Goal: Task Accomplishment & Management: Manage account settings

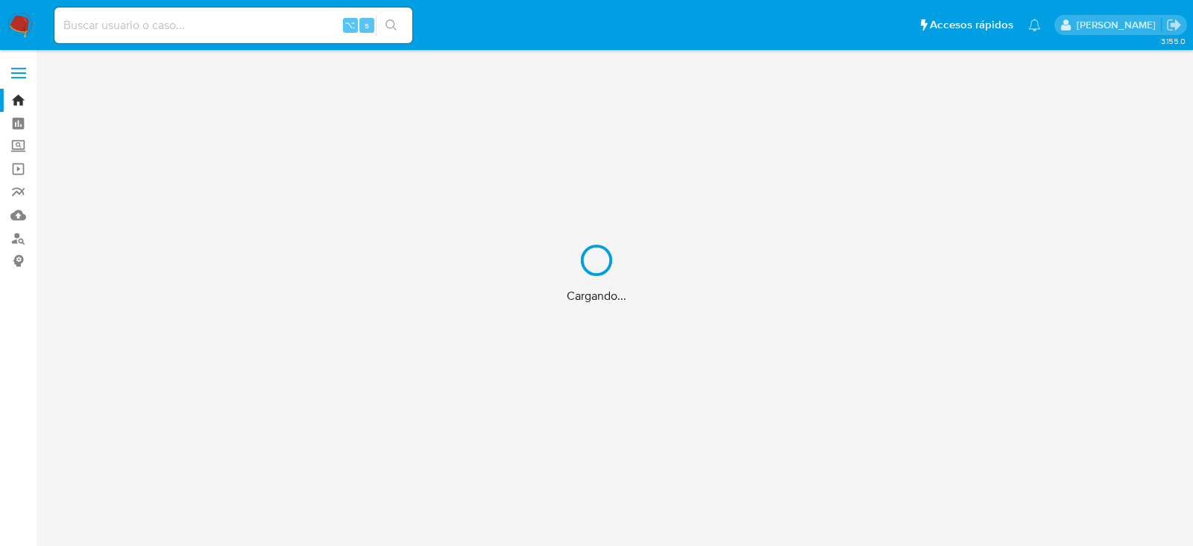
click at [321, 25] on div "Cargando..." at bounding box center [596, 273] width 1193 height 546
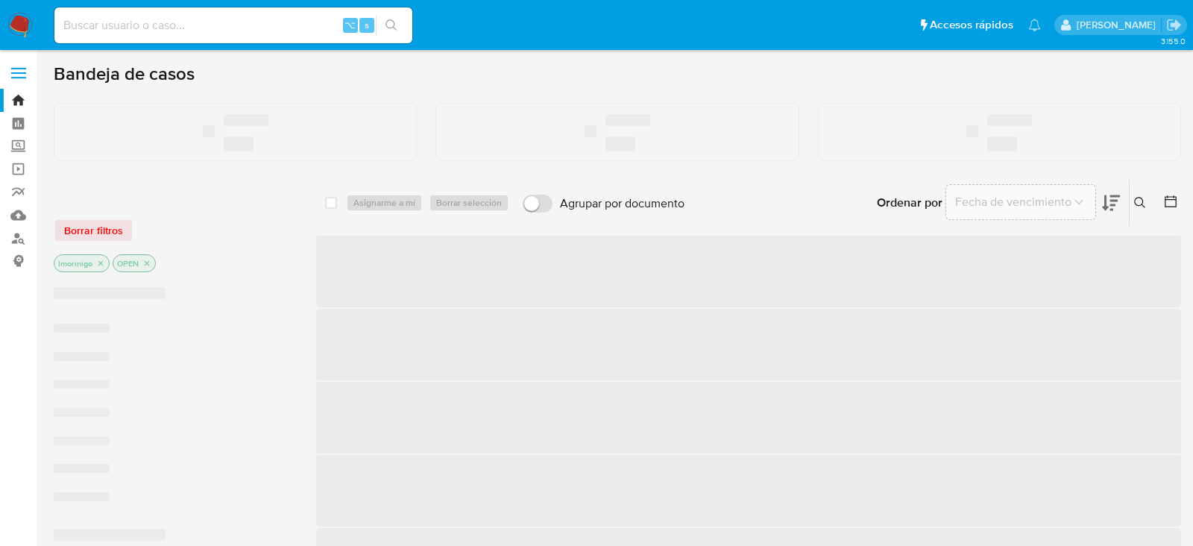
click at [310, 25] on input at bounding box center [233, 25] width 358 height 19
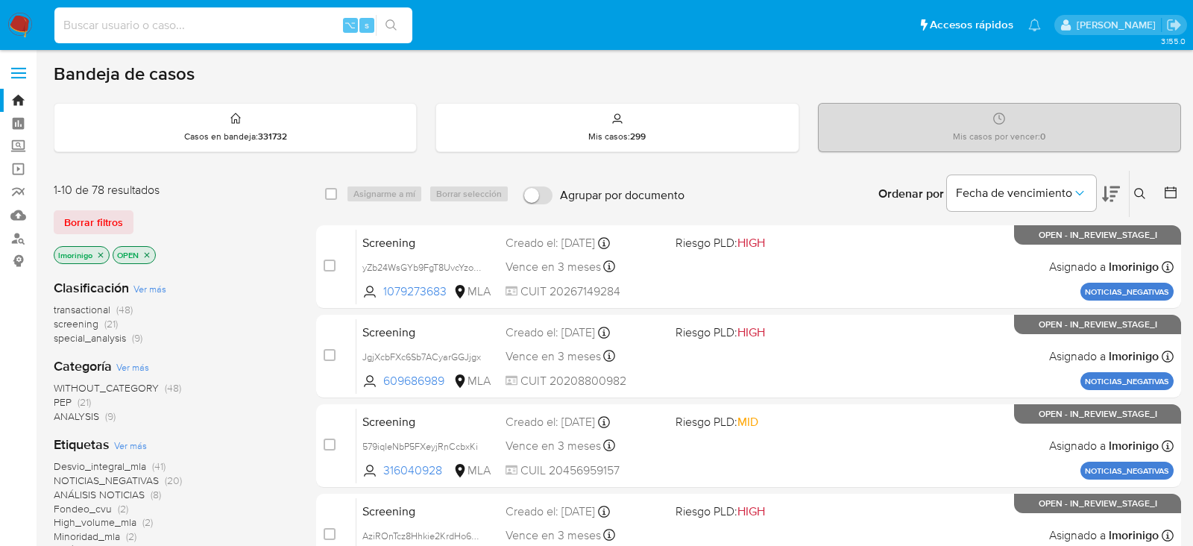
paste input "4CktDj3fkm11psb49nldWstC"
type input "4CktDj3fkm11psb49nldWstC"
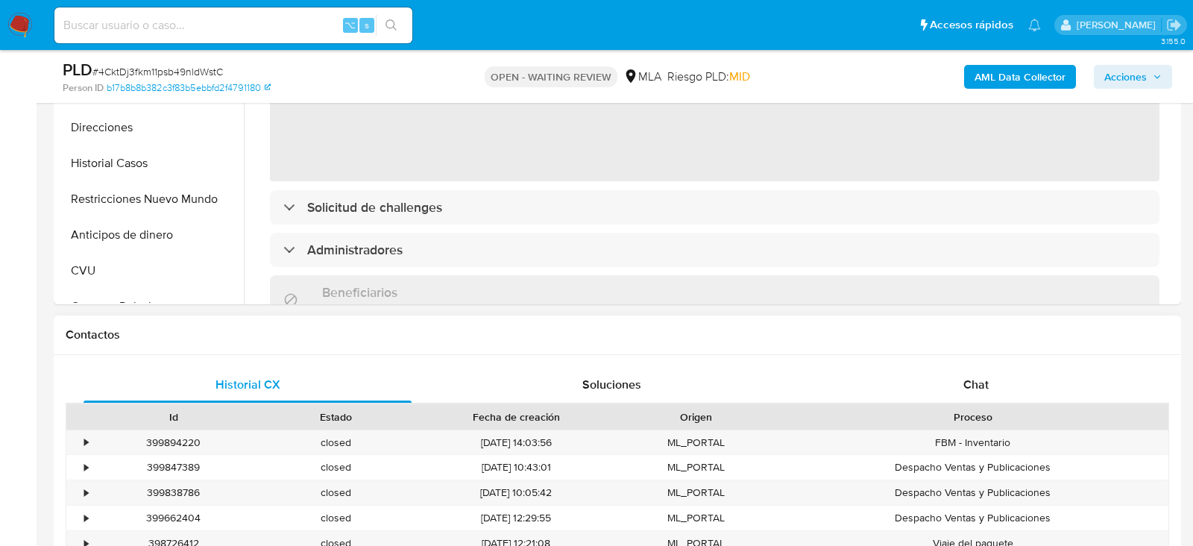
scroll to position [489, 0]
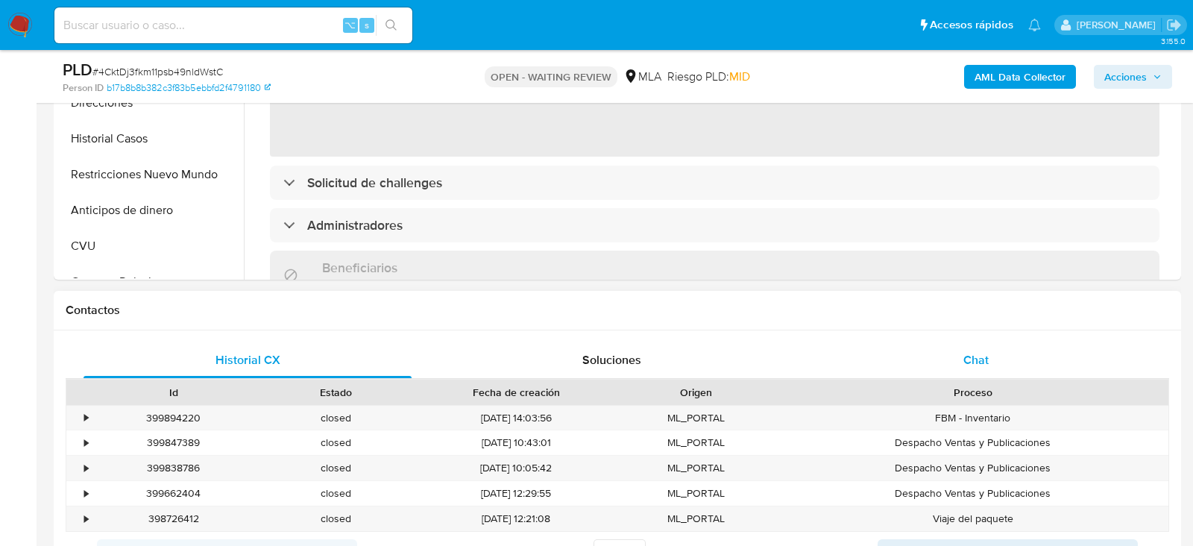
click at [911, 345] on div "Chat" at bounding box center [976, 360] width 328 height 36
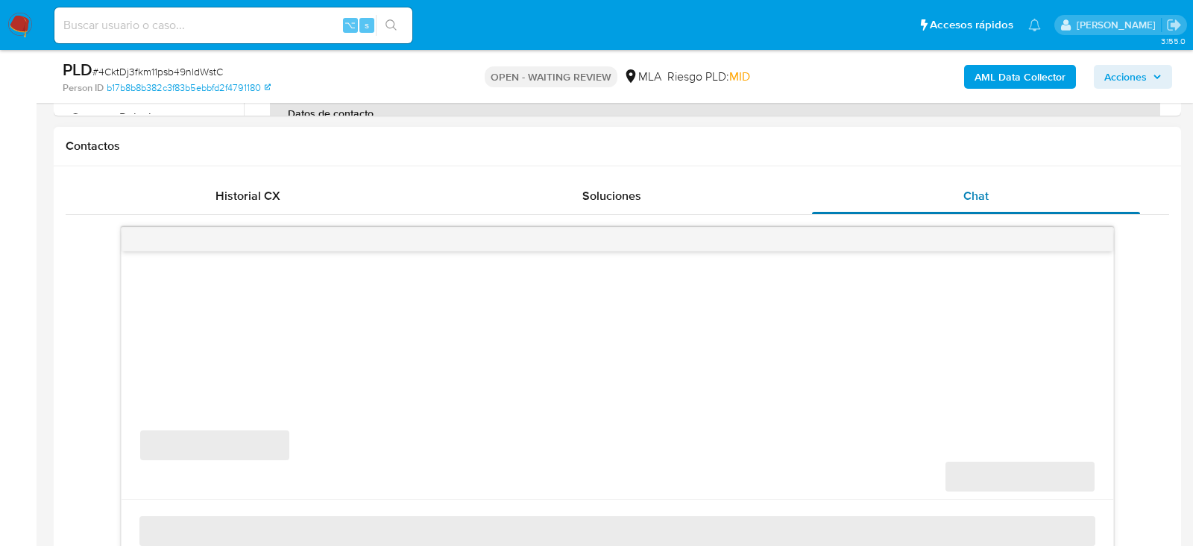
select select "10"
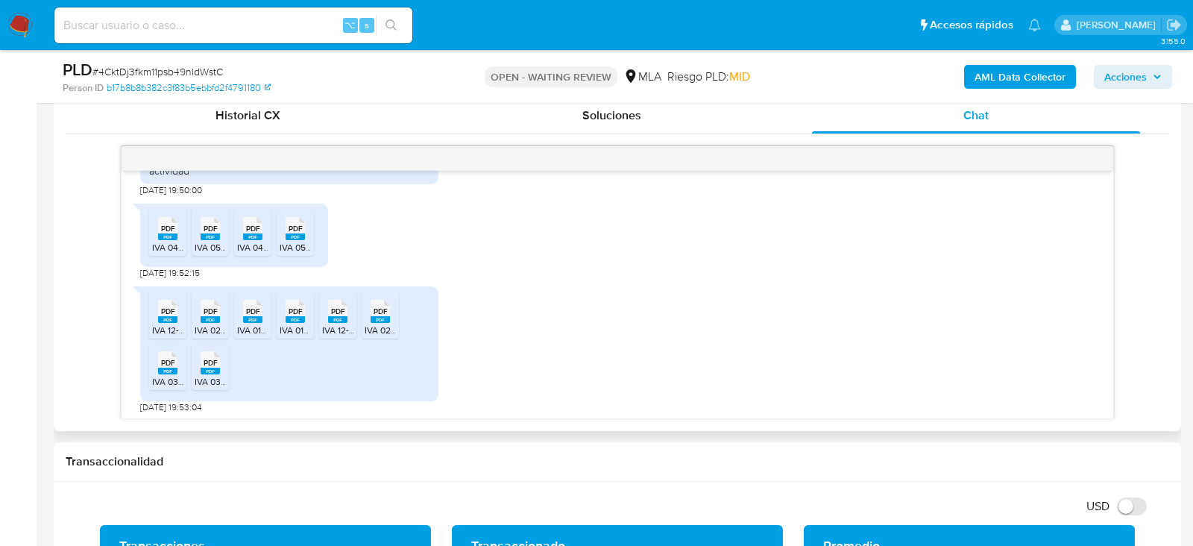
scroll to position [1027, 0]
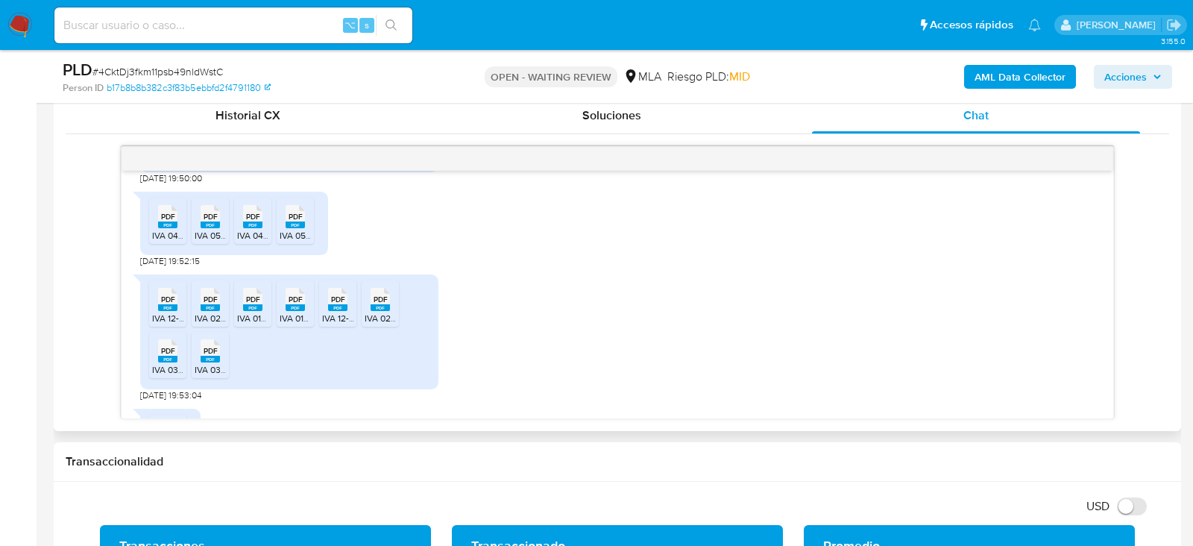
click at [177, 230] on div "PDF PDF" at bounding box center [167, 215] width 31 height 29
click at [213, 242] on span "IVA 05-2025.pdf" at bounding box center [227, 235] width 65 height 13
click at [241, 242] on span "IVA 04-2025 ACUSE RECIBO.pdf" at bounding box center [301, 235] width 129 height 13
click at [299, 242] on span "IVA 05-2025 ACUSE RECIBO.pdf" at bounding box center [344, 235] width 129 height 13
click at [171, 311] on rect at bounding box center [167, 307] width 19 height 7
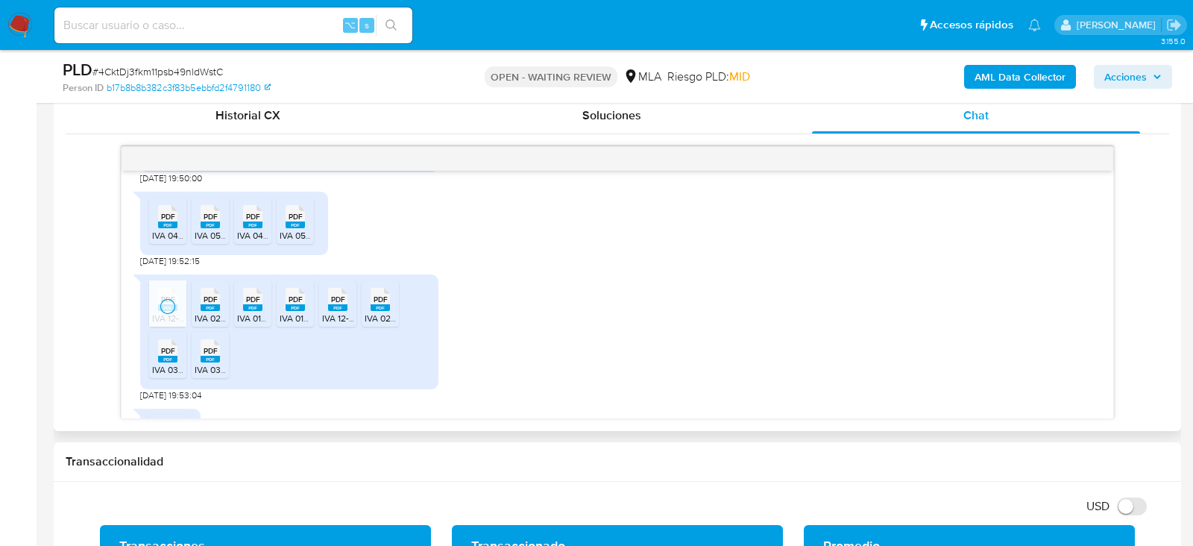
click at [204, 312] on icon "PDF" at bounding box center [210, 299] width 19 height 26
click at [251, 312] on icon "PDF" at bounding box center [252, 299] width 19 height 26
click at [304, 311] on rect at bounding box center [295, 307] width 19 height 7
click at [336, 312] on icon "PDF" at bounding box center [337, 299] width 19 height 26
click at [383, 312] on icon "PDF" at bounding box center [380, 299] width 19 height 26
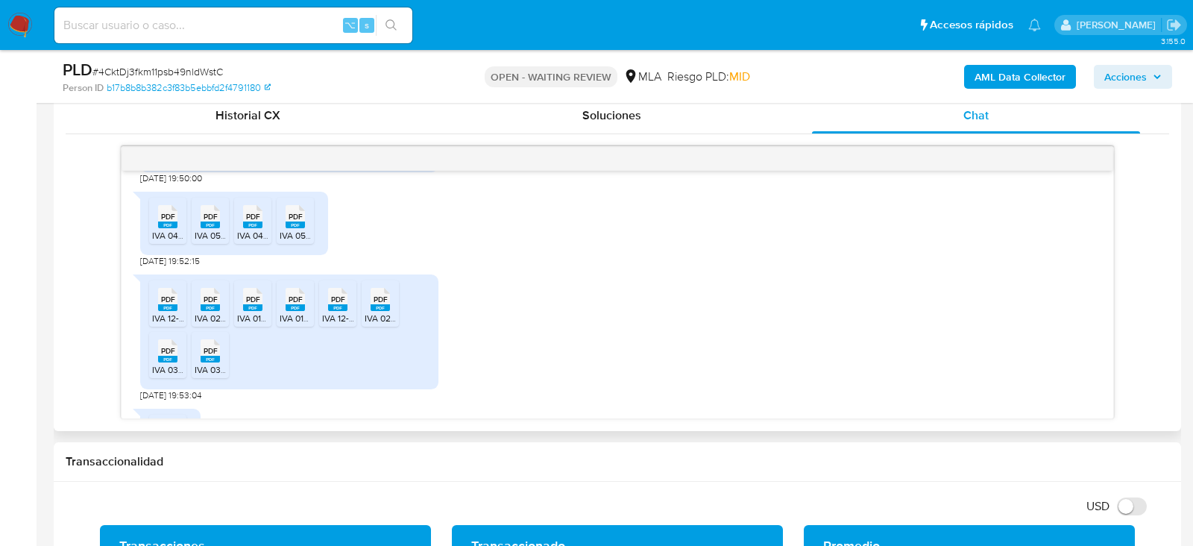
click at [158, 362] on rect at bounding box center [167, 359] width 19 height 7
click at [190, 380] on ul "PDF PDF IVA 12-2024.pdf PDF PDF IVA 022025.pdf PDF PDF IVA 012025.pdf PDF PDF I…" at bounding box center [289, 331] width 280 height 103
click at [204, 362] on rect at bounding box center [210, 359] width 19 height 7
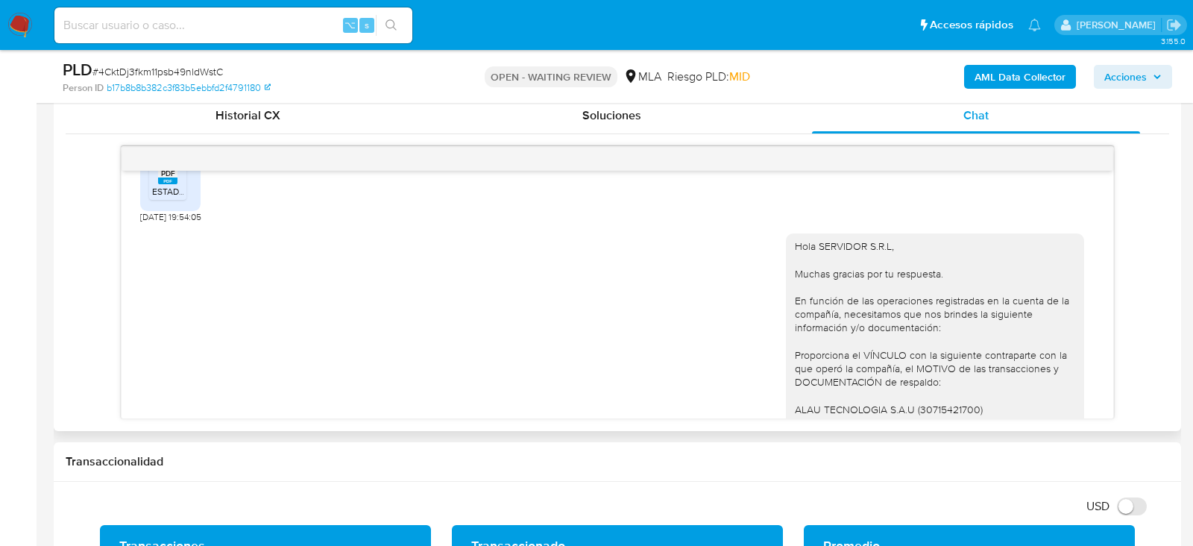
scroll to position [1284, 0]
click at [160, 180] on div "PDF PDF ESTADOS CONTABLES VIGENTES HOMOLOGADOS ANTE CPCE.pdf" at bounding box center [170, 182] width 60 height 63
click at [163, 182] on span "PDF" at bounding box center [168, 177] width 14 height 10
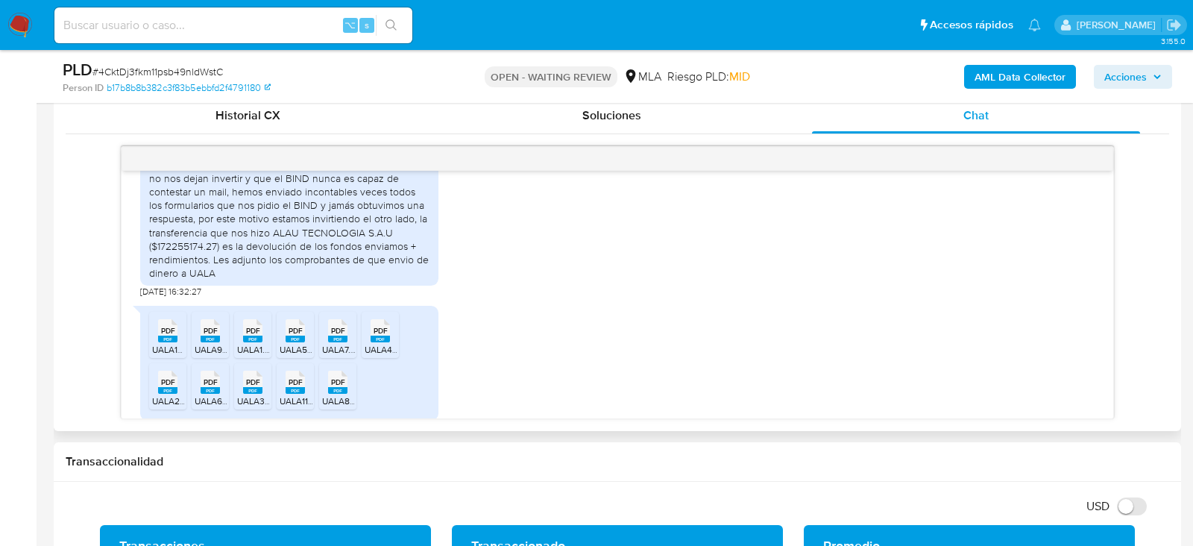
scroll to position [1838, 0]
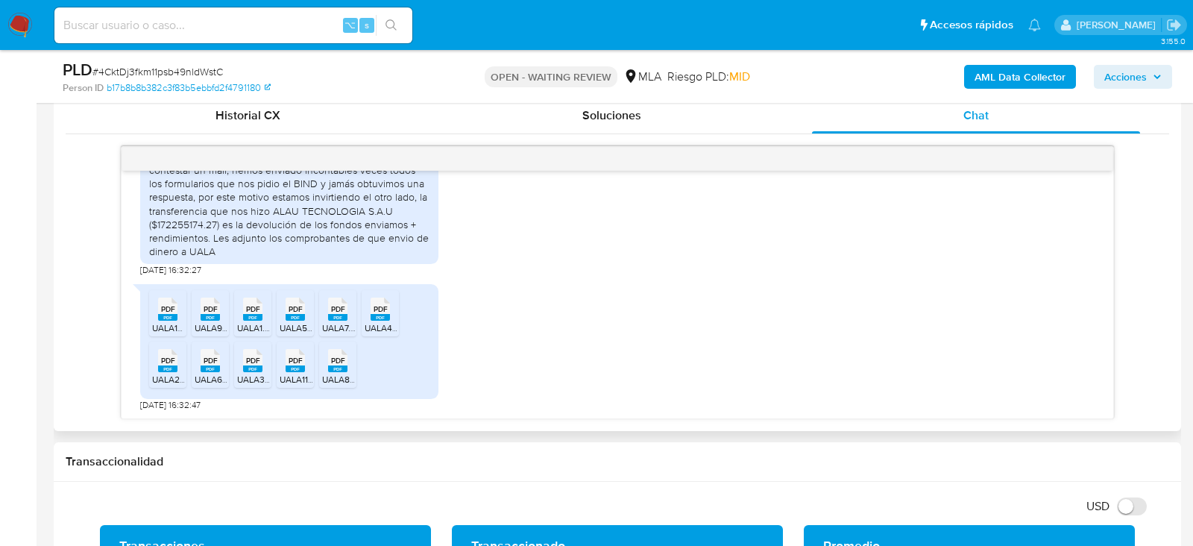
click at [172, 314] on rect at bounding box center [167, 317] width 19 height 7
click at [207, 314] on rect at bounding box center [210, 317] width 19 height 7
click at [246, 314] on rect at bounding box center [252, 317] width 19 height 7
click at [292, 319] on icon "PDF" at bounding box center [295, 309] width 19 height 26
click at [336, 321] on span "UALA7.pdf" at bounding box center [342, 327] width 41 height 13
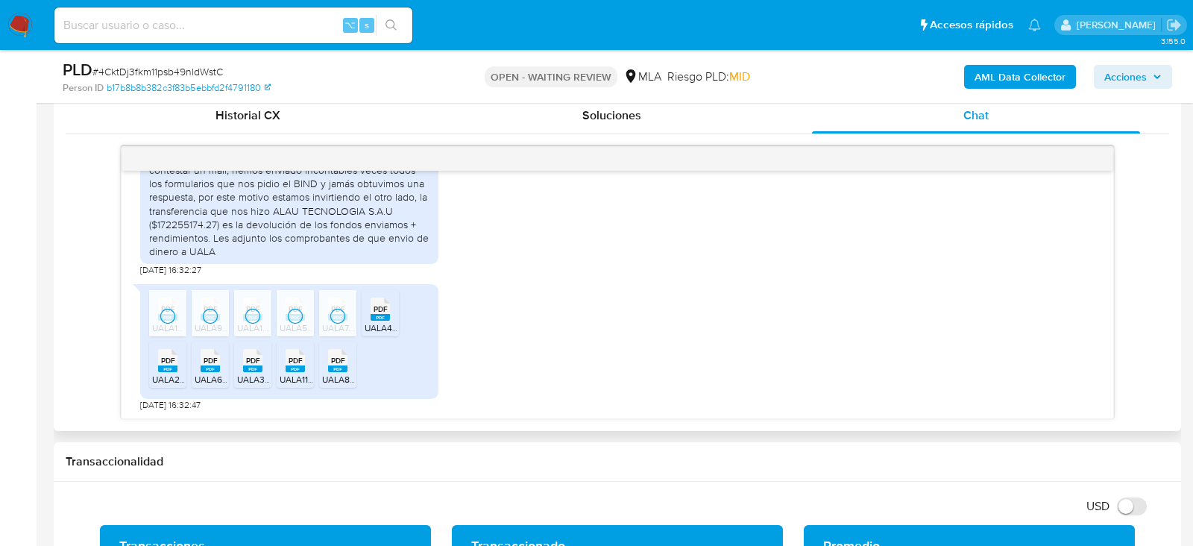
click at [386, 321] on span "UALA4.pdf" at bounding box center [386, 327] width 43 height 13
click at [168, 362] on span "PDF" at bounding box center [168, 361] width 14 height 10
click at [207, 370] on icon "PDF" at bounding box center [210, 361] width 19 height 26
click at [261, 369] on icon "PDF" at bounding box center [252, 361] width 19 height 26
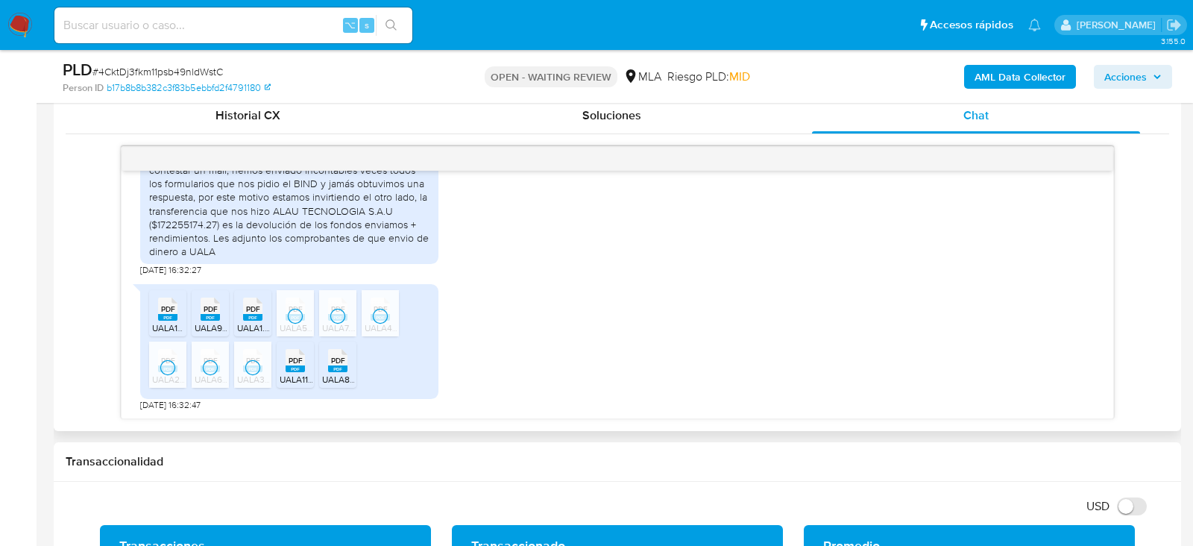
click at [298, 371] on icon "PDF" at bounding box center [295, 361] width 19 height 26
click at [330, 371] on icon "PDF" at bounding box center [337, 361] width 19 height 26
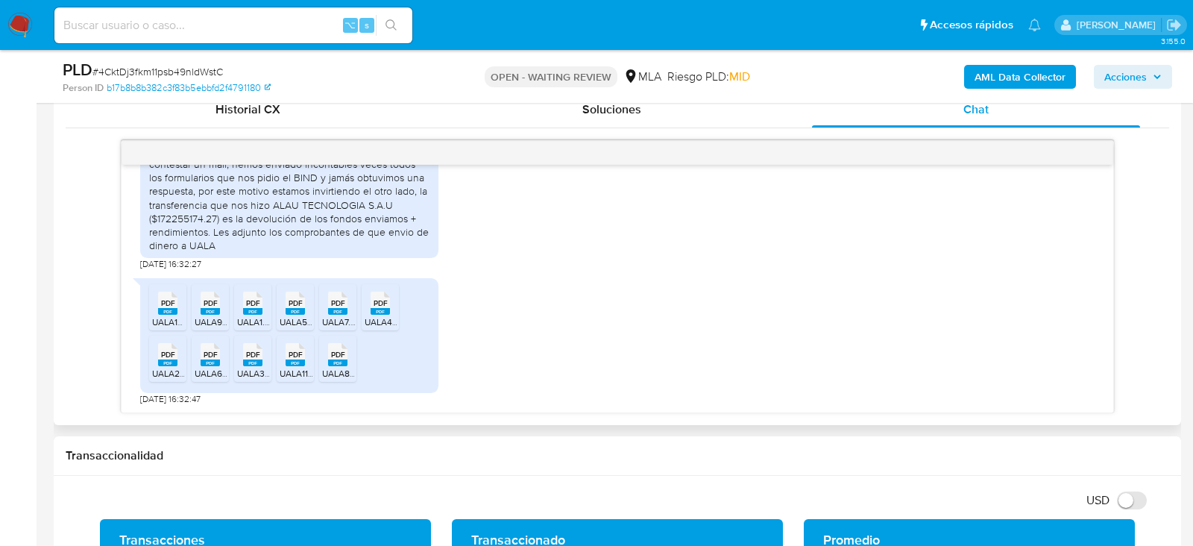
scroll to position [740, 0]
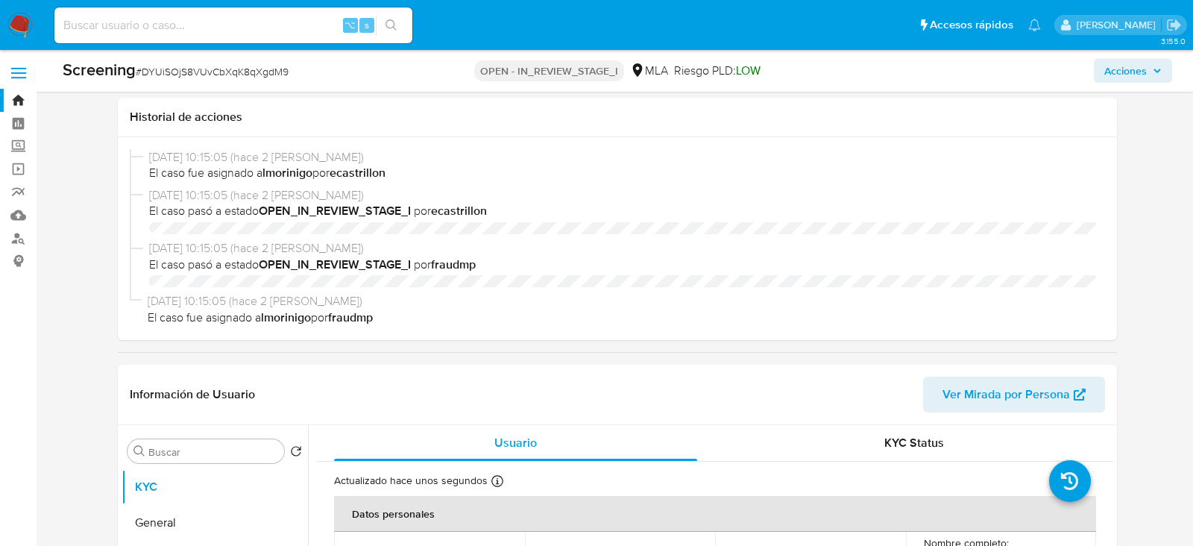
select select "10"
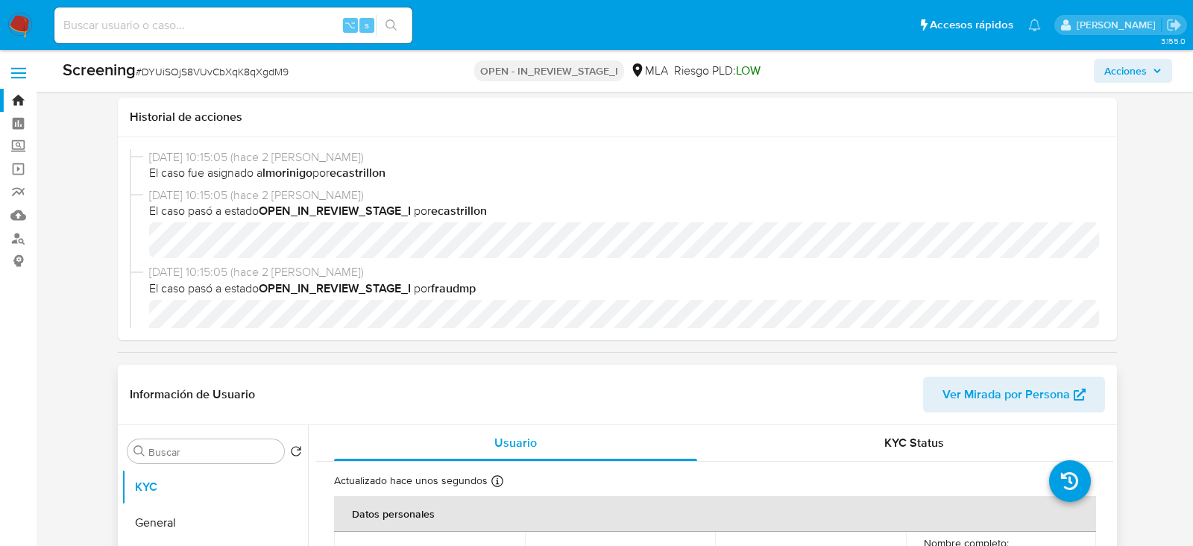
scroll to position [265, 0]
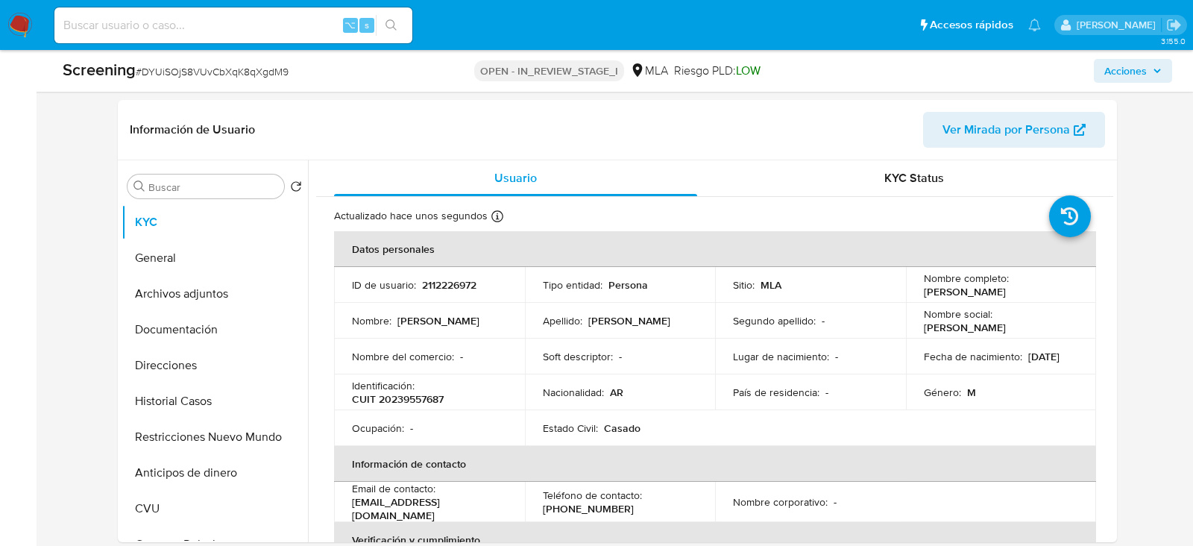
click at [241, 32] on input at bounding box center [233, 25] width 358 height 19
paste input "IKG6IpgpXDQWroS9nn9lvKVx"
type input "IKG6IpgpXDQWroS9nn9lvKVx"
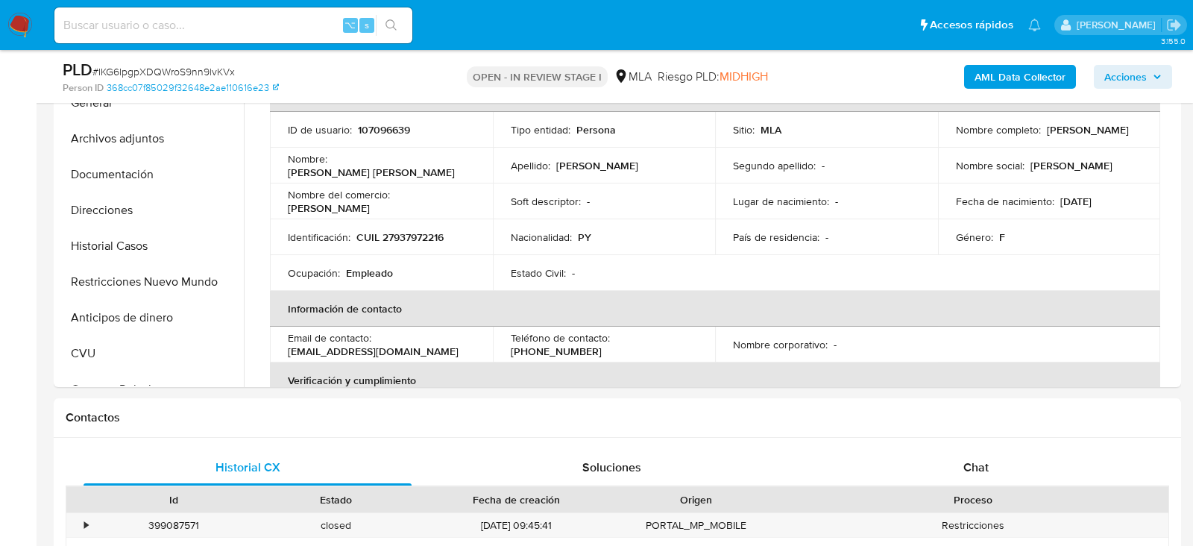
scroll to position [313, 0]
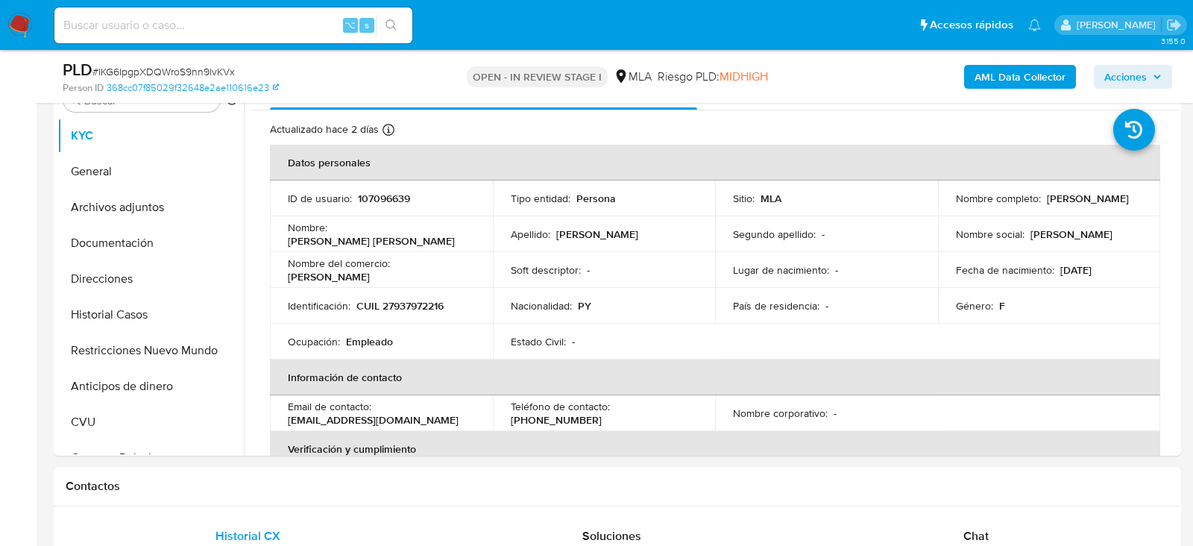
select select "10"
click at [90, 340] on button "Restricciones Nuevo Mundo" at bounding box center [144, 351] width 174 height 36
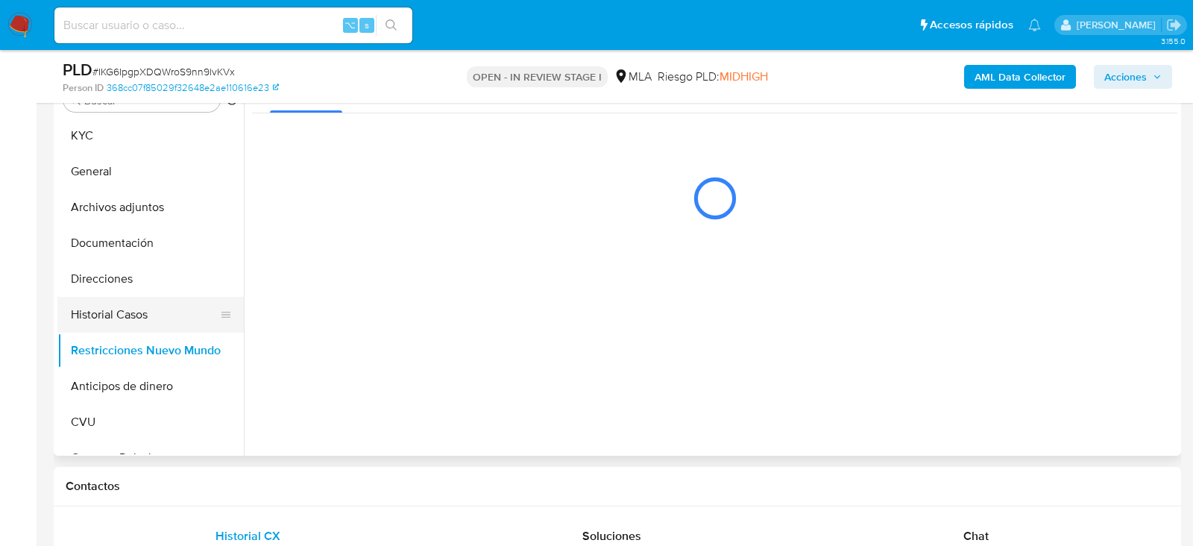
click at [90, 320] on button "Historial Casos" at bounding box center [144, 315] width 174 height 36
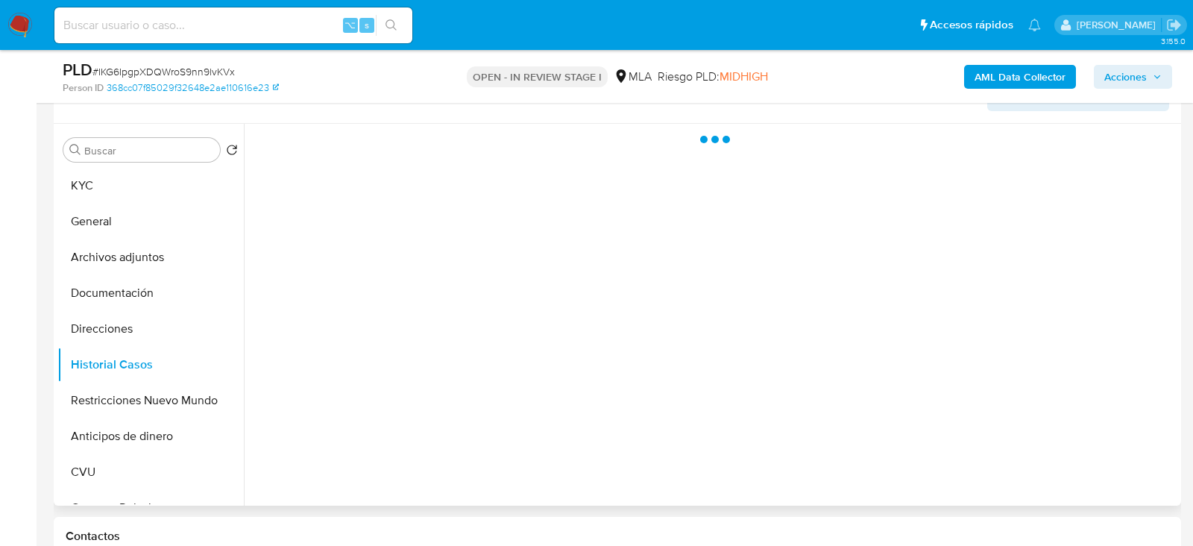
scroll to position [261, 0]
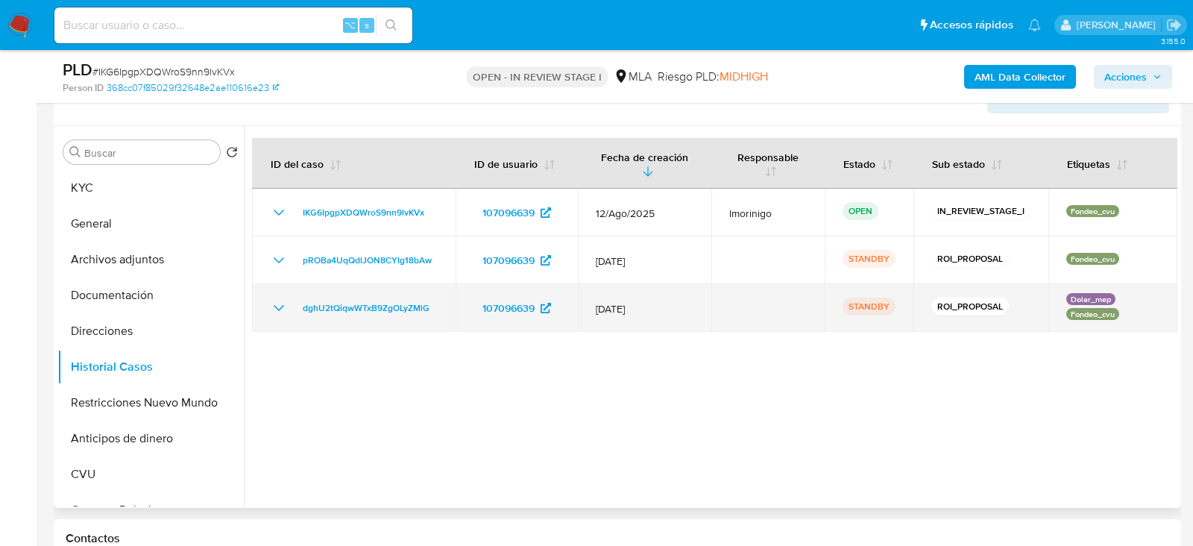
click at [440, 309] on td "dghU2tQiqwWTxB9ZgOLyZMlG" at bounding box center [354, 308] width 204 height 48
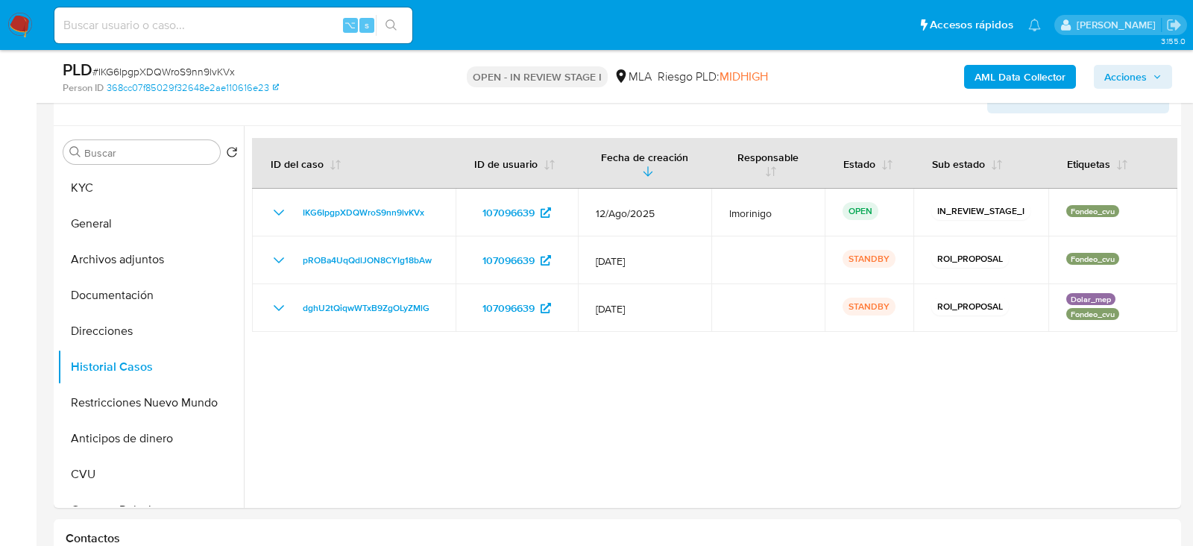
click at [182, 33] on input at bounding box center [233, 25] width 358 height 19
paste input "YVqhOdtHtc2hHIJY8pVW73TB"
type input "YVqhOdtHtc2hHIJY8pVW73TB"
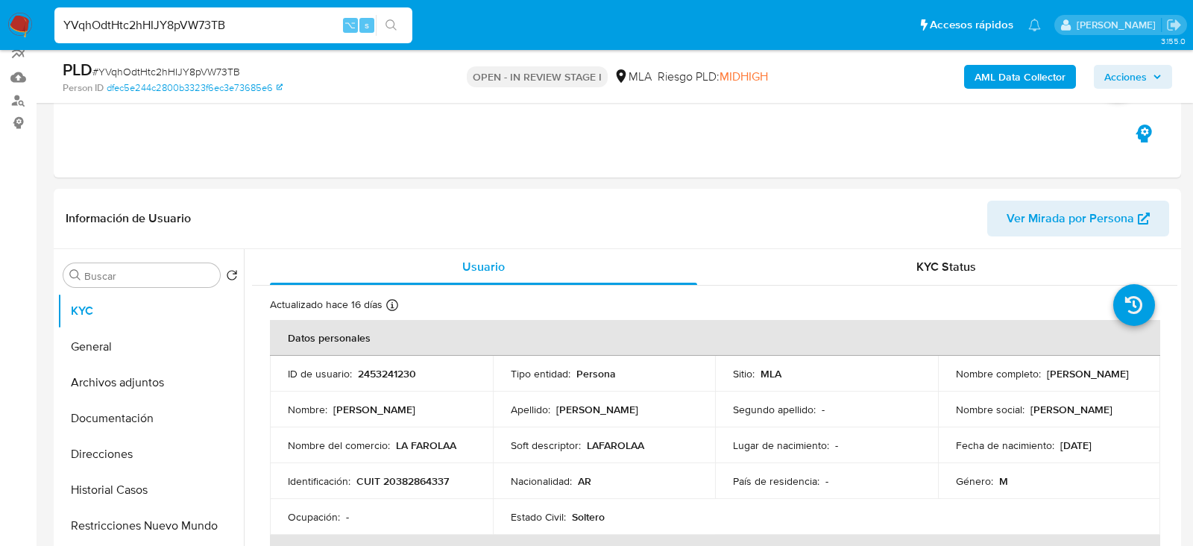
scroll to position [196, 0]
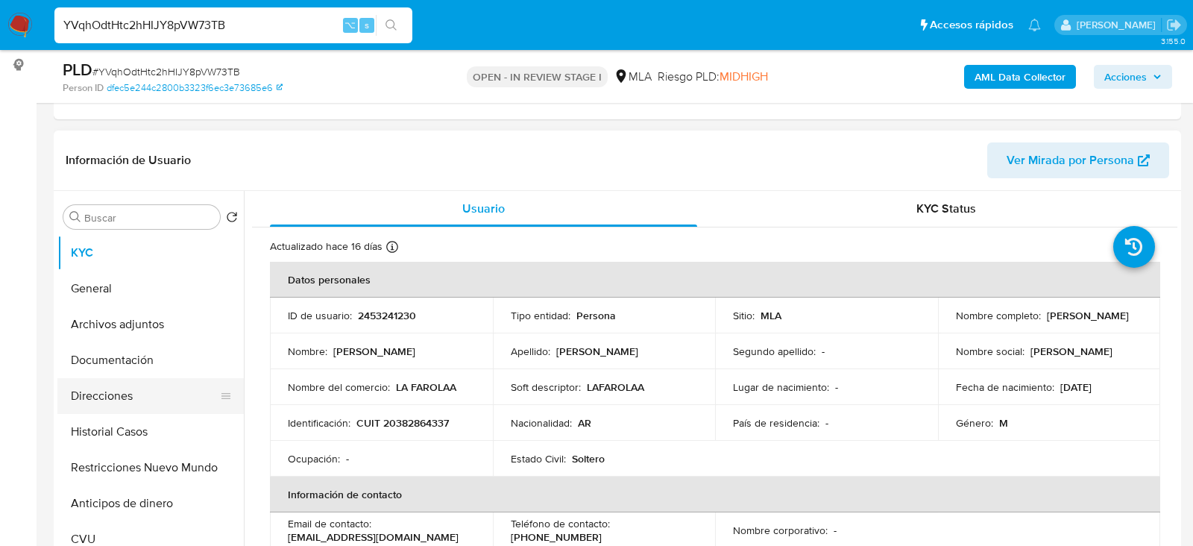
select select "10"
click at [120, 436] on button "Historial Casos" at bounding box center [144, 432] width 174 height 36
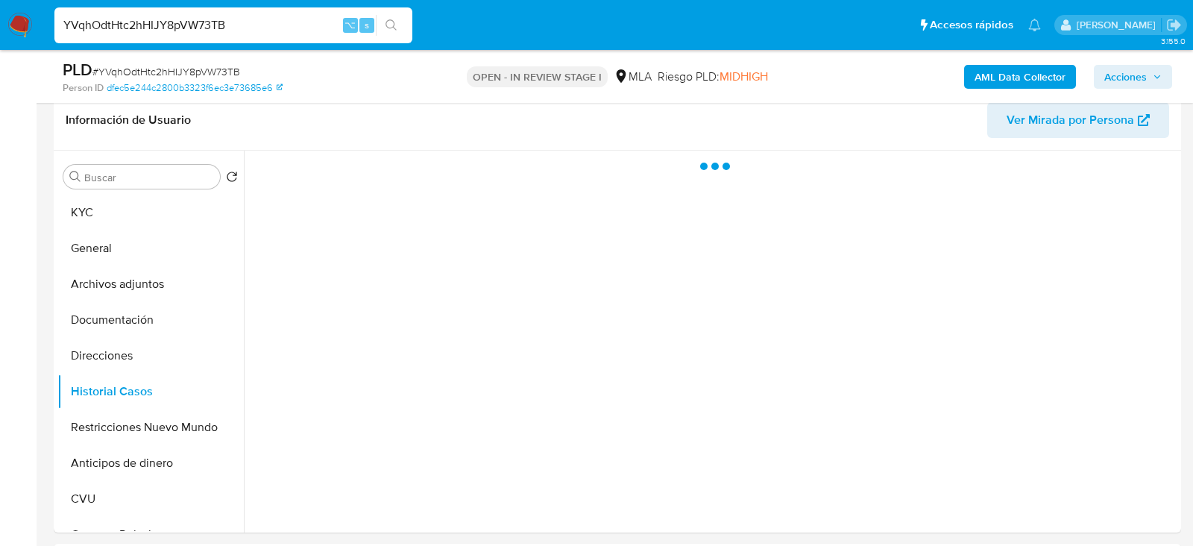
scroll to position [237, 0]
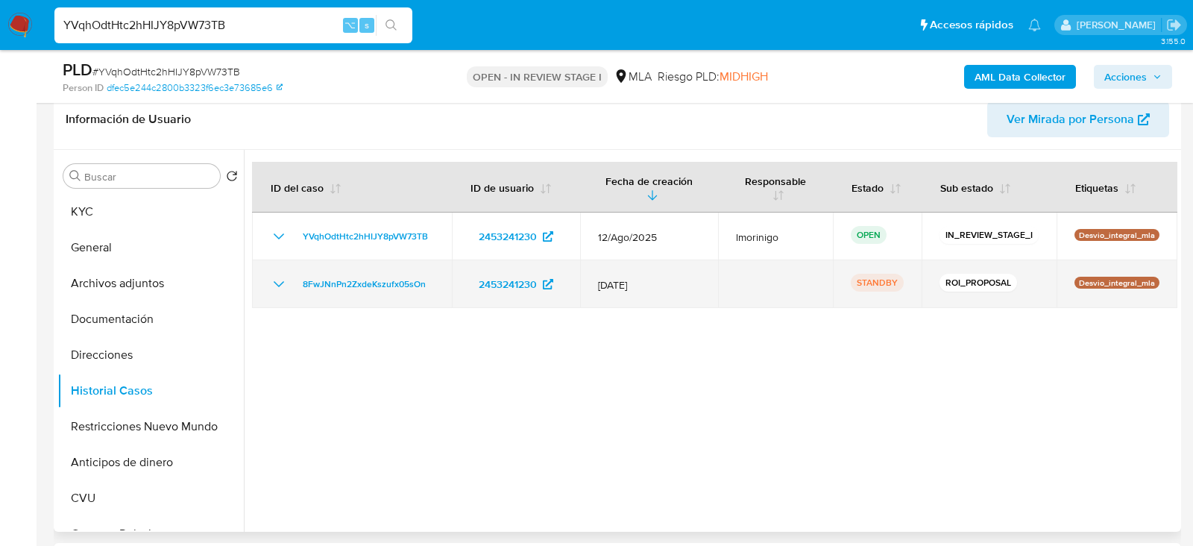
click at [450, 283] on td "8FwJNnPn2ZxdeKszufx05sOn" at bounding box center [352, 284] width 200 height 48
click at [438, 283] on td "8FwJNnPn2ZxdeKszufx05sOn" at bounding box center [352, 284] width 200 height 48
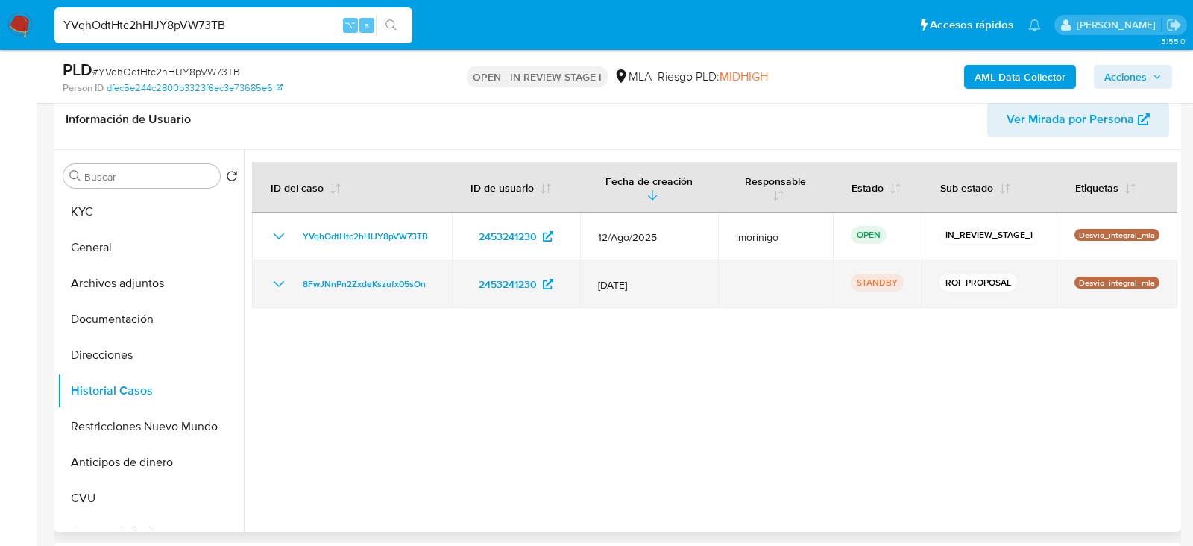
click at [438, 283] on td "8FwJNnPn2ZxdeKszufx05sOn" at bounding box center [352, 284] width 200 height 48
click at [430, 283] on div "8FwJNnPn2ZxdeKszufx05sOn" at bounding box center [352, 284] width 164 height 18
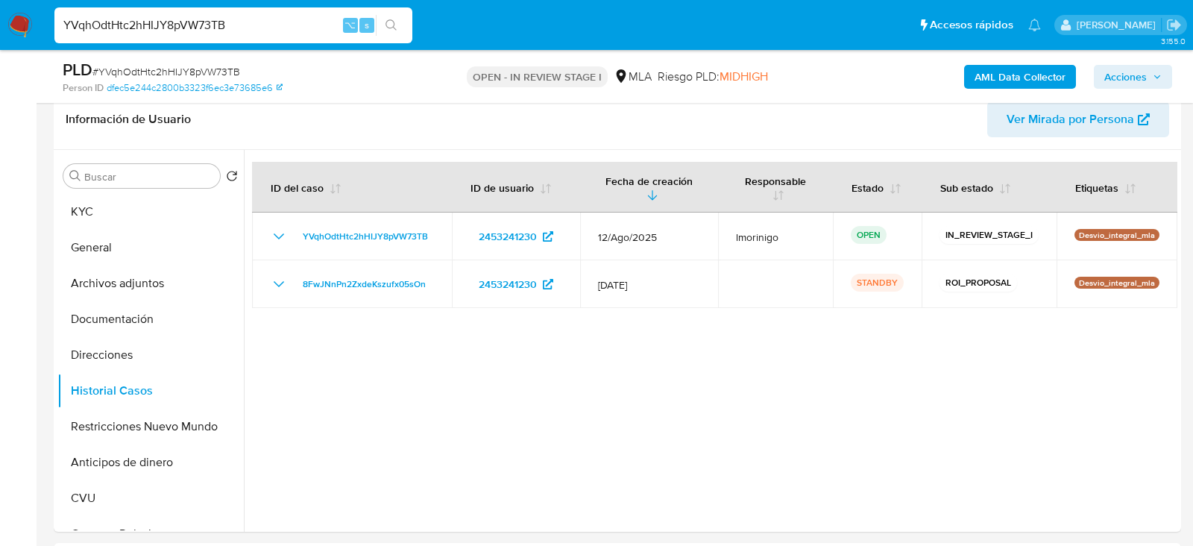
click at [195, 38] on div "YVqhOdtHtc2hHIJY8pVW73TB ⌥ s" at bounding box center [233, 25] width 358 height 36
click at [192, 33] on input "YVqhOdtHtc2hHIJY8pVW73TB" at bounding box center [233, 25] width 358 height 19
paste input "DYUiSOjS8VUvCbXqK8qXgdM9"
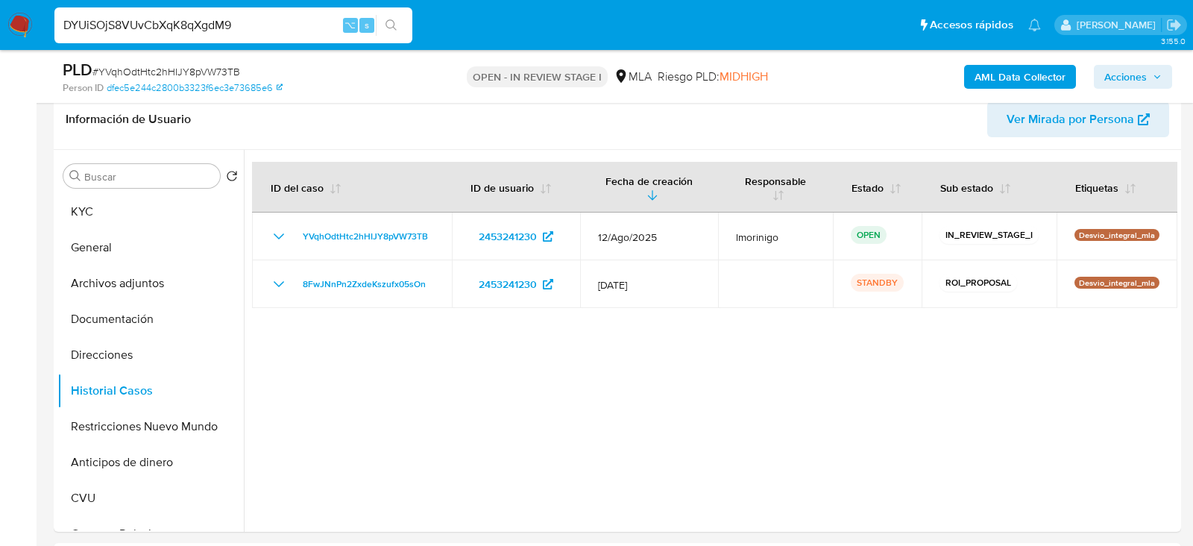
type input "DYUiSOjS8VUvCbXqK8qXgdM9"
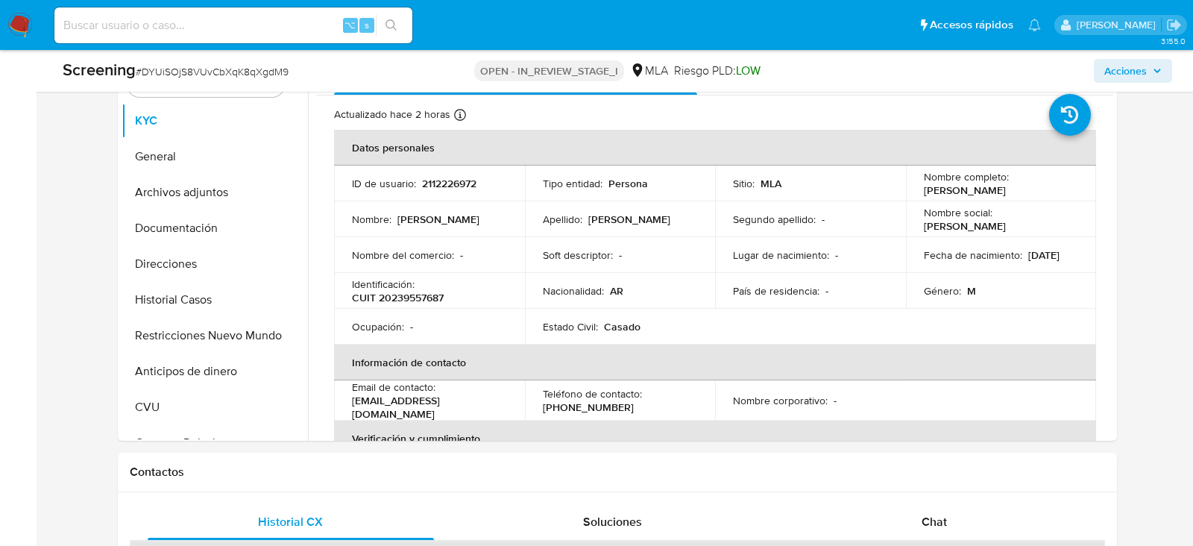
scroll to position [377, 0]
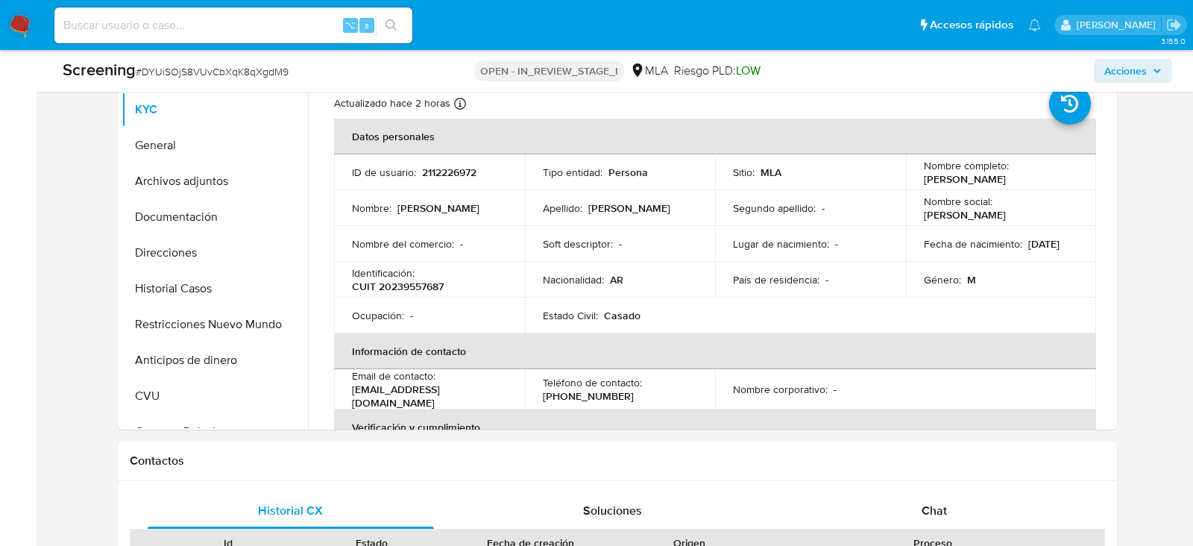
select select "10"
drag, startPoint x: 919, startPoint y: 176, endPoint x: 1022, endPoint y: 177, distance: 102.9
click at [1022, 177] on div "Nombre completo : Marcelo Rafael Cuello" at bounding box center [1001, 172] width 155 height 27
copy p "Marcelo Rafael Cuello"
click at [428, 286] on p "CUIT 20239557687" at bounding box center [398, 286] width 92 height 13
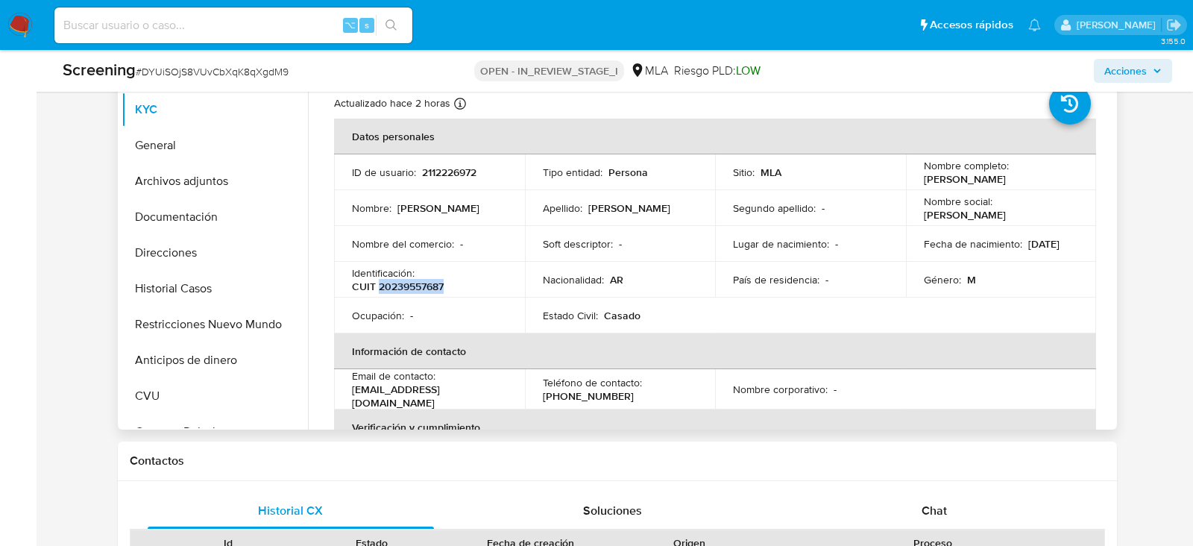
click at [428, 286] on p "CUIT 20239557687" at bounding box center [398, 286] width 92 height 13
copy p "20239557687"
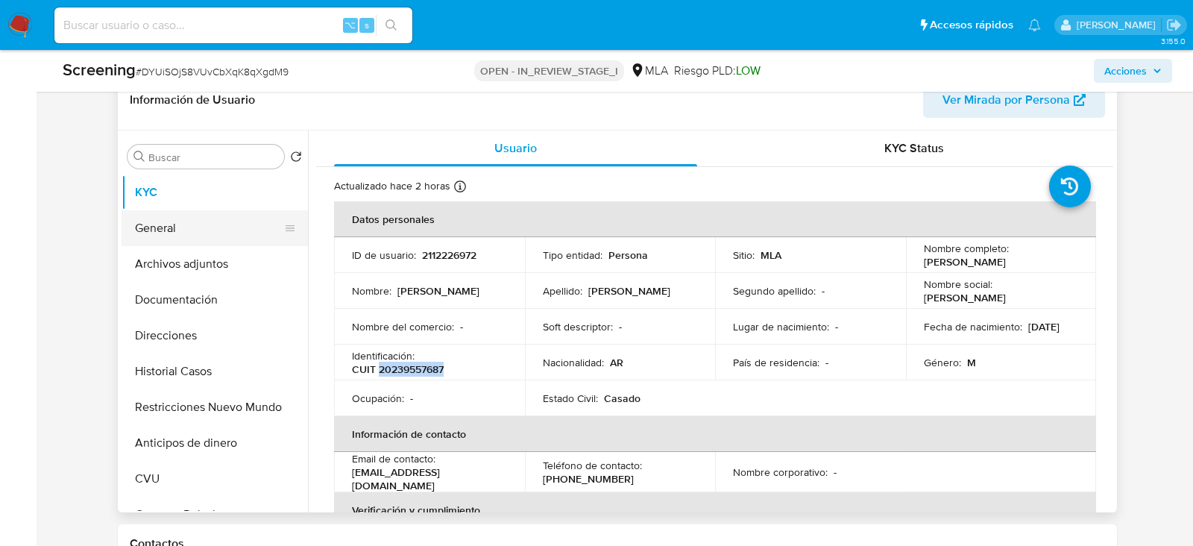
click at [213, 218] on button "General" at bounding box center [209, 228] width 174 height 36
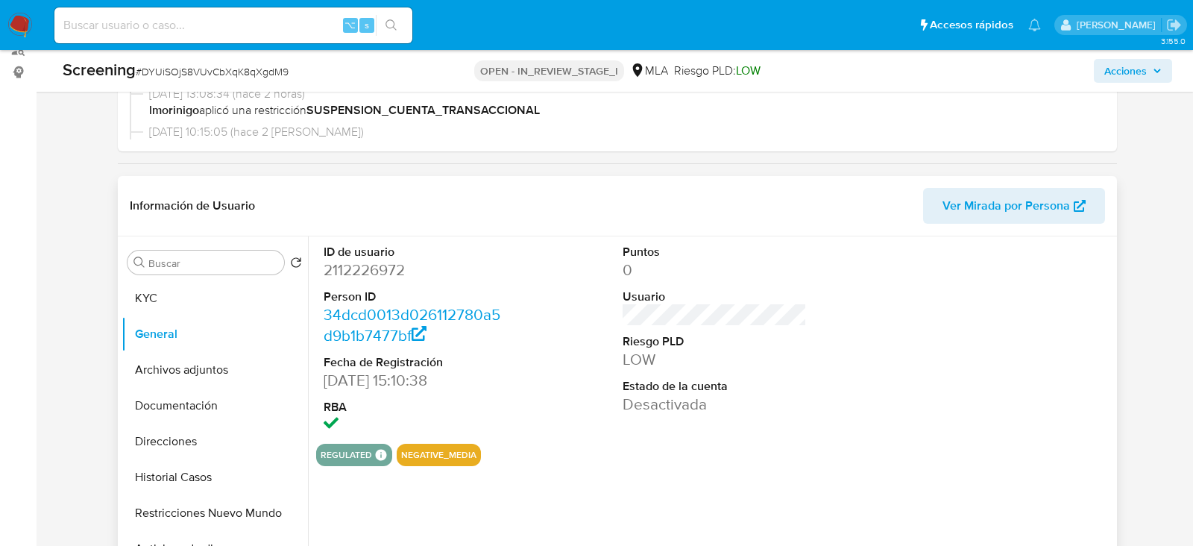
scroll to position [0, 0]
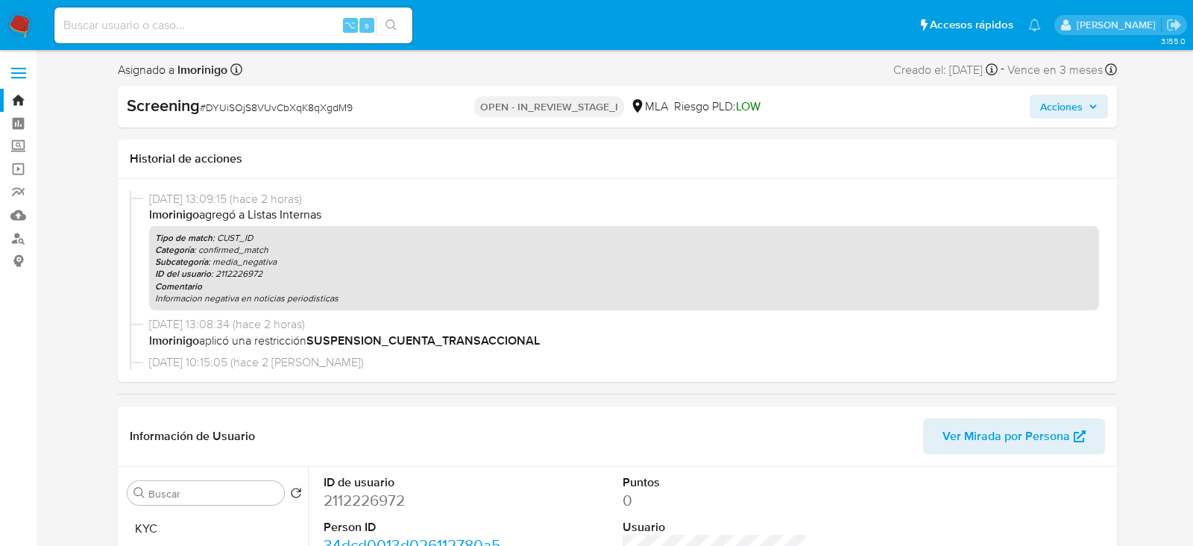
click at [1071, 111] on span "Acciones" at bounding box center [1061, 107] width 43 height 24
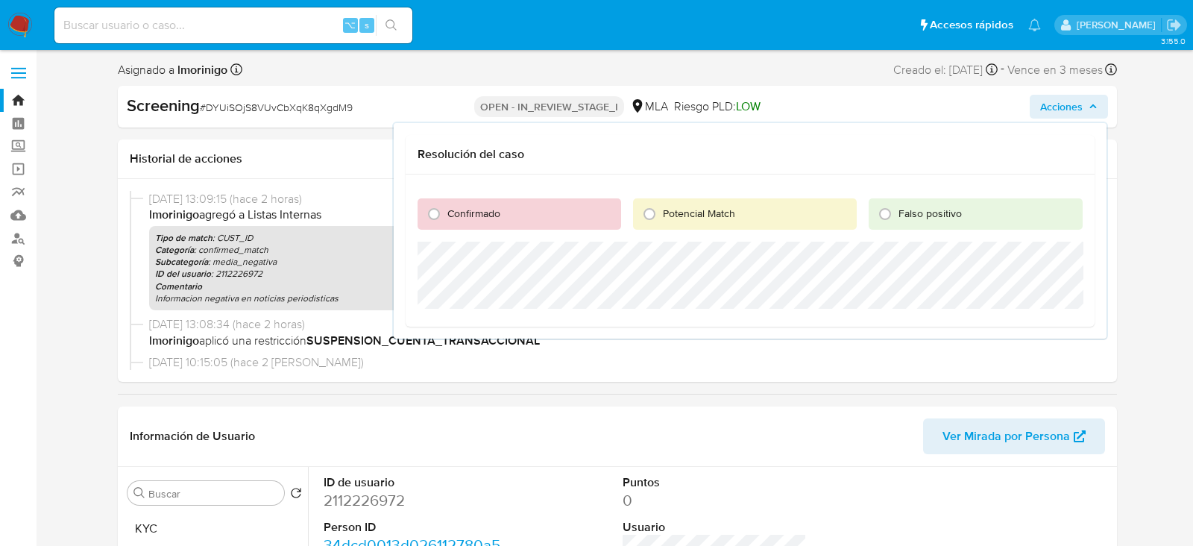
click at [574, 218] on div "Confirmado" at bounding box center [520, 213] width 204 height 31
click at [440, 220] on input "Confirmado" at bounding box center [434, 214] width 24 height 24
radio input "true"
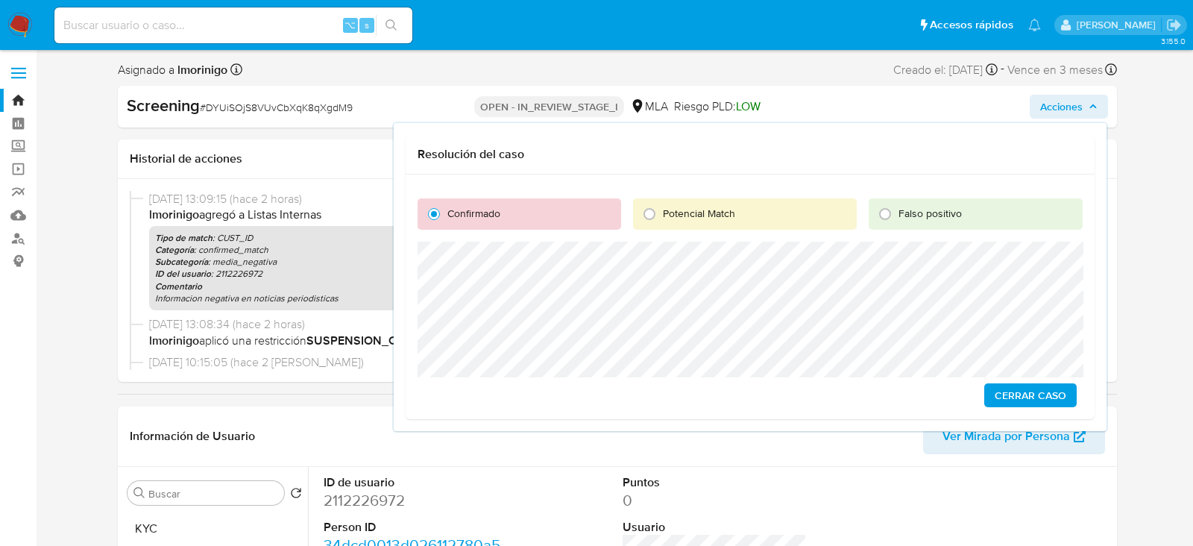
click at [993, 393] on button "Cerrar Caso" at bounding box center [1030, 395] width 92 height 24
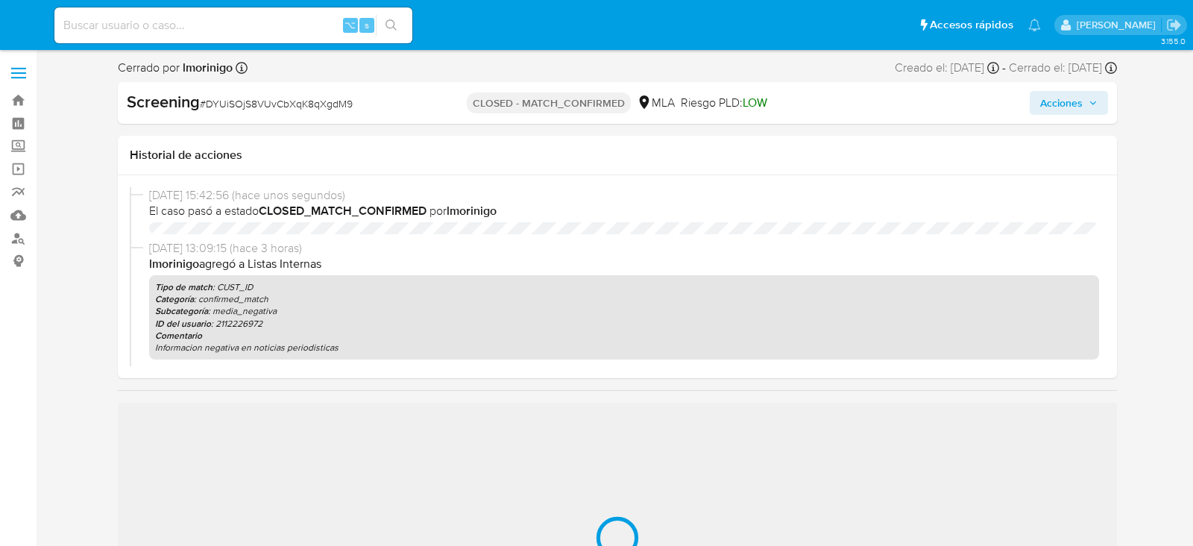
select select "10"
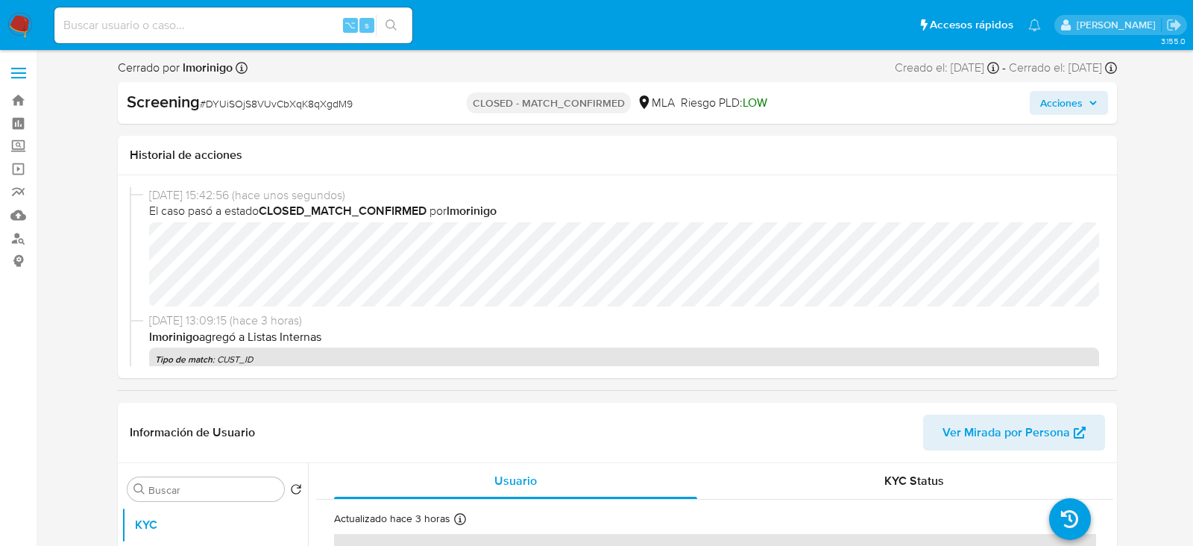
click at [230, 30] on input at bounding box center [233, 25] width 358 height 19
paste input "QHNoQOTuNFb6SnByfd0osYvb"
type input "QHNoQOTuNFb6SnByfd0osYvb"
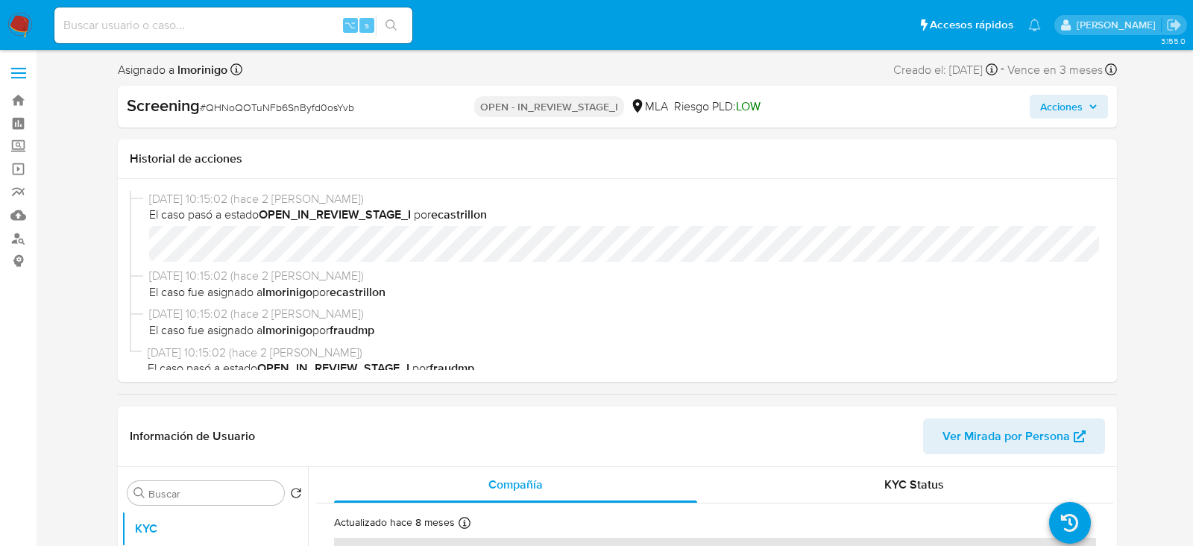
select select "10"
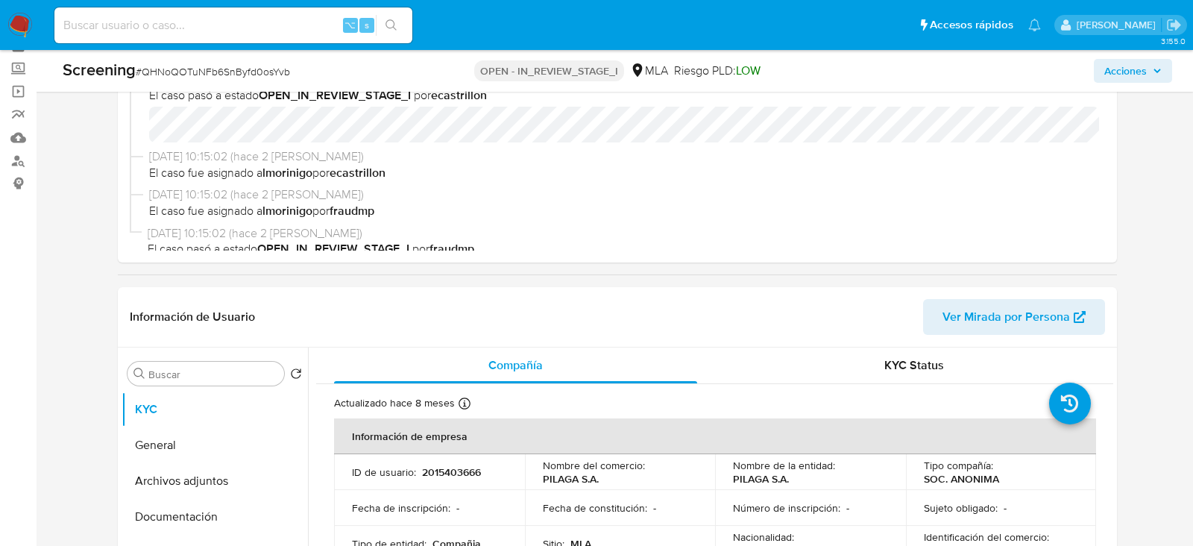
scroll to position [139, 0]
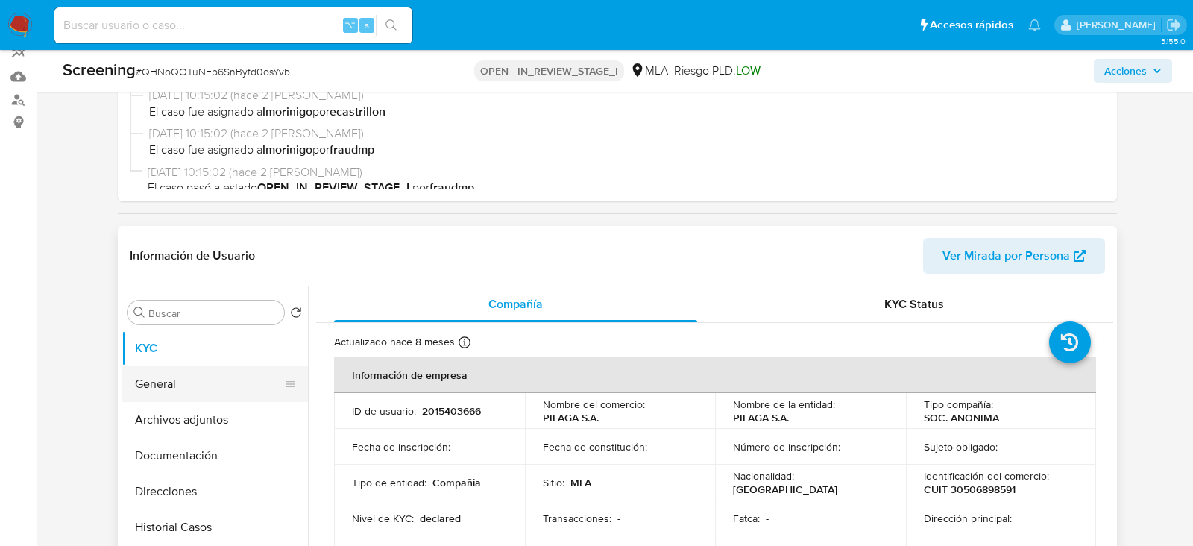
click at [157, 377] on button "General" at bounding box center [209, 384] width 174 height 36
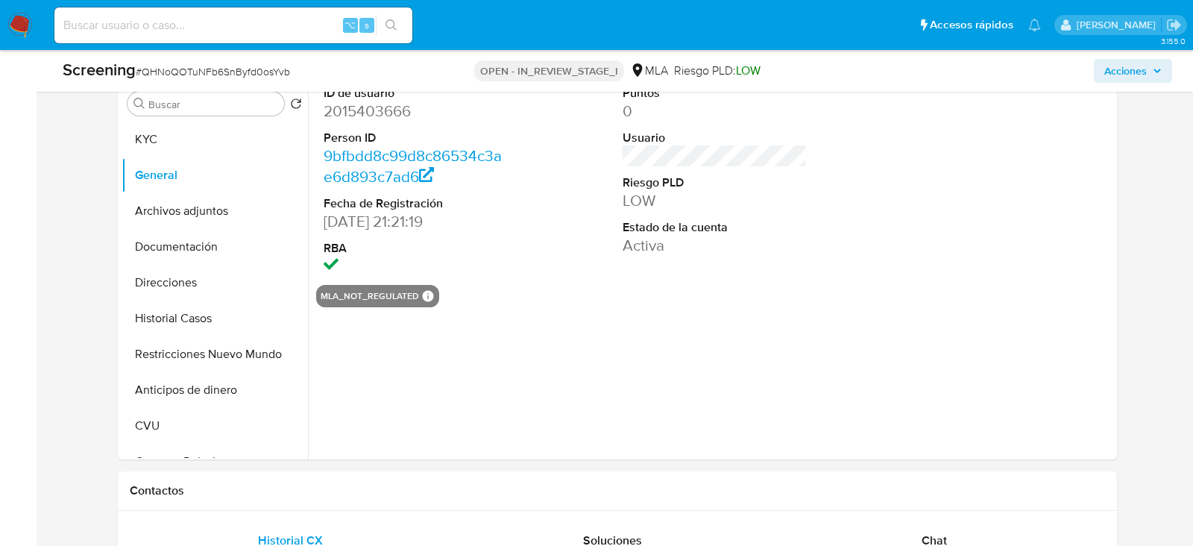
scroll to position [348, 0]
click at [154, 365] on button "Restricciones Nuevo Mundo" at bounding box center [209, 354] width 174 height 36
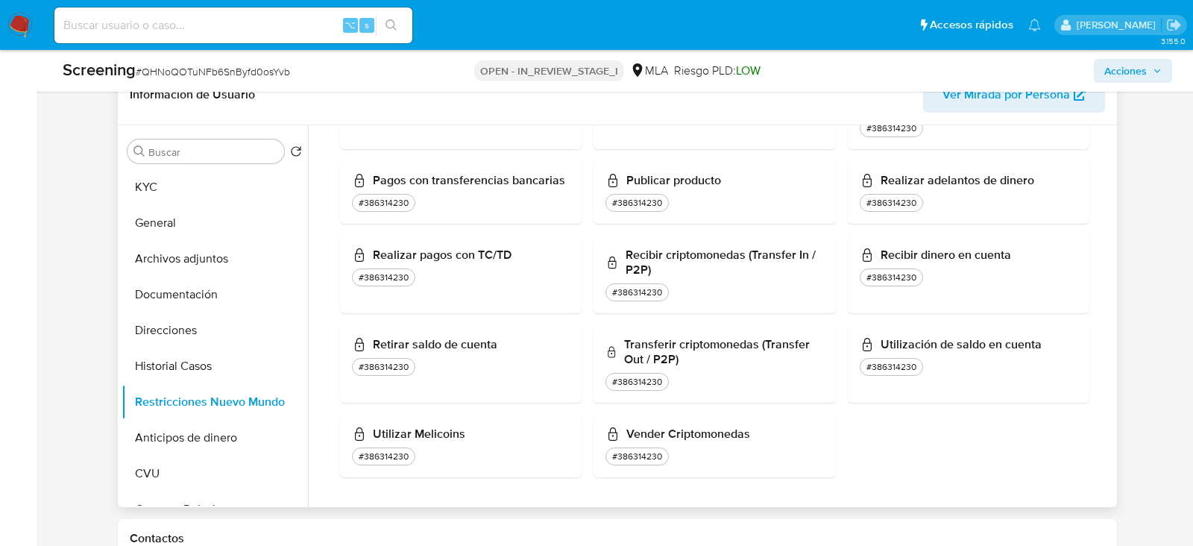
scroll to position [0, 0]
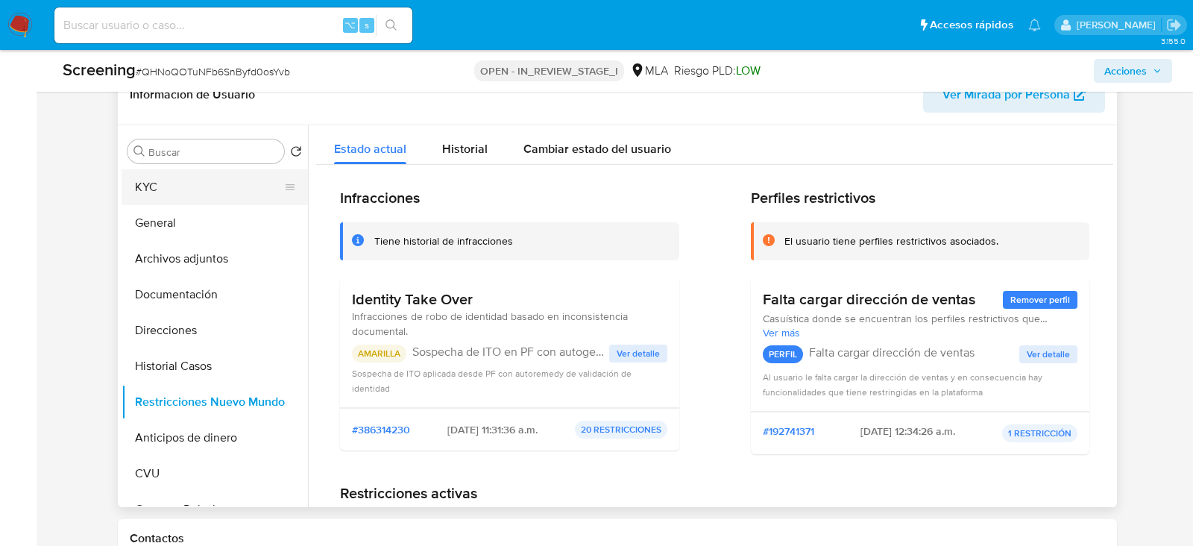
click at [193, 176] on button "KYC" at bounding box center [209, 187] width 174 height 36
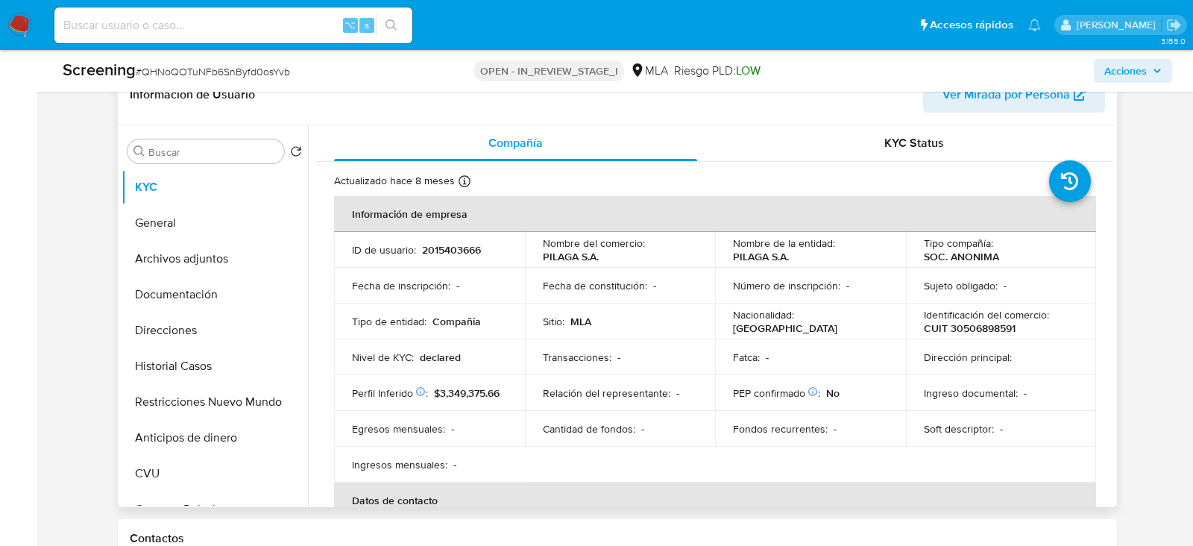
click at [1002, 99] on span "Ver Mirada por Persona" at bounding box center [1007, 95] width 128 height 36
drag, startPoint x: 164, startPoint y: 377, endPoint x: 28, endPoint y: 372, distance: 136.5
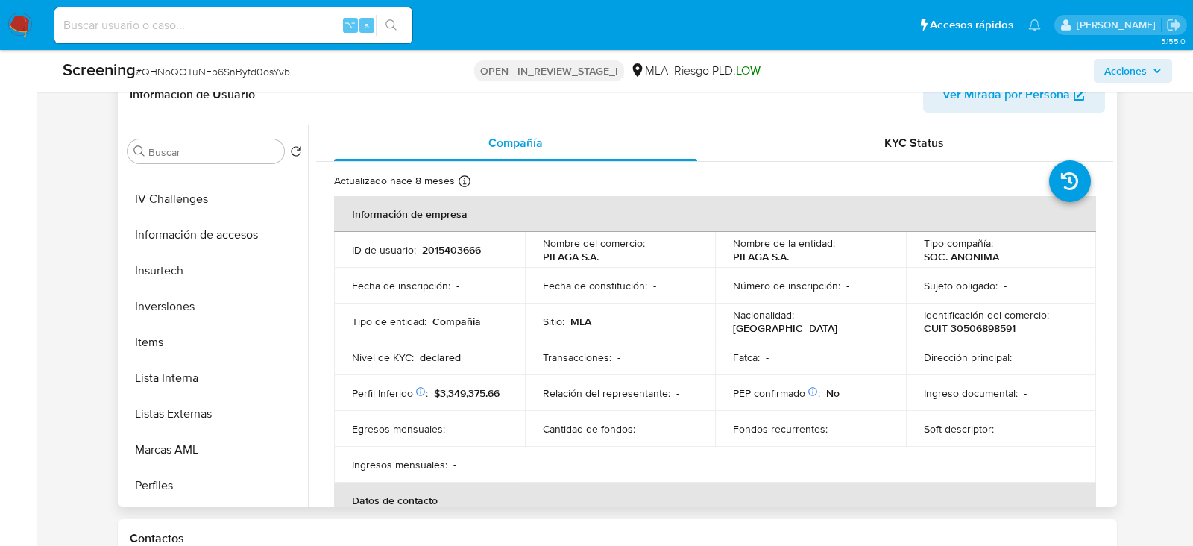
scroll to position [637, 0]
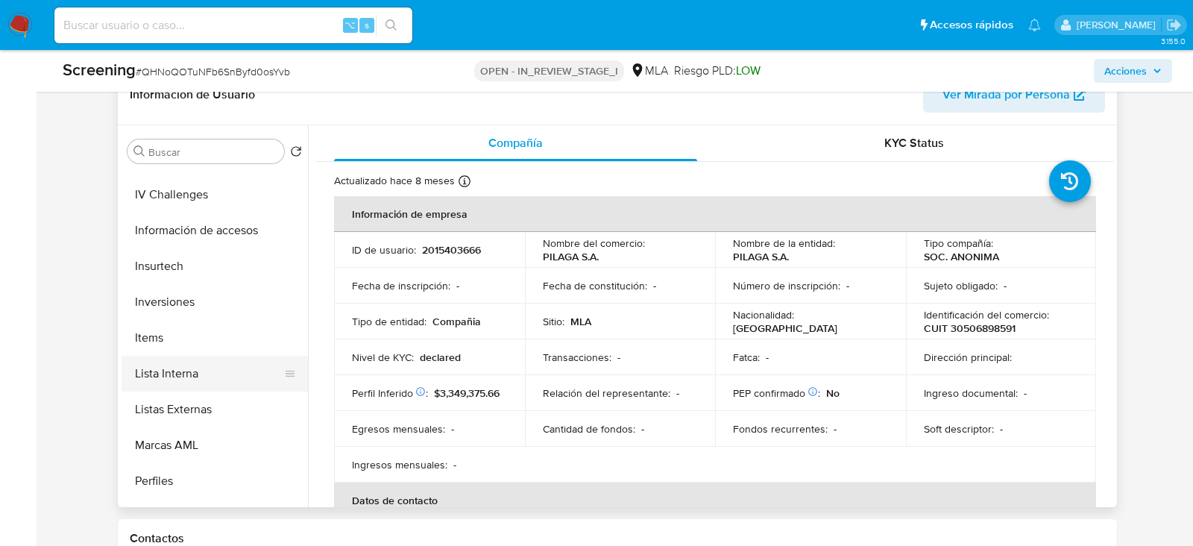
click at [171, 380] on button "Lista Interna" at bounding box center [209, 374] width 174 height 36
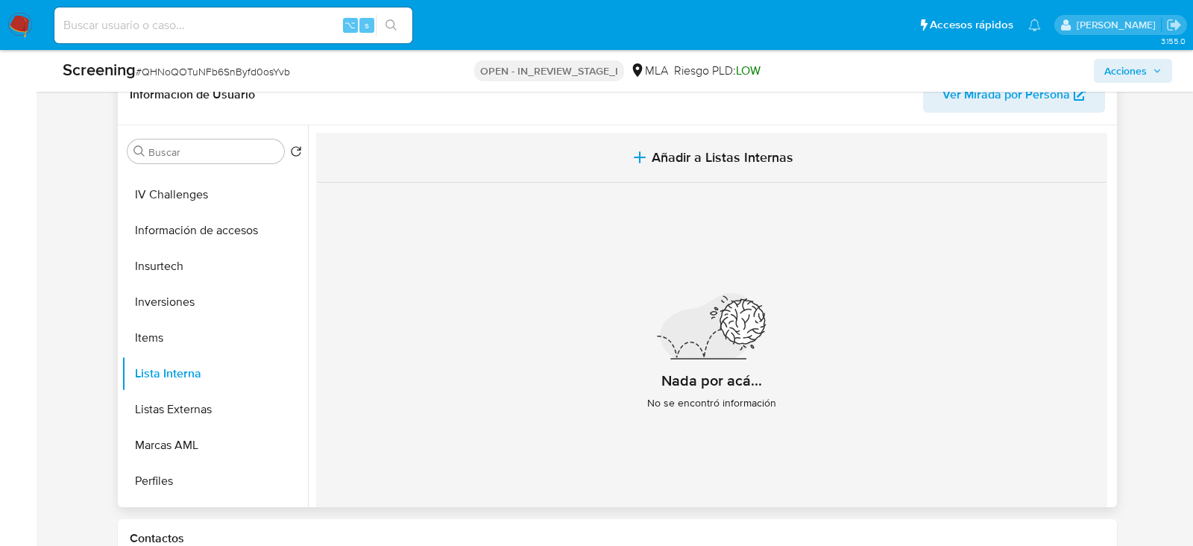
click at [667, 137] on button "Añadir a Listas Internas" at bounding box center [711, 158] width 791 height 50
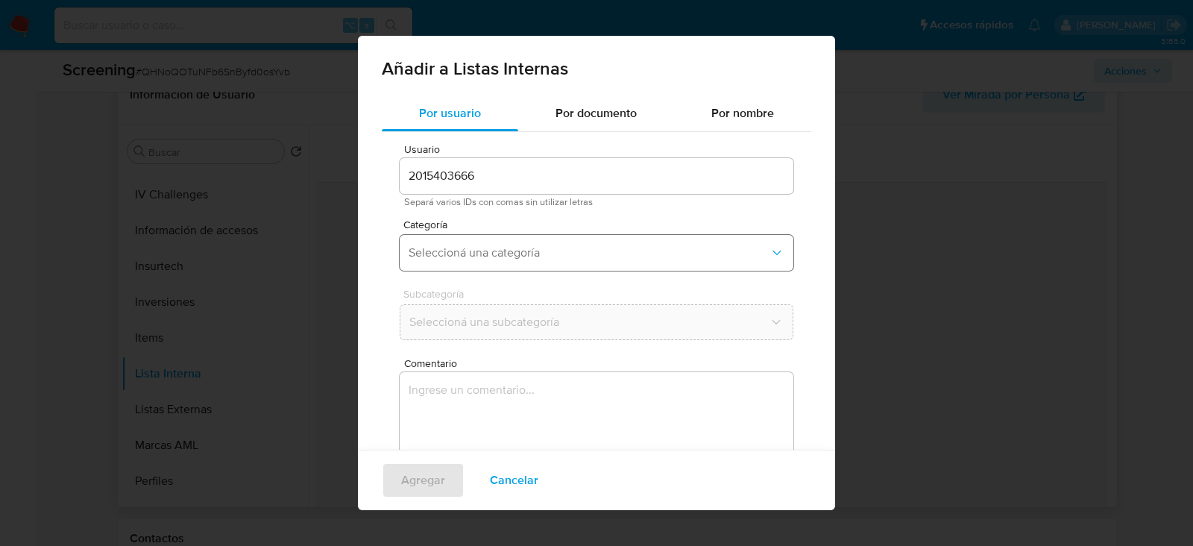
click at [452, 258] on span "Seleccioná una categoría" at bounding box center [589, 252] width 361 height 15
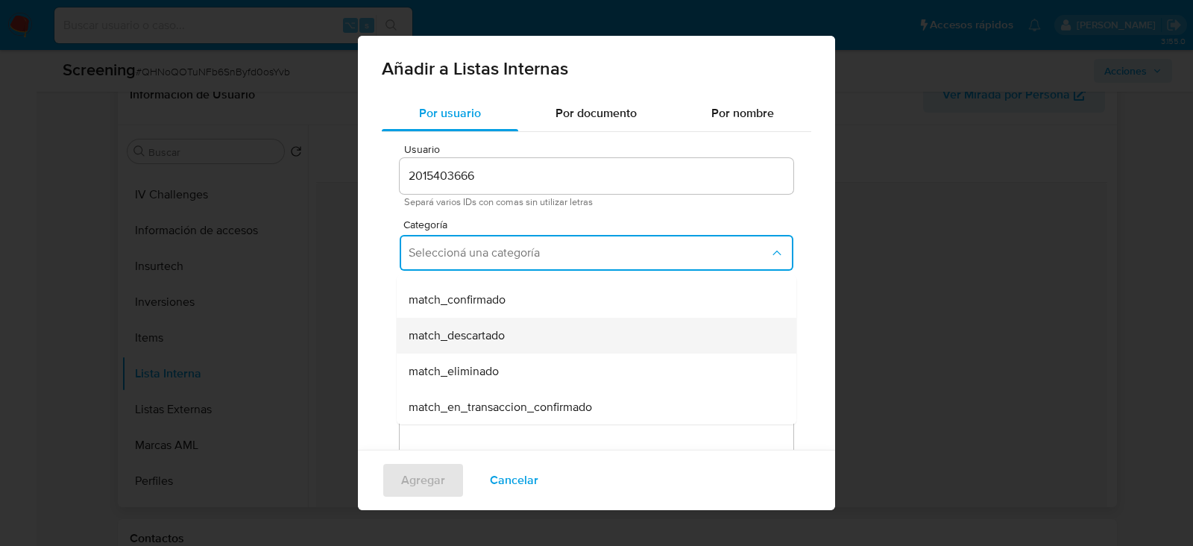
scroll to position [94, 0]
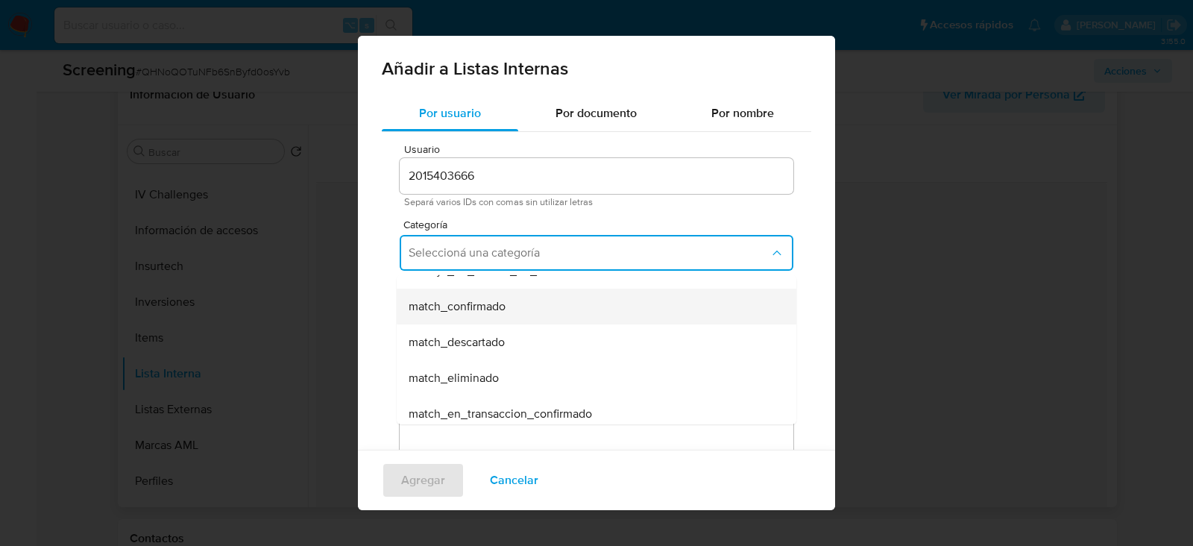
click at [471, 295] on div "match_confirmado" at bounding box center [592, 307] width 367 height 36
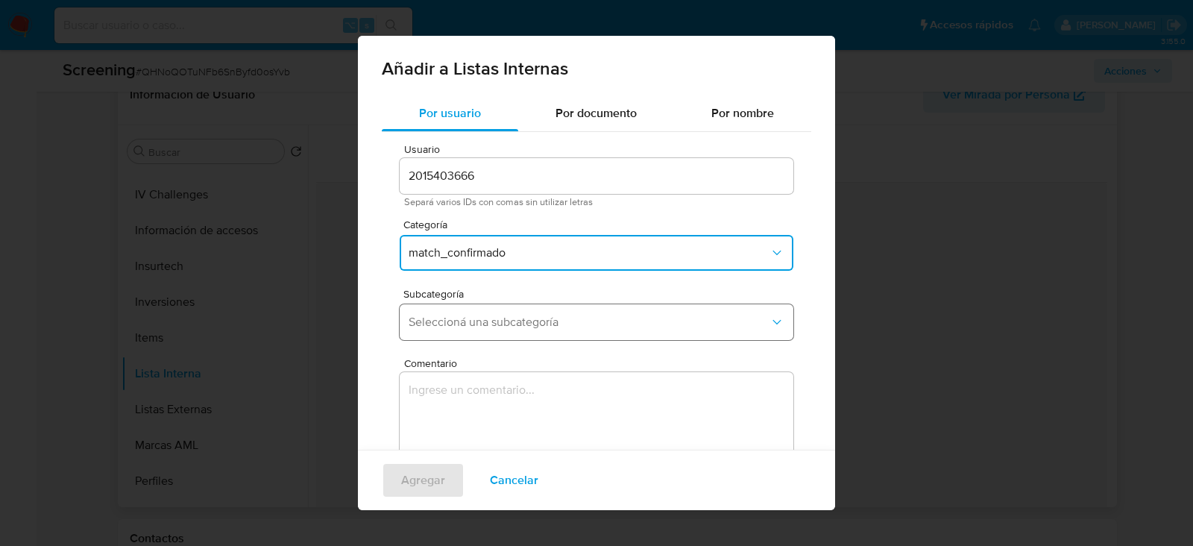
click at [477, 324] on span "Seleccioná una subcategoría" at bounding box center [589, 322] width 361 height 15
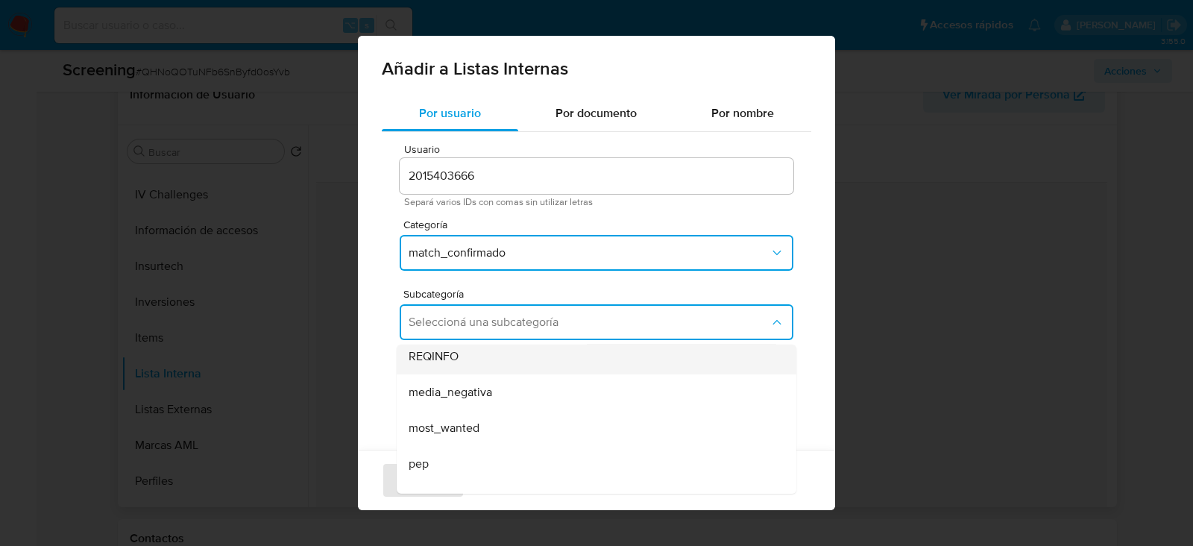
scroll to position [45, 0]
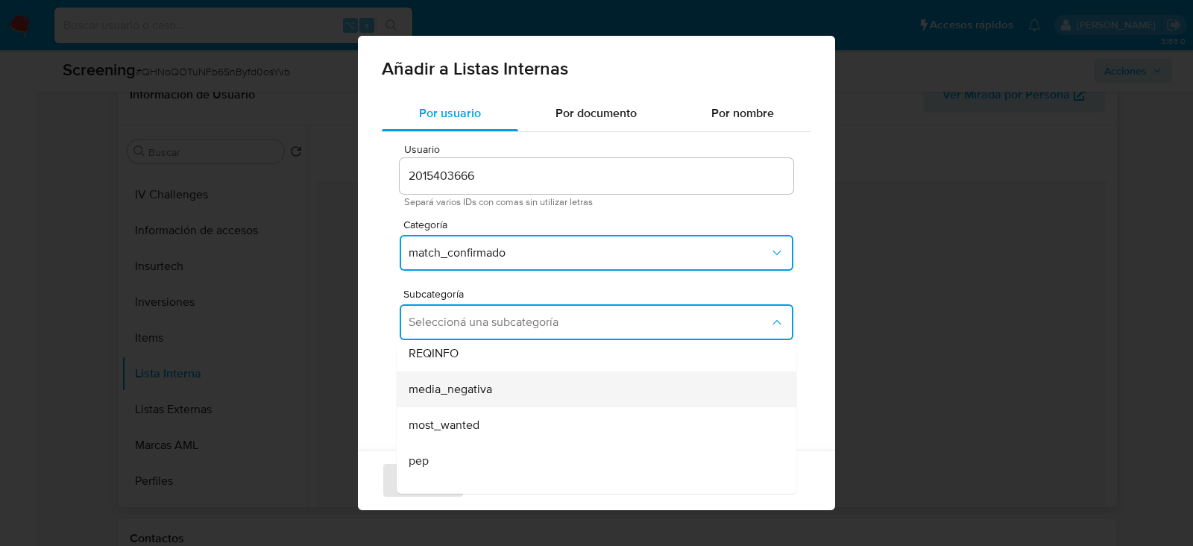
click at [477, 388] on span "media_negativa" at bounding box center [451, 389] width 84 height 15
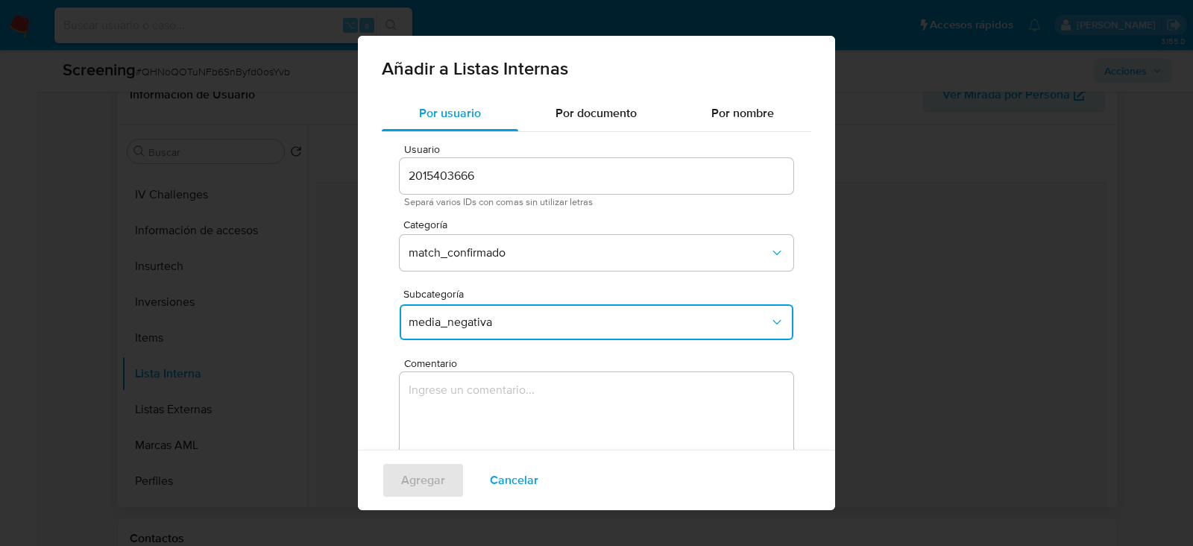
click at [477, 388] on textarea "Comentario" at bounding box center [597, 443] width 394 height 143
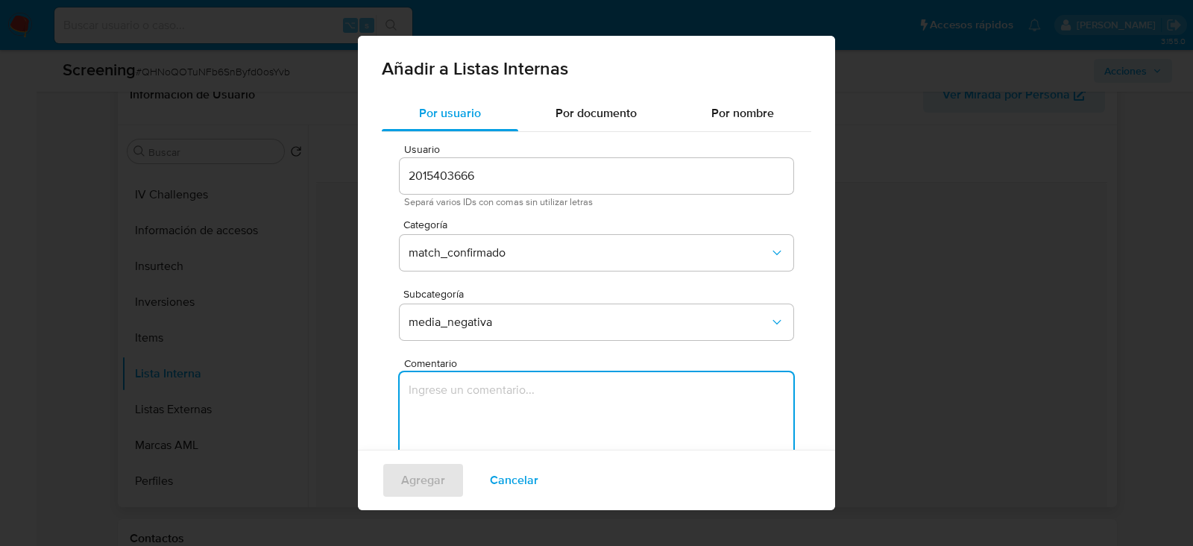
paste textarea "Informacion negativa en noticias periodisticas"
type textarea "Informacion negativa en noticias periodisticas"
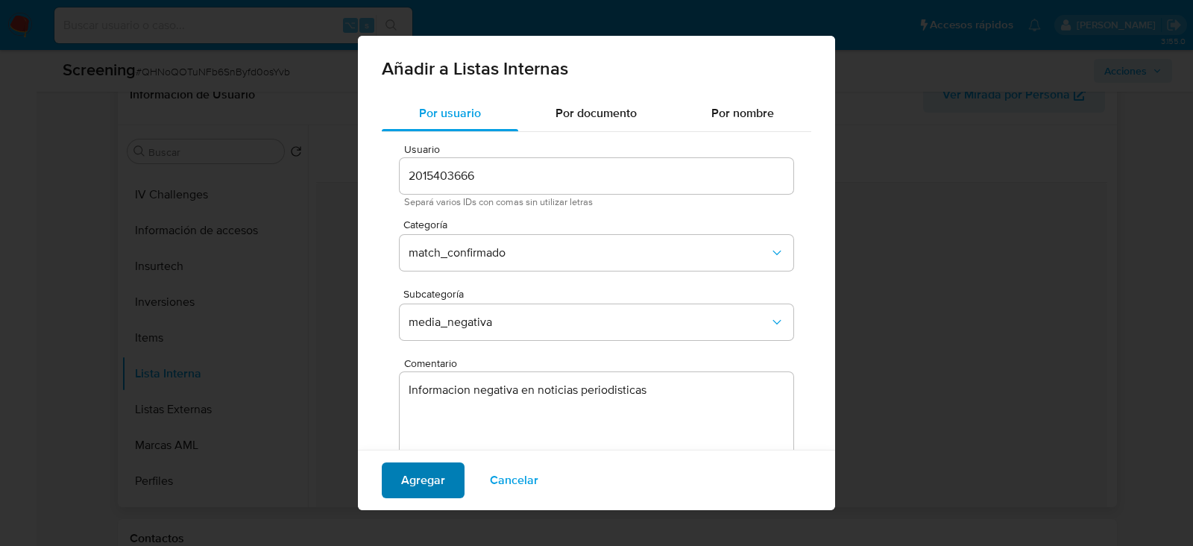
click at [412, 483] on span "Agregar" at bounding box center [423, 480] width 44 height 33
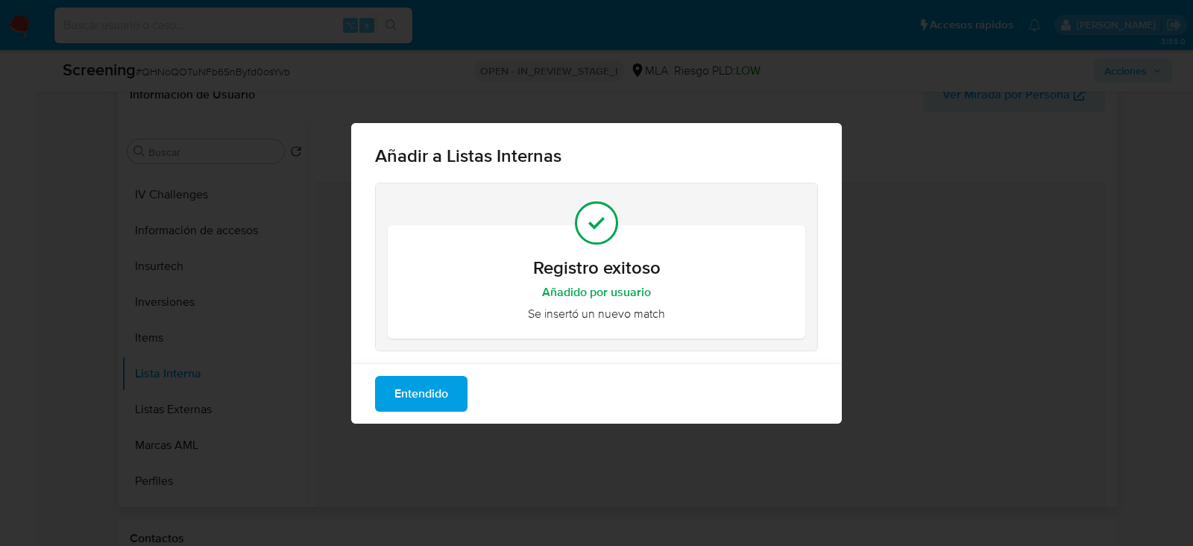
click at [421, 393] on span "Entendido" at bounding box center [421, 393] width 54 height 33
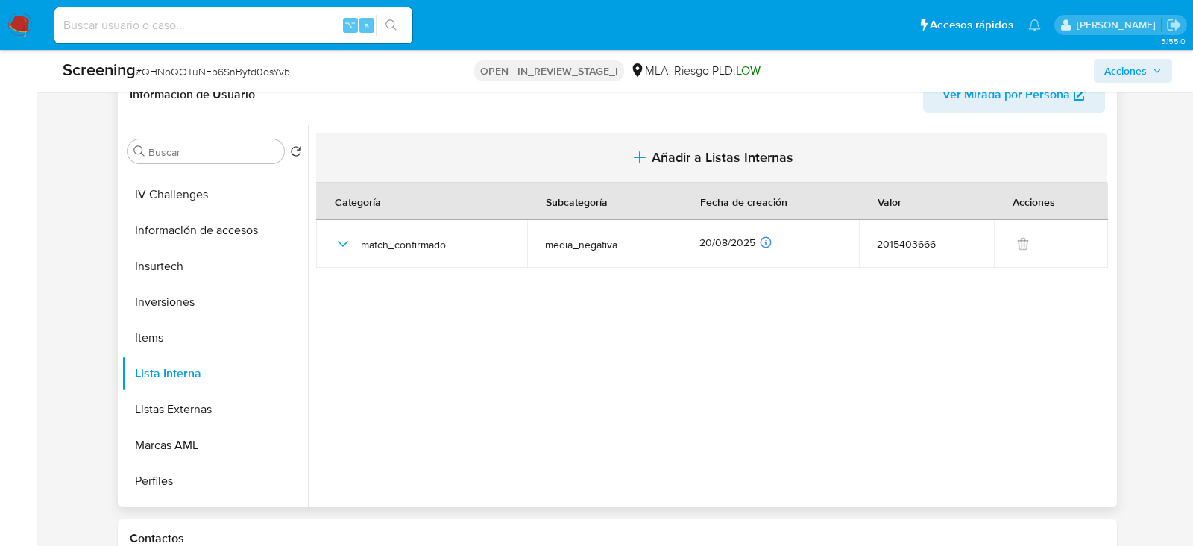
click at [696, 163] on span "Añadir a Listas Internas" at bounding box center [723, 157] width 142 height 16
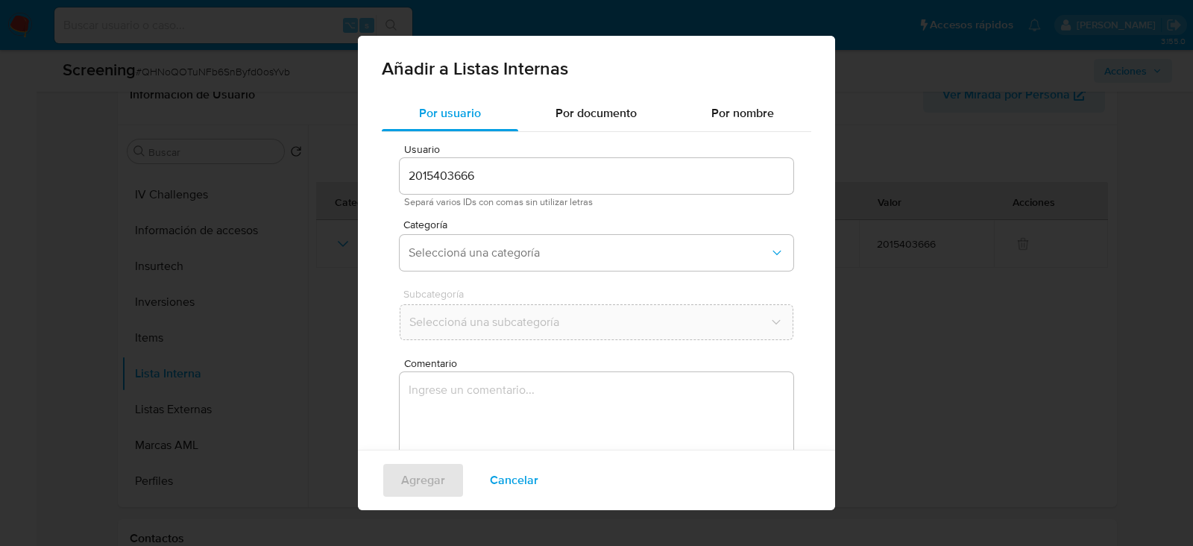
click at [512, 180] on input "2015403666" at bounding box center [597, 175] width 394 height 19
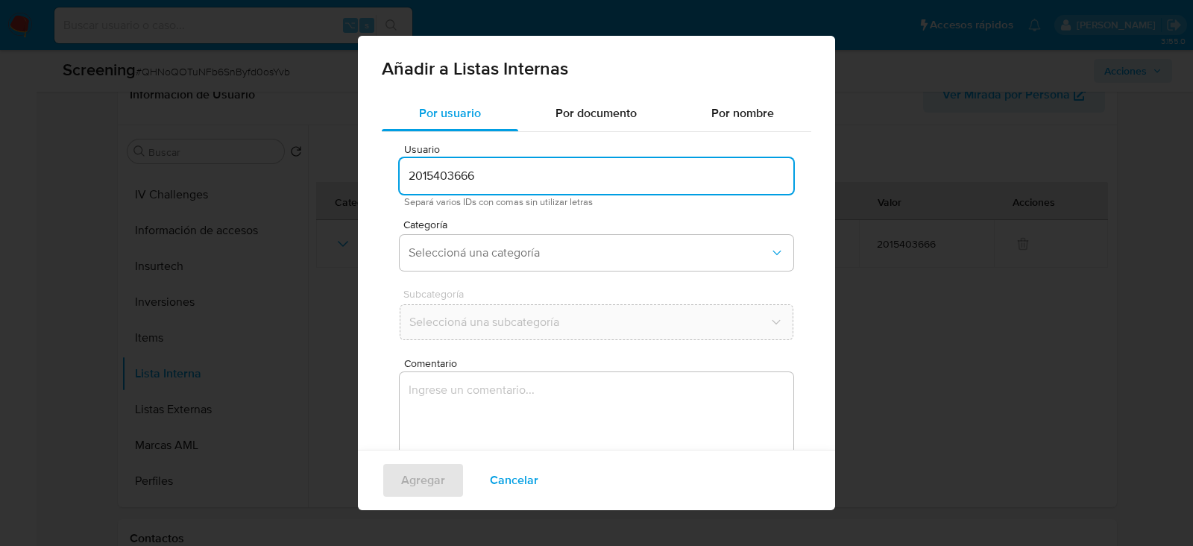
click at [512, 180] on input "2015403666" at bounding box center [597, 175] width 394 height 19
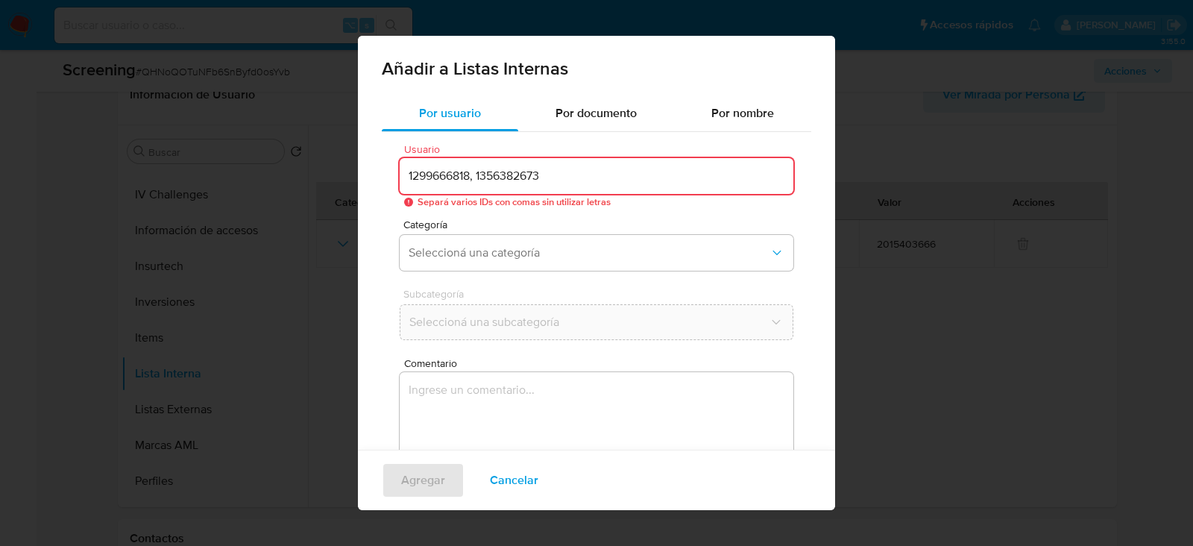
click at [479, 181] on input "1299666818, 1356382673" at bounding box center [597, 175] width 394 height 19
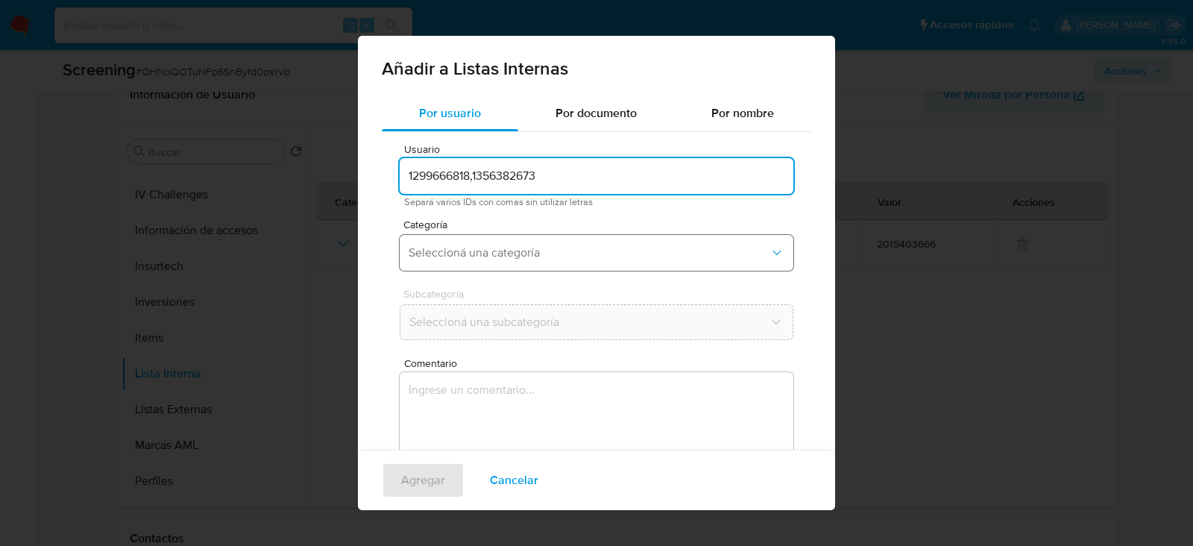
type input "1299666818,1356382673"
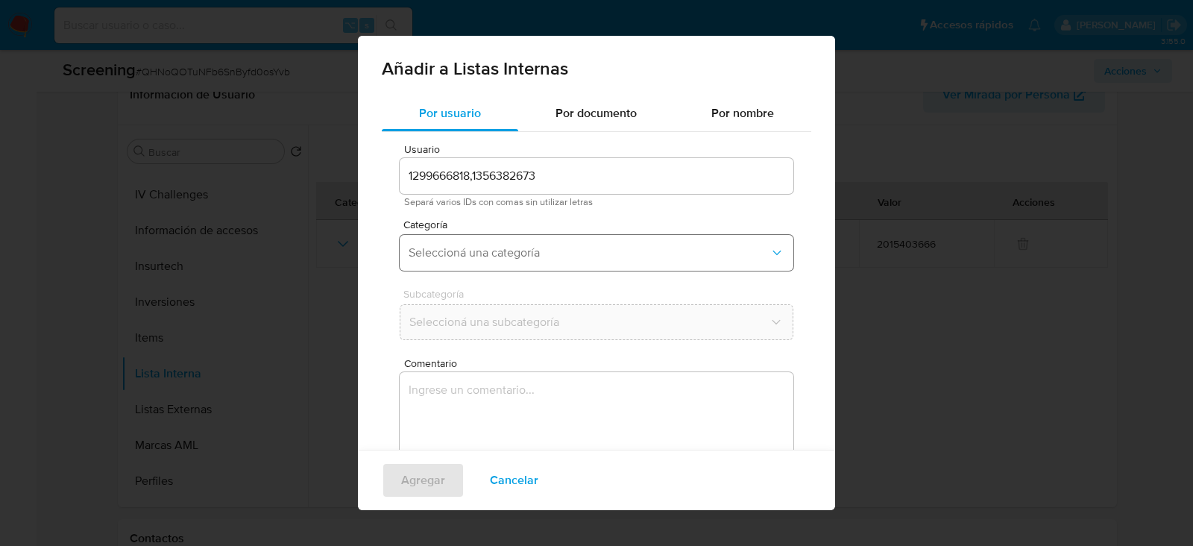
click at [491, 247] on span "Seleccioná una categoría" at bounding box center [589, 252] width 361 height 15
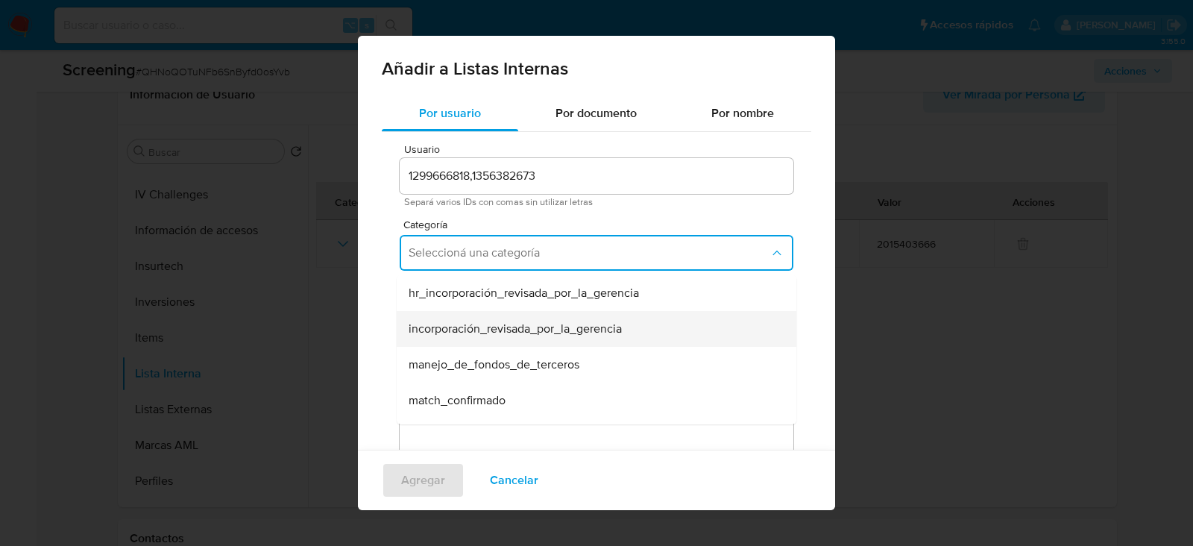
scroll to position [13, 0]
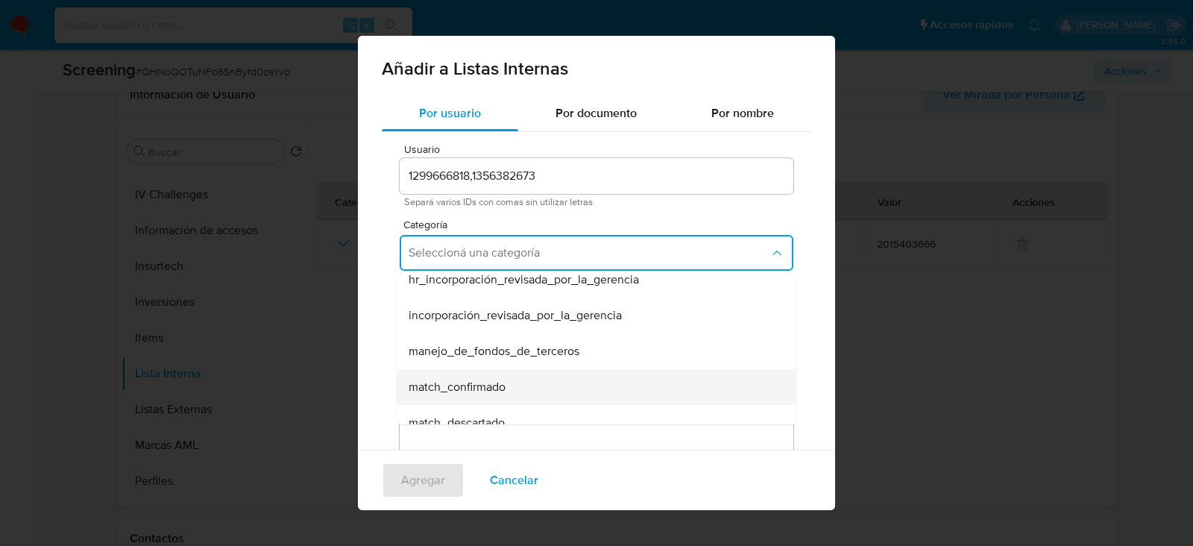
click at [461, 383] on span "match_confirmado" at bounding box center [457, 387] width 97 height 15
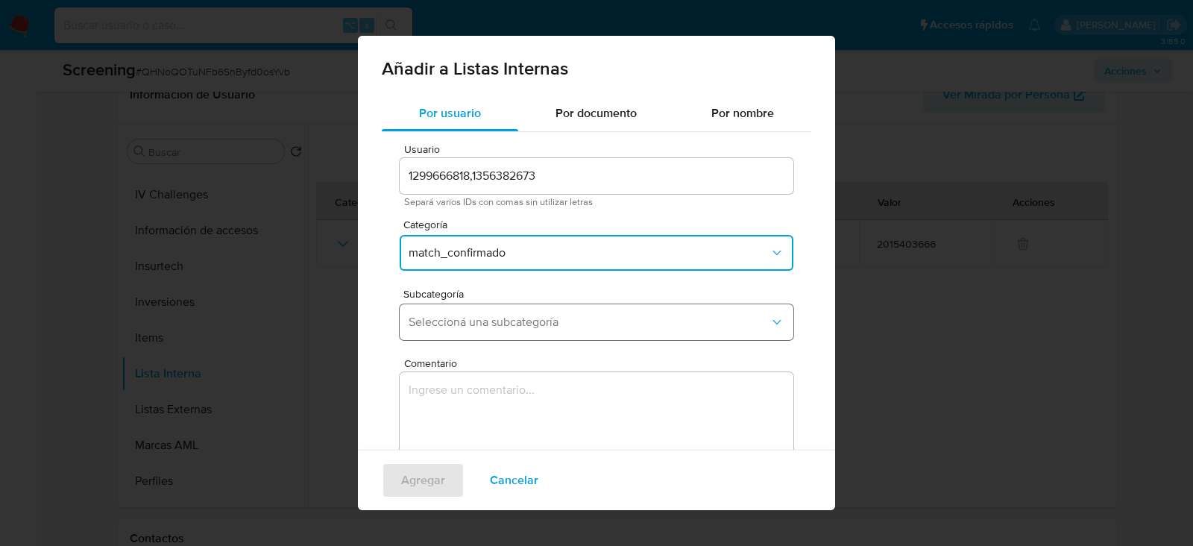
click at [474, 330] on button "Seleccioná una subcategoría" at bounding box center [597, 322] width 394 height 36
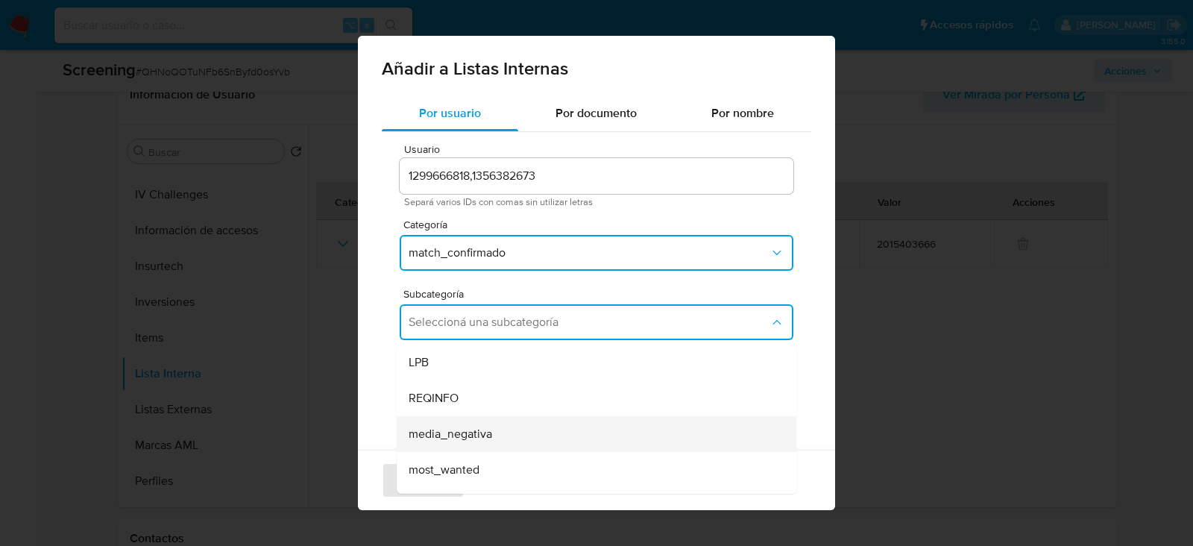
click at [475, 428] on span "media_negativa" at bounding box center [451, 434] width 84 height 15
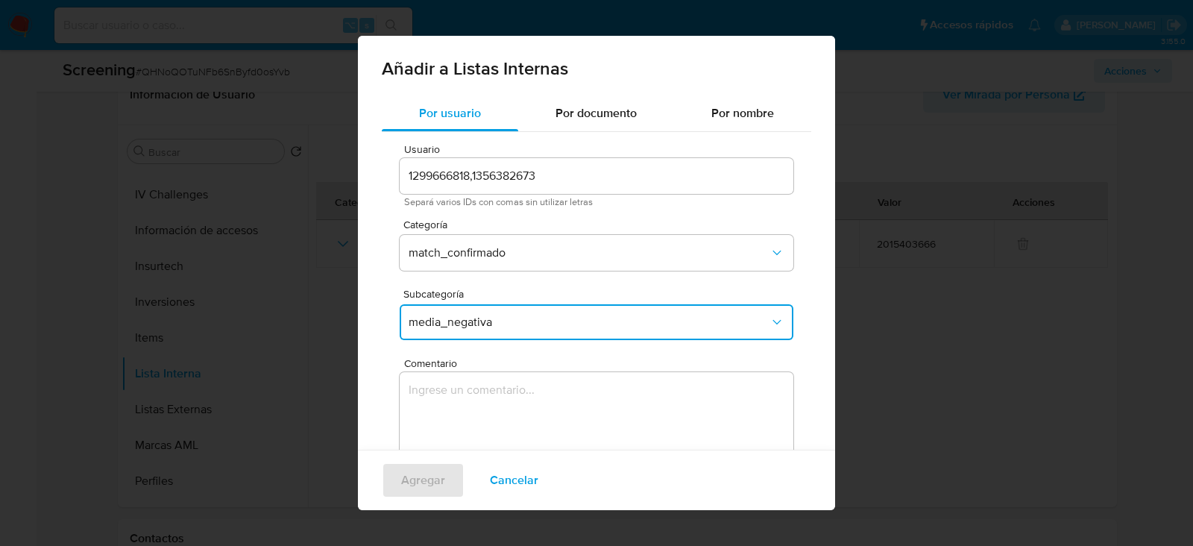
click at [475, 428] on textarea "Comentario" at bounding box center [597, 443] width 394 height 143
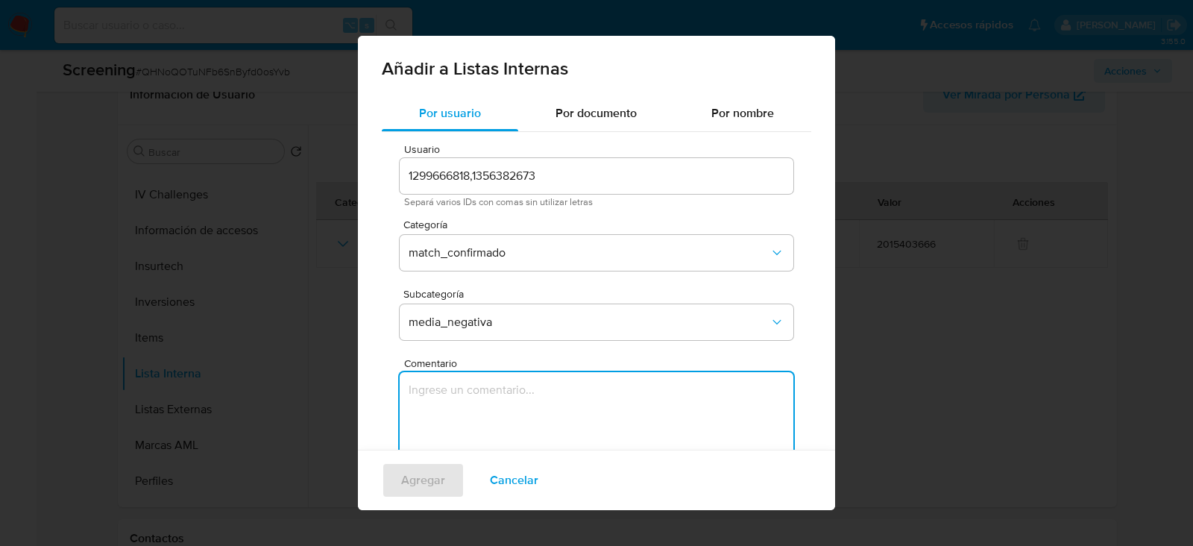
paste textarea "Informacion negativa en noticias periodisticas"
type textarea "Informacion negativa en noticias periodisticas"
click at [430, 483] on span "Agregar" at bounding box center [423, 480] width 44 height 33
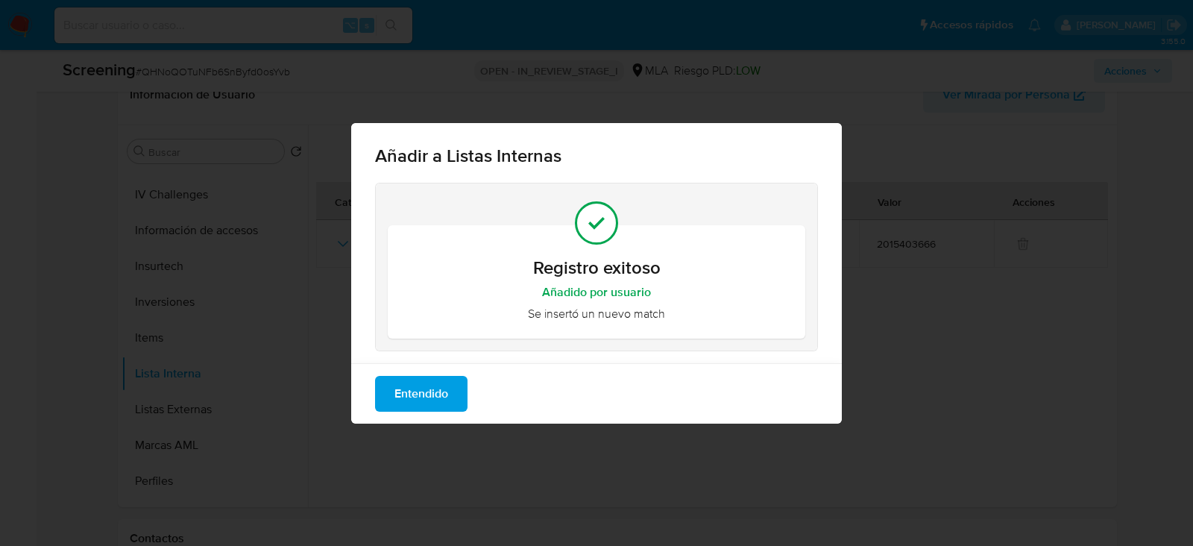
click at [454, 381] on button "Entendido" at bounding box center [421, 394] width 92 height 36
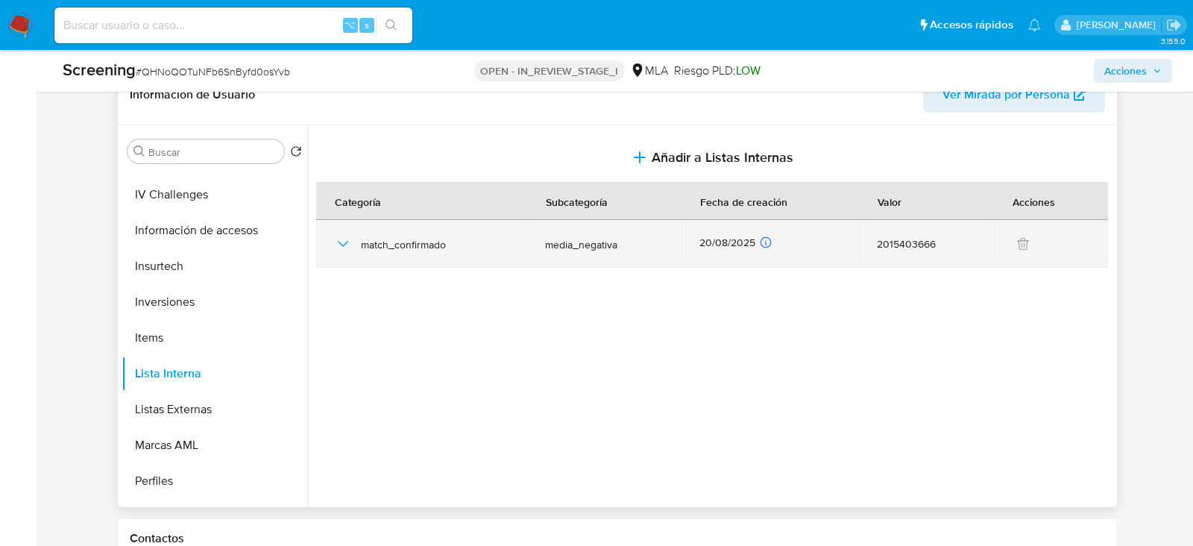
click at [346, 245] on icon "button" at bounding box center [343, 244] width 18 height 18
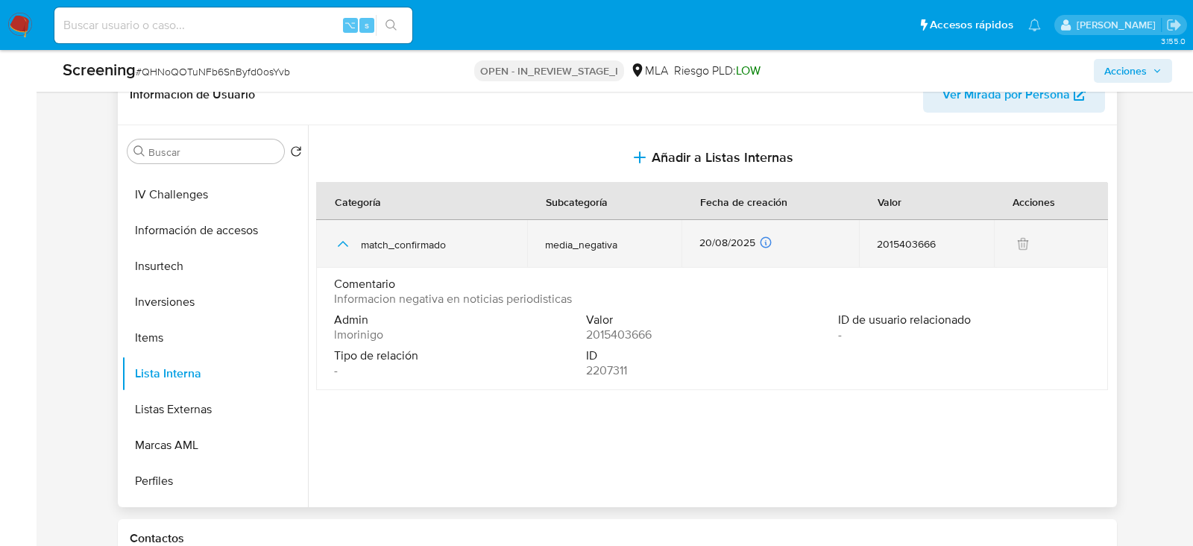
click at [345, 242] on icon "button" at bounding box center [343, 244] width 18 height 18
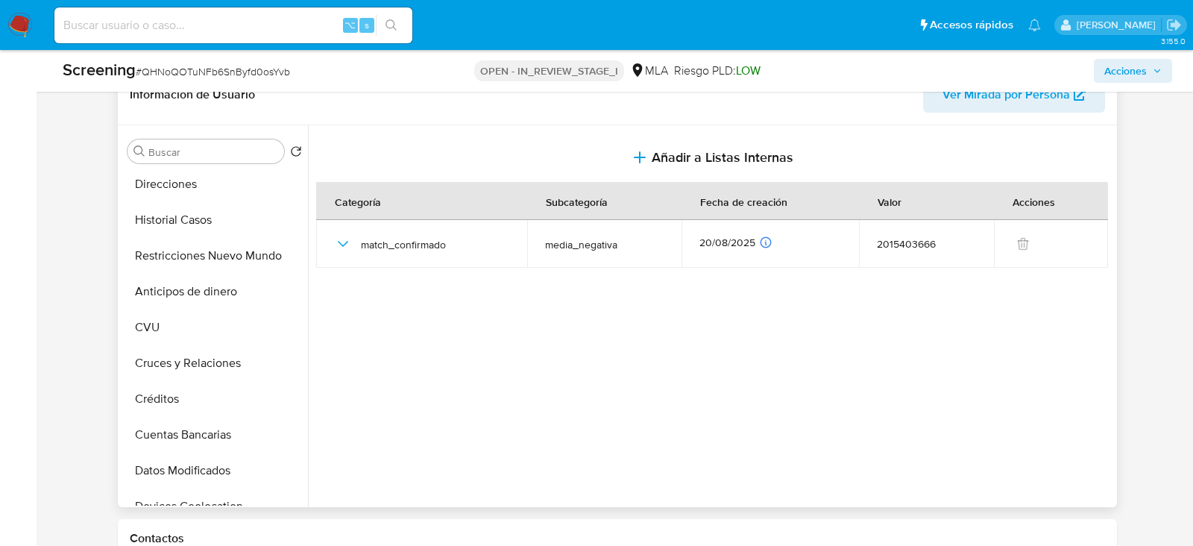
scroll to position [0, 0]
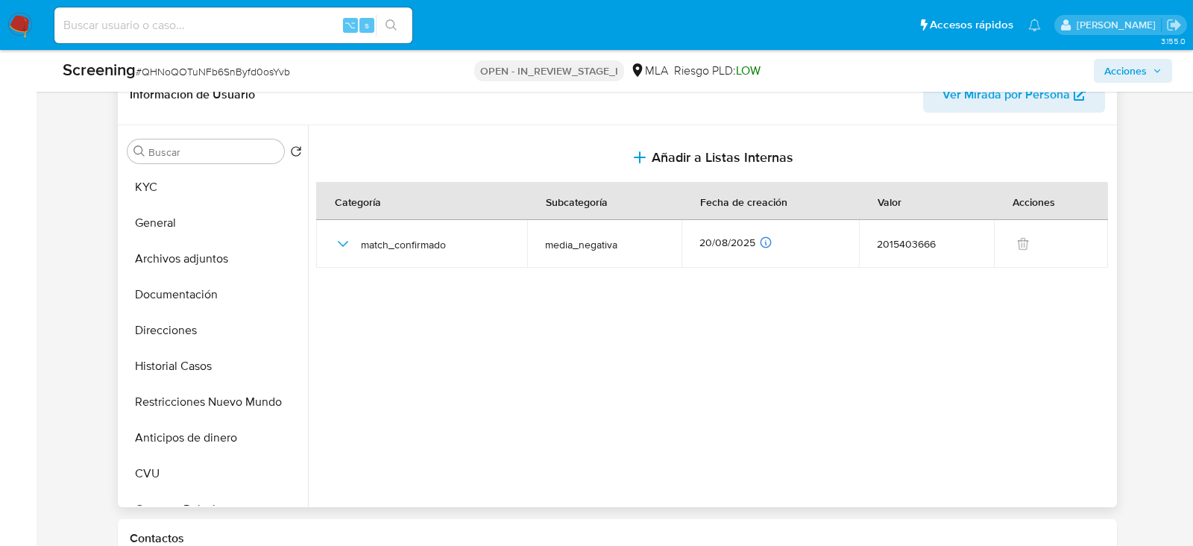
click at [178, 184] on button "KYC" at bounding box center [215, 187] width 186 height 36
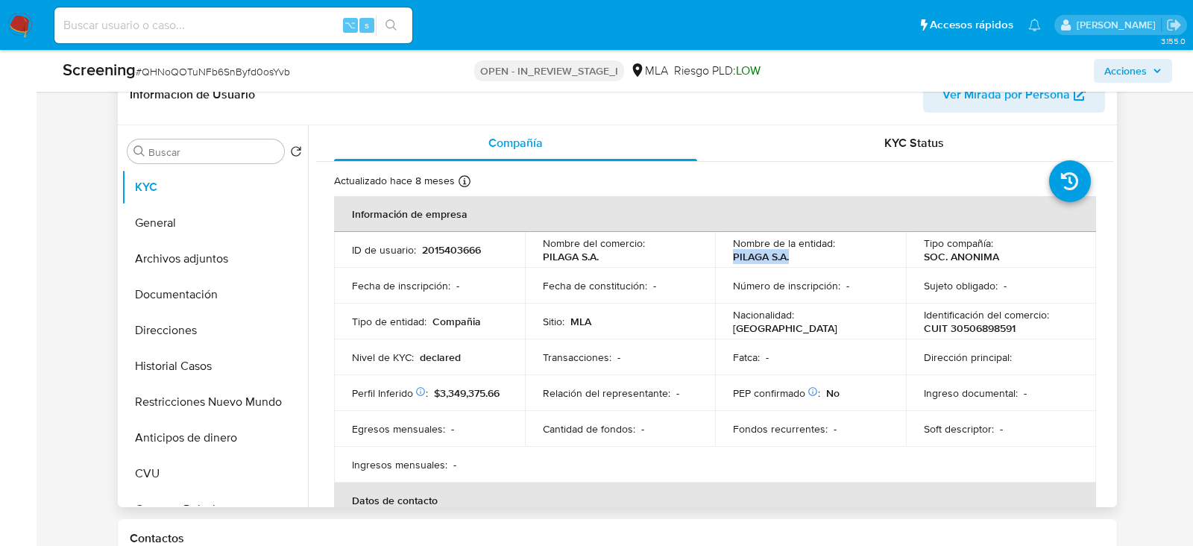
copy p "PILAGA S.A."
drag, startPoint x: 725, startPoint y: 260, endPoint x: 787, endPoint y: 260, distance: 61.9
click at [787, 260] on td "Nombre de la entidad : PILAGA S.A." at bounding box center [810, 250] width 191 height 36
click at [959, 327] on p "CUIT 30506898591" at bounding box center [970, 327] width 92 height 13
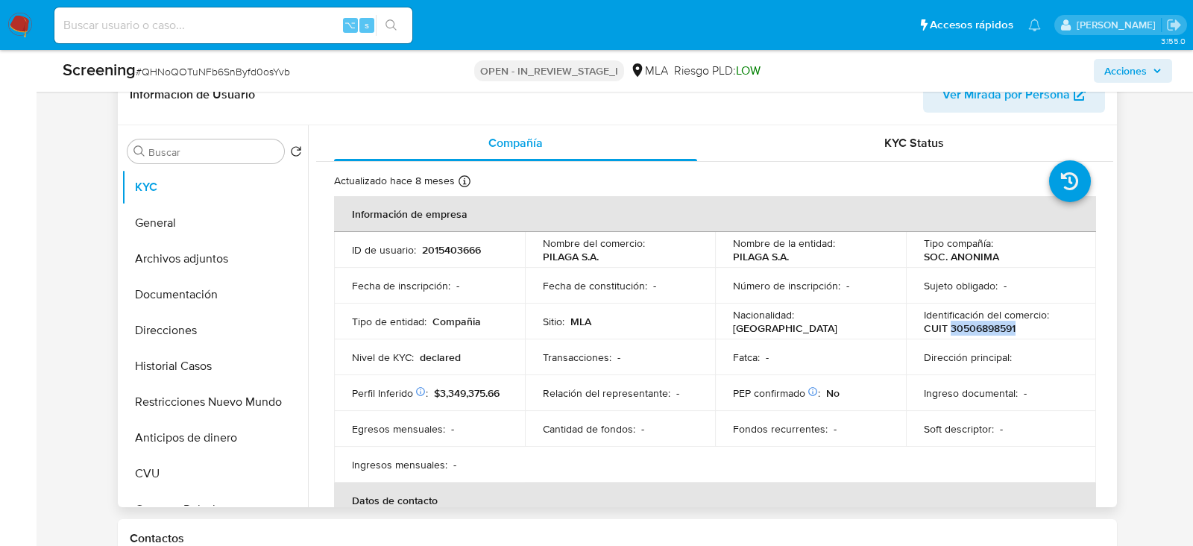
copy p "30506898591"
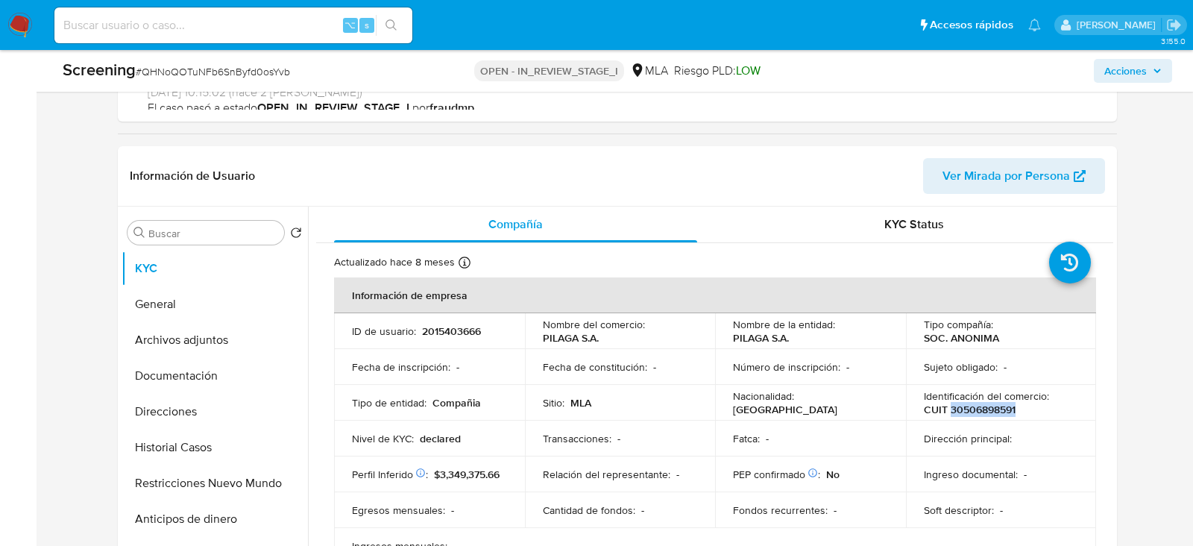
scroll to position [213, 0]
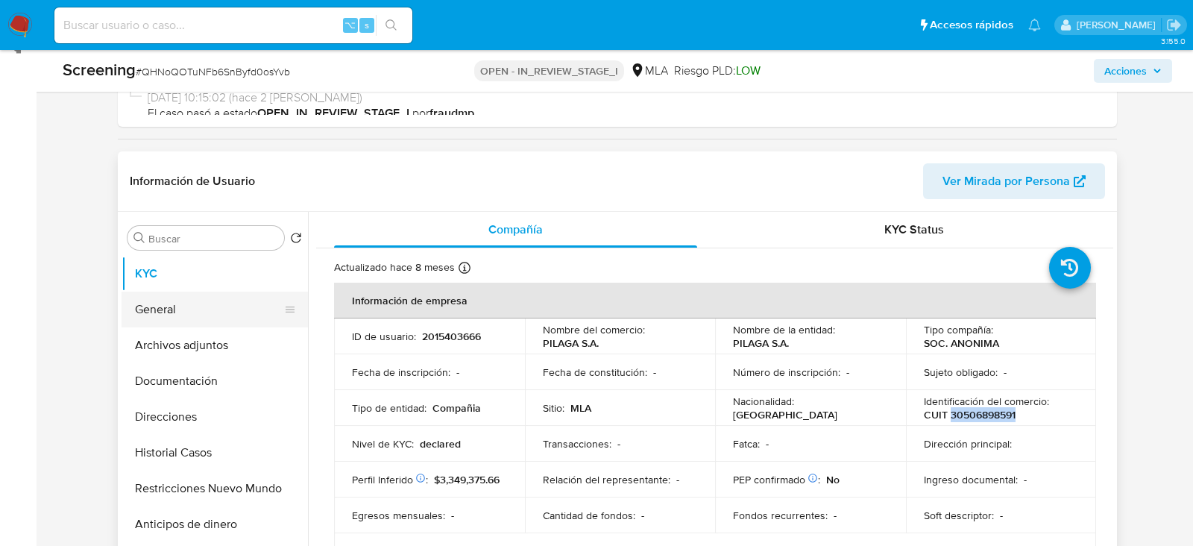
click at [202, 309] on button "General" at bounding box center [209, 310] width 174 height 36
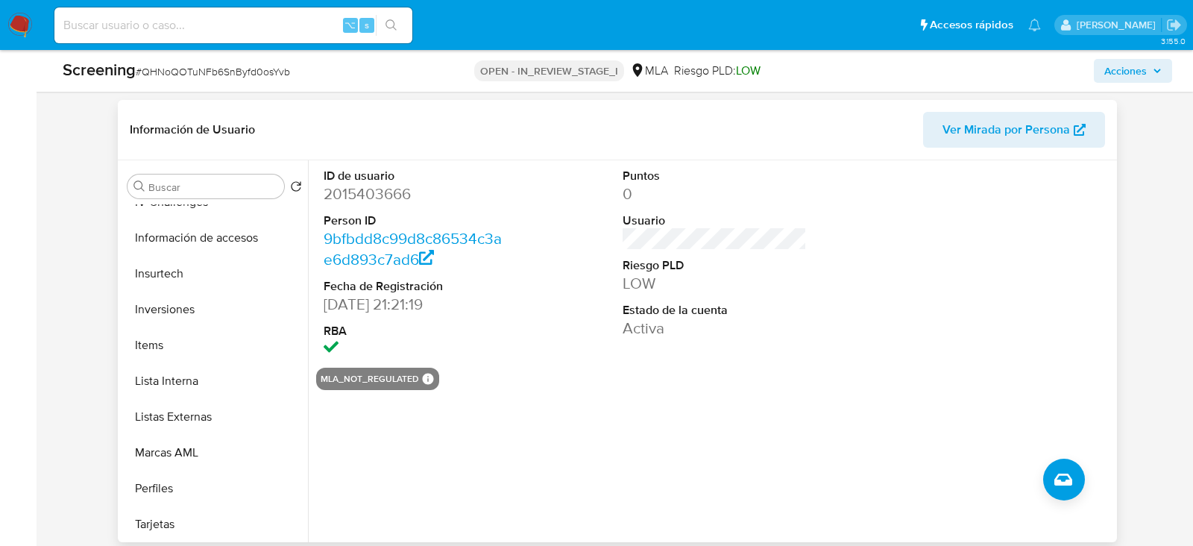
scroll to position [670, 0]
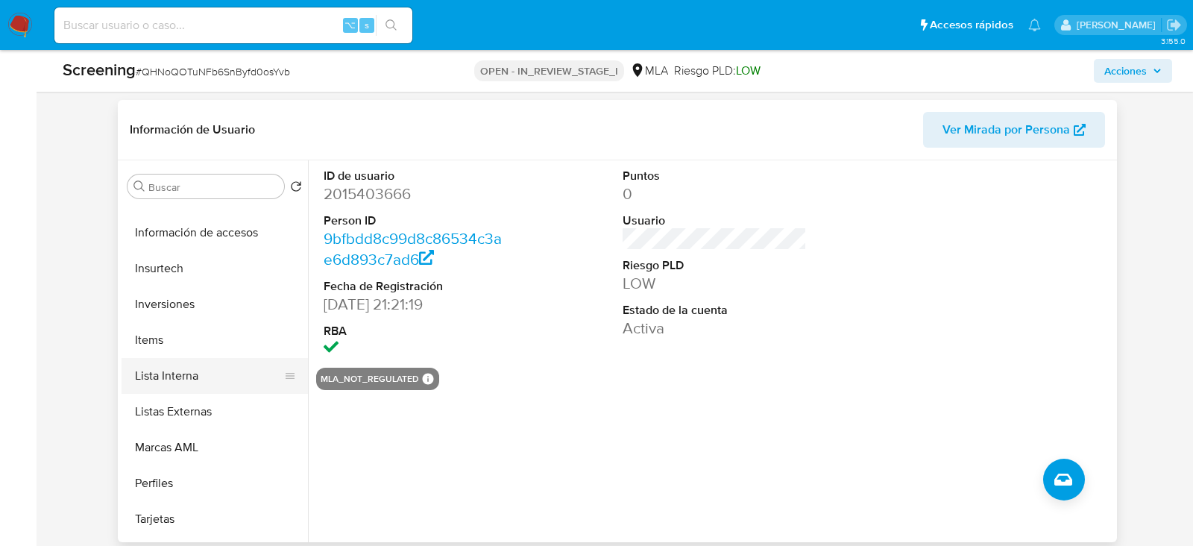
click at [187, 374] on button "Lista Interna" at bounding box center [209, 376] width 174 height 36
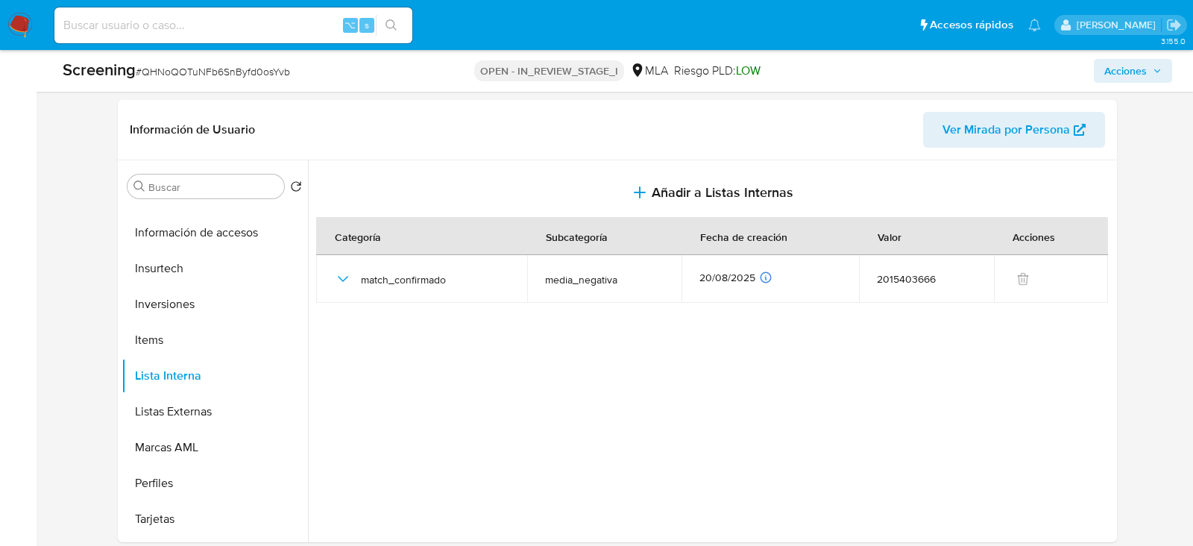
click at [1130, 72] on span "Acciones" at bounding box center [1125, 71] width 43 height 24
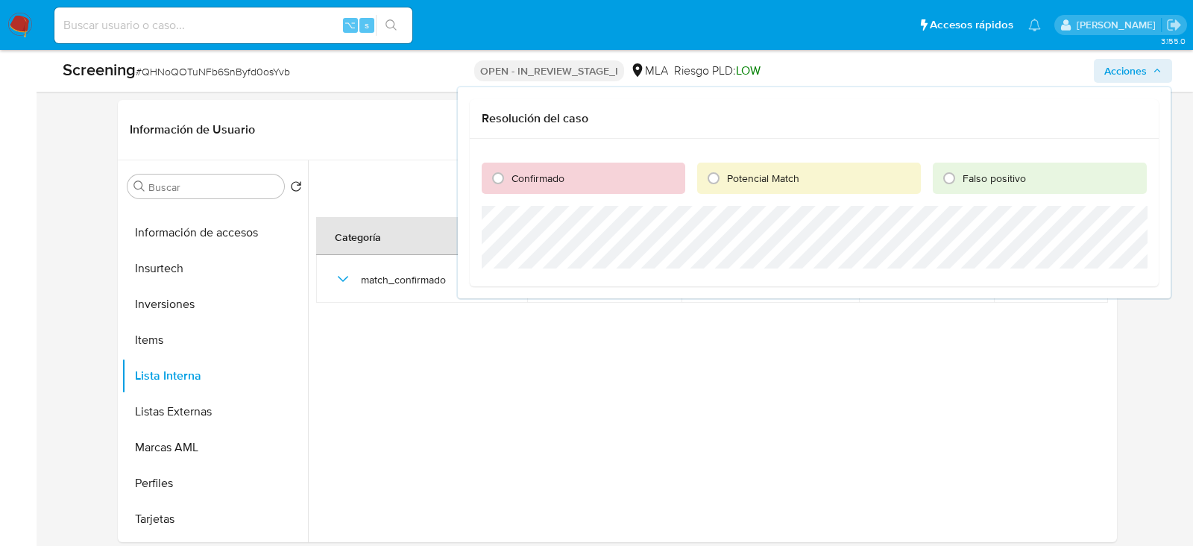
click at [542, 186] on div "Confirmado" at bounding box center [584, 178] width 204 height 31
click at [497, 181] on input "Confirmado" at bounding box center [498, 178] width 24 height 24
radio input "true"
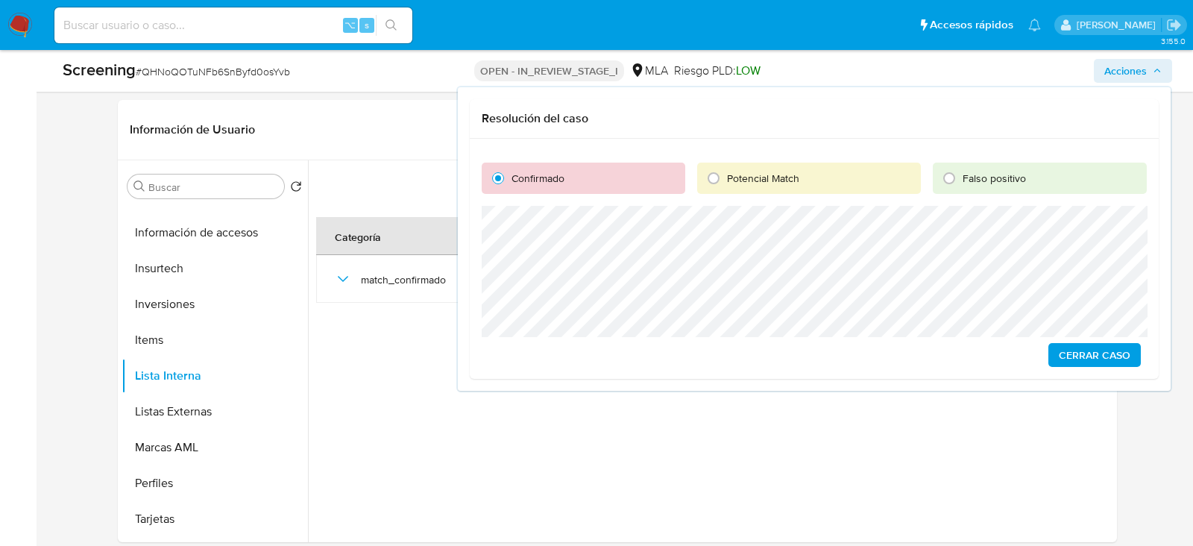
click at [1081, 361] on span "Cerrar Caso" at bounding box center [1095, 355] width 72 height 21
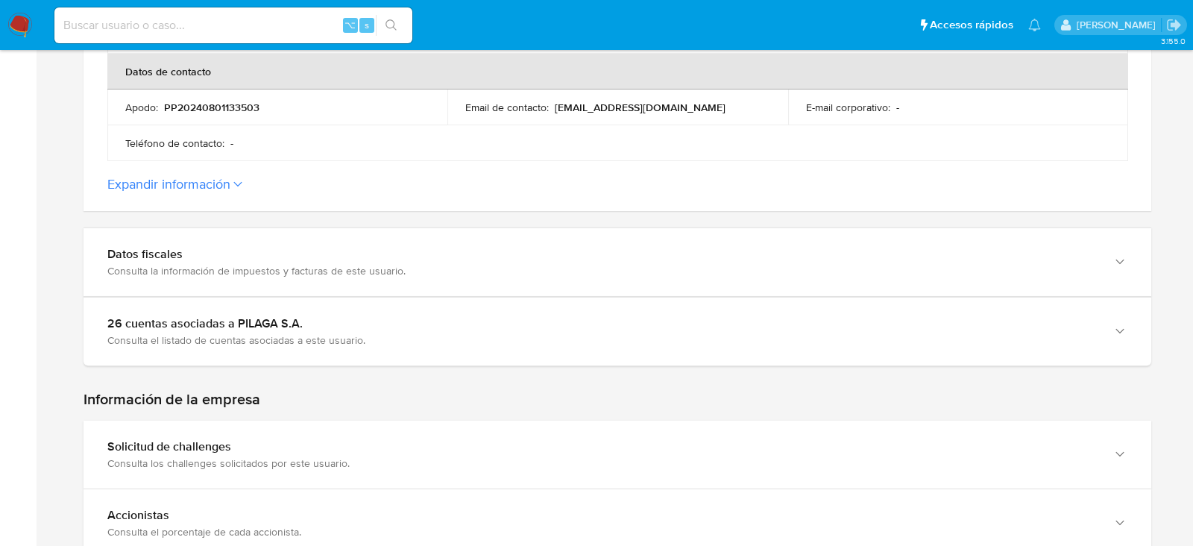
scroll to position [673, 0]
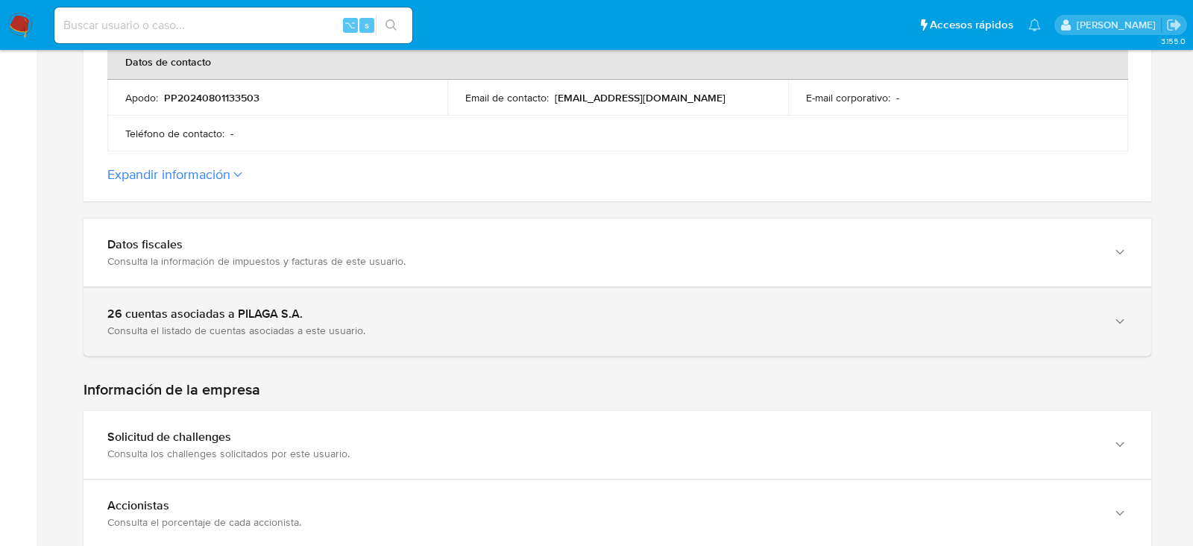
click at [128, 333] on div "26 cuentas asociadas a PILAGA S.A. Consulta el listado de cuentas asociadas a e…" at bounding box center [618, 322] width 1068 height 68
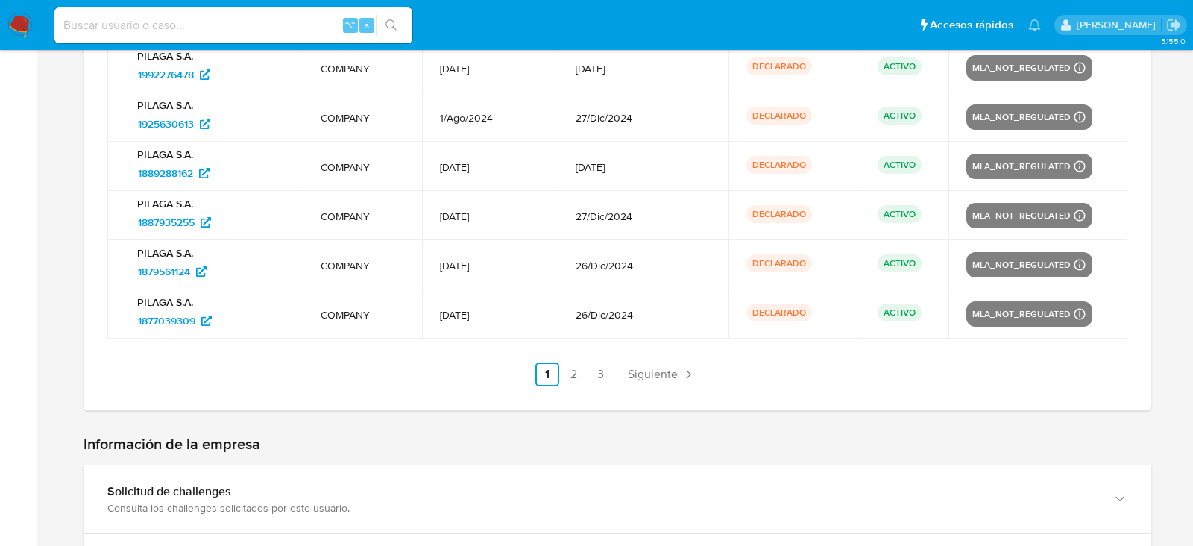
scroll to position [1221, 0]
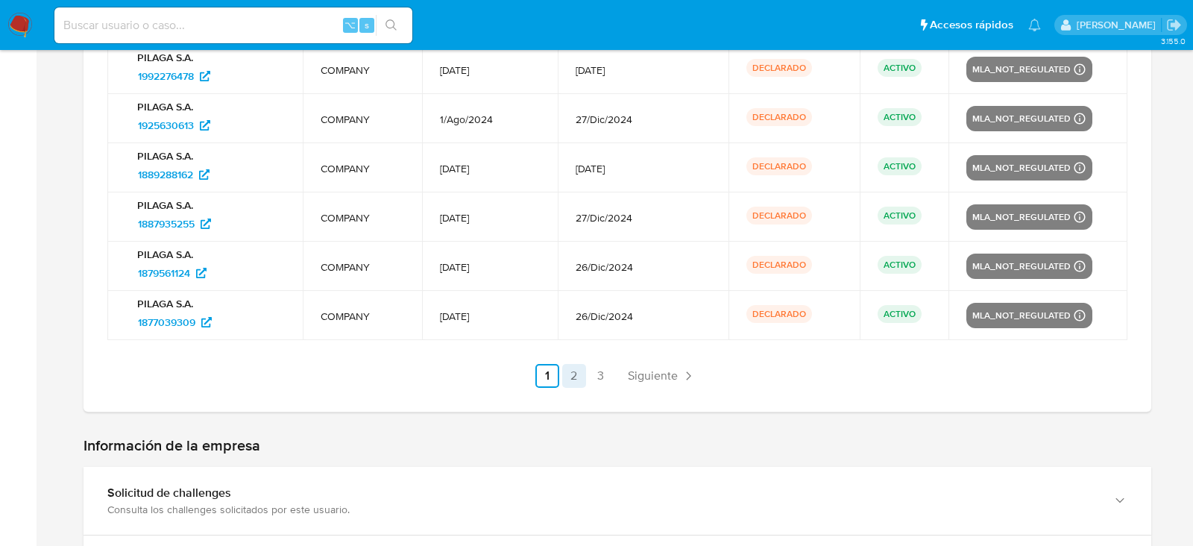
click at [571, 373] on link "2" at bounding box center [574, 376] width 24 height 24
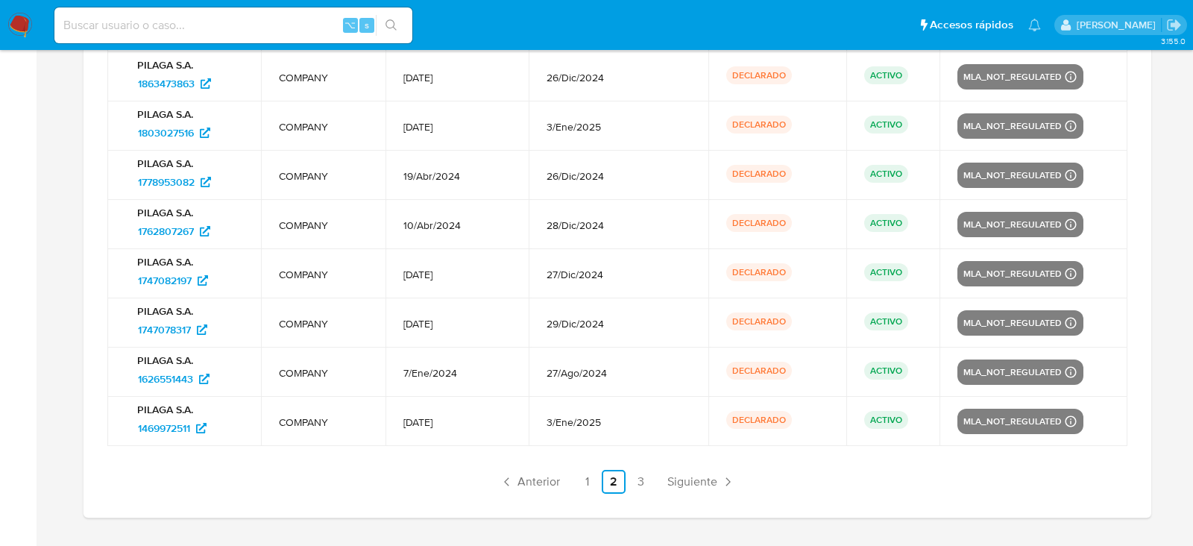
scroll to position [1257, 0]
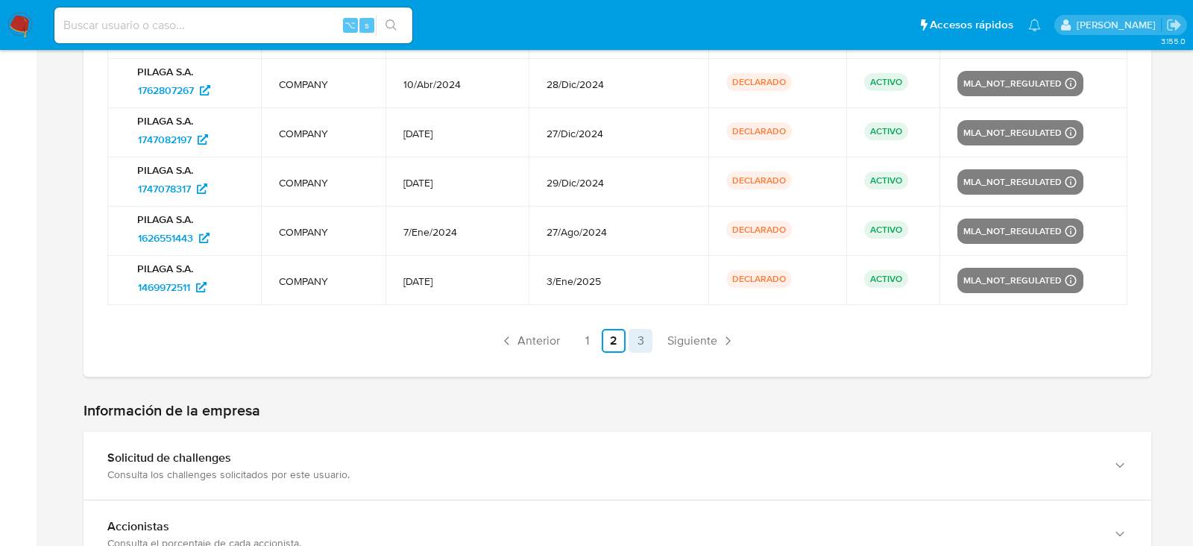
click at [645, 348] on link "3" at bounding box center [641, 341] width 24 height 24
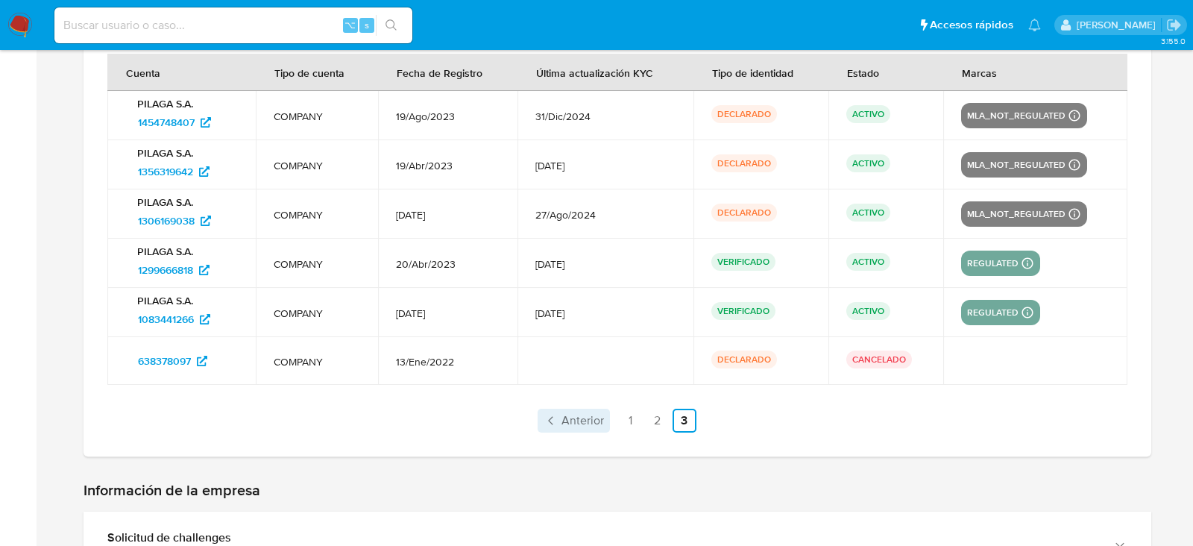
scroll to position [969, 0]
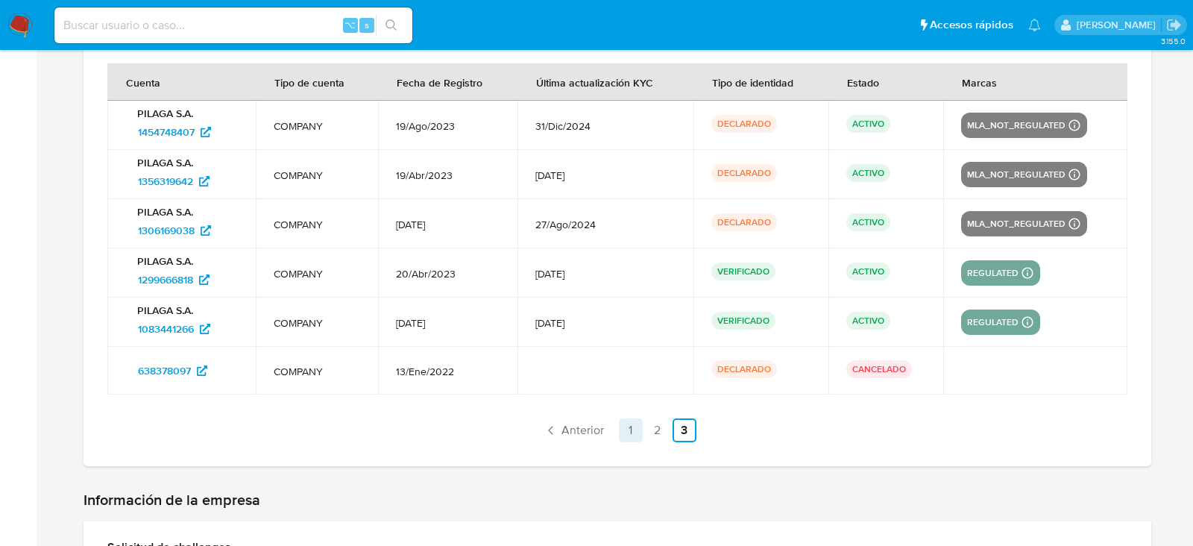
click at [623, 430] on link "1" at bounding box center [631, 430] width 24 height 24
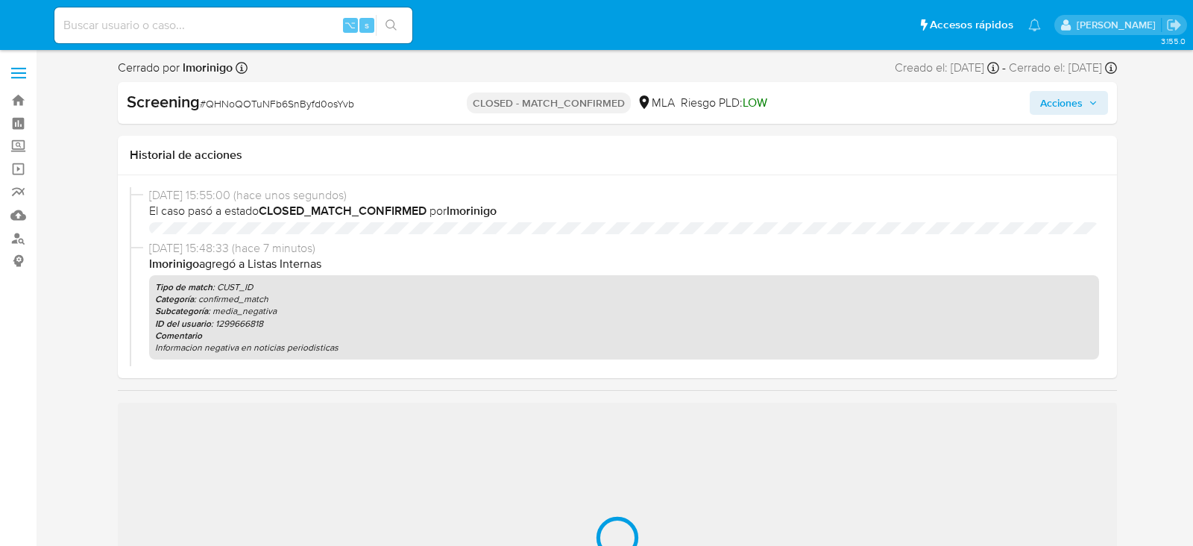
select select "10"
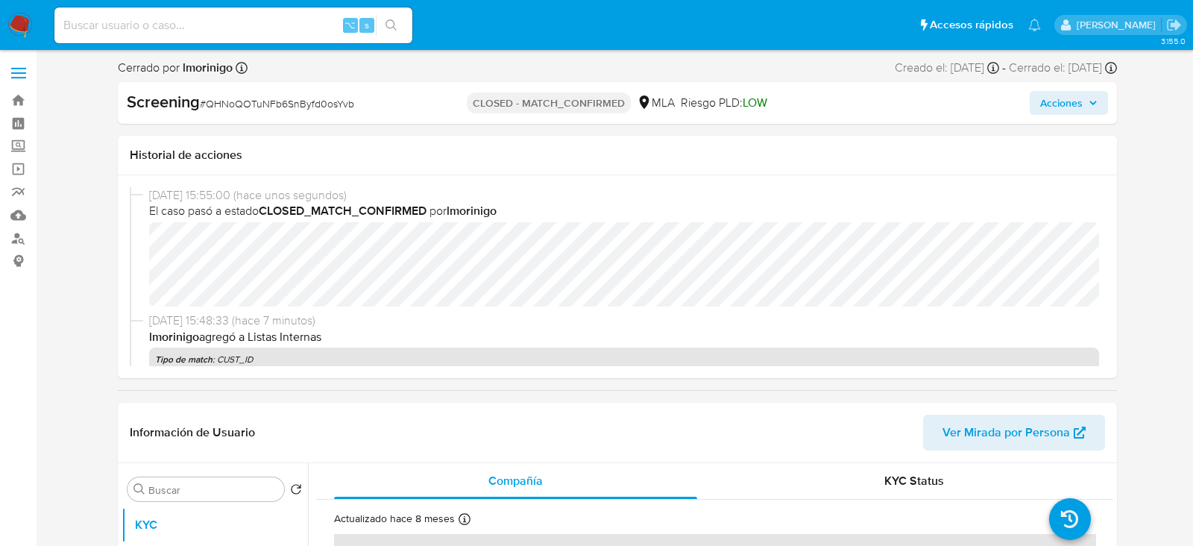
click at [229, 29] on input at bounding box center [233, 25] width 358 height 19
paste input "duar5xGpaizFnHyoGQDe1SaN"
type input "duar5xGpaizFnHyoGQDe1SaN"
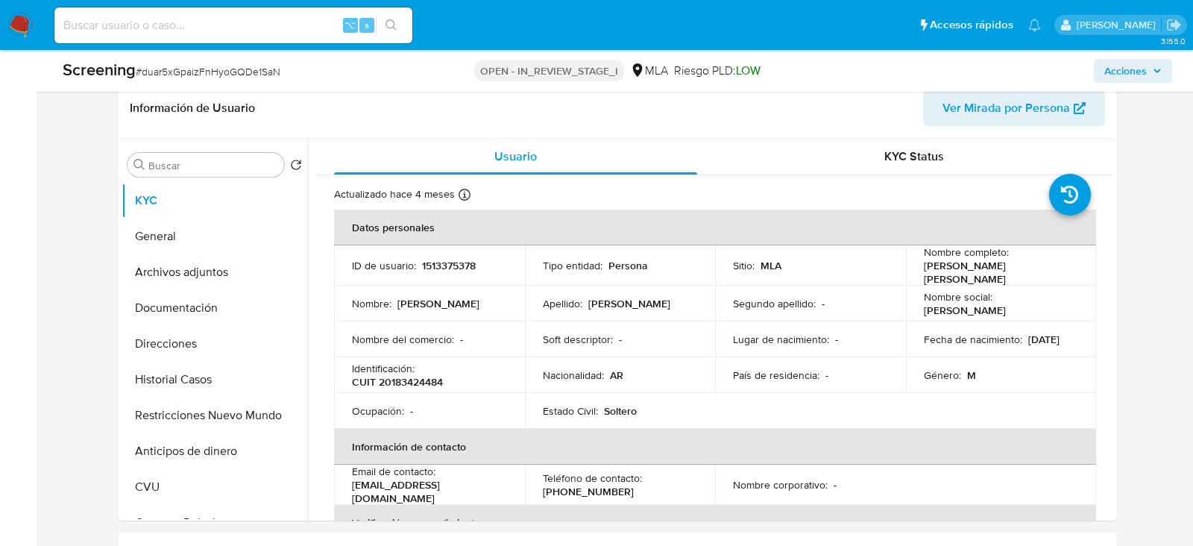
scroll to position [285, 0]
select select "10"
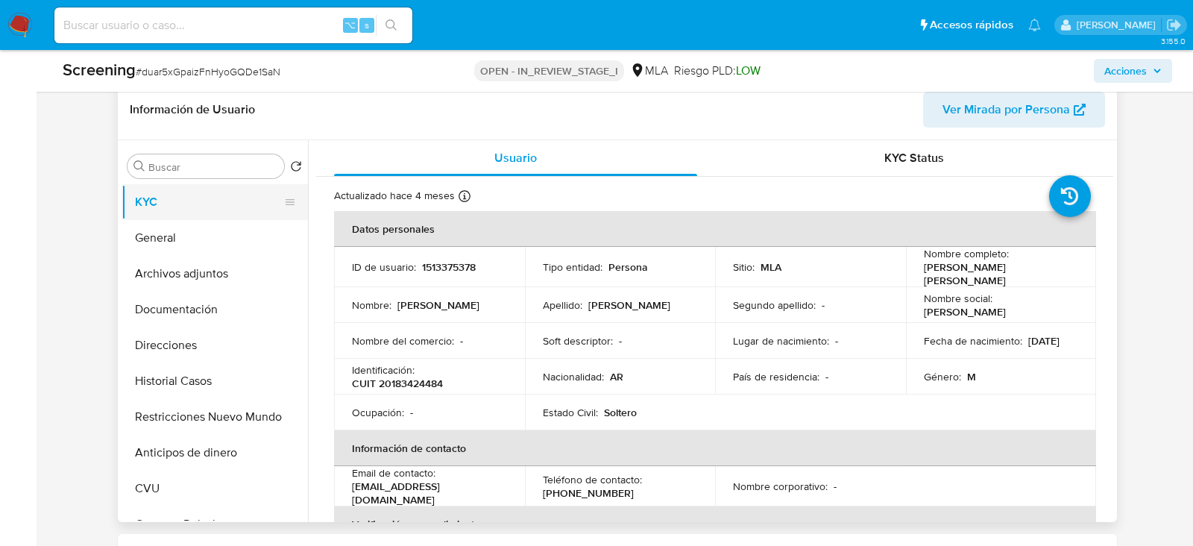
click at [181, 203] on button "KYC" at bounding box center [209, 202] width 174 height 36
click at [181, 231] on button "General" at bounding box center [209, 238] width 174 height 36
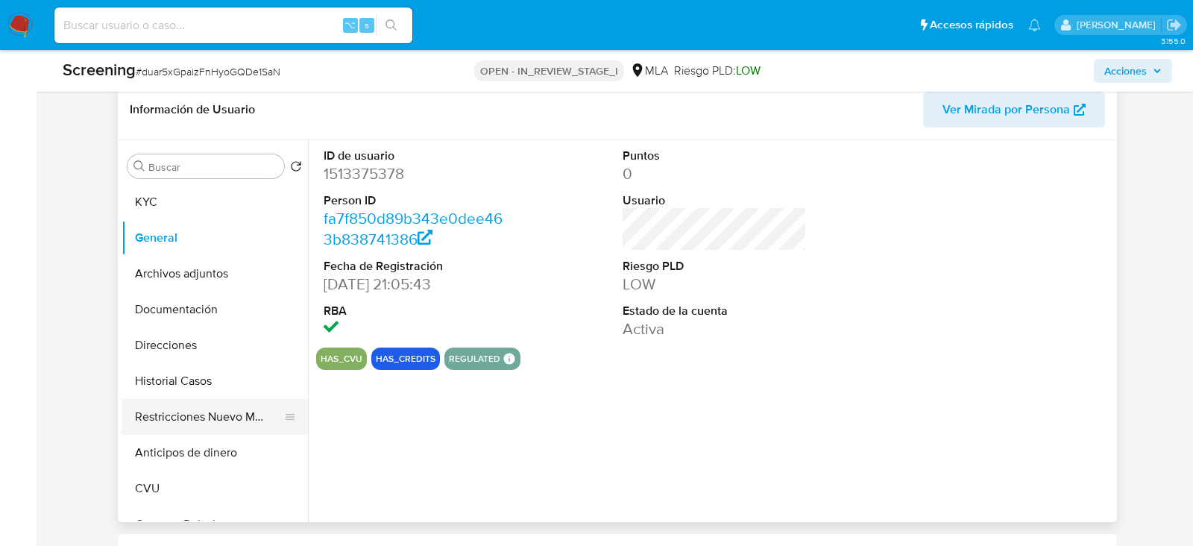
click at [187, 416] on button "Restricciones Nuevo Mundo" at bounding box center [209, 417] width 174 height 36
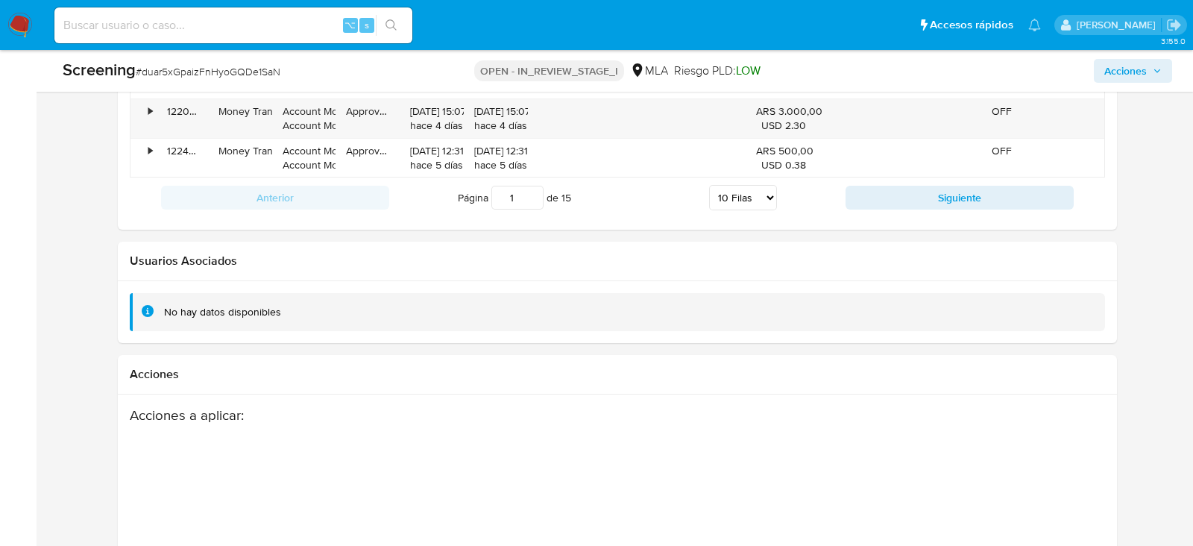
scroll to position [2346, 0]
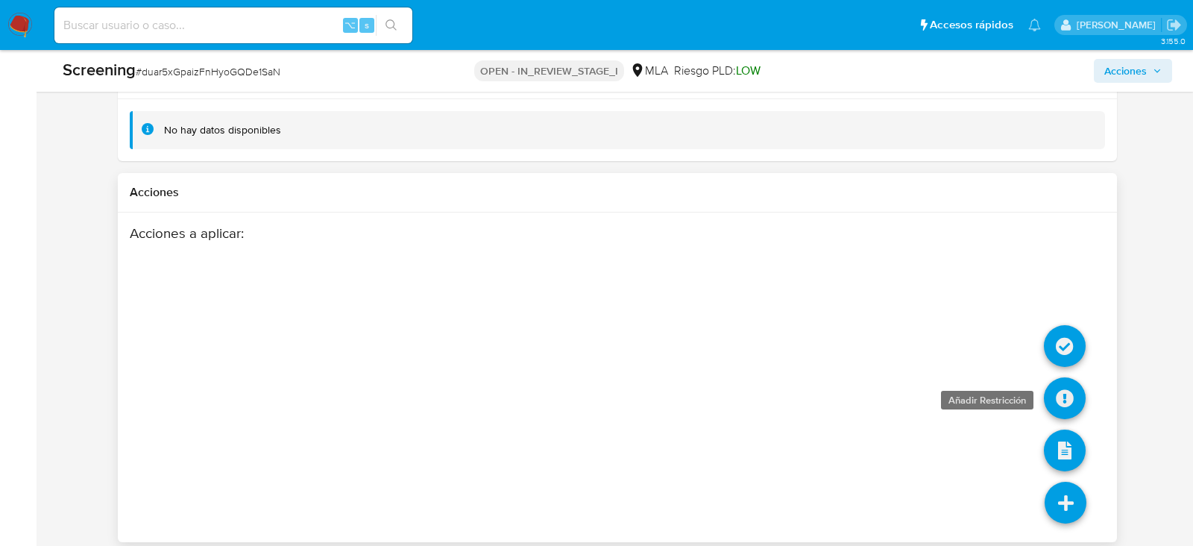
click at [1079, 397] on icon at bounding box center [1065, 398] width 42 height 42
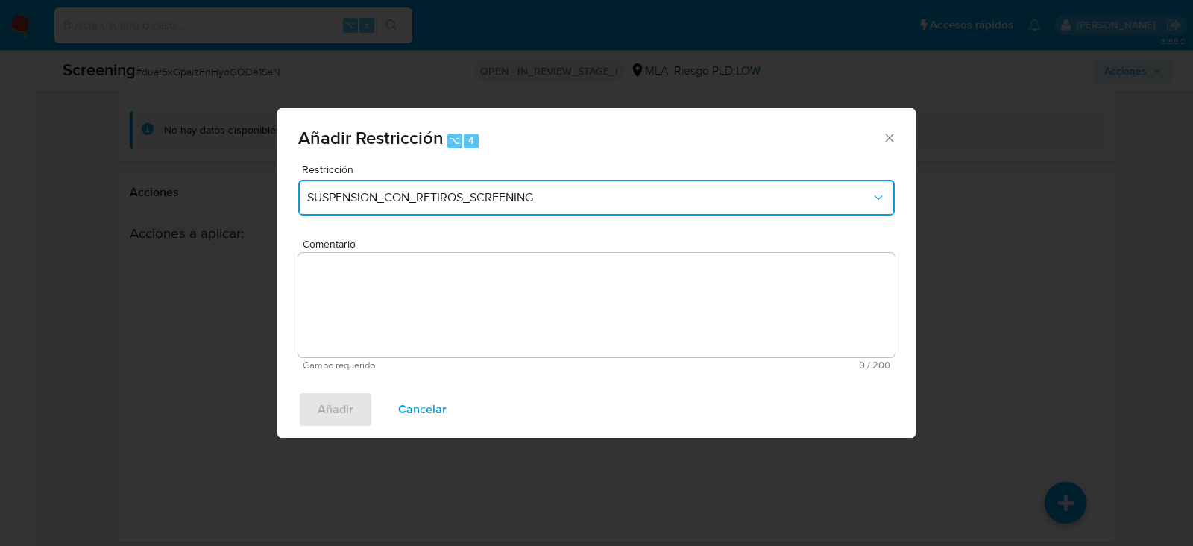
click at [356, 206] on button "SUSPENSION_CON_RETIROS_SCREENING" at bounding box center [596, 198] width 597 height 36
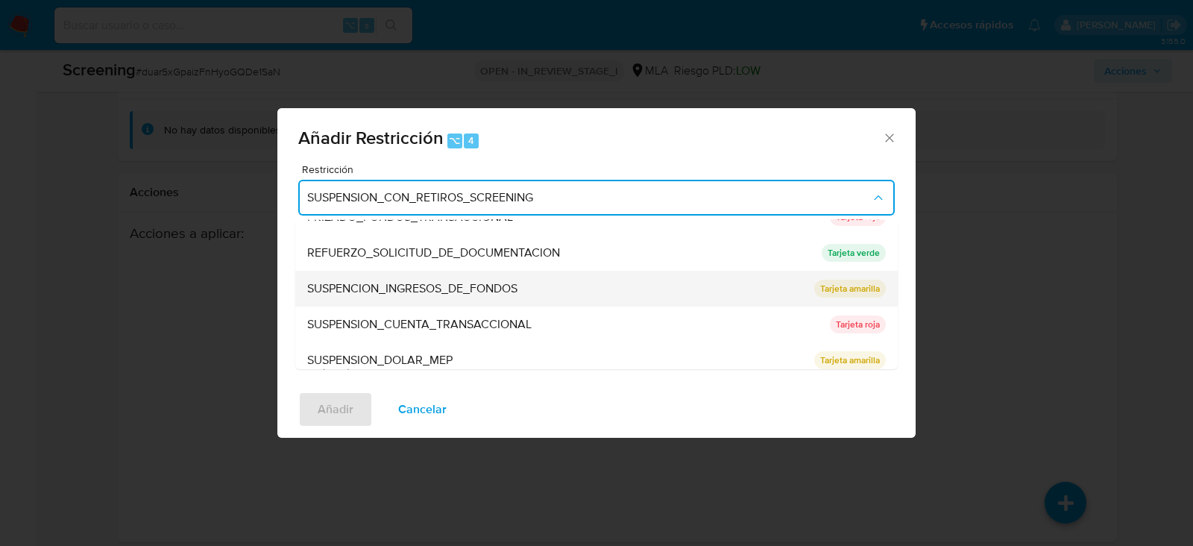
scroll to position [315, 0]
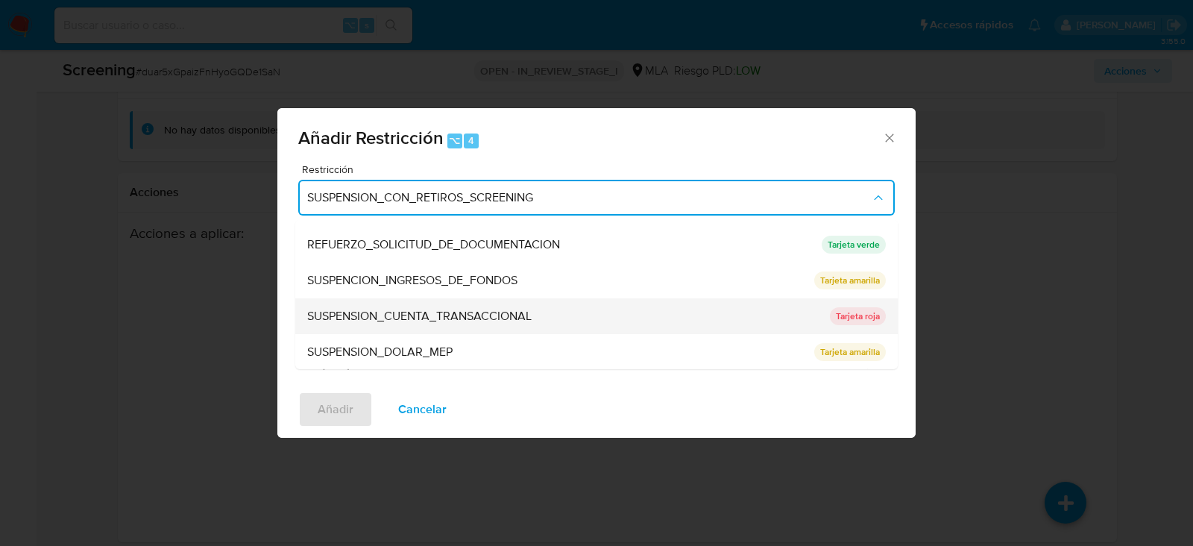
click at [368, 316] on span "SUSPENSION_CUENTA_TRANSACCIONAL" at bounding box center [419, 316] width 224 height 15
click at [368, 316] on textarea "Comentario" at bounding box center [596, 305] width 597 height 104
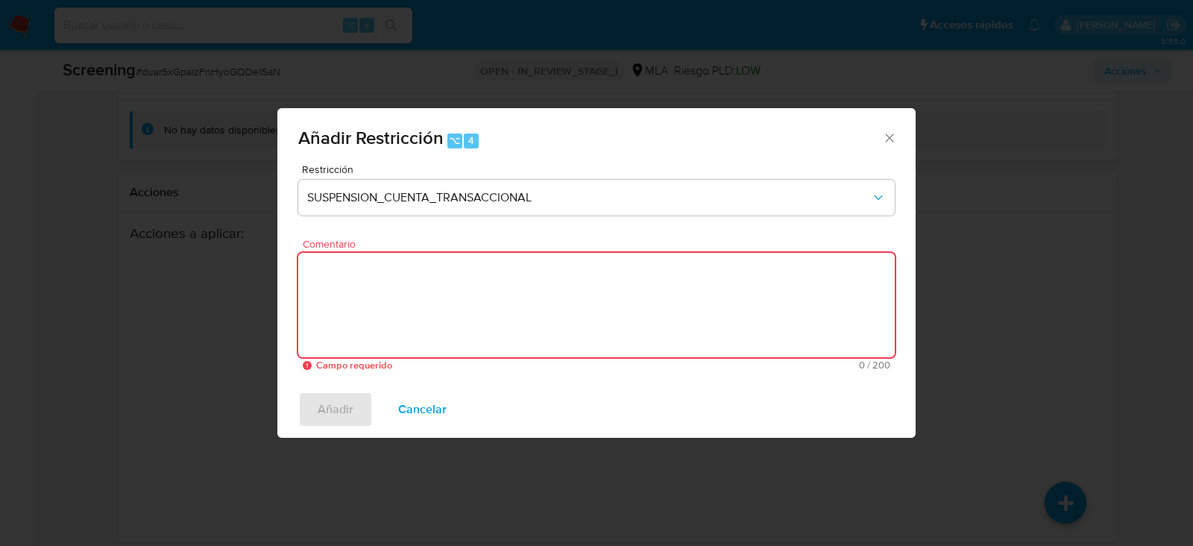
paste textarea "SUSPENSION_CUENTA_TRANSACCIONAL"
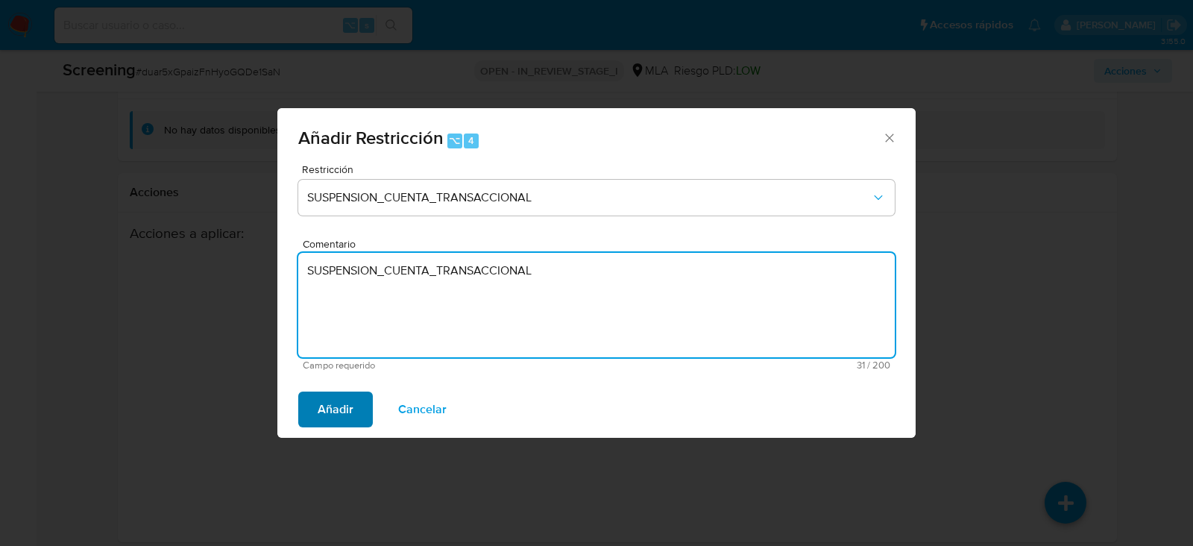
type textarea "SUSPENSION_CUENTA_TRANSACCIONAL"
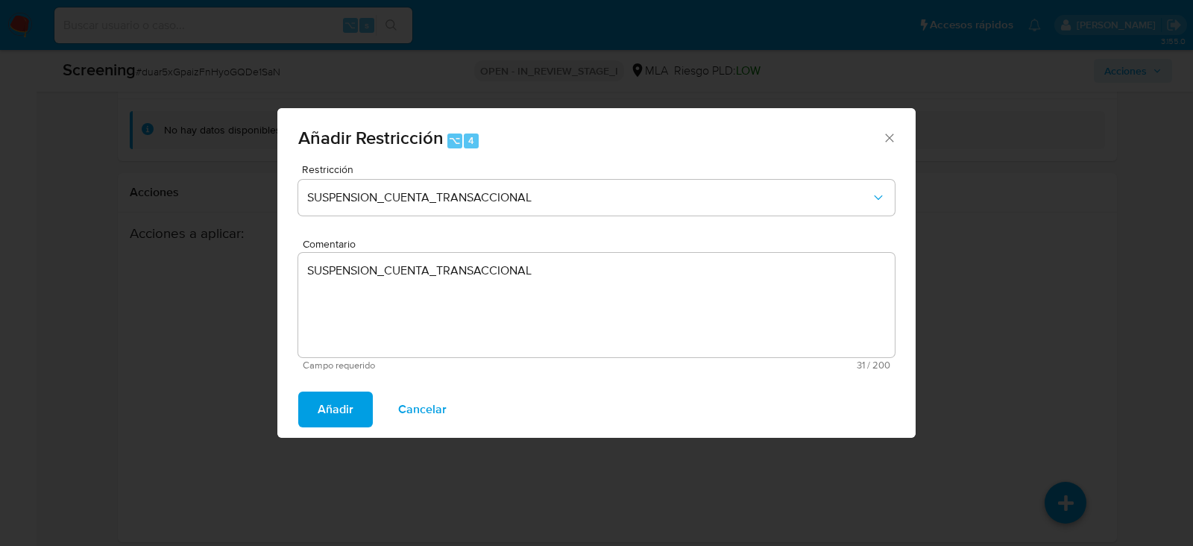
click at [324, 418] on span "Añadir" at bounding box center [336, 409] width 36 height 33
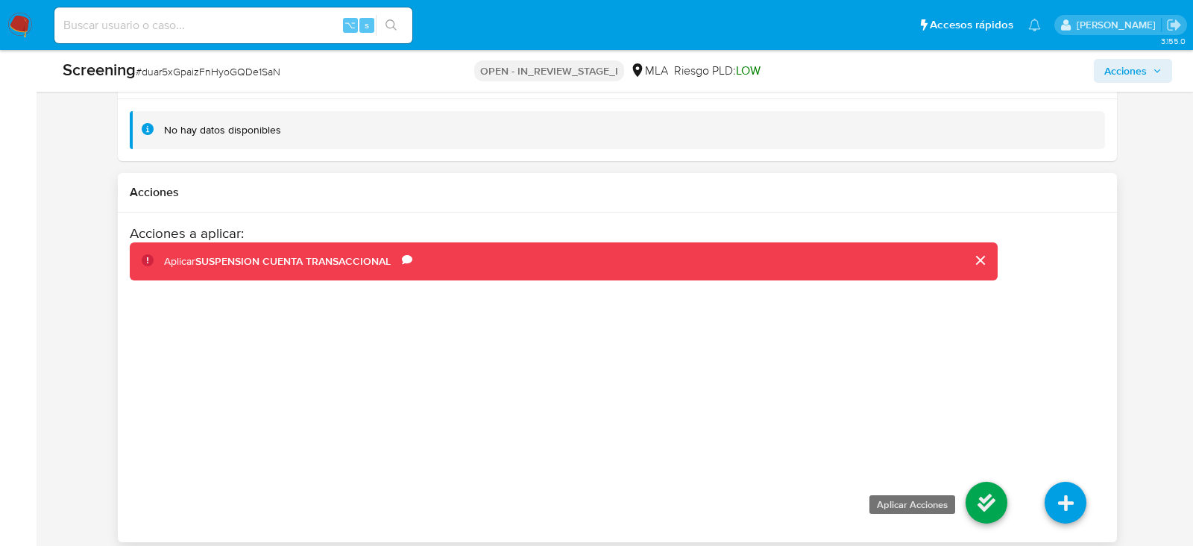
click at [986, 490] on icon at bounding box center [987, 503] width 42 height 42
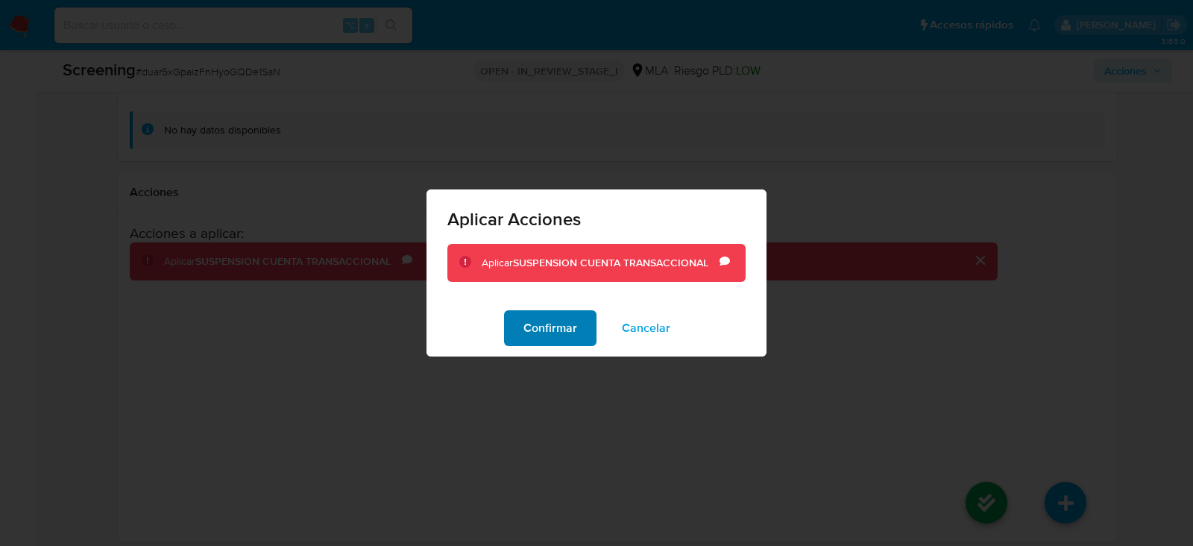
click at [544, 332] on span "Confirmar" at bounding box center [550, 328] width 54 height 33
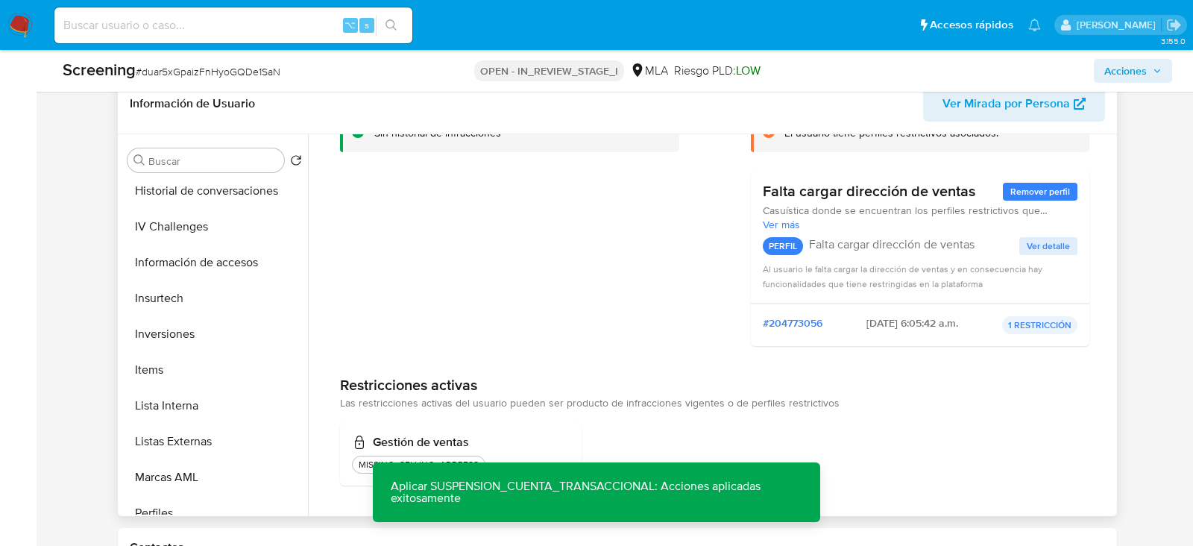
scroll to position [651, 0]
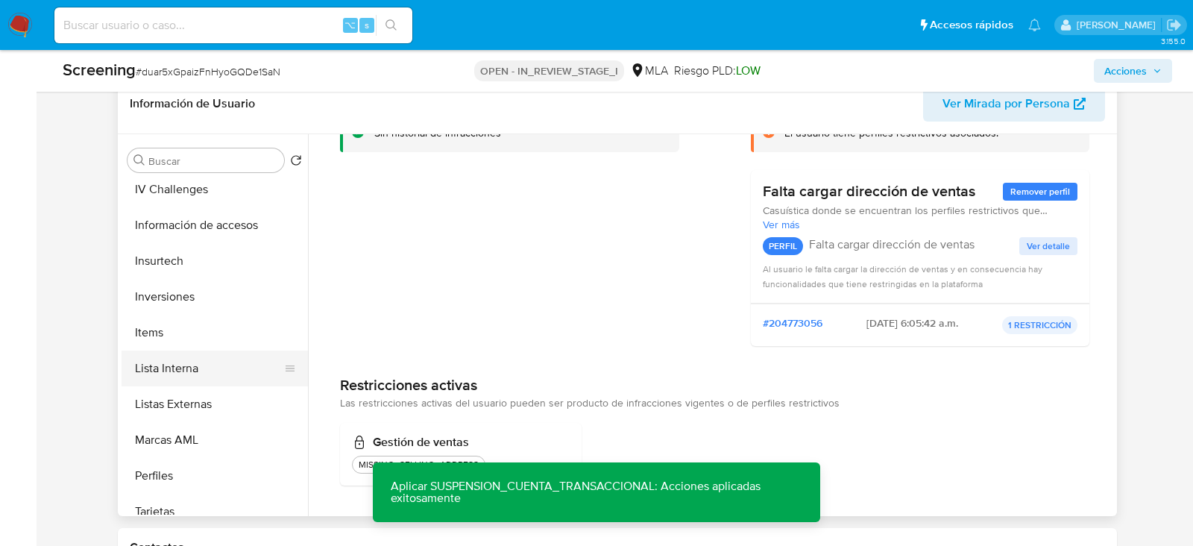
click at [169, 380] on button "Lista Interna" at bounding box center [209, 368] width 174 height 36
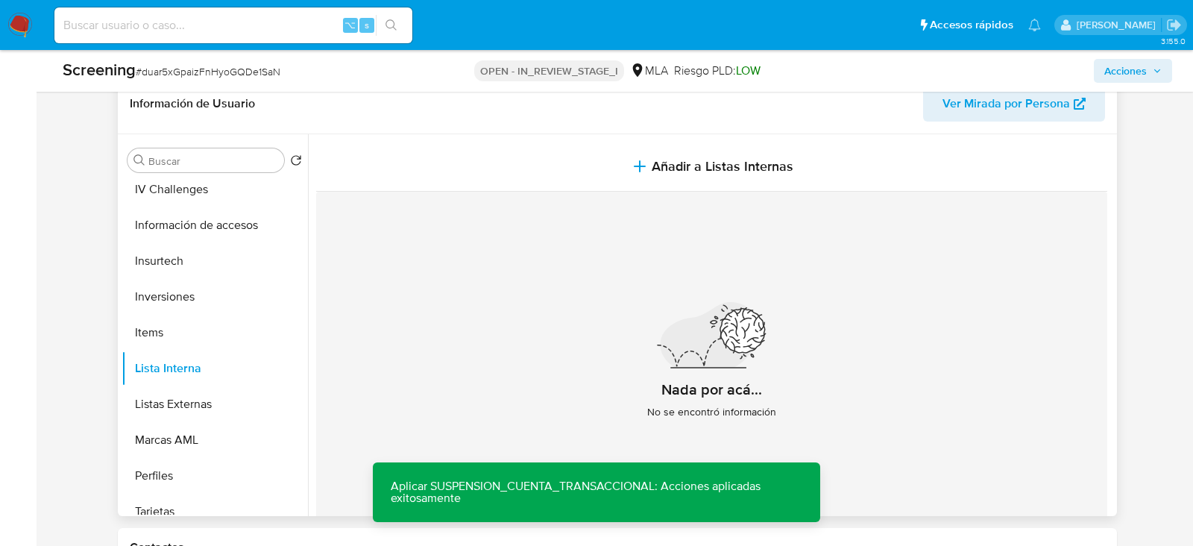
click at [991, 110] on span "Ver Mirada por Persona" at bounding box center [1007, 104] width 128 height 36
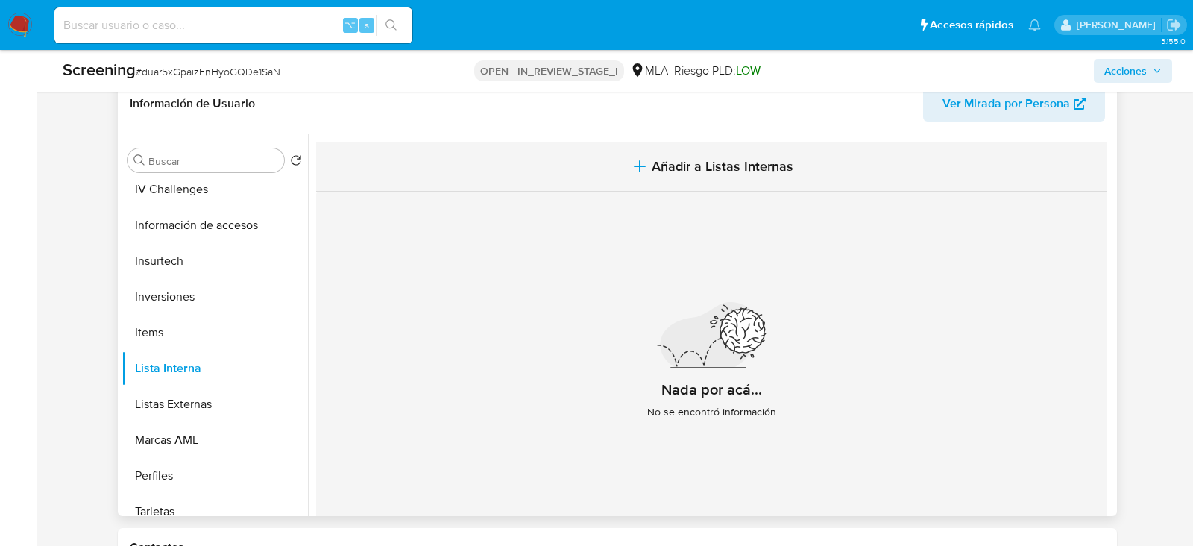
click at [599, 142] on button "Añadir a Listas Internas" at bounding box center [711, 167] width 791 height 50
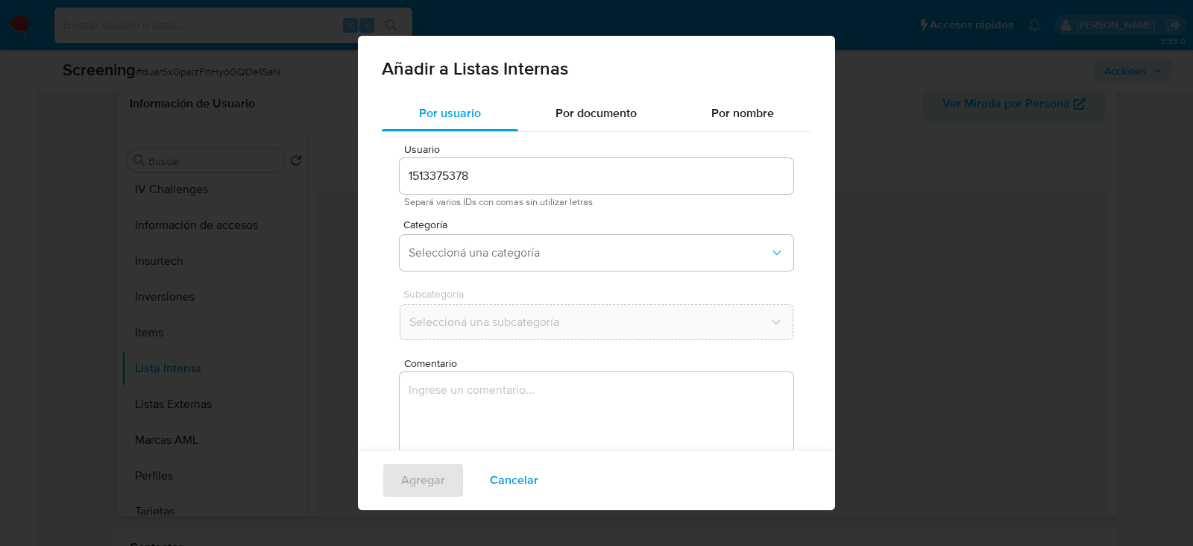
click at [448, 272] on div "Categoría Seleccioná una categoría" at bounding box center [597, 247] width 394 height 57
click at [448, 248] on span "Seleccioná una categoría" at bounding box center [589, 252] width 361 height 15
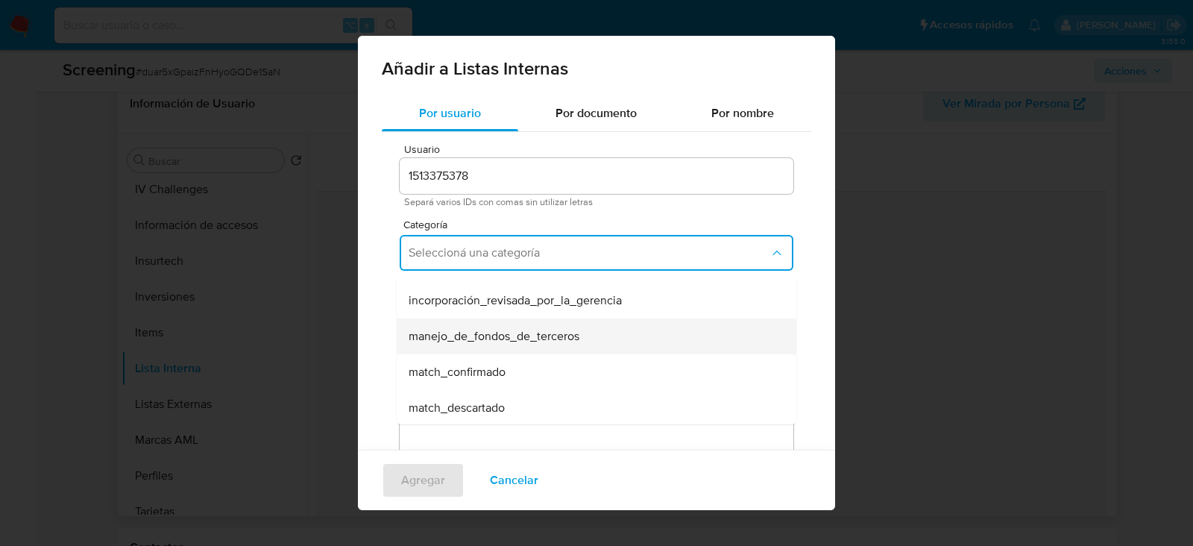
scroll to position [31, 0]
click at [476, 376] on span "match_confirmado" at bounding box center [457, 369] width 97 height 15
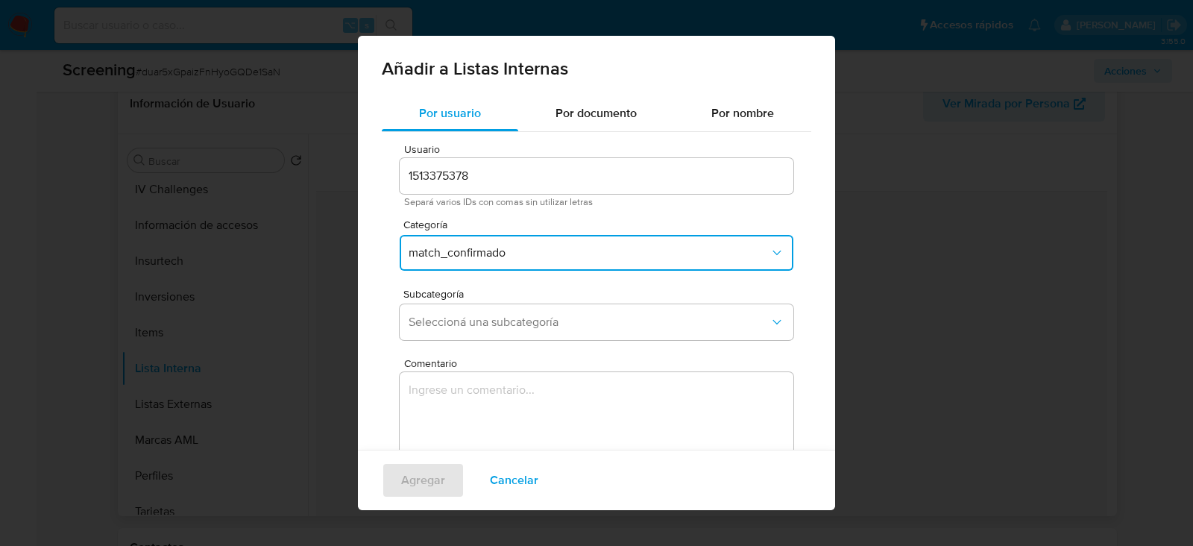
click at [456, 344] on div "Subcategoría Seleccioná una subcategoría" at bounding box center [597, 317] width 394 height 57
click at [456, 329] on span "Seleccioná una subcategoría" at bounding box center [589, 322] width 361 height 15
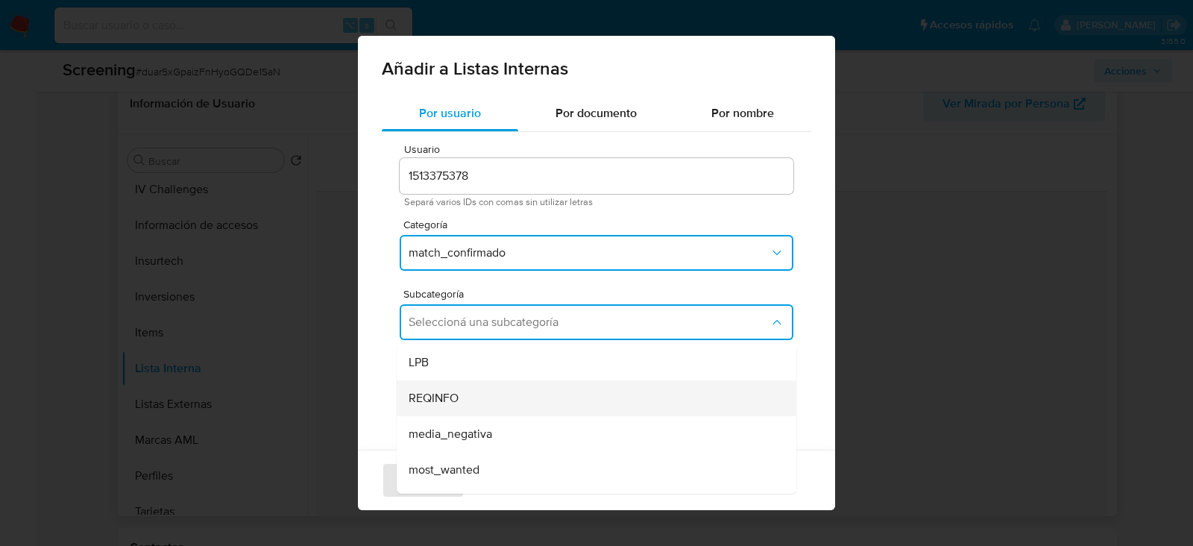
scroll to position [48, 0]
click at [457, 383] on span "media_negativa" at bounding box center [451, 385] width 84 height 15
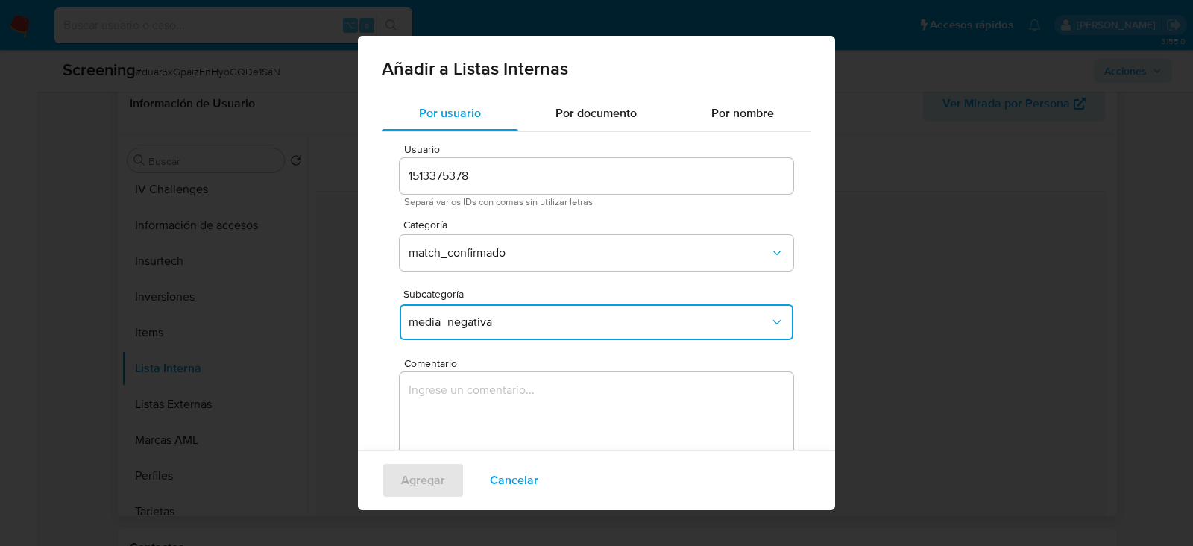
click at [457, 411] on textarea "Comentario" at bounding box center [597, 443] width 394 height 143
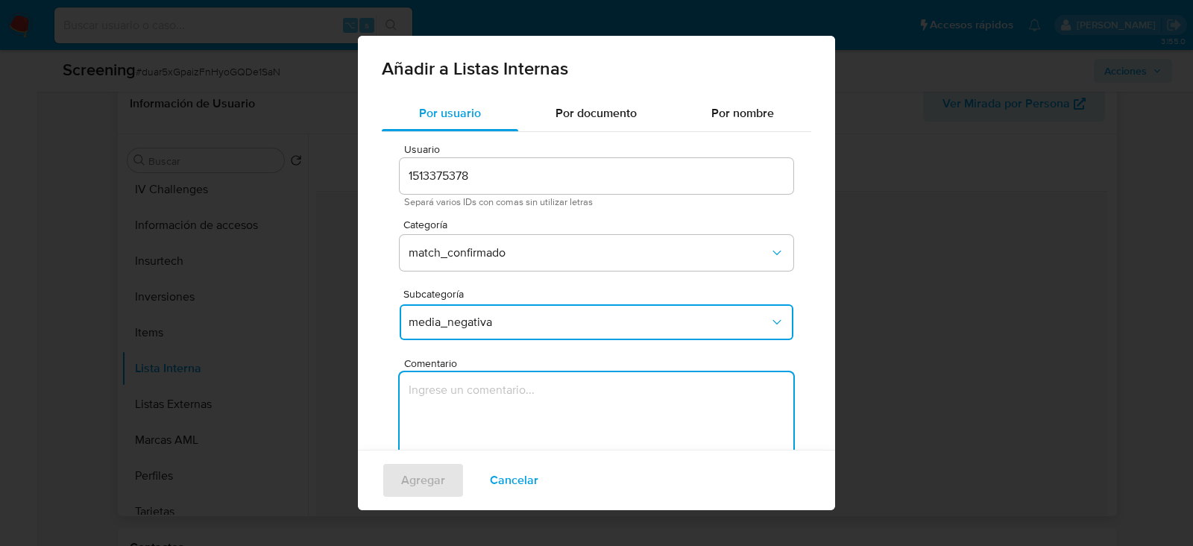
type textarea "1513375378"
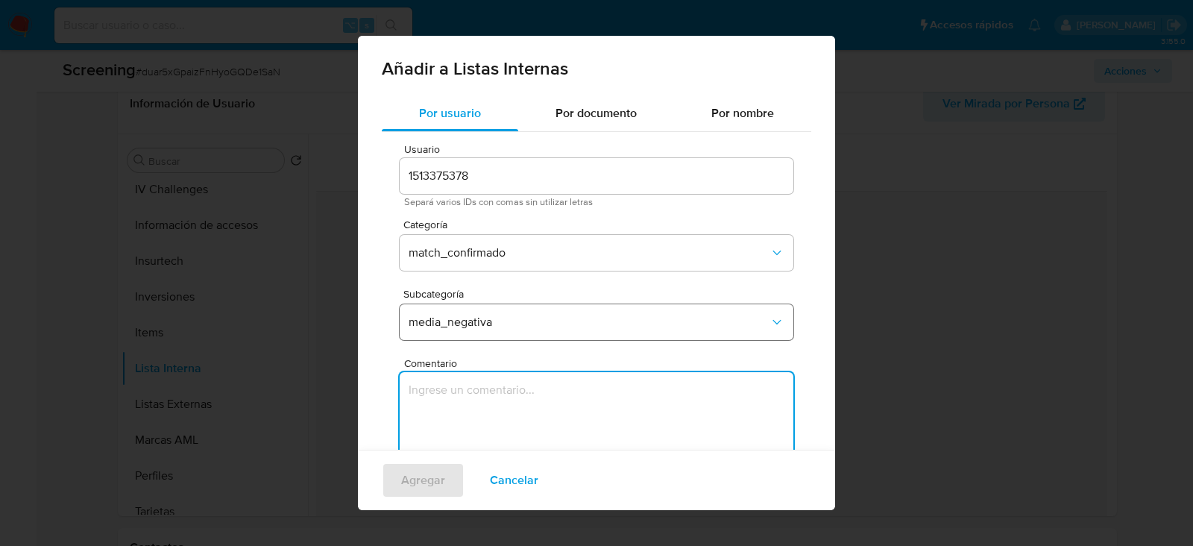
paste textarea "Informacion negativa en noticias periodisticas"
type textarea "Informacion negativa en noticias periodisticas"
click at [425, 491] on span "Agregar" at bounding box center [423, 480] width 44 height 33
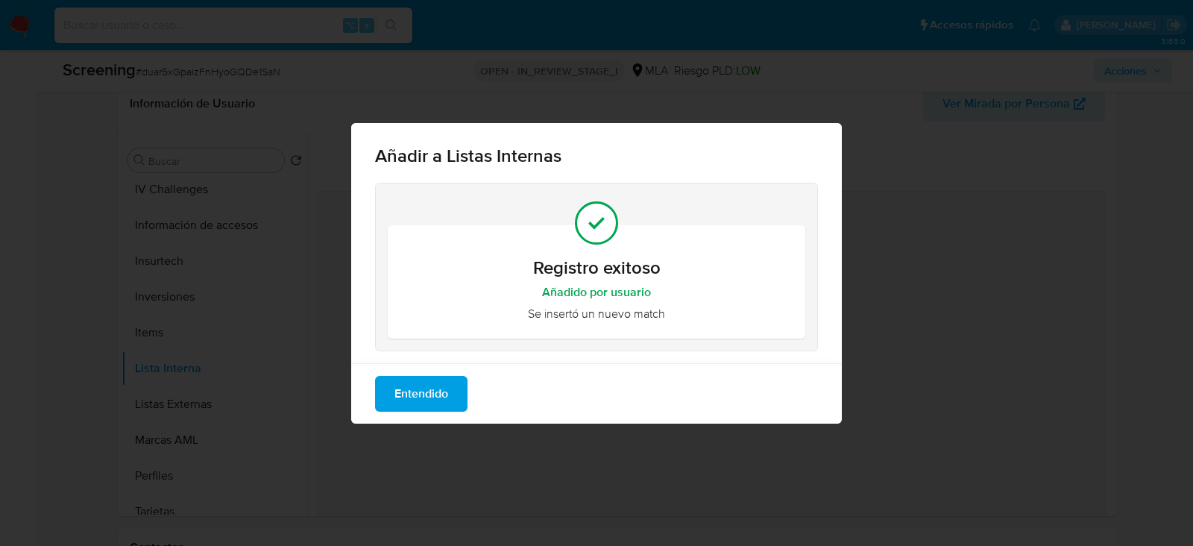
click at [401, 409] on span "Entendido" at bounding box center [421, 393] width 54 height 33
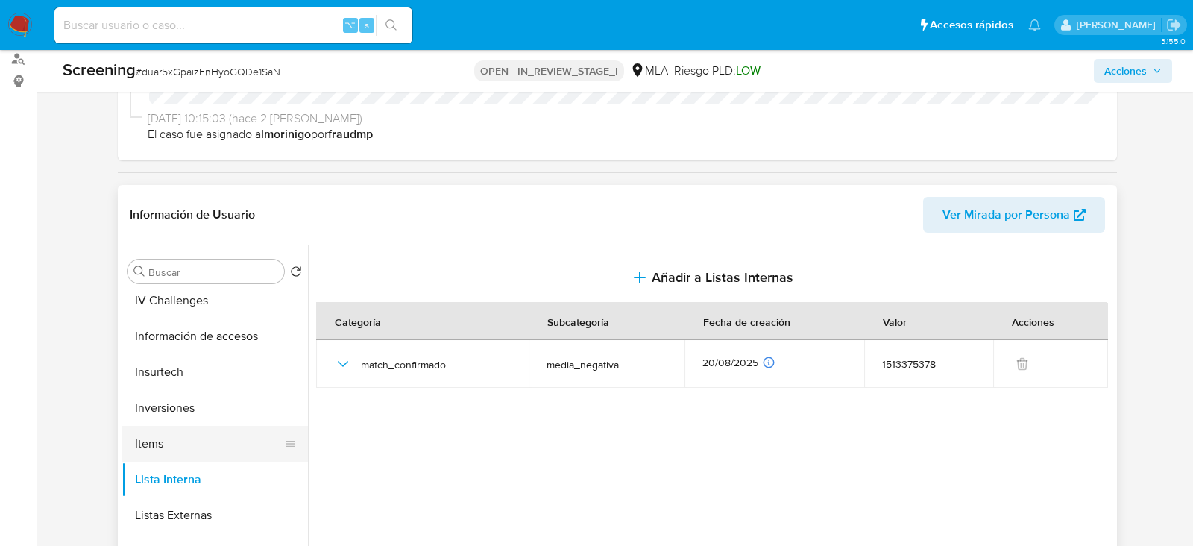
scroll to position [0, 0]
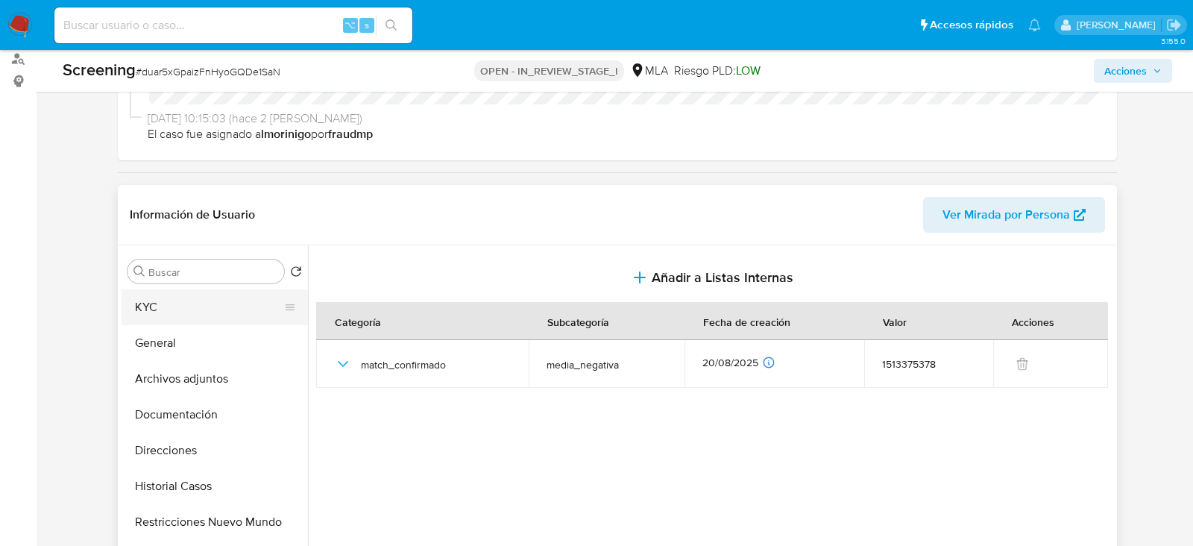
click at [164, 316] on button "KYC" at bounding box center [209, 307] width 174 height 36
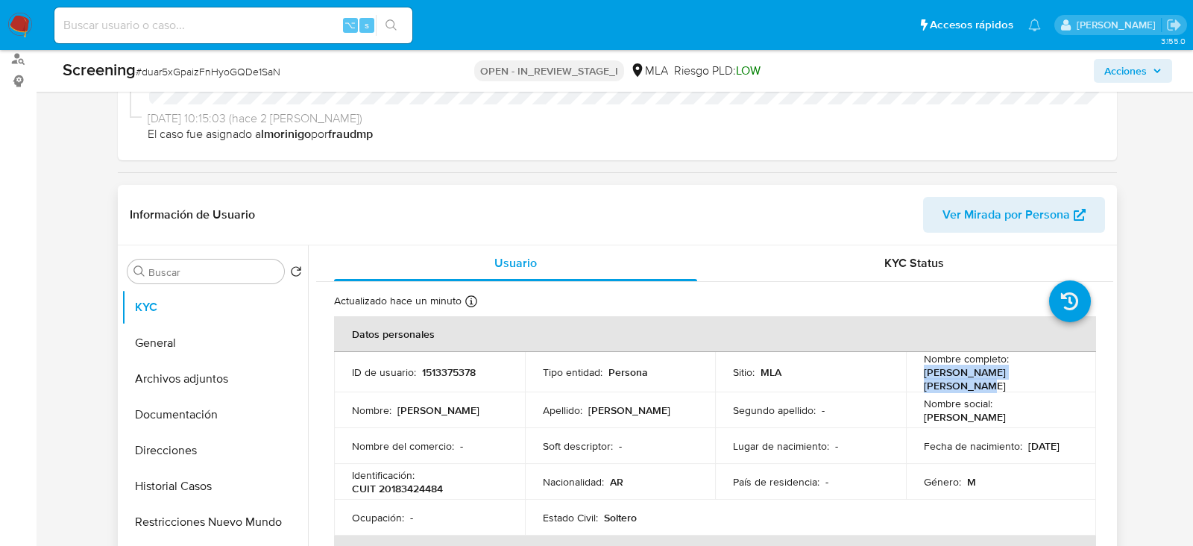
drag, startPoint x: 918, startPoint y: 380, endPoint x: 1063, endPoint y: 381, distance: 145.4
click at [1063, 381] on td "Nombre completo : Alejandro Daniel Gonzalez" at bounding box center [1001, 372] width 191 height 40
copy p "[PERSON_NAME] [PERSON_NAME]"
click at [420, 473] on div "Identificación : CUIT 20183424484" at bounding box center [429, 481] width 155 height 27
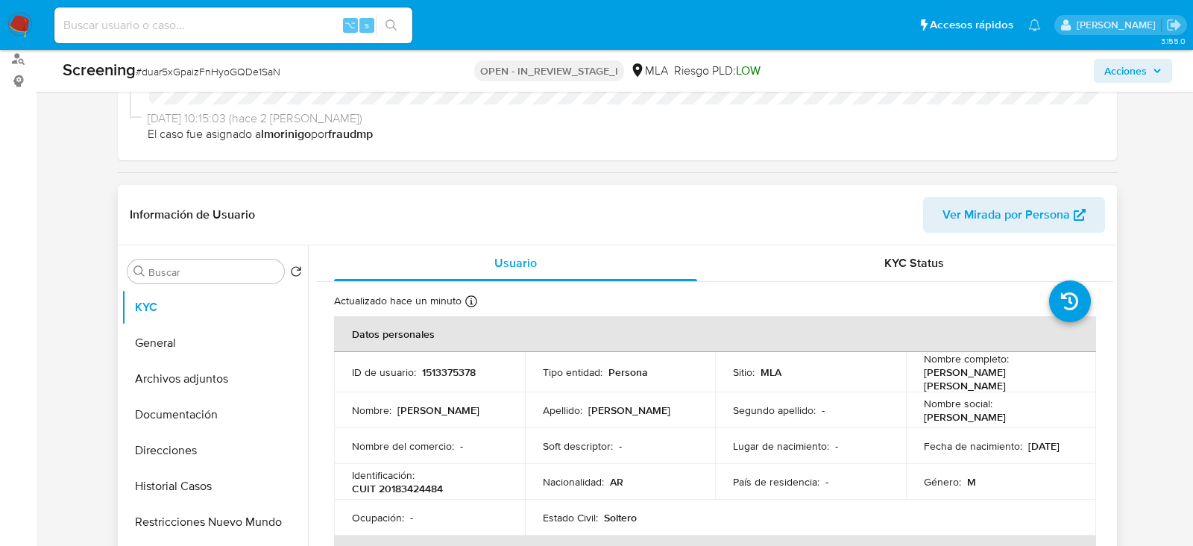
click at [422, 482] on p "CUIT 20183424484" at bounding box center [397, 488] width 91 height 13
copy p "20183424484"
click at [162, 336] on button "General" at bounding box center [209, 343] width 174 height 36
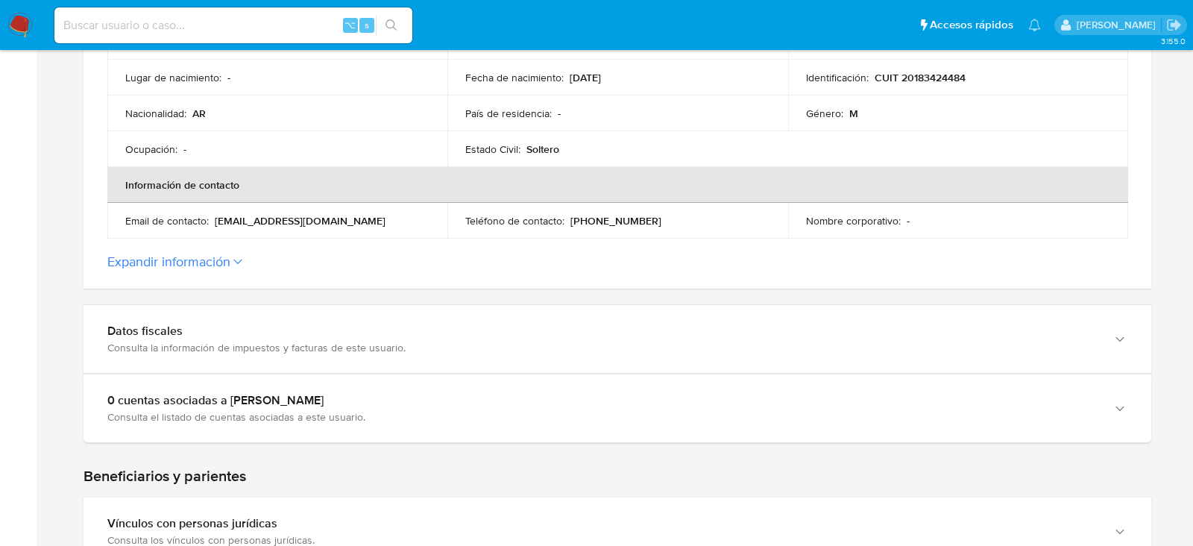
scroll to position [482, 0]
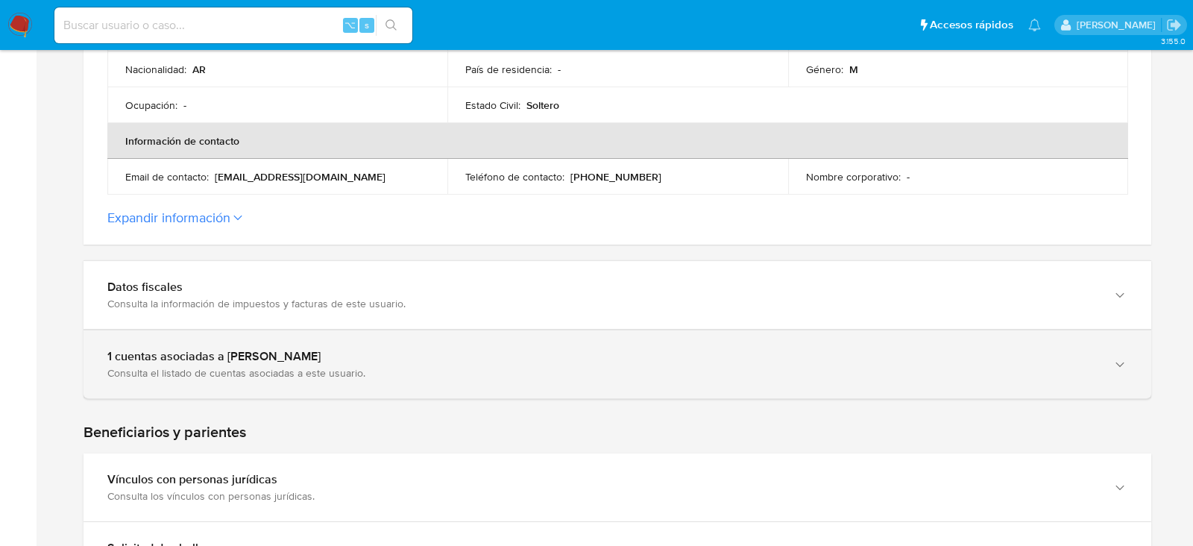
click at [122, 371] on div "Consulta el listado de cuentas asociadas a este usuario." at bounding box center [602, 372] width 990 height 13
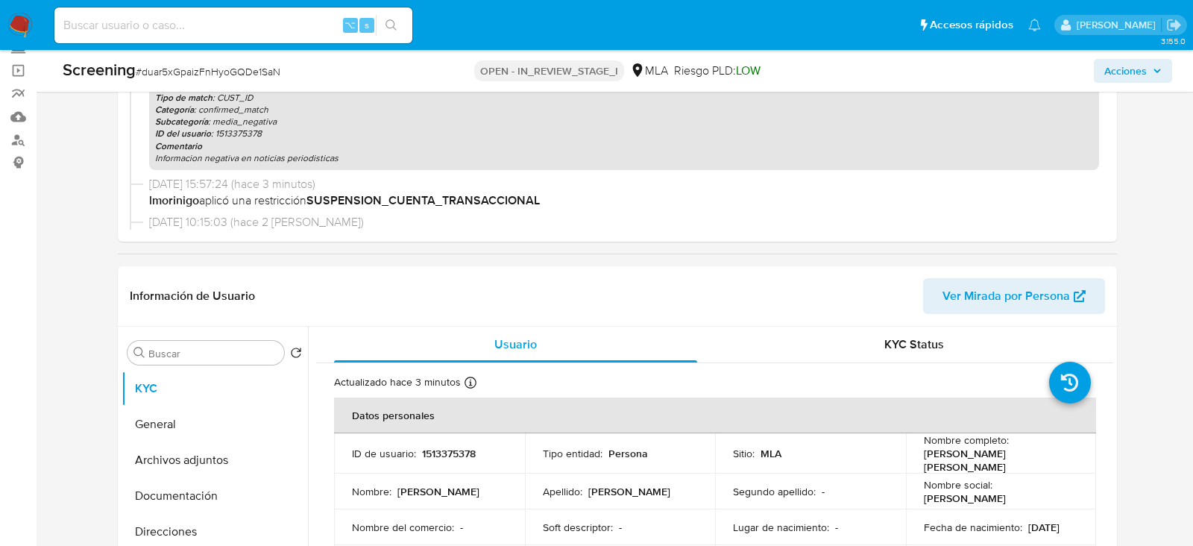
scroll to position [189, 0]
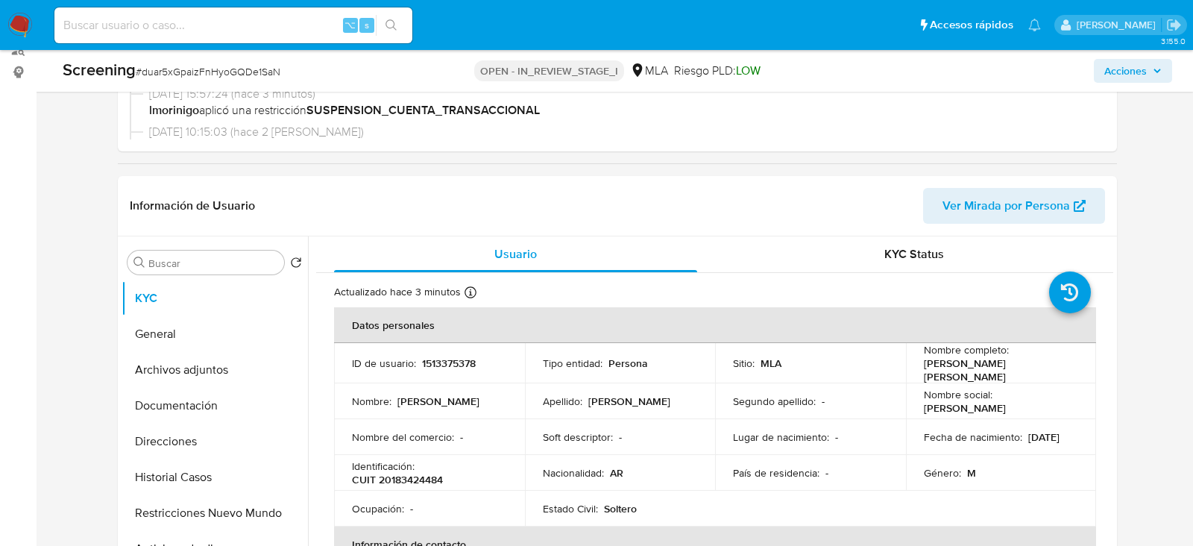
select select "10"
click at [133, 339] on button "General" at bounding box center [209, 334] width 174 height 36
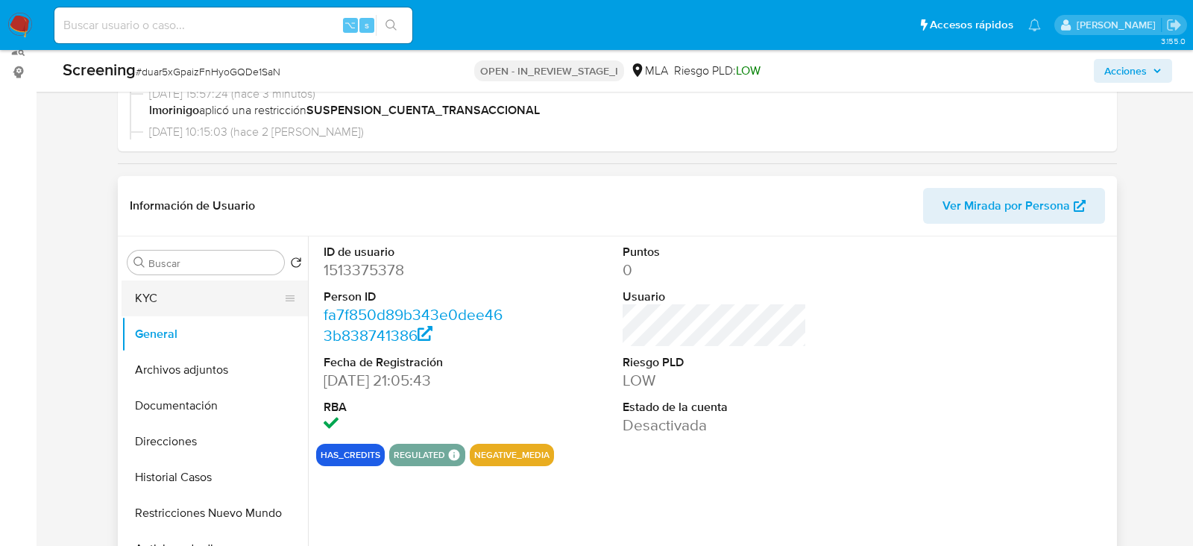
click at [156, 288] on button "KYC" at bounding box center [209, 298] width 174 height 36
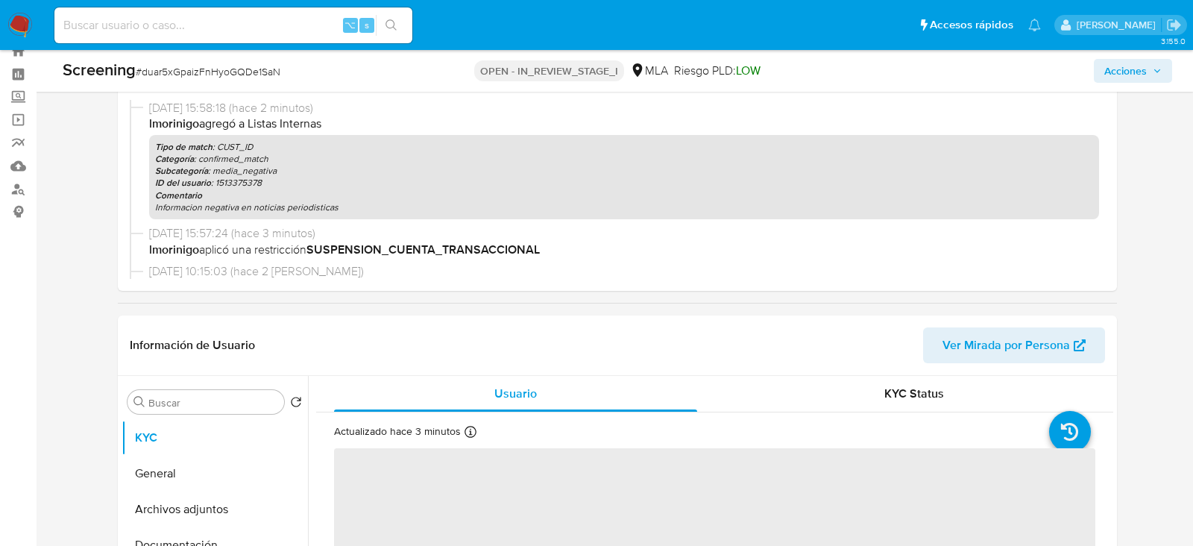
scroll to position [45, 0]
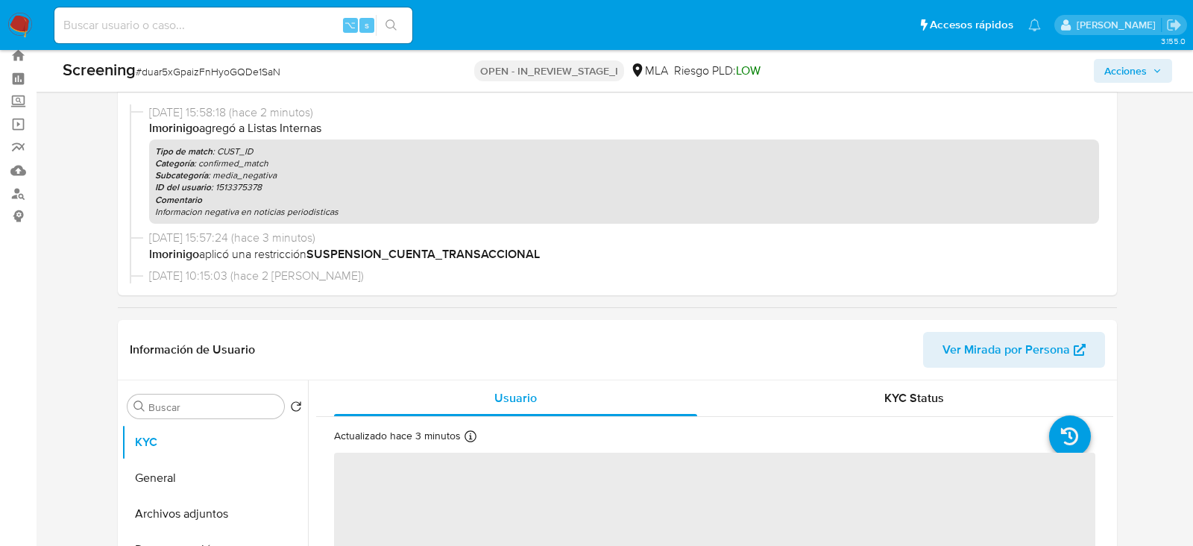
click at [1139, 75] on span "Acciones" at bounding box center [1125, 71] width 43 height 24
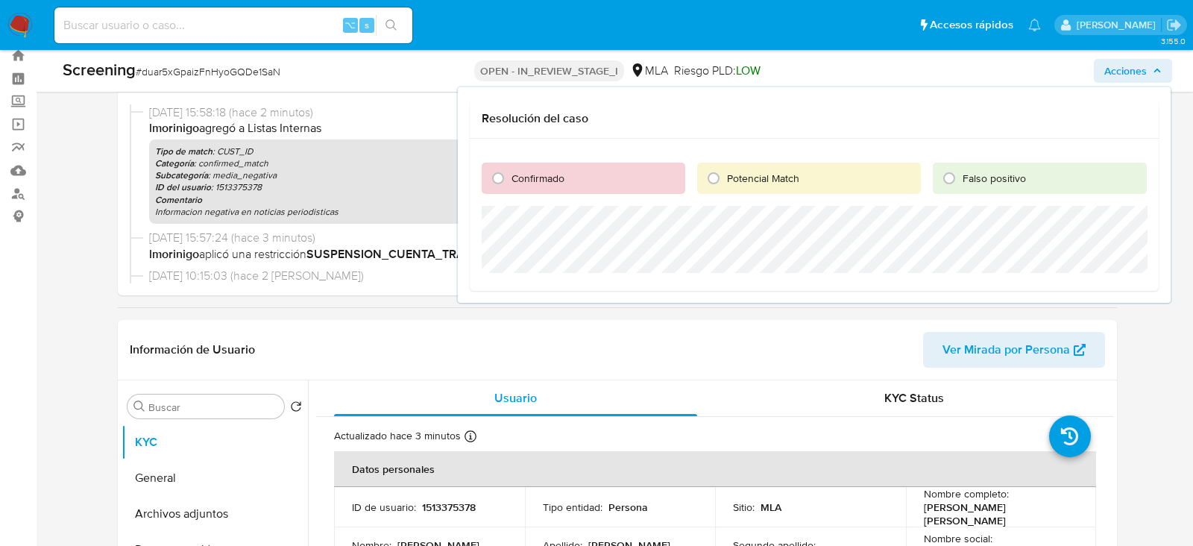
click at [578, 184] on div "Confirmado" at bounding box center [584, 178] width 204 height 31
click at [515, 181] on span "Confirmado" at bounding box center [538, 178] width 53 height 15
click at [510, 181] on input "Confirmado" at bounding box center [498, 178] width 24 height 24
radio input "true"
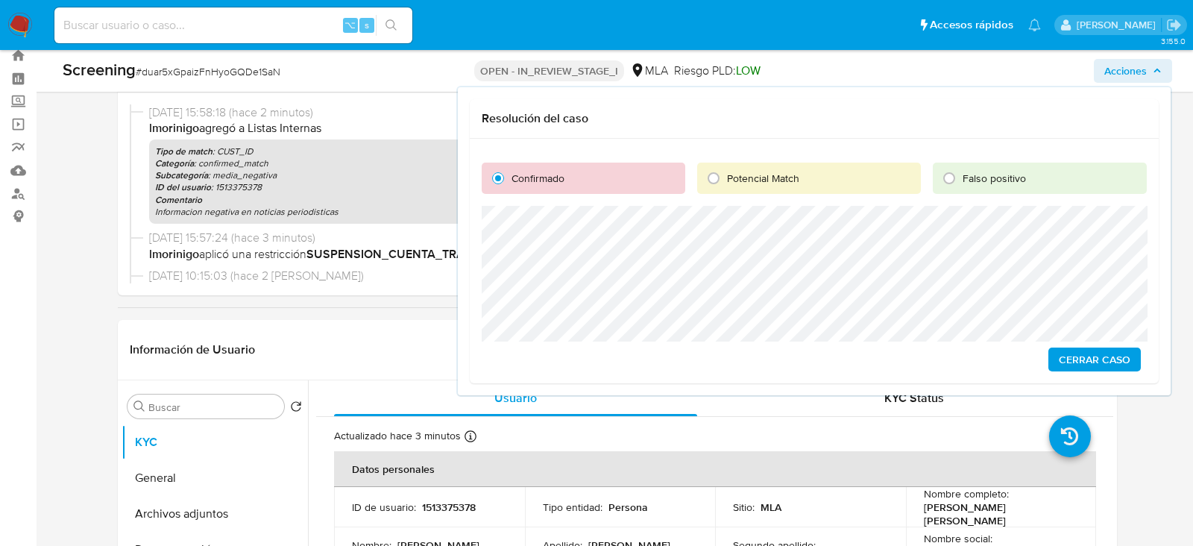
click at [1110, 358] on span "Cerrar Caso" at bounding box center [1095, 359] width 72 height 21
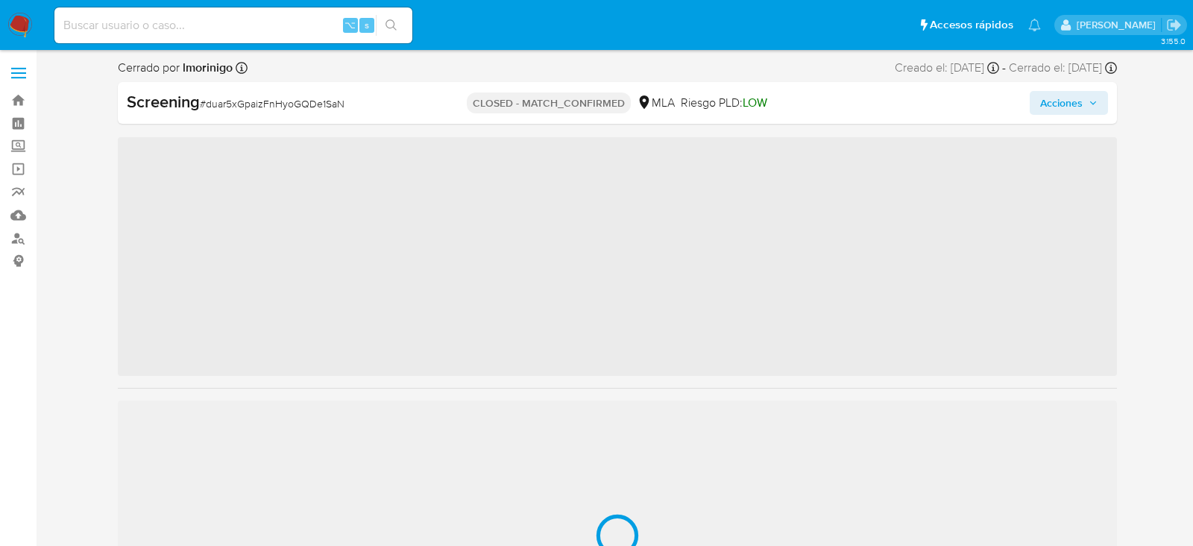
click at [240, 25] on input at bounding box center [233, 25] width 358 height 19
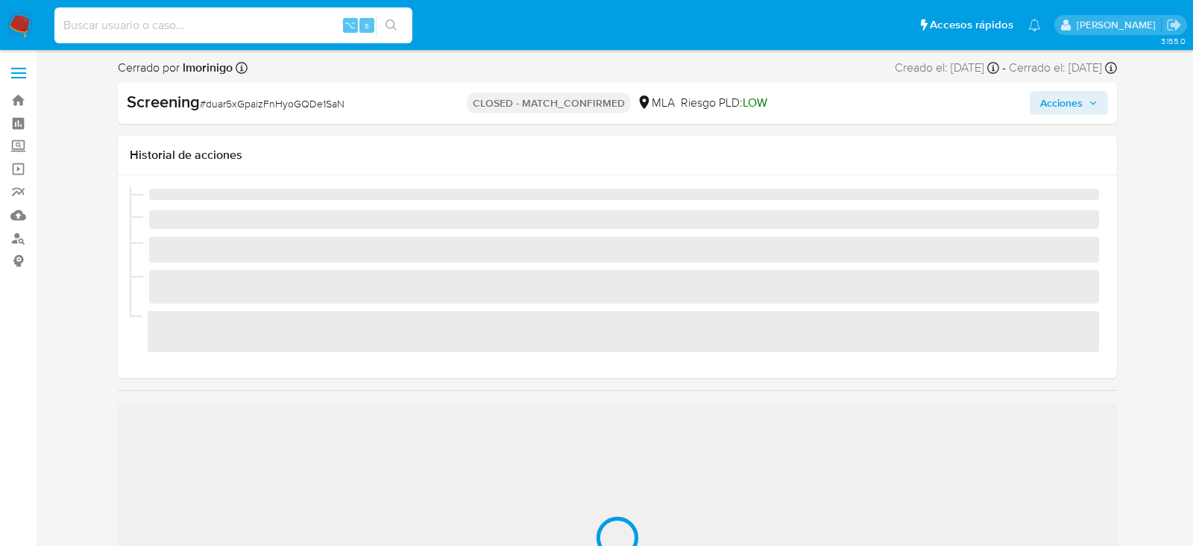
paste input "s447bYvIwb1biuSGSSSgMb2R"
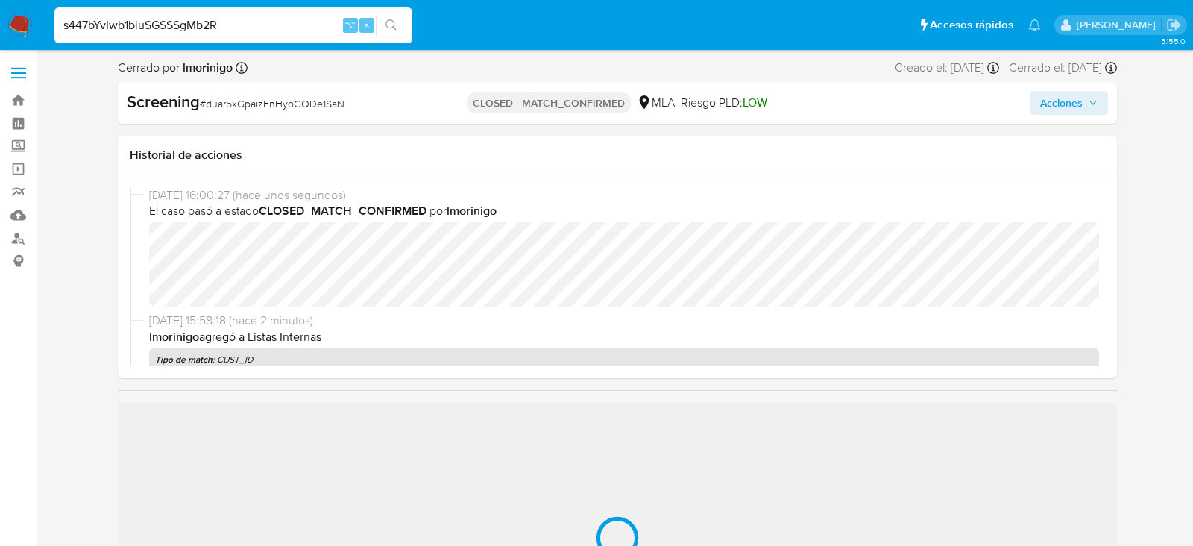
type input "s447bYvIwb1biuSGSSSgMb2R"
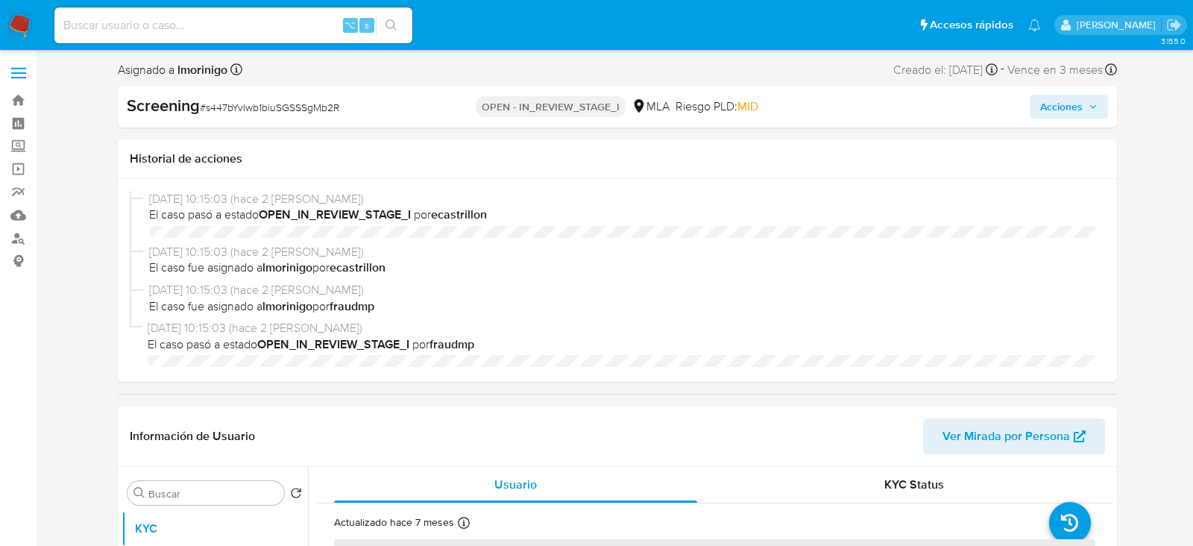
select select "10"
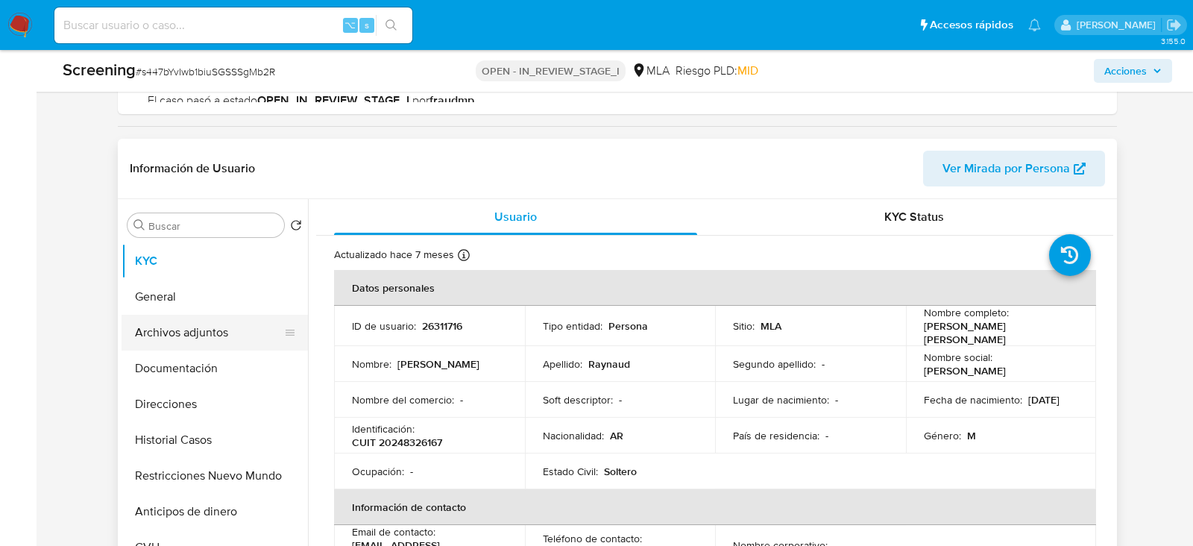
scroll to position [227, 0]
click at [173, 299] on button "General" at bounding box center [209, 296] width 174 height 36
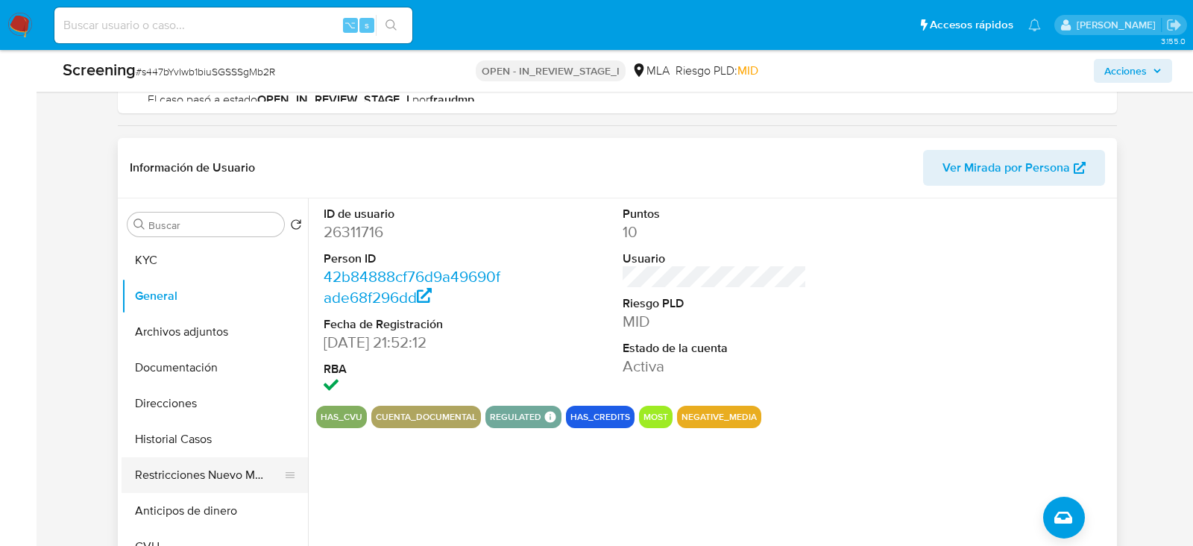
click at [169, 485] on button "Restricciones Nuevo Mundo" at bounding box center [209, 475] width 174 height 36
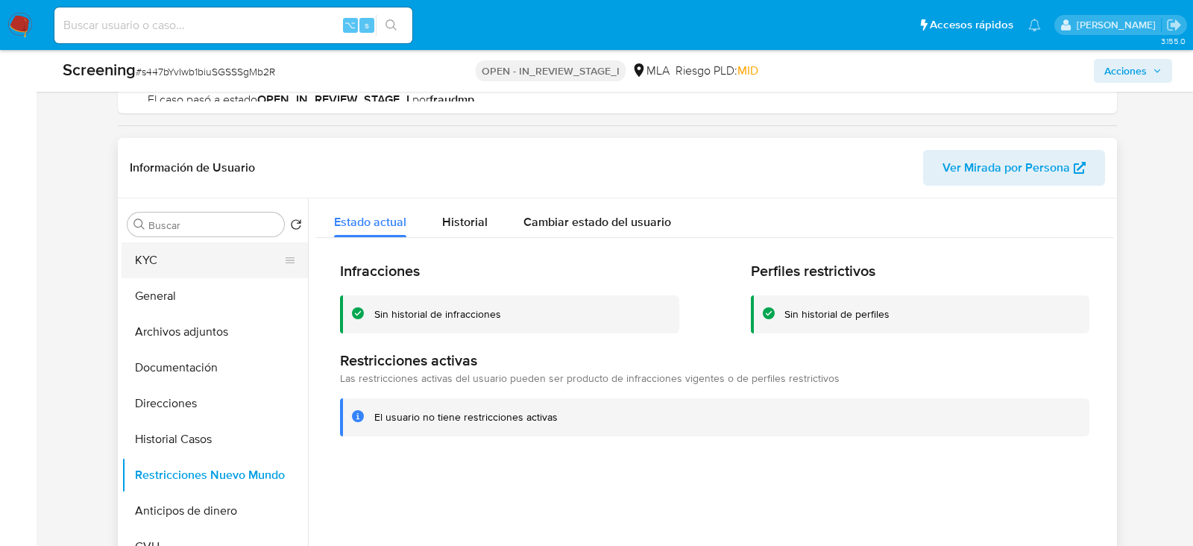
click at [231, 265] on button "KYC" at bounding box center [209, 260] width 174 height 36
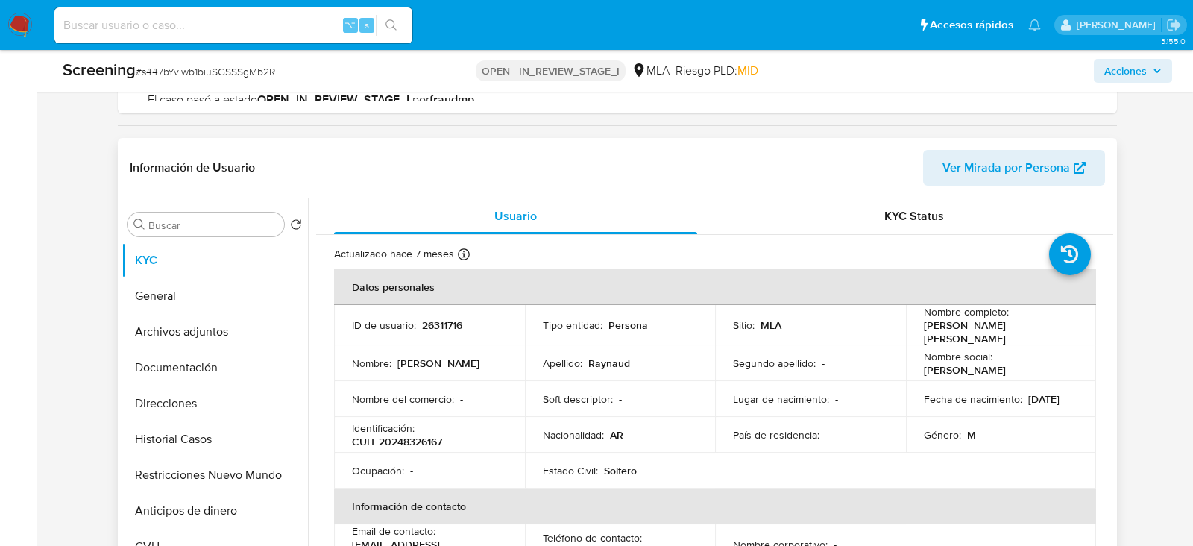
click at [999, 332] on p "Pablo Javier Raynaud" at bounding box center [998, 331] width 149 height 27
copy p "Raynaud"
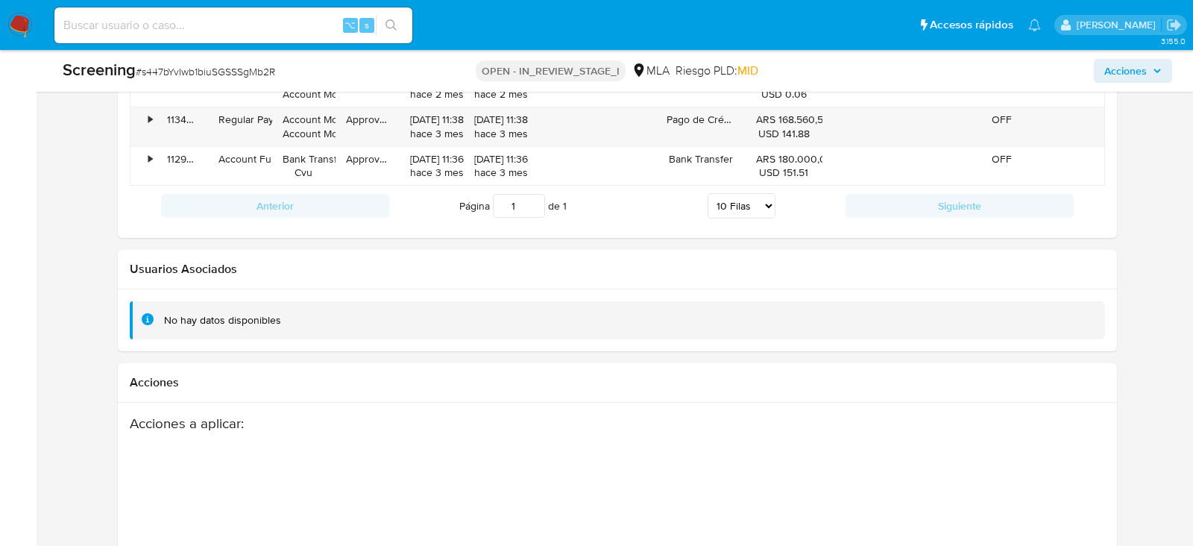
scroll to position [2189, 0]
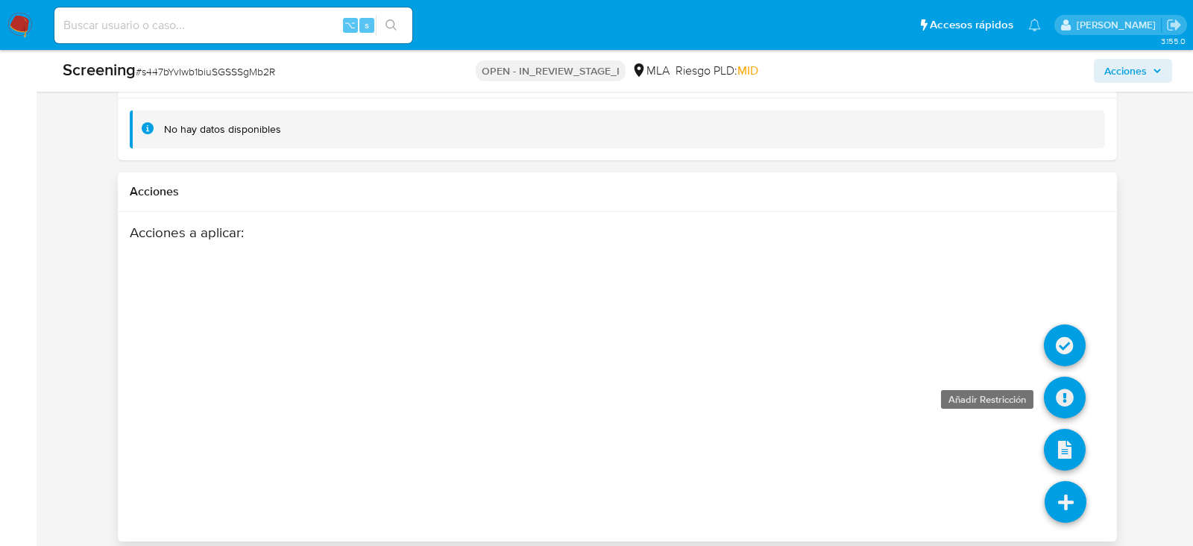
click at [1063, 380] on icon at bounding box center [1065, 398] width 42 height 42
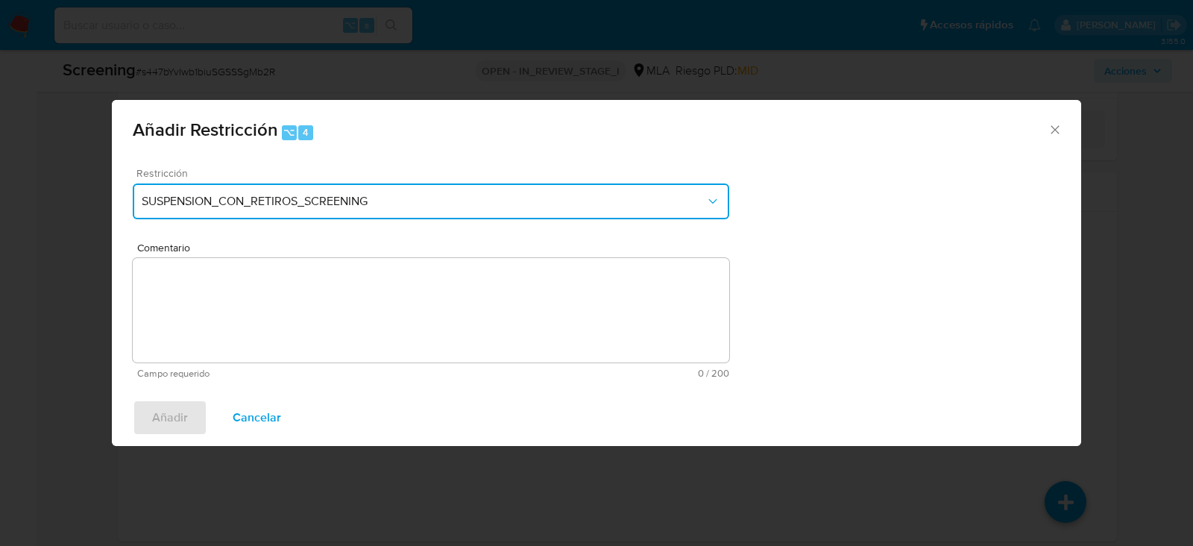
click at [386, 205] on span "SUSPENSION_CON_RETIROS_SCREENING" at bounding box center [424, 201] width 564 height 15
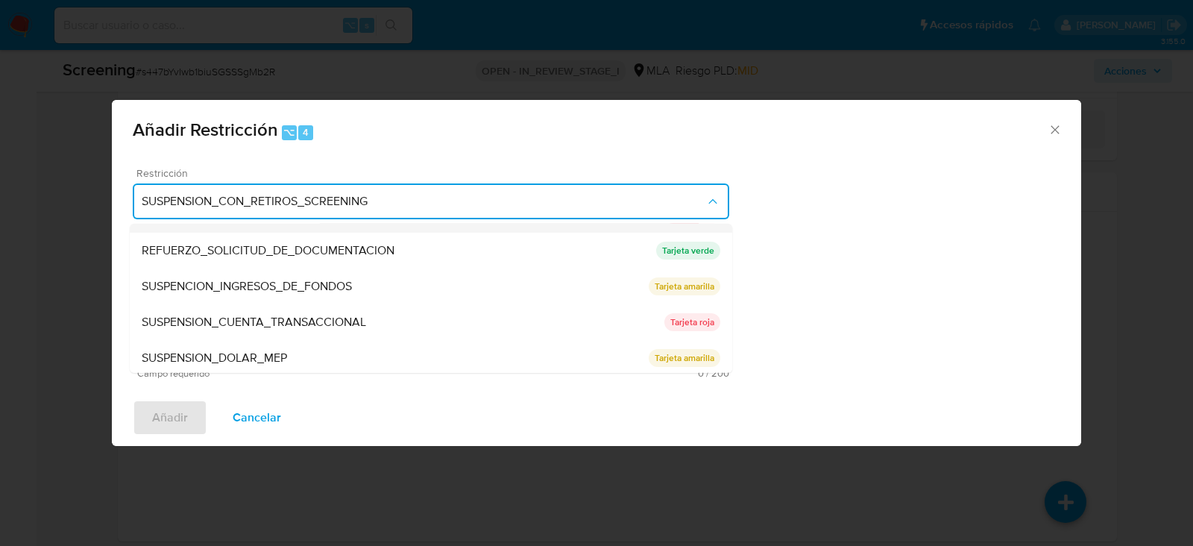
scroll to position [315, 0]
click at [293, 320] on span "SUSPENSION_CUENTA_TRANSACCIONAL" at bounding box center [254, 319] width 224 height 15
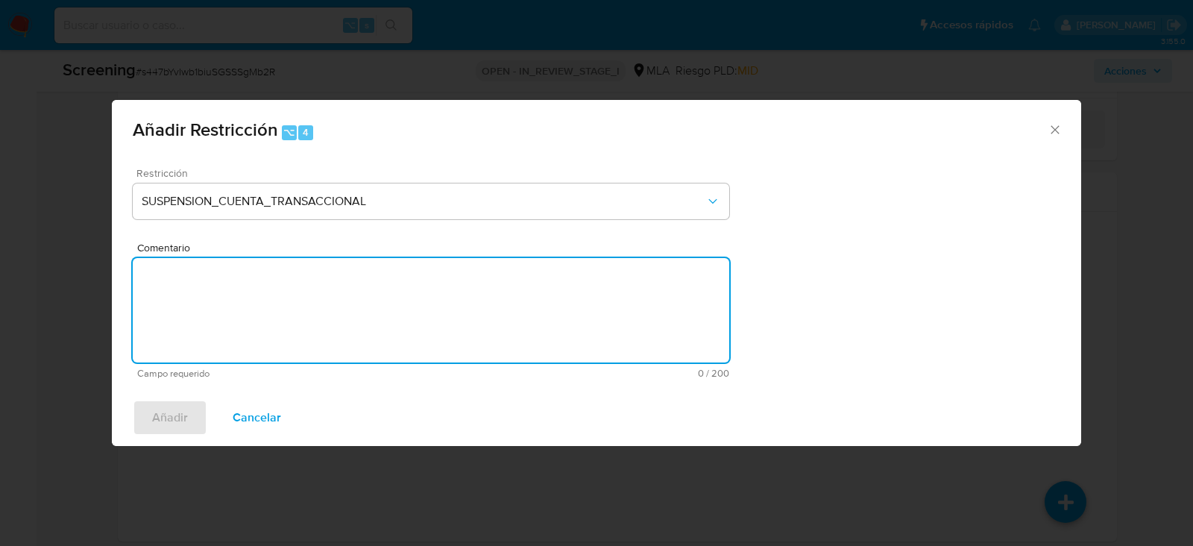
click at [293, 320] on textarea "Comentario" at bounding box center [431, 310] width 597 height 104
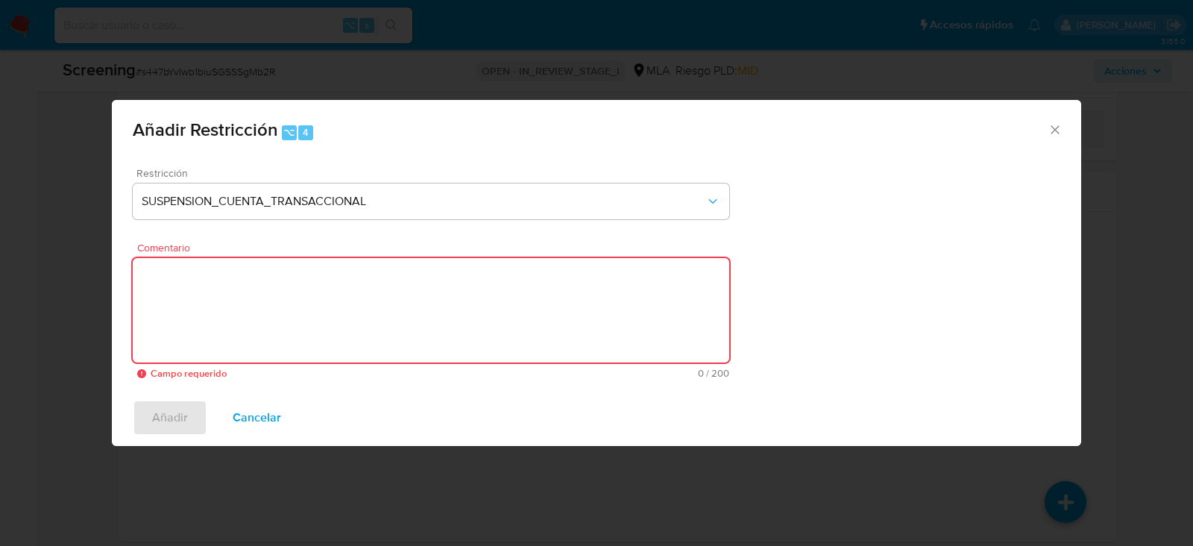
paste textarea "SUSPENSION_CUENTA_TRANSACCIONAL"
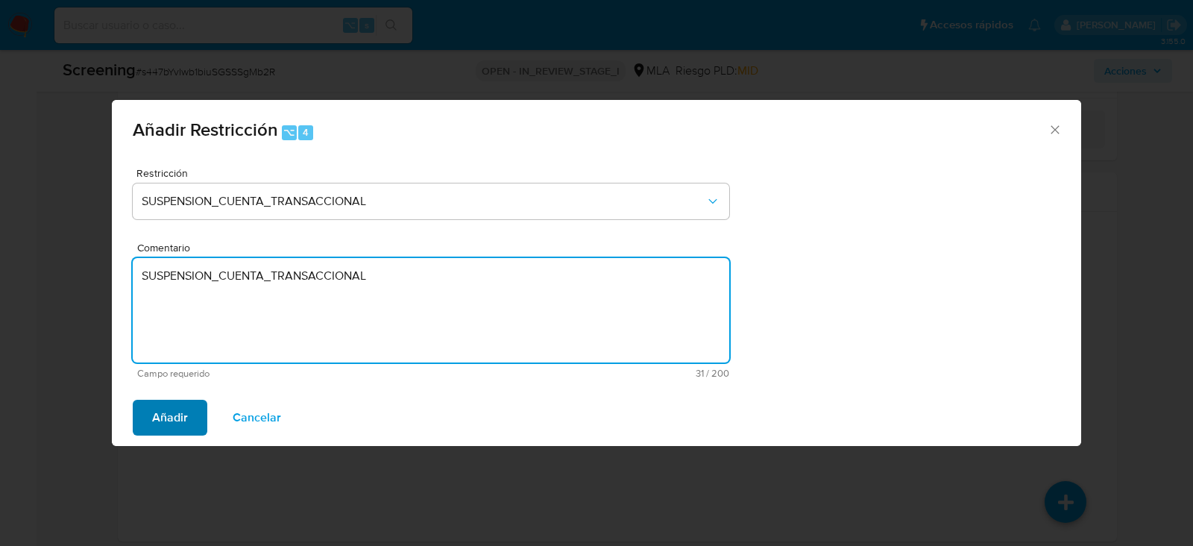
type textarea "SUSPENSION_CUENTA_TRANSACCIONAL"
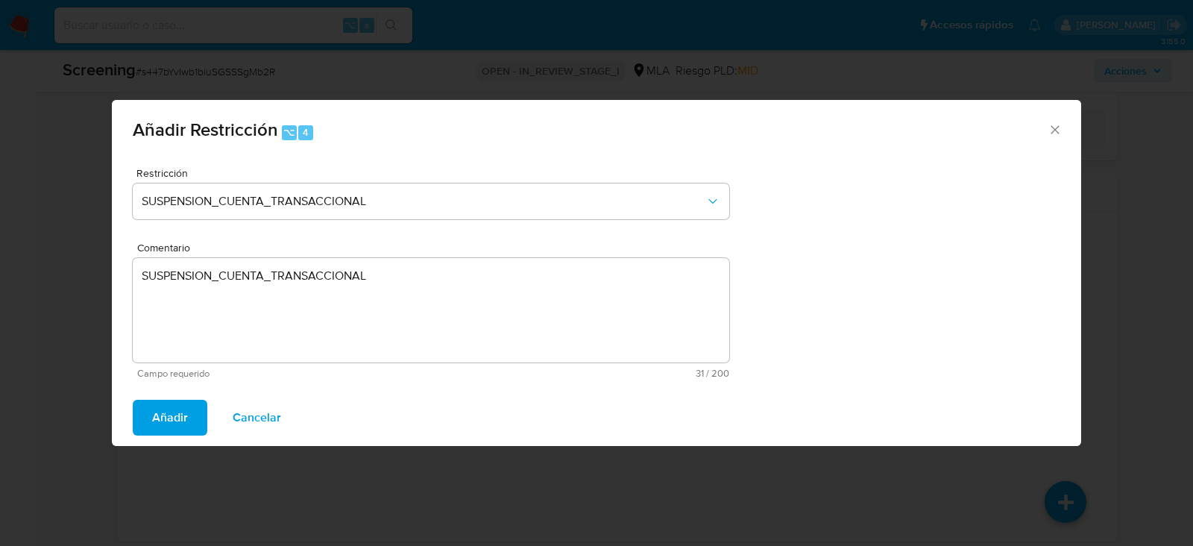
click at [174, 419] on span "Añadir" at bounding box center [170, 417] width 36 height 33
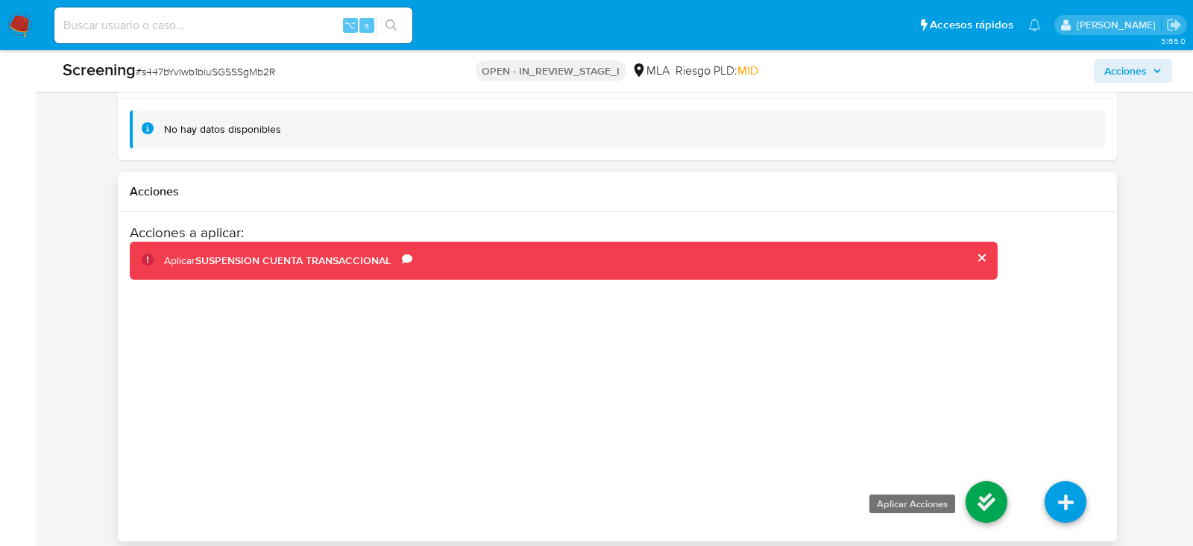
click at [984, 501] on icon at bounding box center [987, 502] width 42 height 42
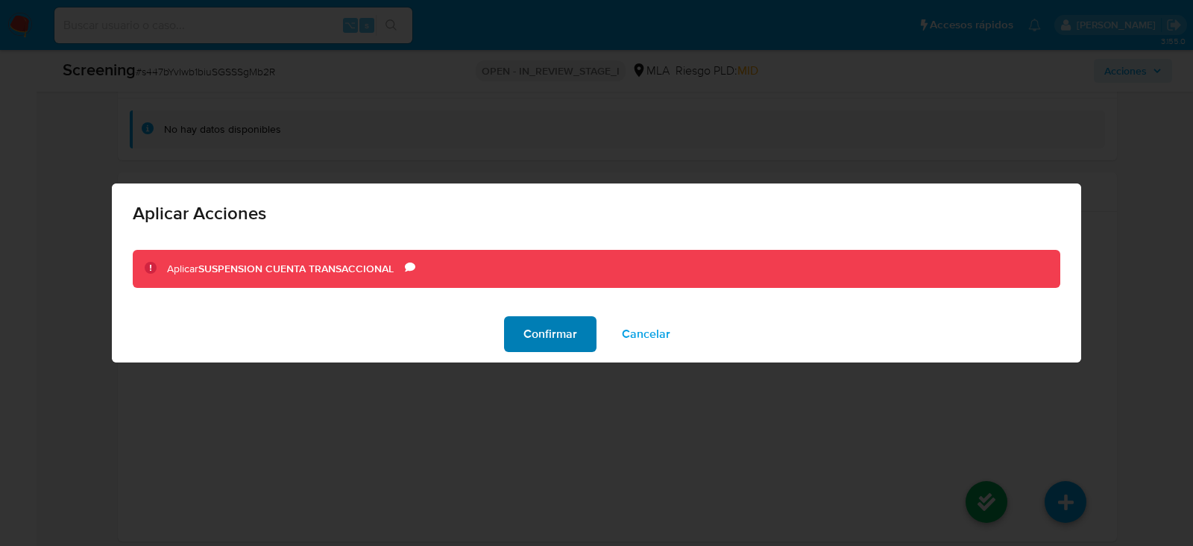
click at [568, 327] on span "Confirmar" at bounding box center [550, 334] width 54 height 33
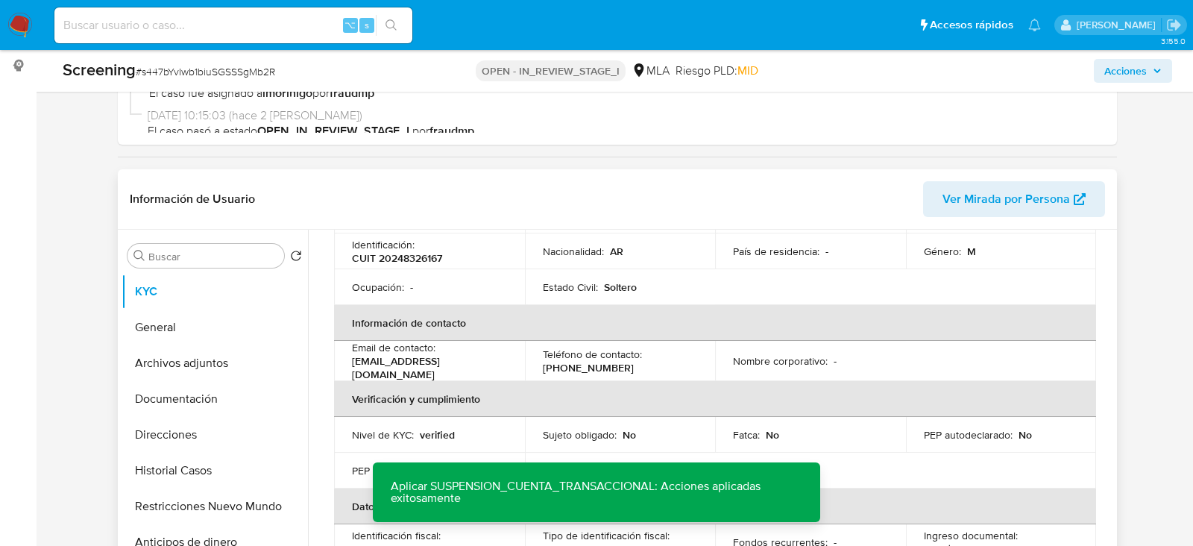
scroll to position [0, 0]
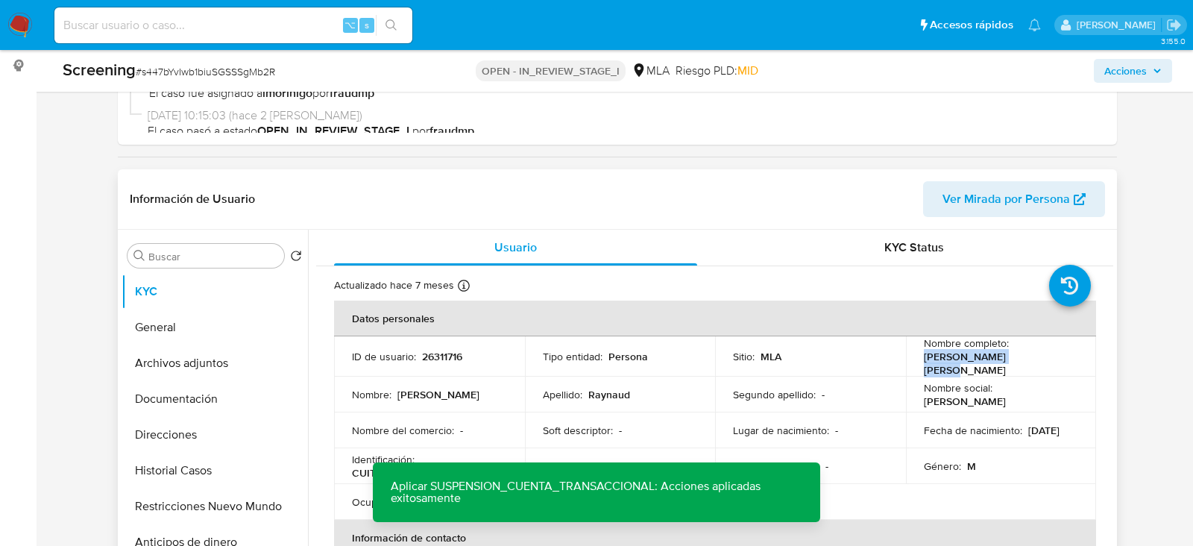
drag, startPoint x: 920, startPoint y: 359, endPoint x: 1031, endPoint y: 360, distance: 111.1
click at [1031, 360] on div "Nombre completo : Pablo Javier Raynaud" at bounding box center [1001, 356] width 155 height 40
copy p "Pablo Javier Raynaud"
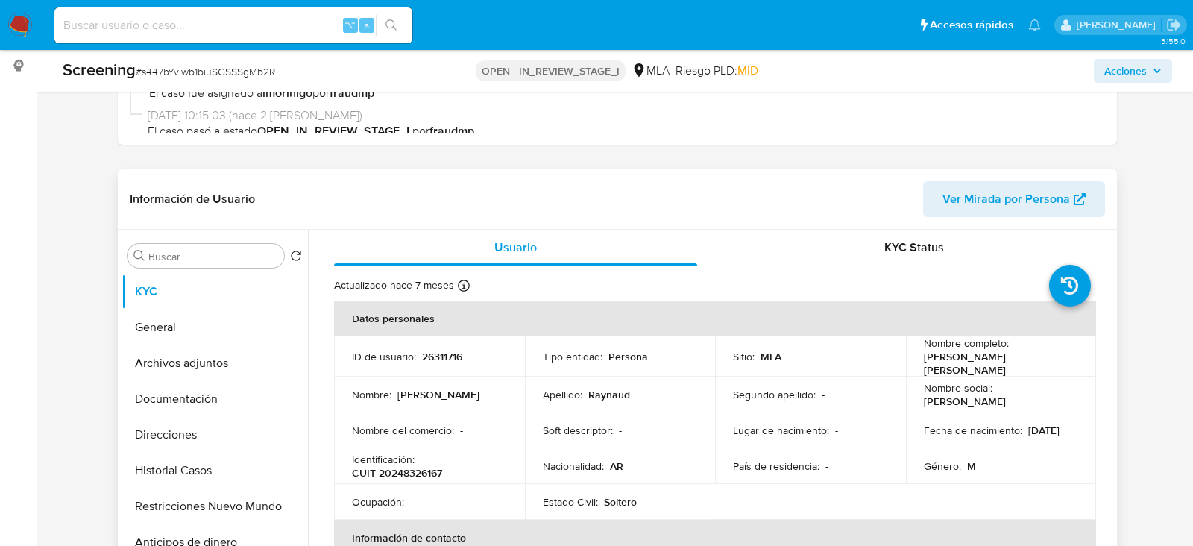
click at [427, 456] on div "Identificación : CUIT 20248326167" at bounding box center [429, 466] width 155 height 27
click at [427, 466] on p "CUIT 20248326167" at bounding box center [397, 472] width 90 height 13
copy p "20248326167"
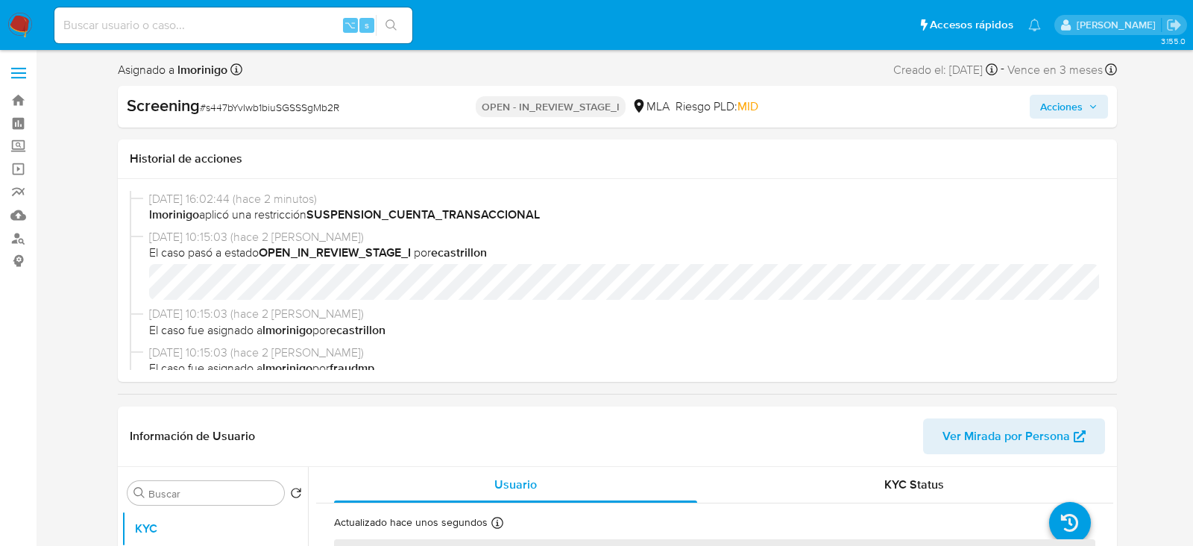
select select "10"
click at [1067, 108] on span "Acciones" at bounding box center [1061, 107] width 43 height 24
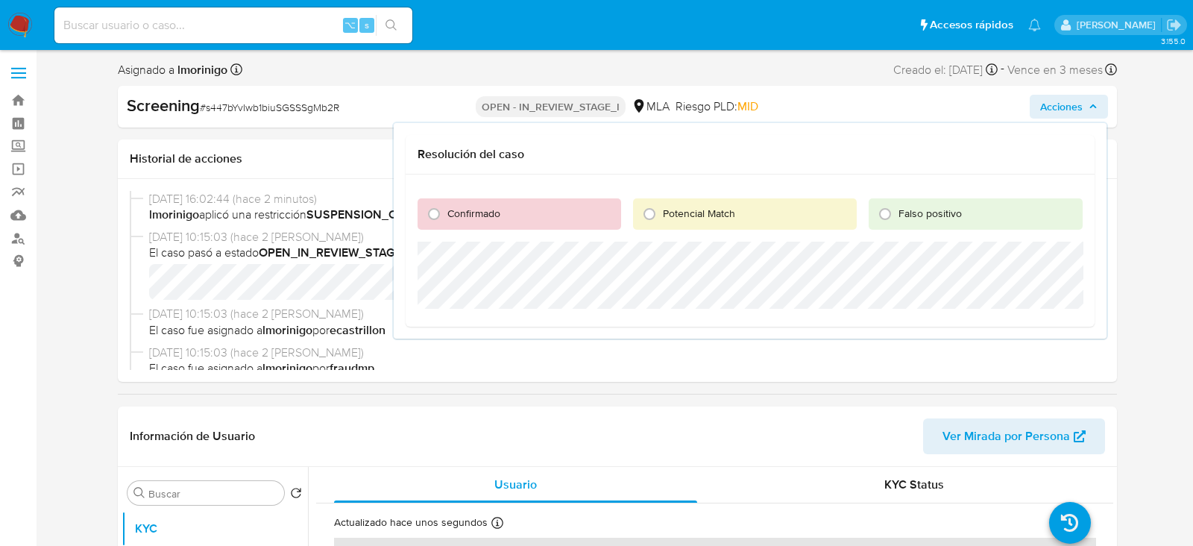
click at [533, 227] on div "Confirmado" at bounding box center [520, 213] width 204 height 31
click at [482, 218] on span "Confirmado" at bounding box center [473, 213] width 53 height 15
click at [446, 218] on input "Confirmado" at bounding box center [434, 214] width 24 height 24
radio input "true"
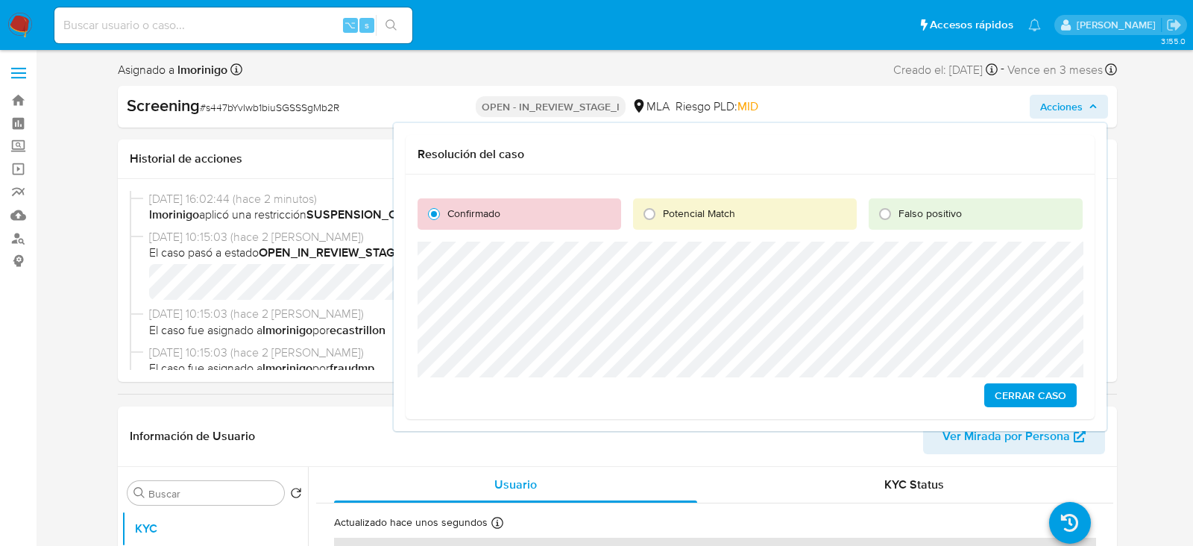
click at [1031, 394] on span "Cerrar Caso" at bounding box center [1031, 395] width 72 height 21
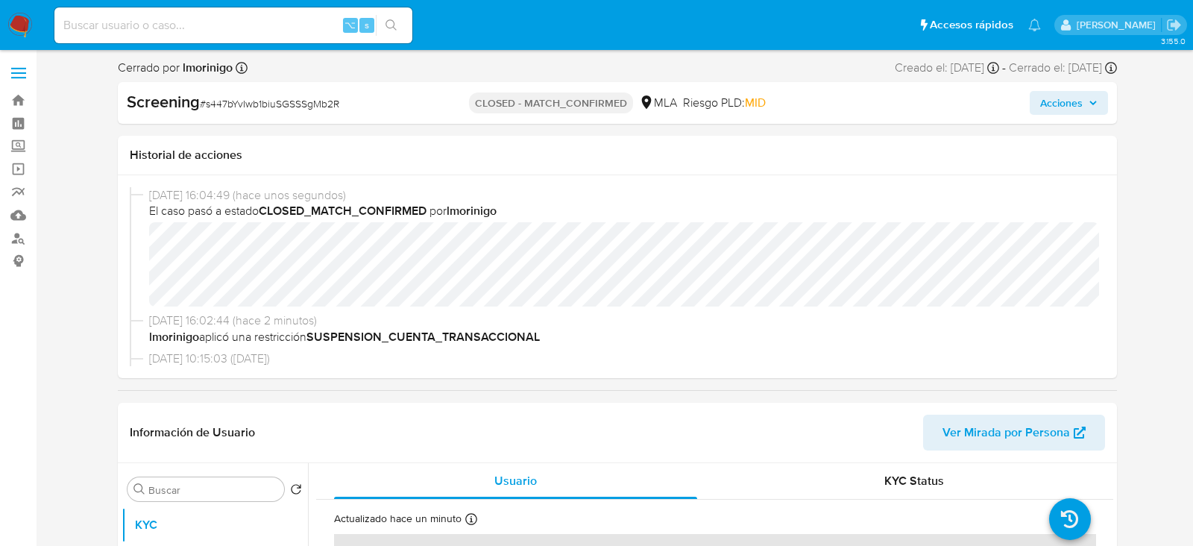
select select "10"
click at [277, 22] on input at bounding box center [233, 25] width 358 height 19
paste input "N90yXH2RtqyA6K4w3yQxeO1m"
type input "N90yXH2RtqyA6K4w3yQxeO1m"
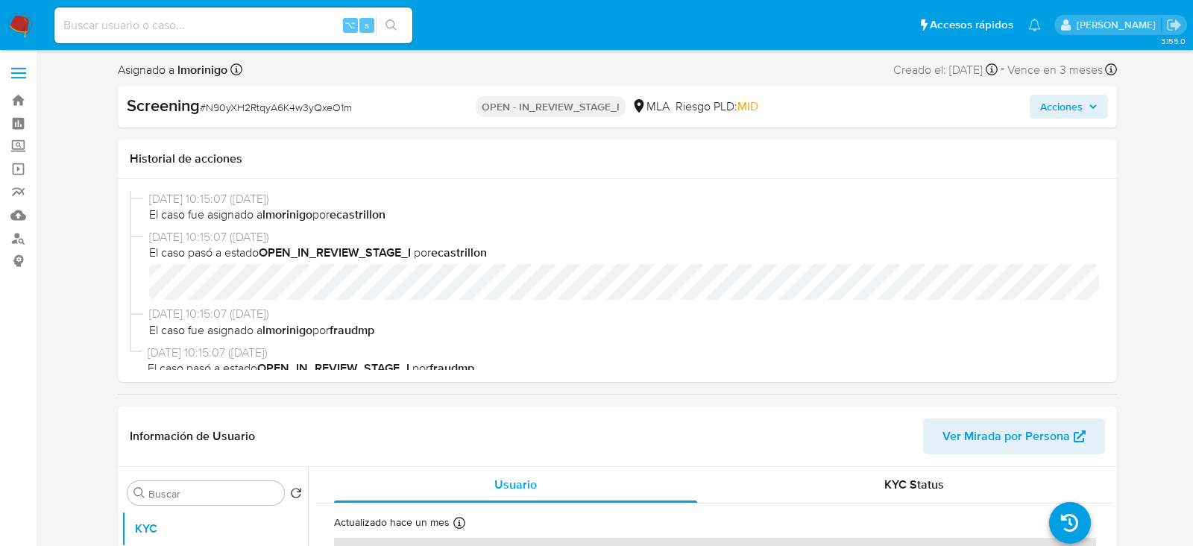
select select "10"
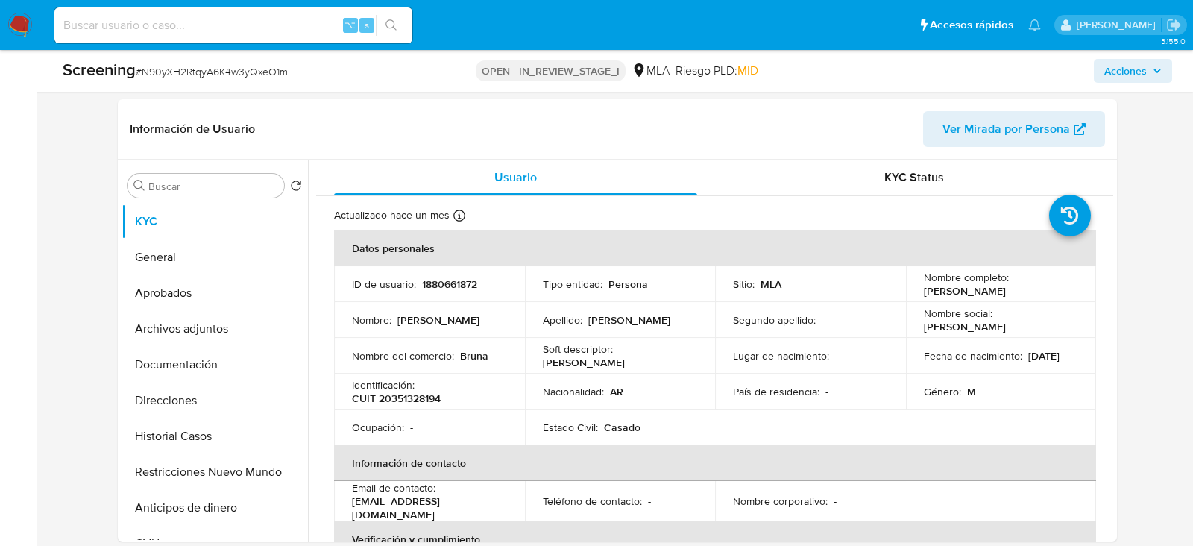
scroll to position [272, 0]
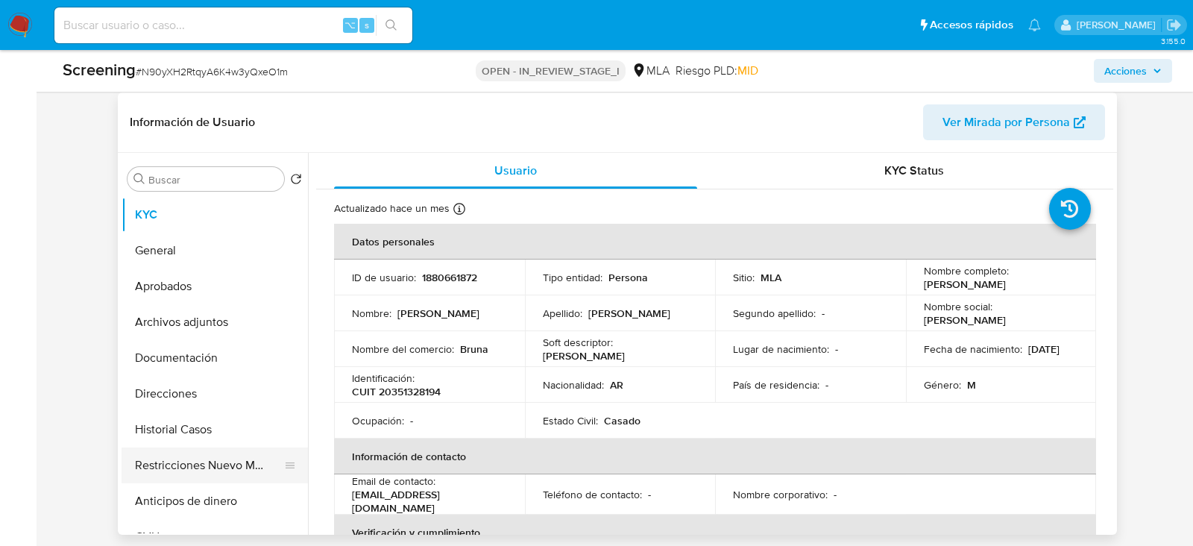
click at [151, 468] on button "Restricciones Nuevo Mundo" at bounding box center [209, 465] width 174 height 36
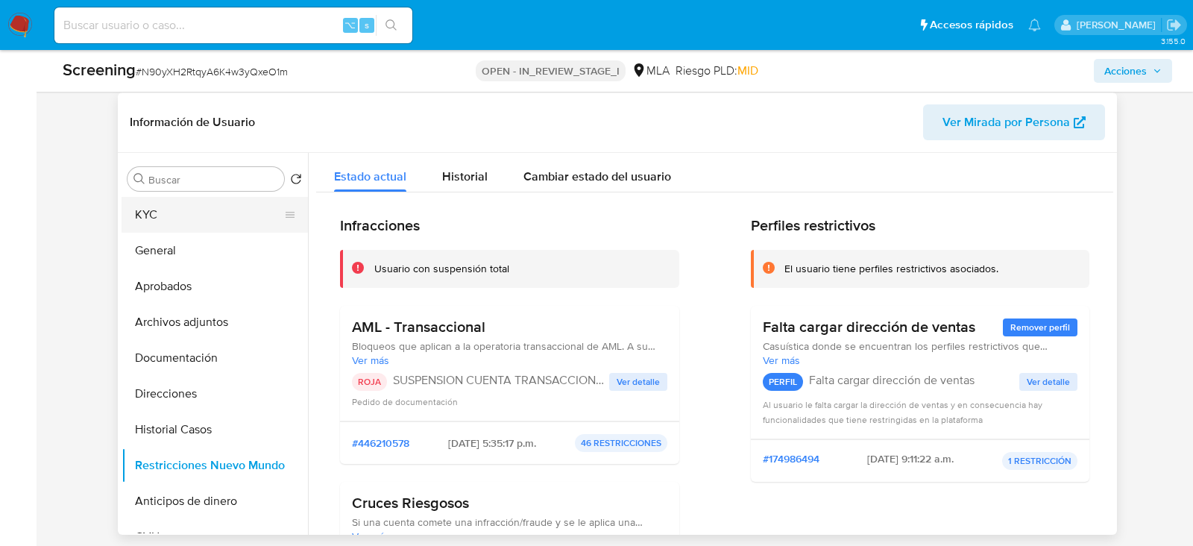
click at [154, 214] on button "KYC" at bounding box center [209, 215] width 174 height 36
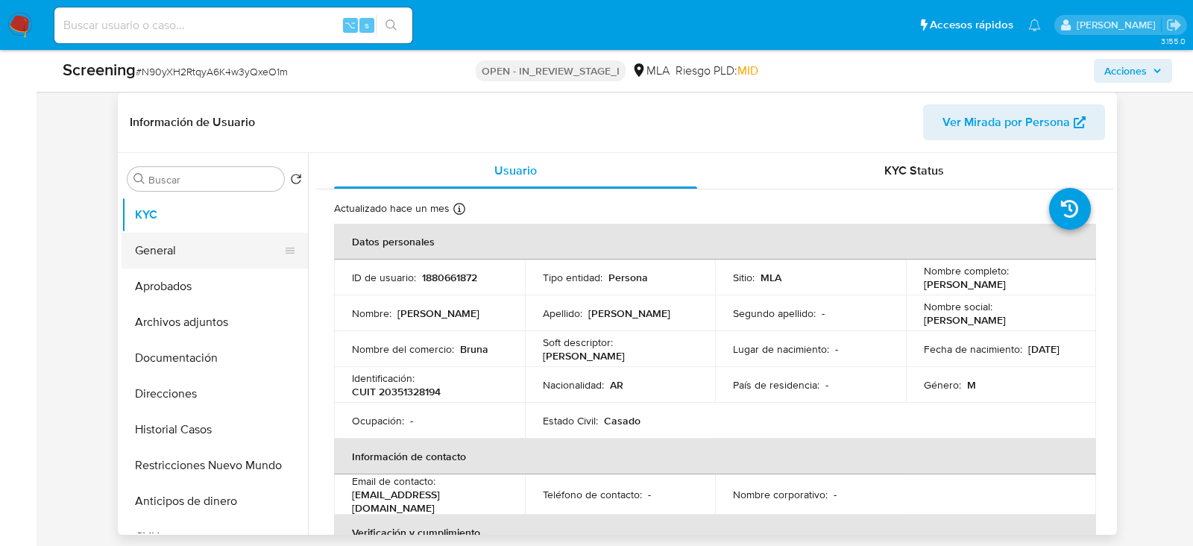
click at [173, 249] on button "General" at bounding box center [209, 251] width 174 height 36
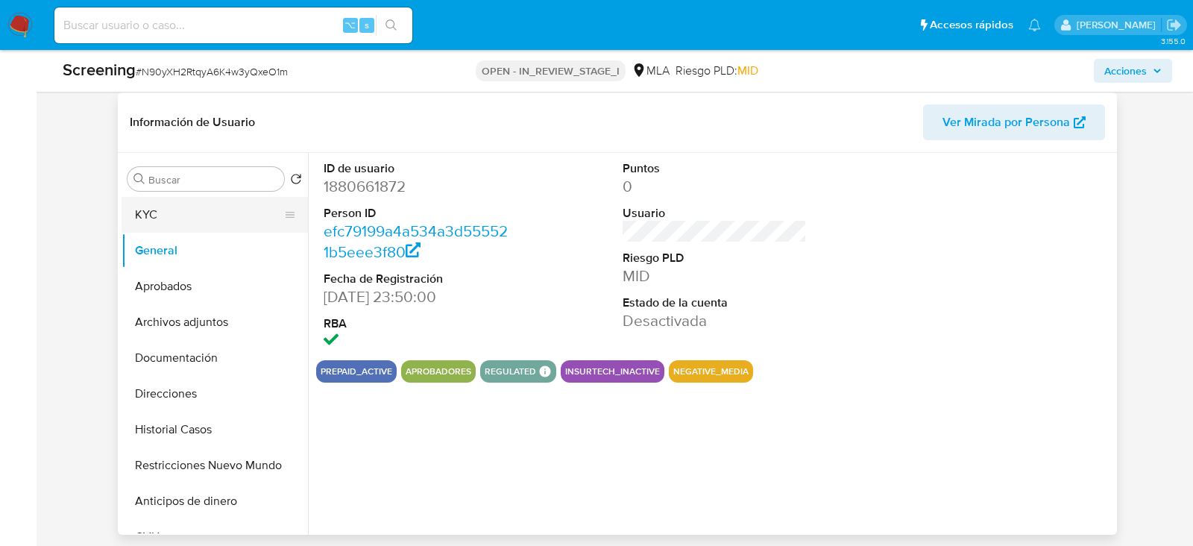
click at [167, 213] on button "KYC" at bounding box center [209, 215] width 174 height 36
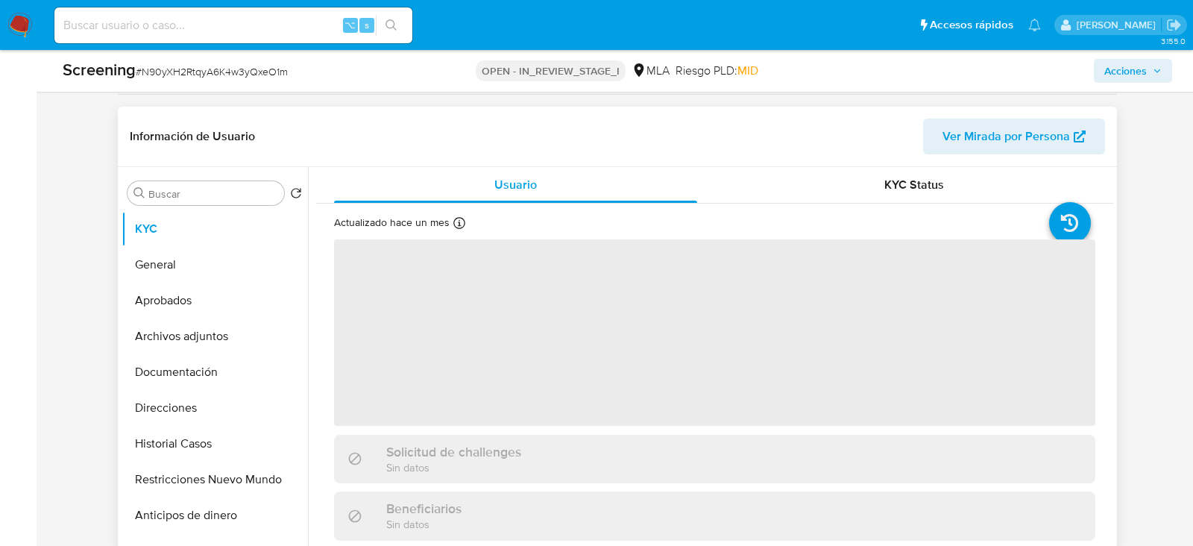
scroll to position [257, 0]
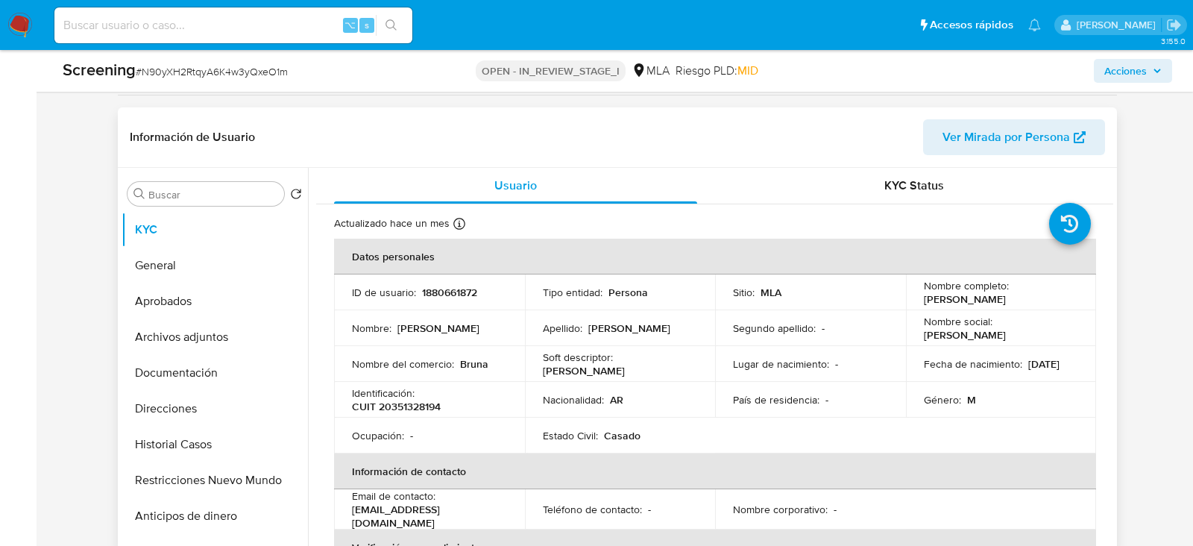
drag, startPoint x: 919, startPoint y: 298, endPoint x: 1032, endPoint y: 298, distance: 113.3
click at [1032, 298] on div "Nombre completo : Claudio Sergio Toloza" at bounding box center [1001, 292] width 155 height 27
copy p "Claudio Sergio Toloza"
click at [419, 406] on p "CUIT 20351328194" at bounding box center [396, 406] width 89 height 13
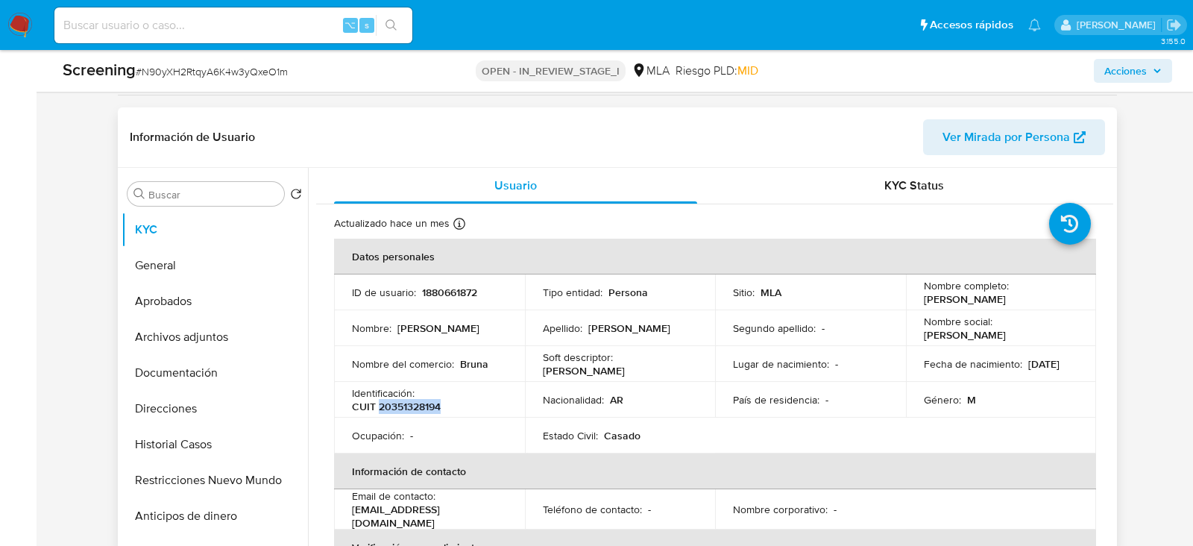
copy p "20351328194"
click at [183, 261] on button "General" at bounding box center [209, 266] width 174 height 36
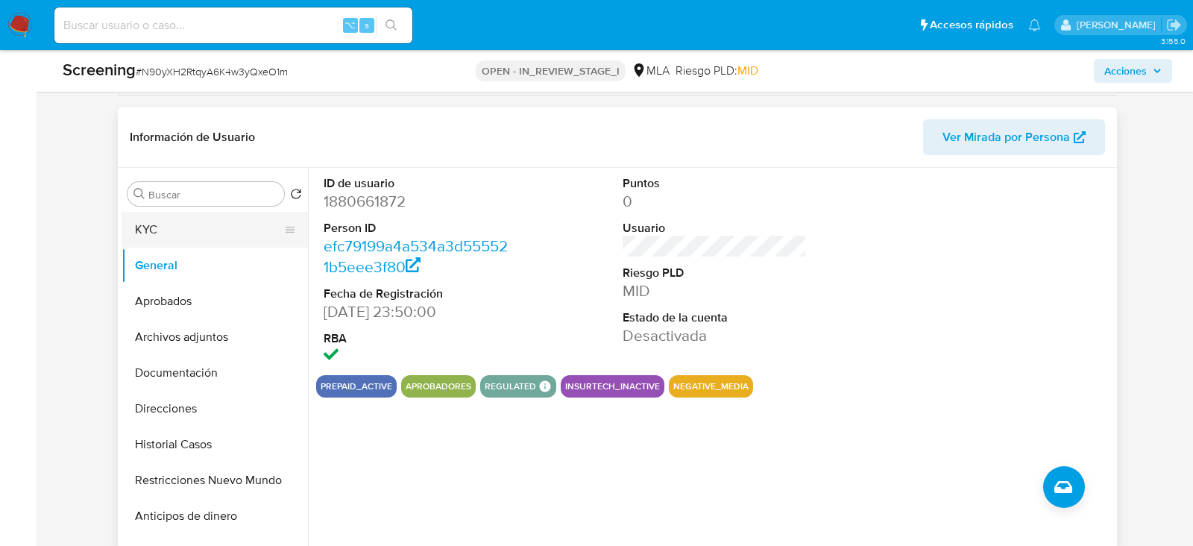
click at [192, 229] on button "KYC" at bounding box center [209, 230] width 174 height 36
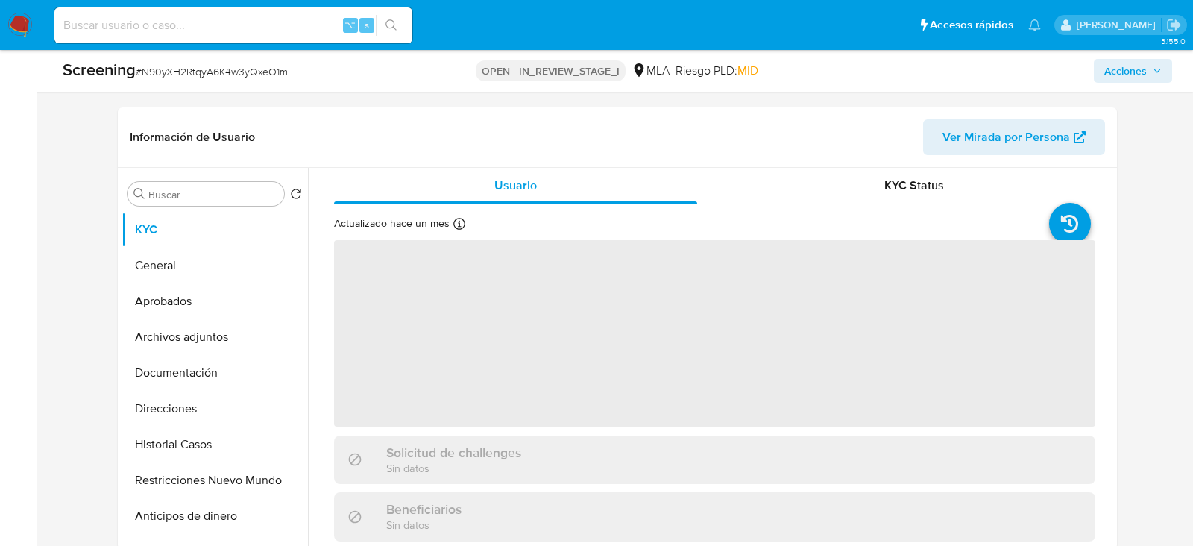
click at [1126, 75] on span "Acciones" at bounding box center [1125, 71] width 43 height 24
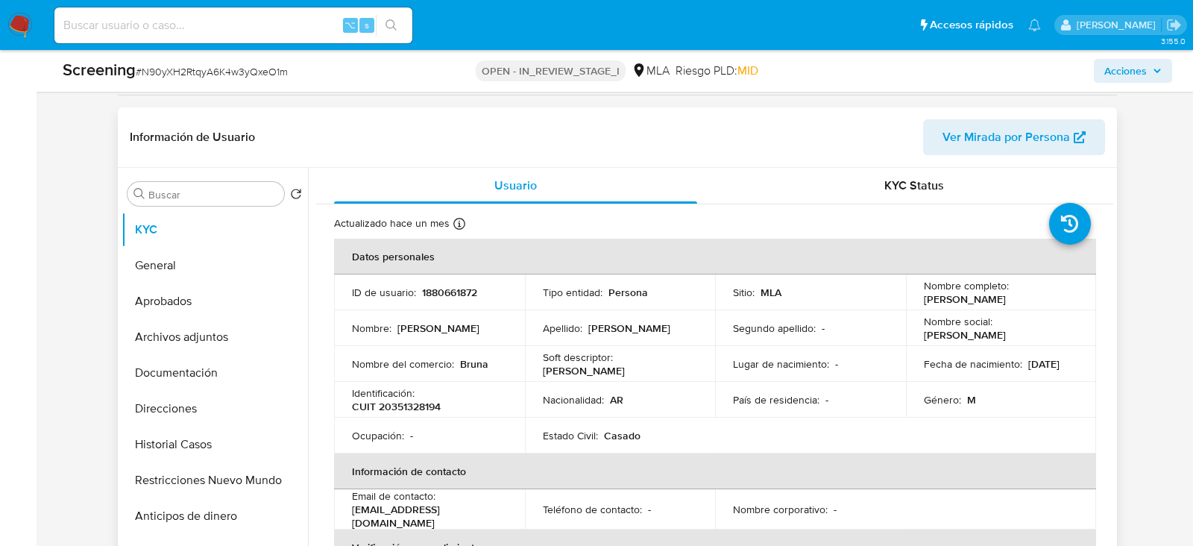
click at [1094, 128] on button "Ver Mirada por Persona" at bounding box center [1014, 137] width 182 height 36
click at [1136, 64] on span "Acciones" at bounding box center [1125, 71] width 43 height 24
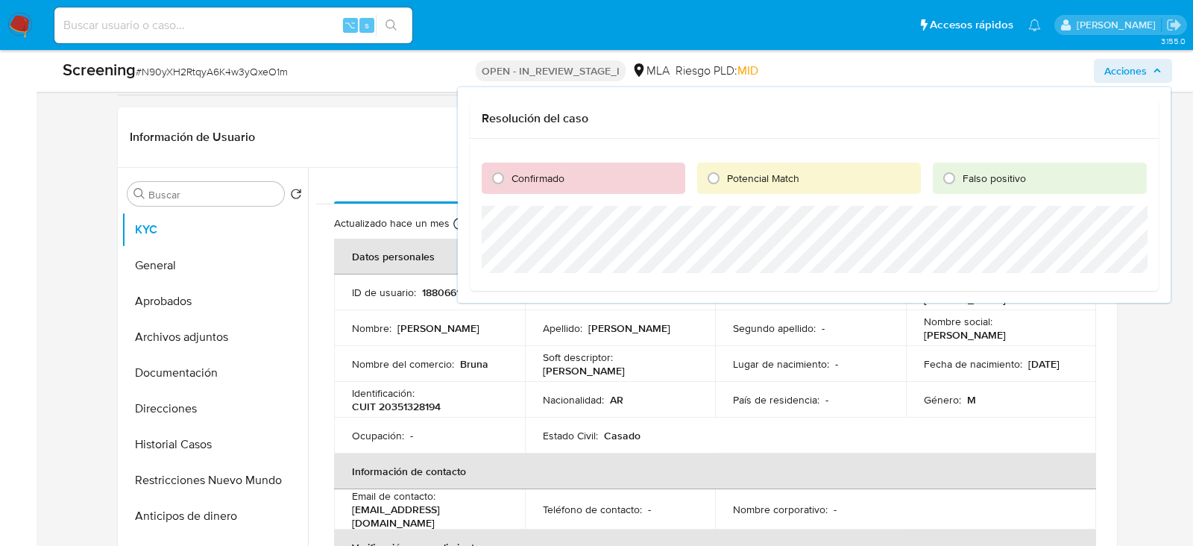
click at [621, 184] on div "Confirmado" at bounding box center [584, 178] width 204 height 31
click at [529, 177] on span "Confirmado" at bounding box center [538, 178] width 53 height 15
click at [510, 177] on input "Confirmado" at bounding box center [498, 178] width 24 height 24
radio input "true"
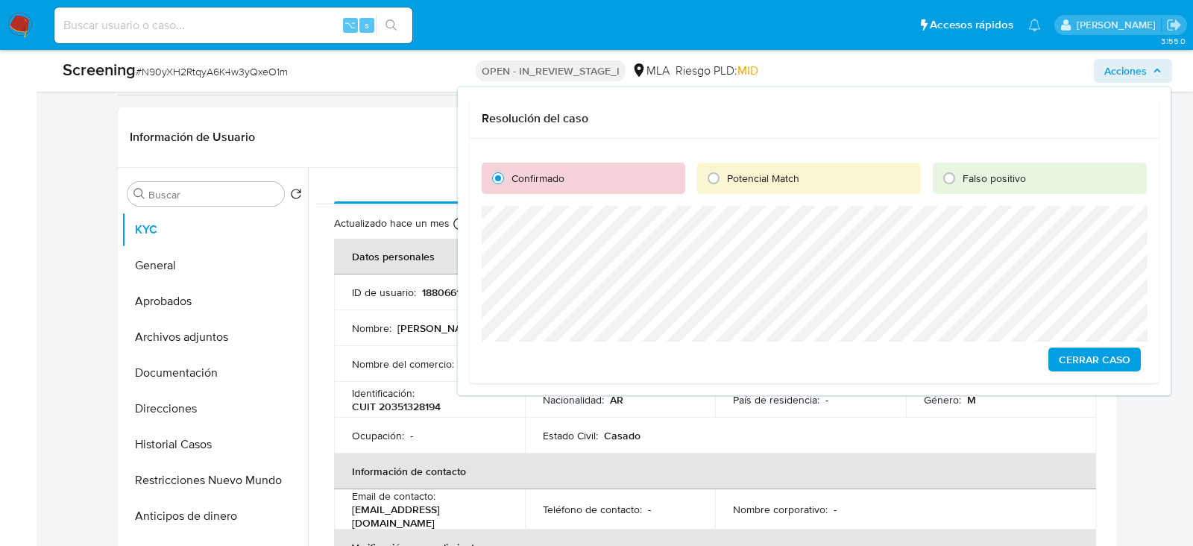
click at [1077, 359] on span "Cerrar Caso" at bounding box center [1095, 359] width 72 height 21
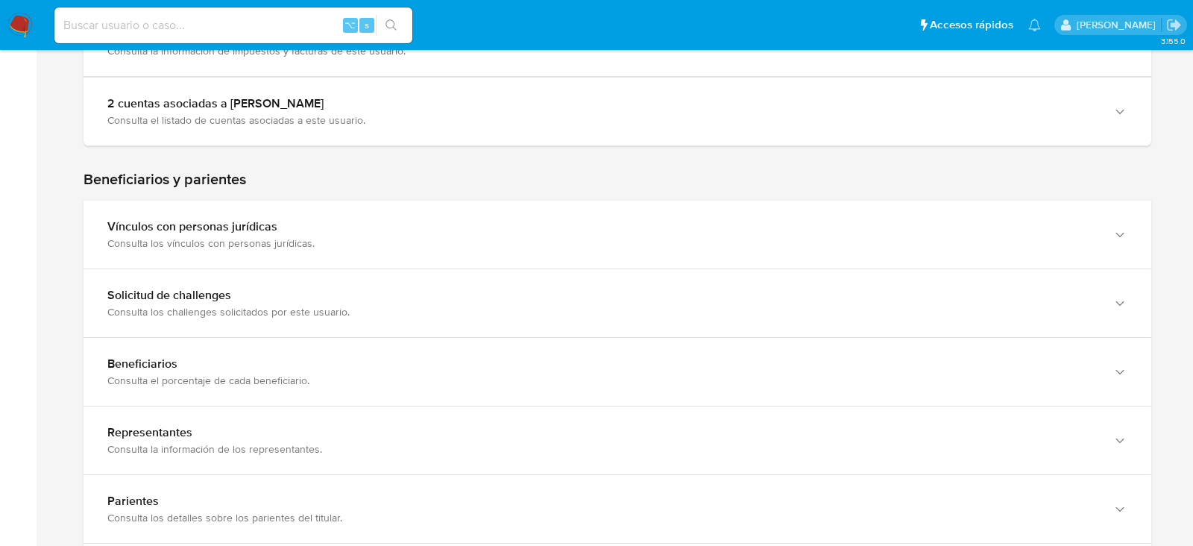
scroll to position [737, 0]
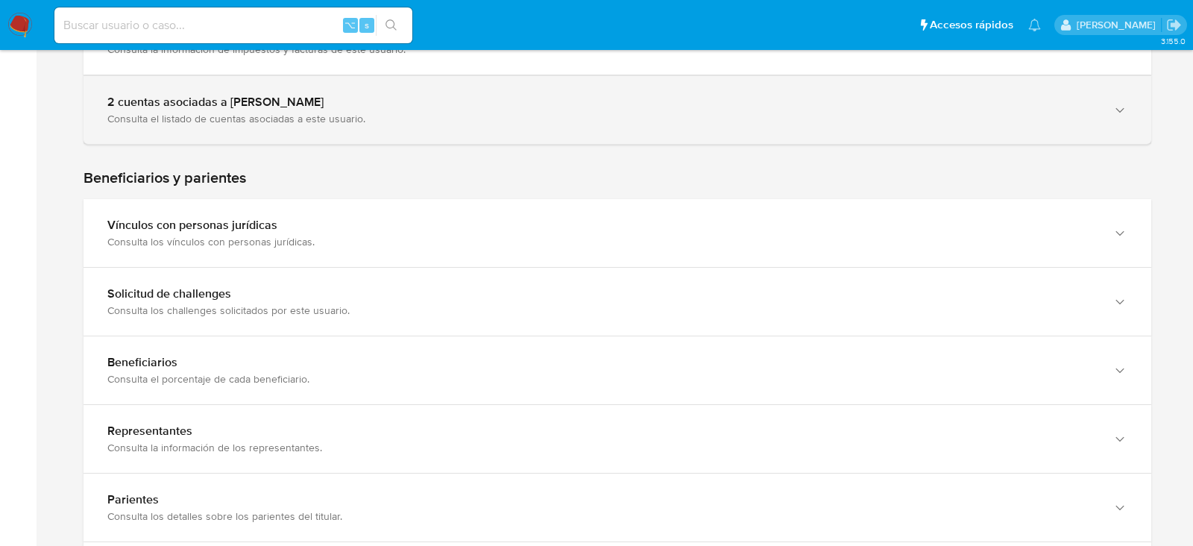
click at [491, 129] on div "2 cuentas asociadas a [PERSON_NAME] Consulta el listado de cuentas asociadas a …" at bounding box center [618, 110] width 1068 height 68
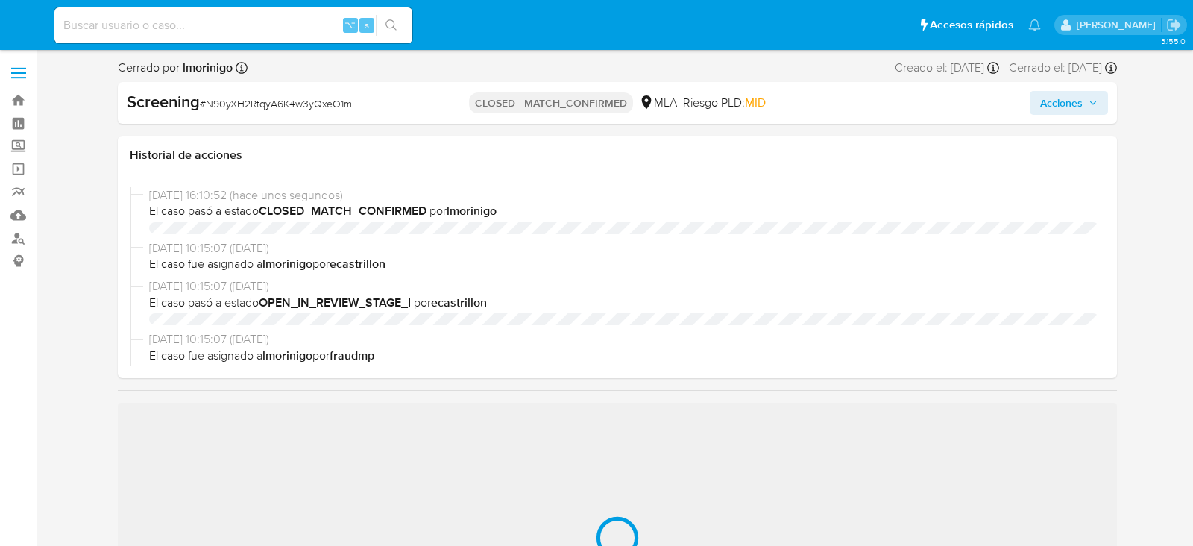
select select "10"
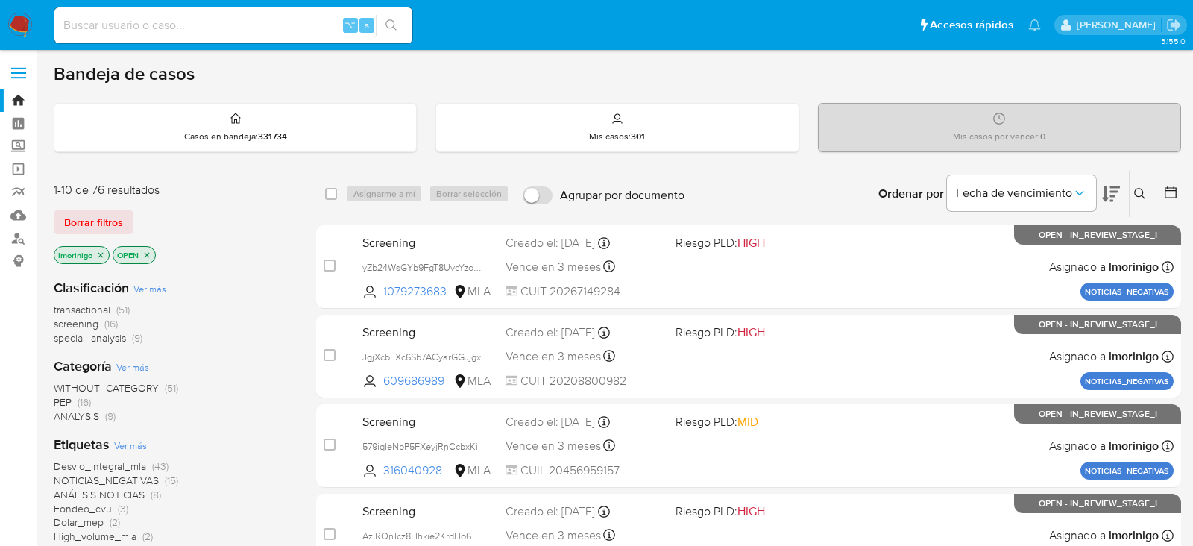
click at [237, 31] on input at bounding box center [233, 25] width 358 height 19
paste input "xlYONeeaAXZloSi2r3MoBPqB"
type input "xlYONeeaAXZloSi2r3MoBPqB"
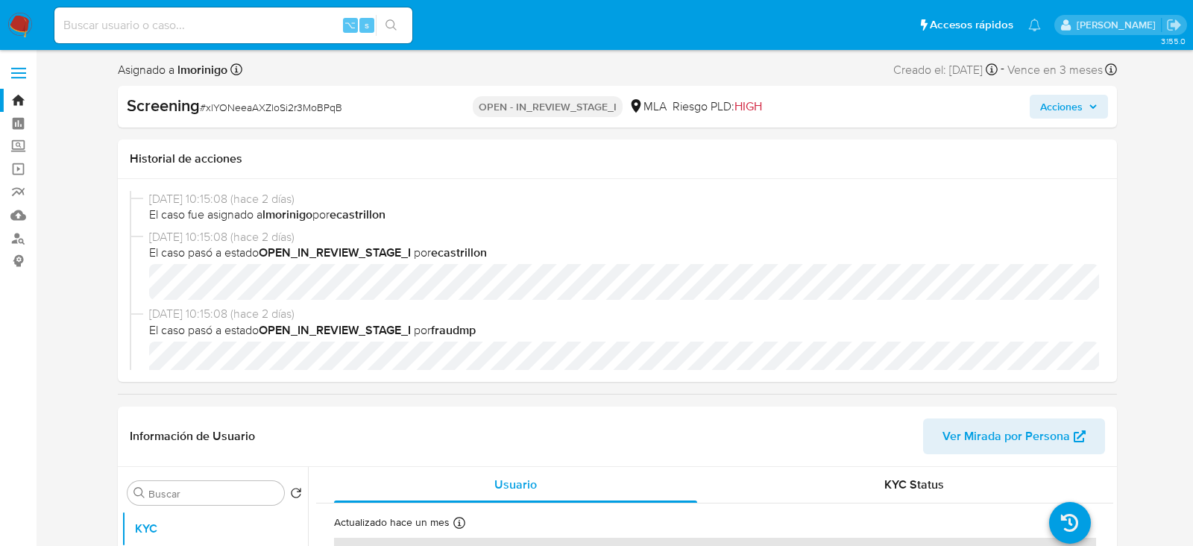
select select "10"
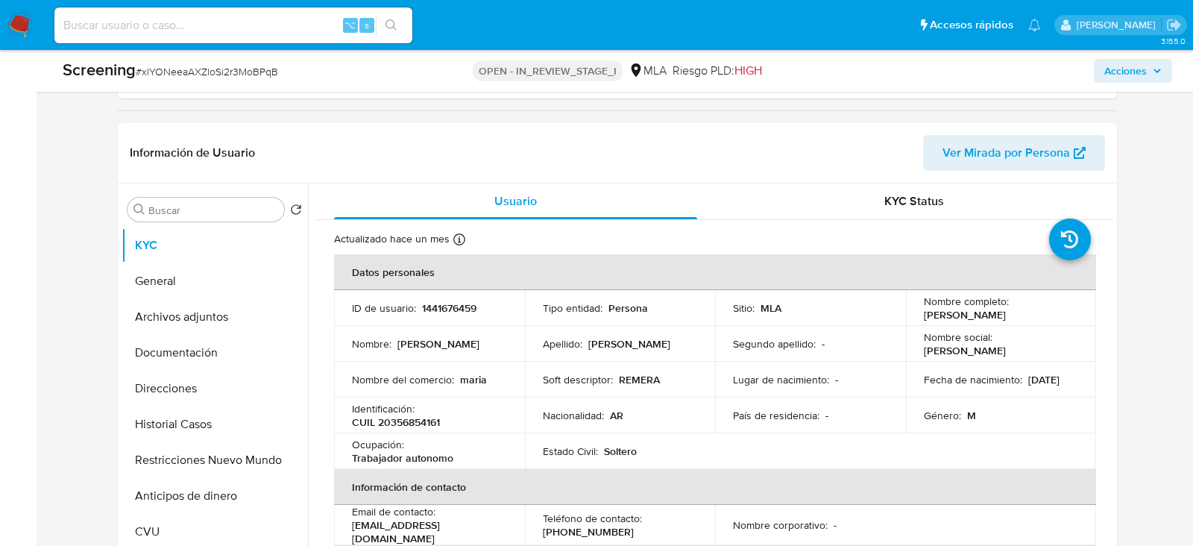
scroll to position [259, 0]
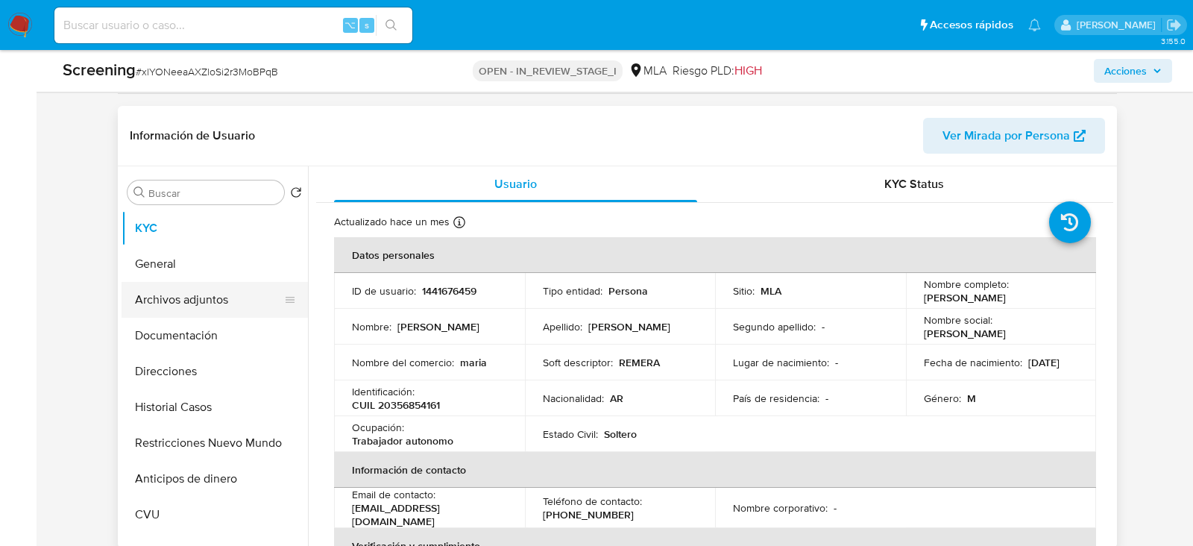
click at [163, 283] on button "Archivos adjuntos" at bounding box center [209, 300] width 174 height 36
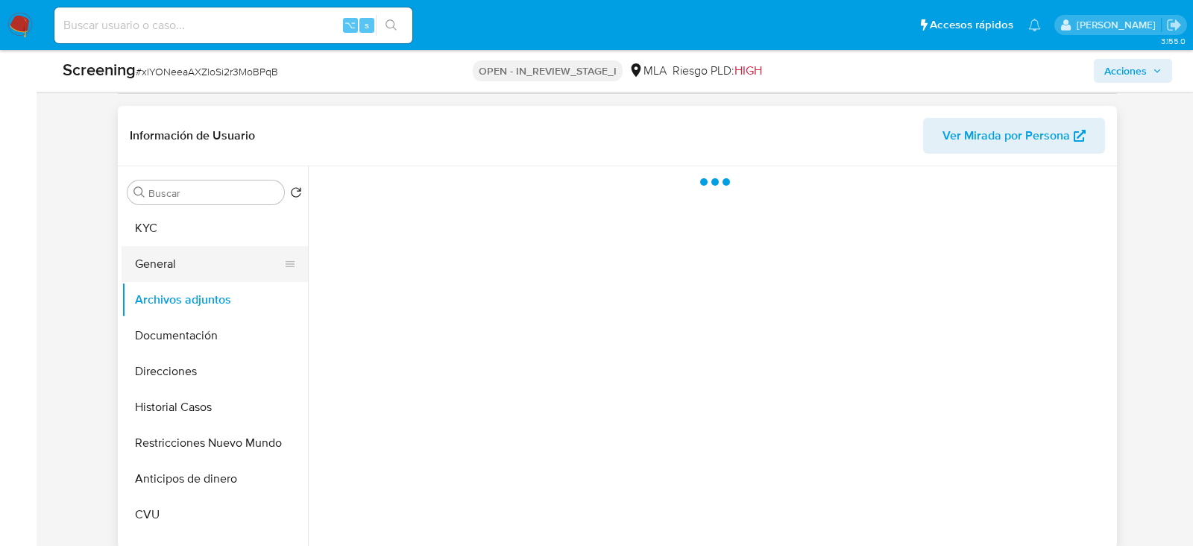
click at [163, 274] on button "General" at bounding box center [209, 264] width 174 height 36
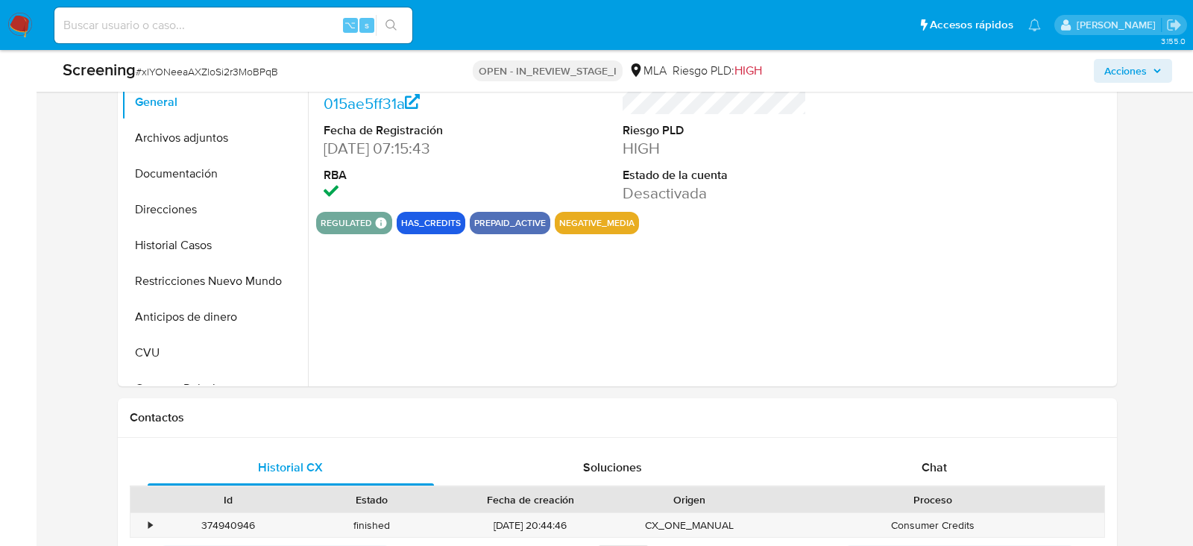
scroll to position [435, 0]
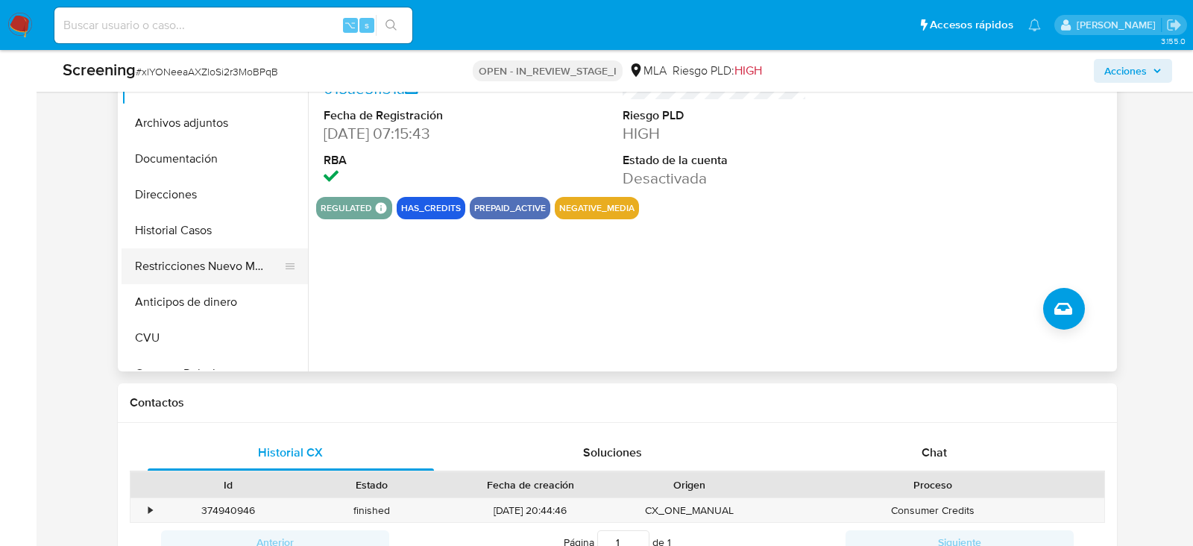
click at [174, 256] on button "Restricciones Nuevo Mundo" at bounding box center [209, 266] width 174 height 36
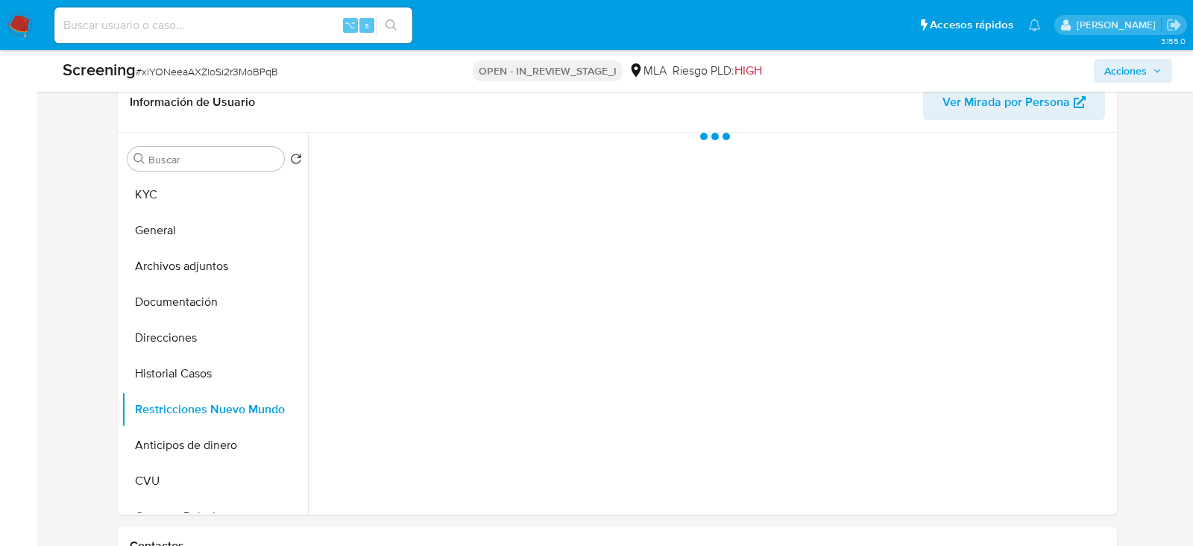
scroll to position [291, 0]
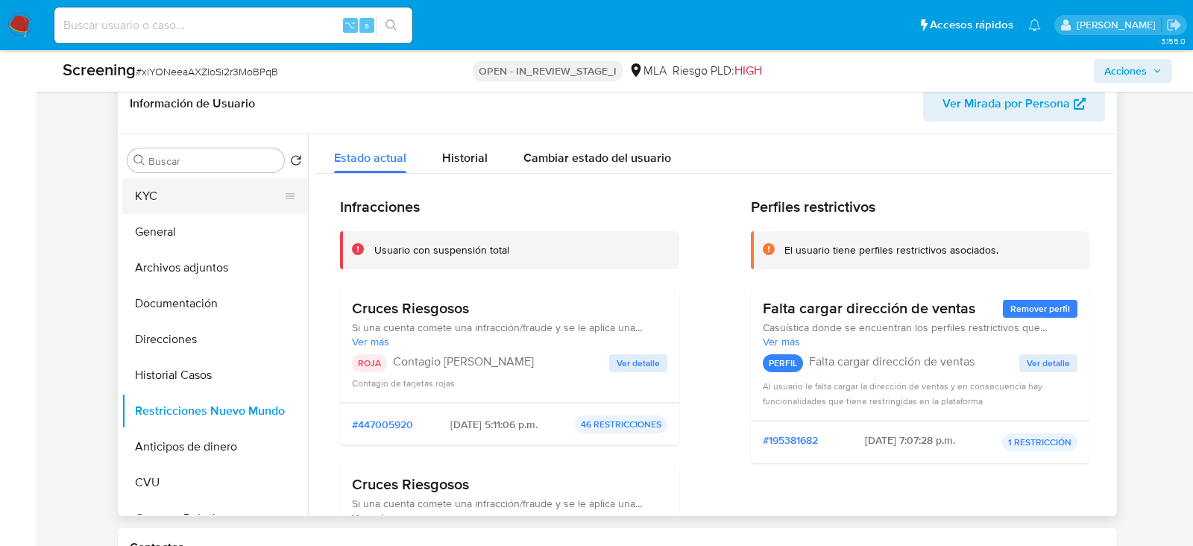
click at [155, 192] on button "KYC" at bounding box center [209, 196] width 174 height 36
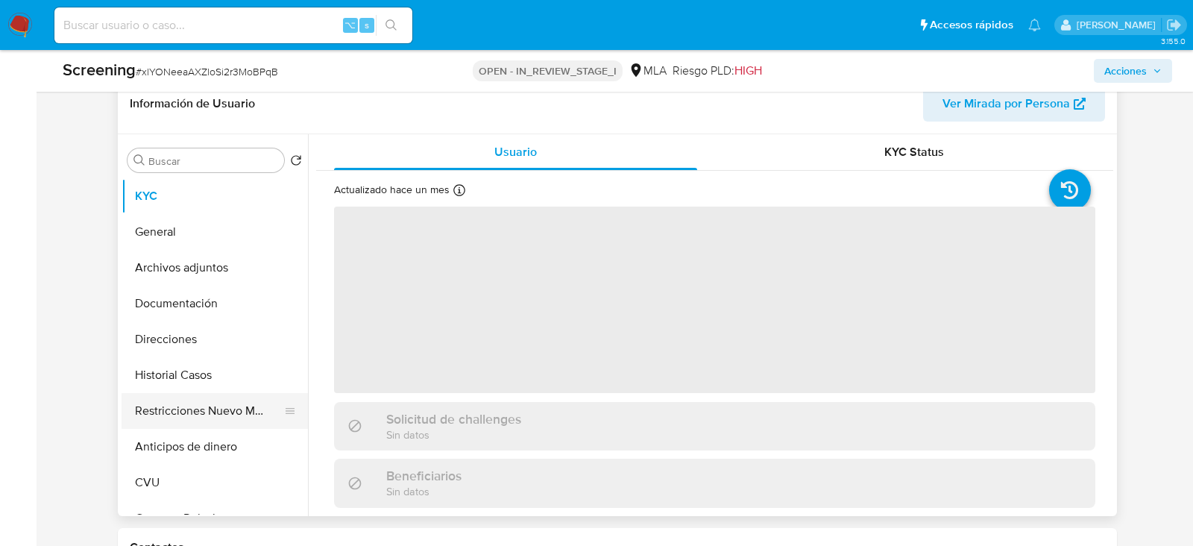
click at [174, 426] on button "Restricciones Nuevo Mundo" at bounding box center [209, 411] width 174 height 36
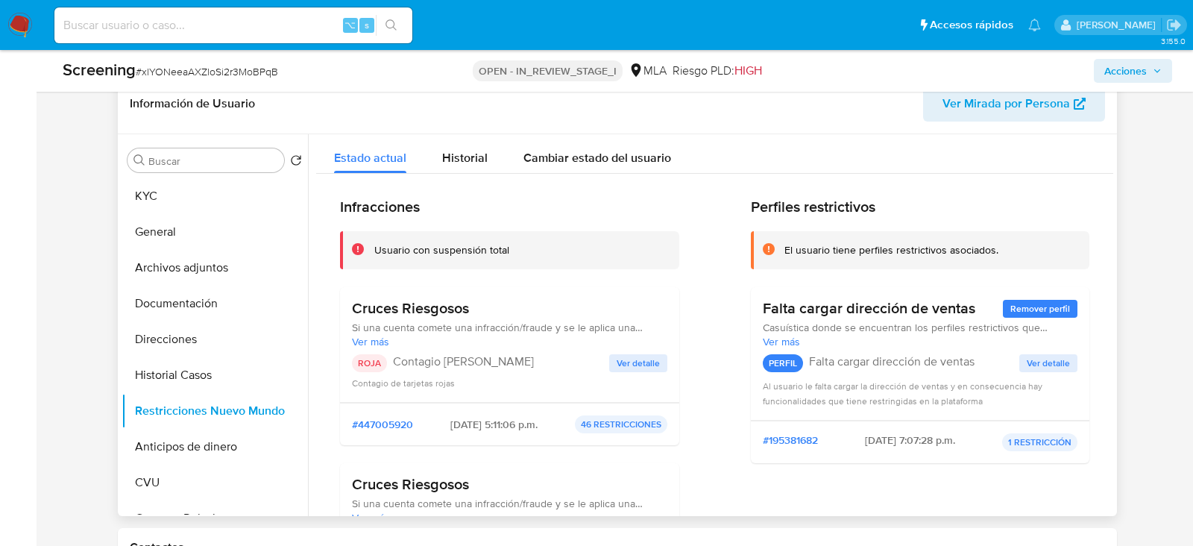
click at [633, 359] on span "Ver detalle" at bounding box center [638, 363] width 43 height 15
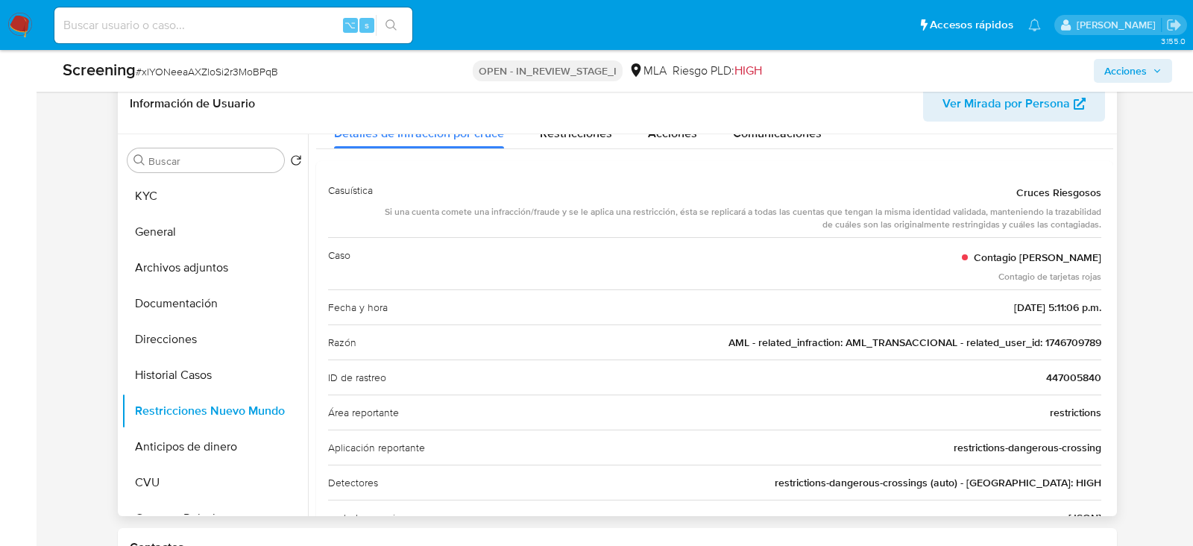
scroll to position [37, 0]
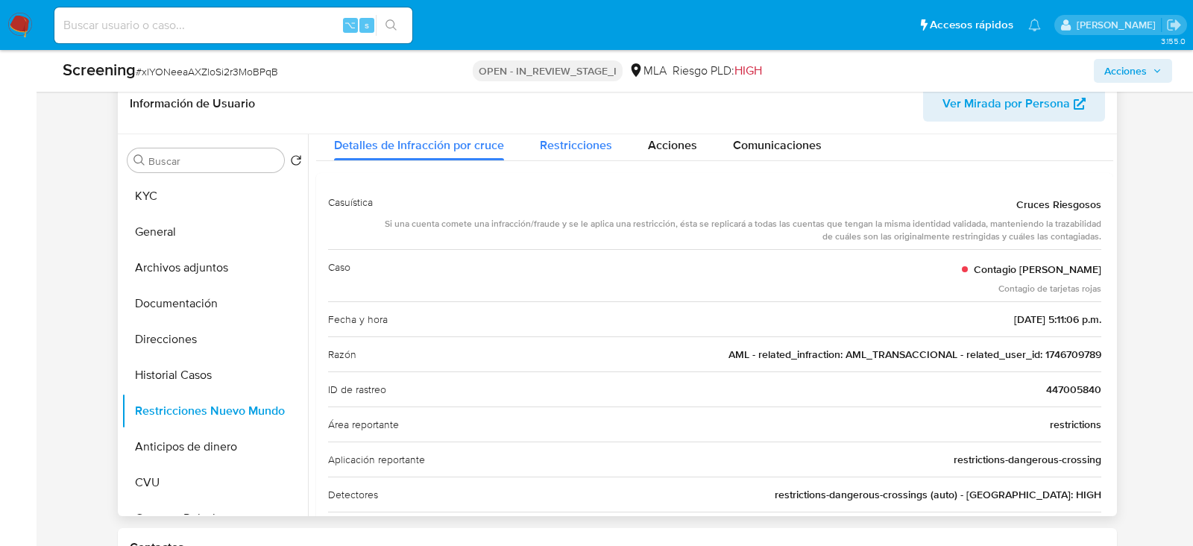
click at [559, 151] on span "Restricciones" at bounding box center [576, 144] width 72 height 17
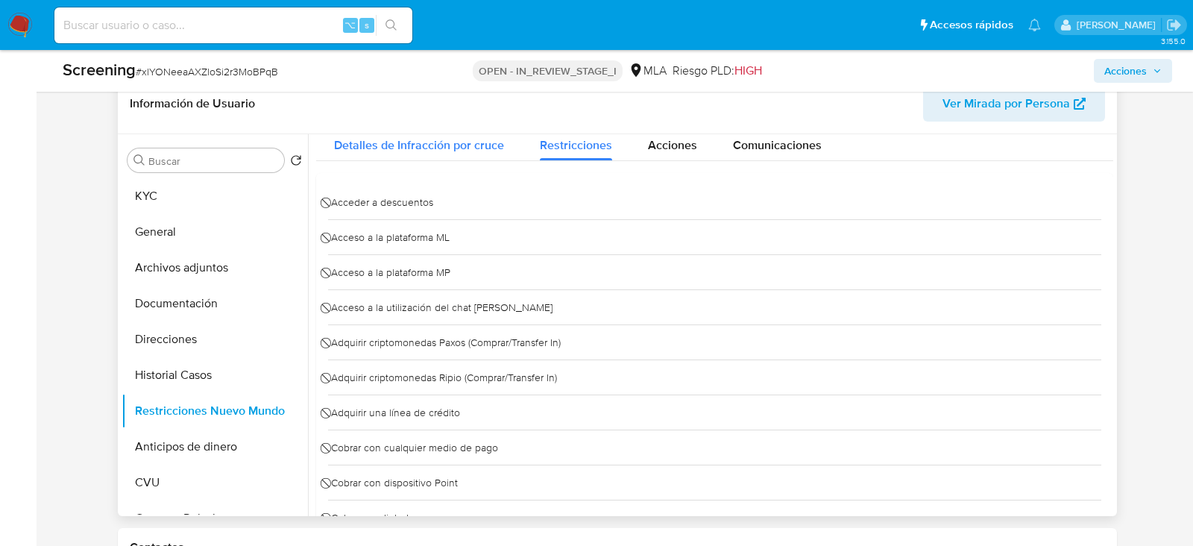
click at [457, 143] on span "Detalles de Infracción por cruce" at bounding box center [419, 144] width 170 height 17
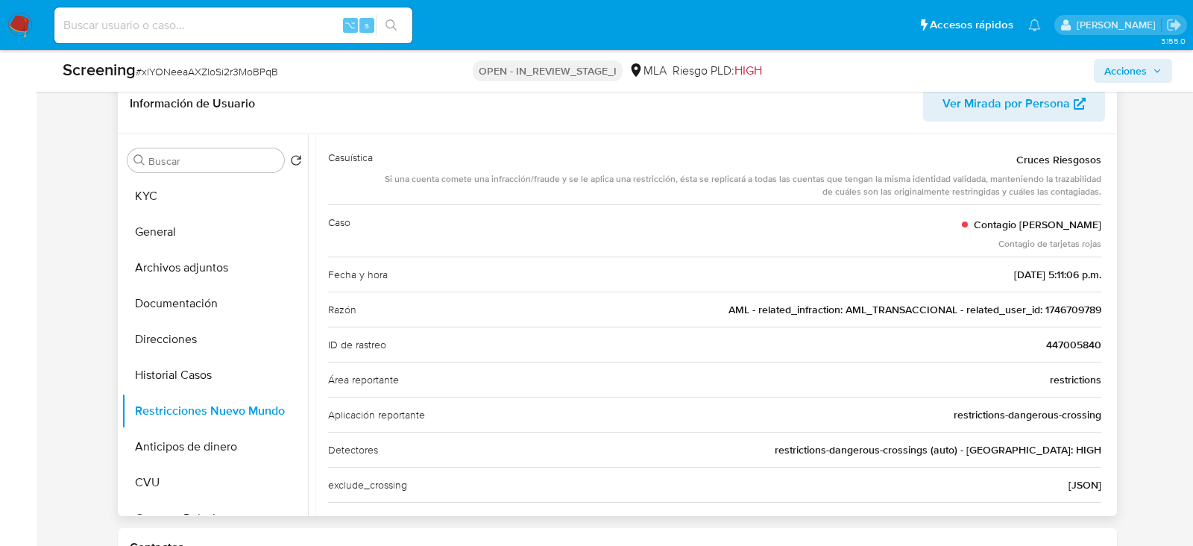
scroll to position [0, 0]
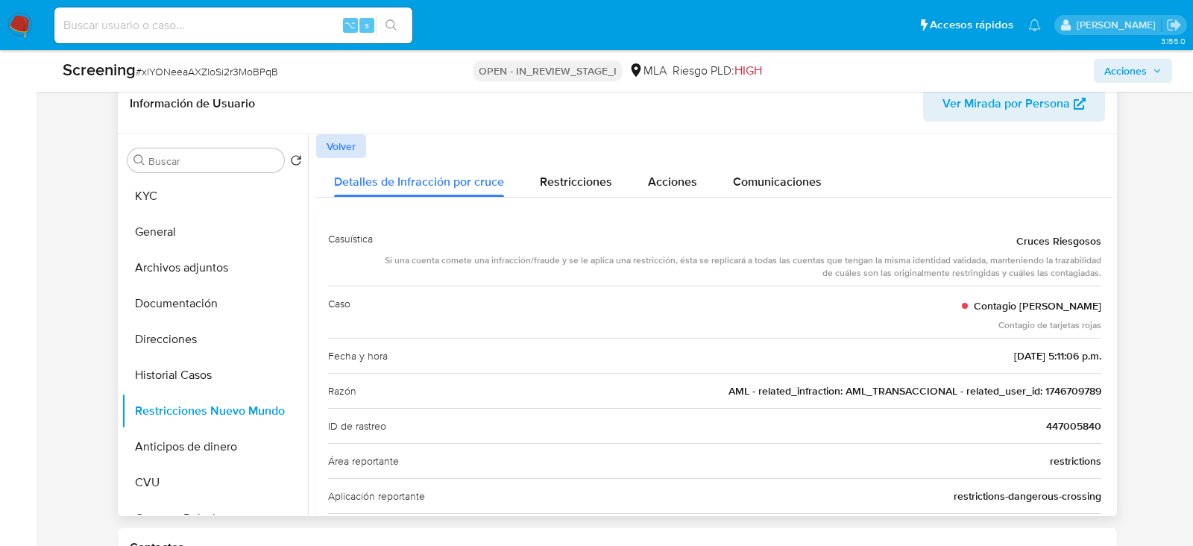
click at [339, 156] on span "Volver" at bounding box center [341, 146] width 29 height 21
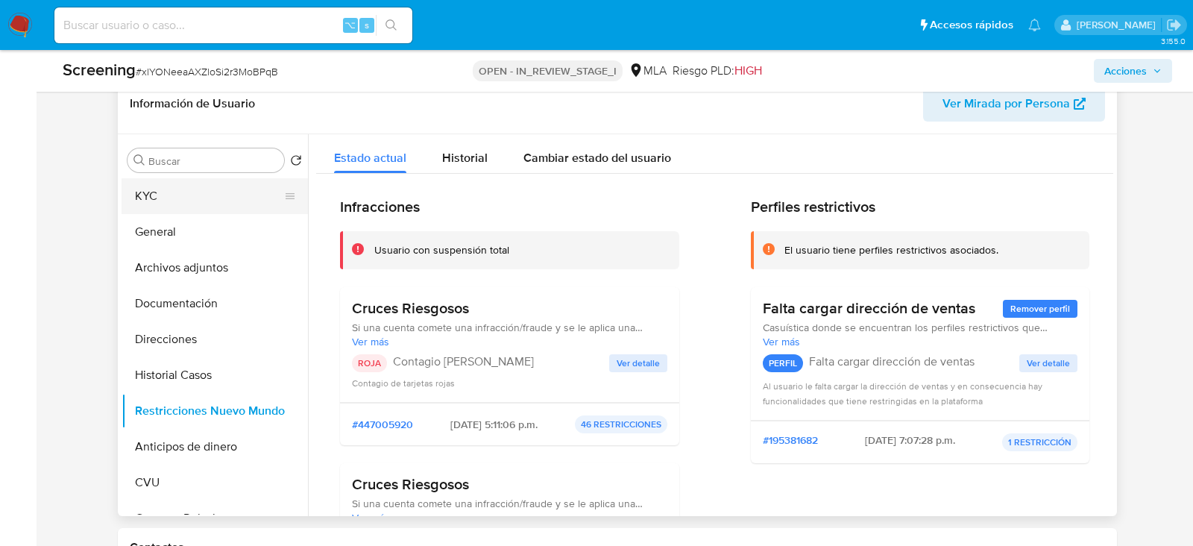
click at [145, 186] on button "KYC" at bounding box center [209, 196] width 174 height 36
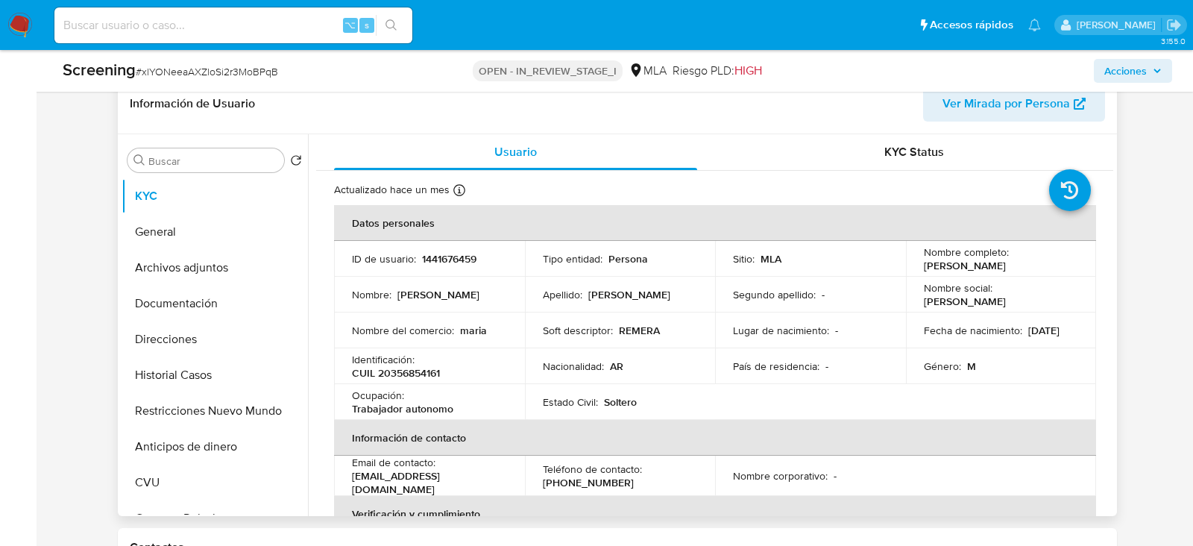
drag, startPoint x: 918, startPoint y: 266, endPoint x: 1001, endPoint y: 267, distance: 82.8
click at [1001, 268] on td "Nombre completo : Luis Oscar Rolon" at bounding box center [1001, 259] width 191 height 36
copy p "[PERSON_NAME]"
click at [427, 374] on p "CUIL 20356854161" at bounding box center [396, 372] width 88 height 13
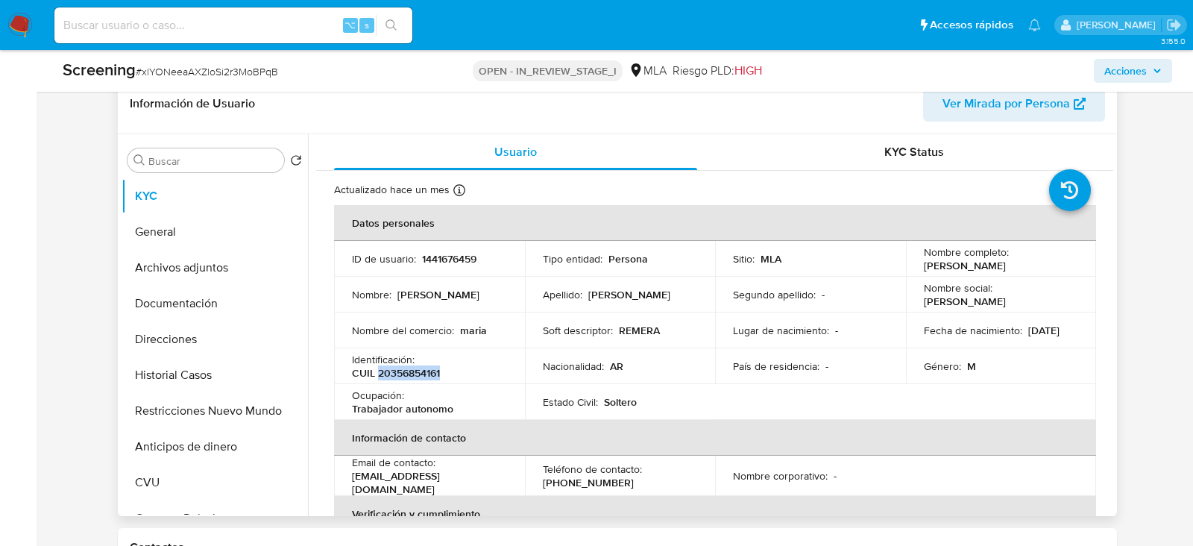
copy p "20356854161"
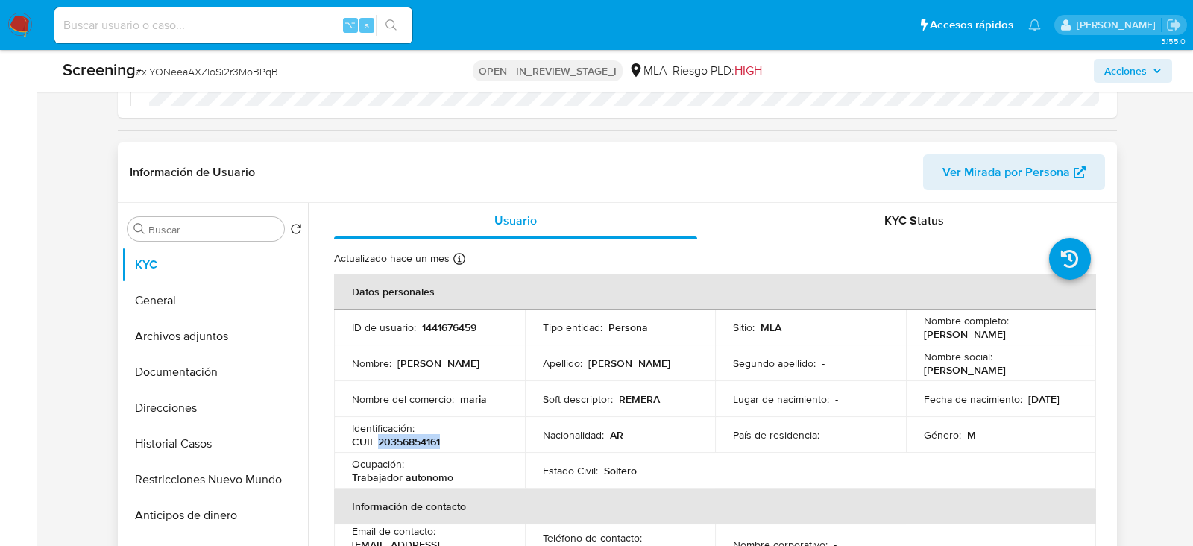
scroll to position [198, 0]
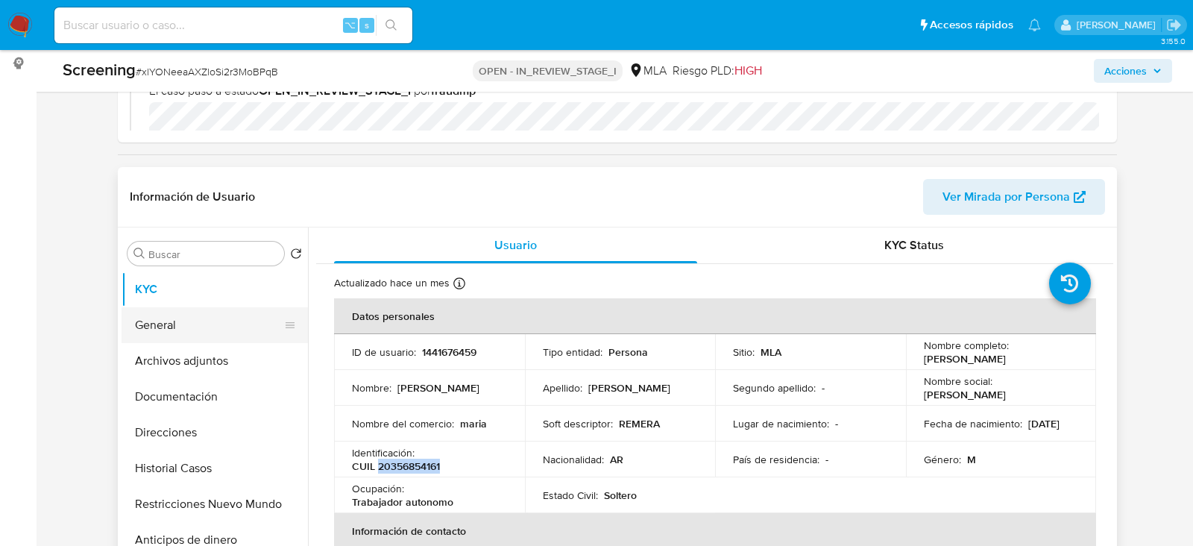
click at [148, 327] on button "General" at bounding box center [209, 325] width 174 height 36
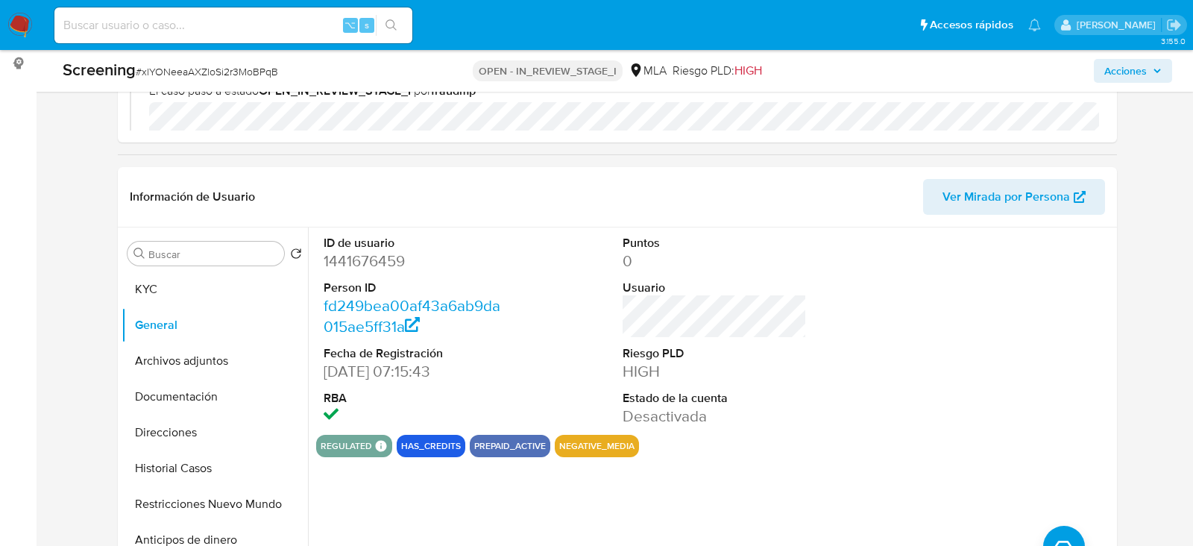
click at [1142, 81] on span "Acciones" at bounding box center [1125, 71] width 43 height 24
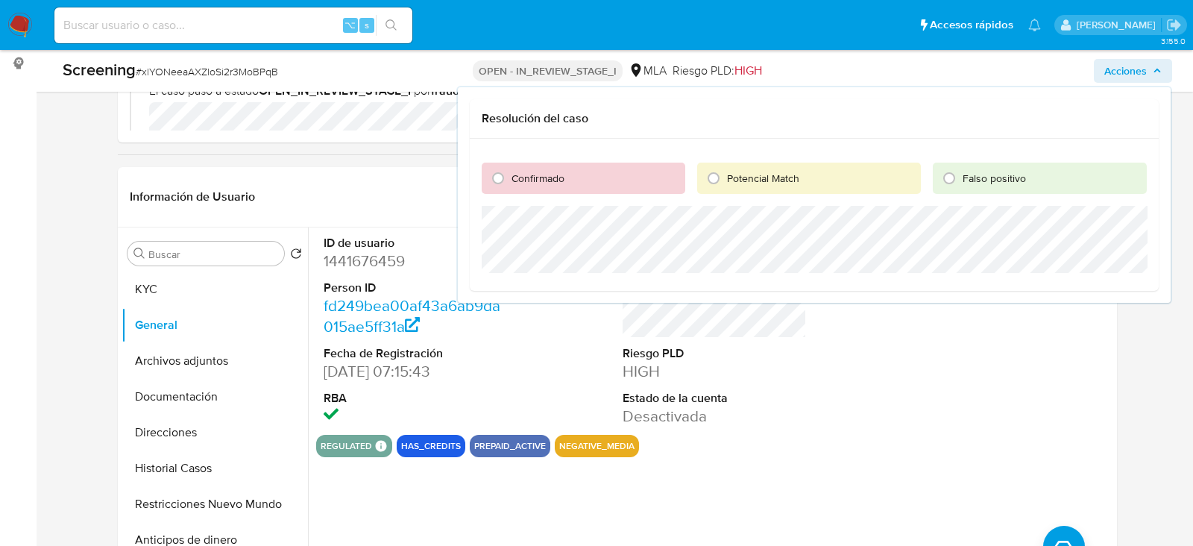
click at [572, 186] on div "Confirmado" at bounding box center [584, 178] width 204 height 31
click at [517, 186] on div "Confirmado" at bounding box center [584, 178] width 204 height 31
click at [486, 175] on input "Confirmado" at bounding box center [498, 178] width 24 height 24
radio input "true"
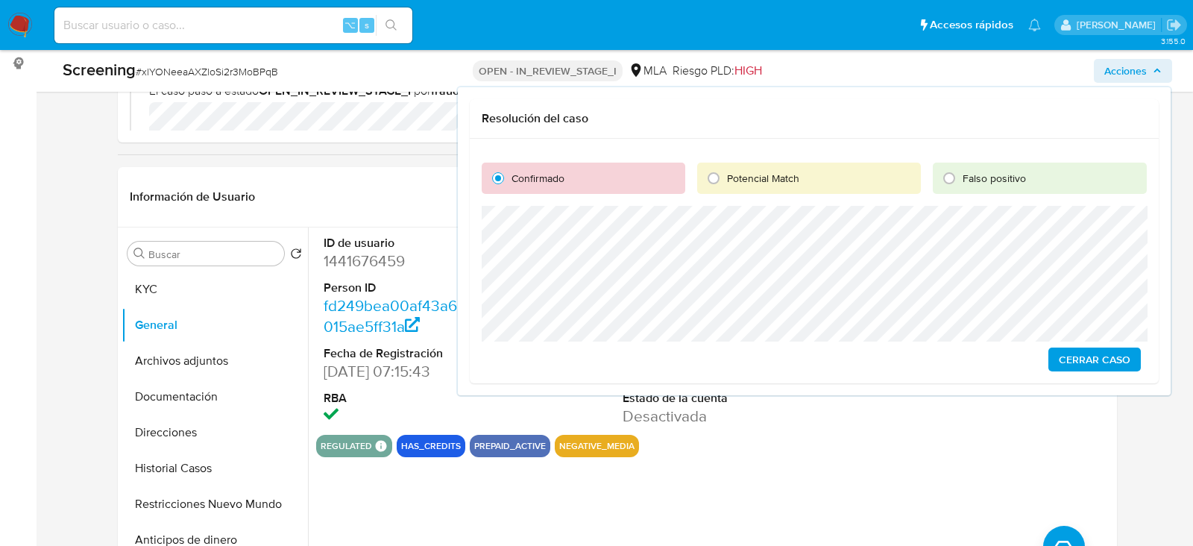
click at [1112, 360] on span "Cerrar Caso" at bounding box center [1095, 359] width 72 height 21
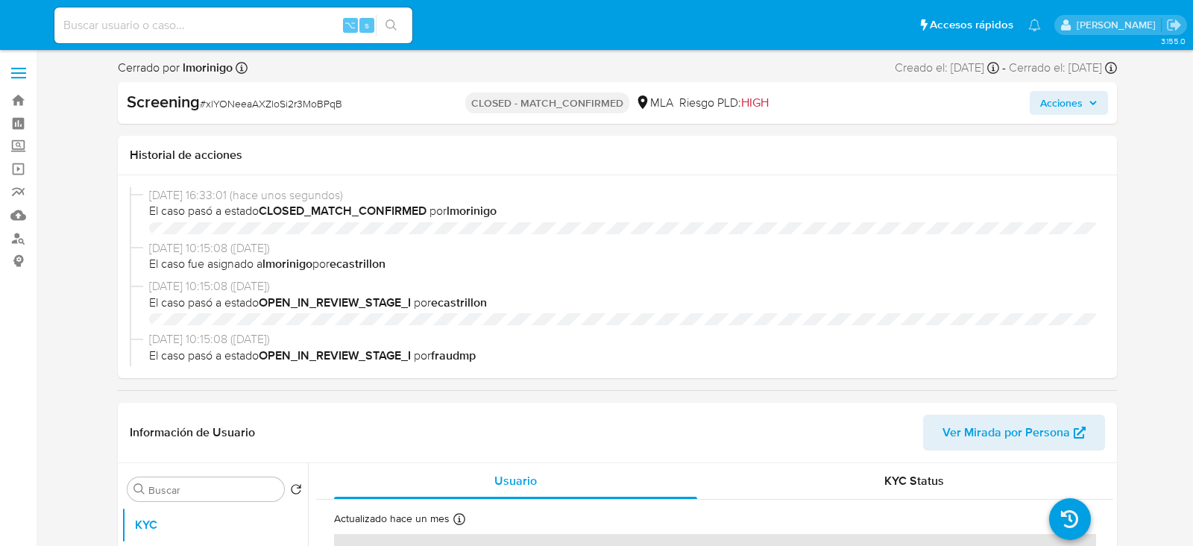
select select "10"
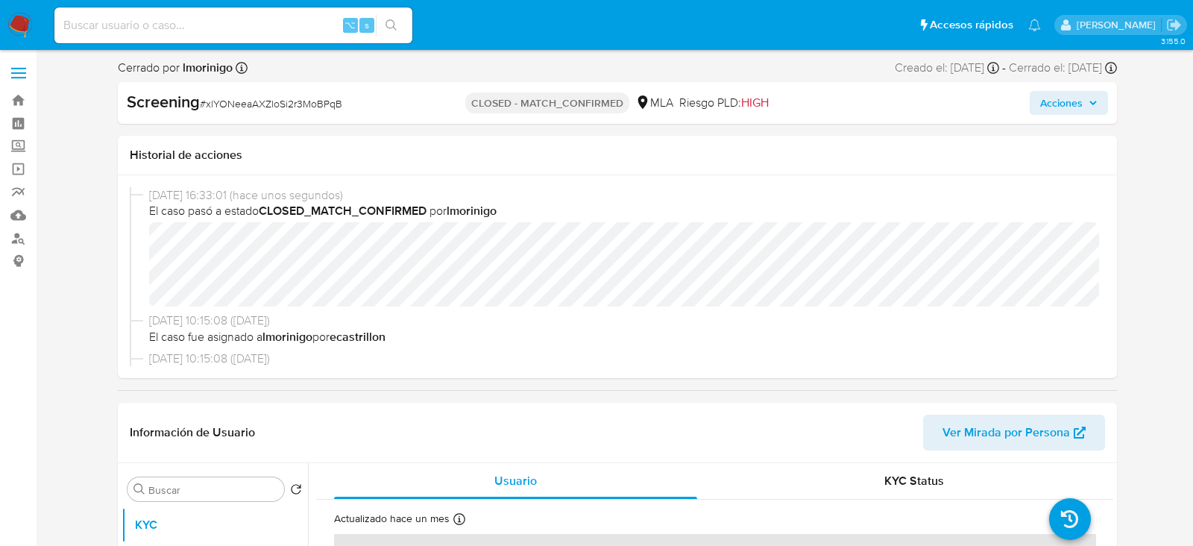
click at [268, 32] on input at bounding box center [233, 25] width 358 height 19
paste input "itp9fpVJiRyqKI7fjdYto9OQ"
type input "itp9fpVJiRyqKI7fjdYto9OQ"
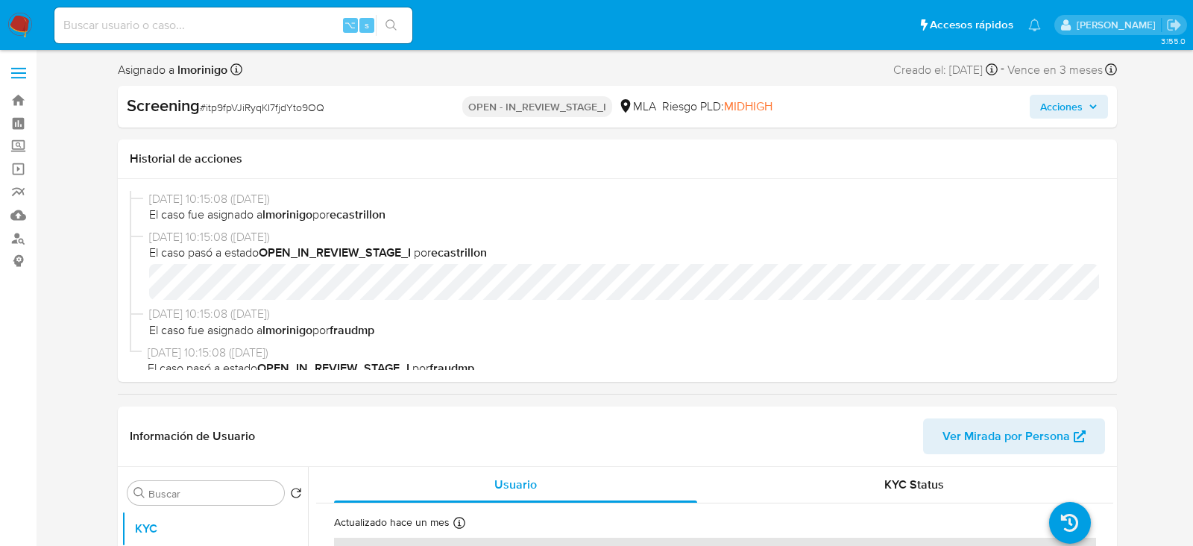
select select "10"
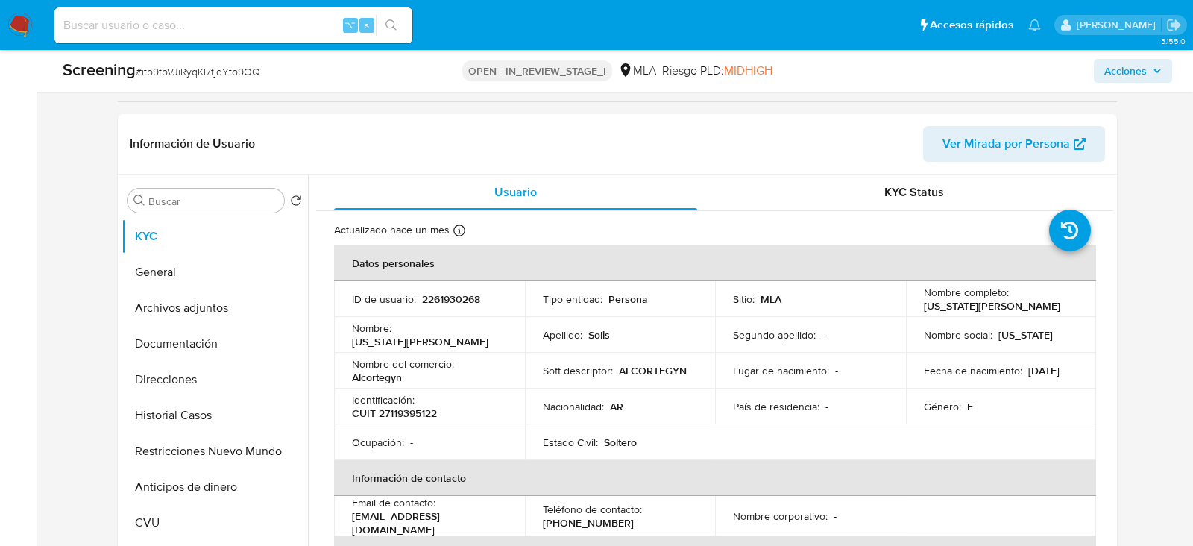
scroll to position [254, 0]
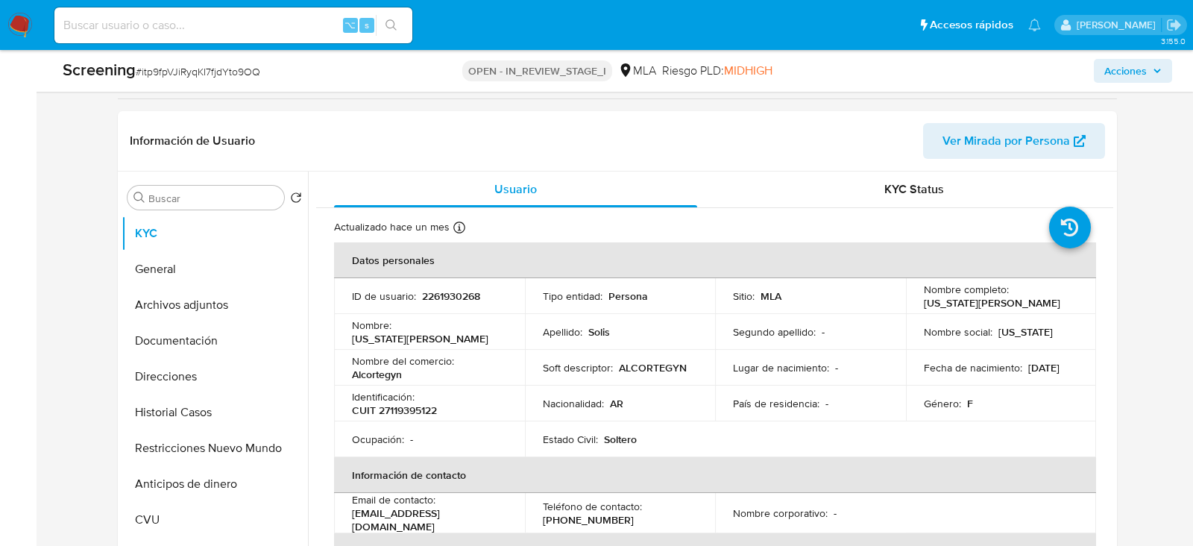
click at [230, 34] on input at bounding box center [233, 25] width 358 height 19
paste input "itp9fpVJiRyqKI7fjdYto9OQ"
type input "itp9fpVJiRyqKI7fjdYto9OQ"
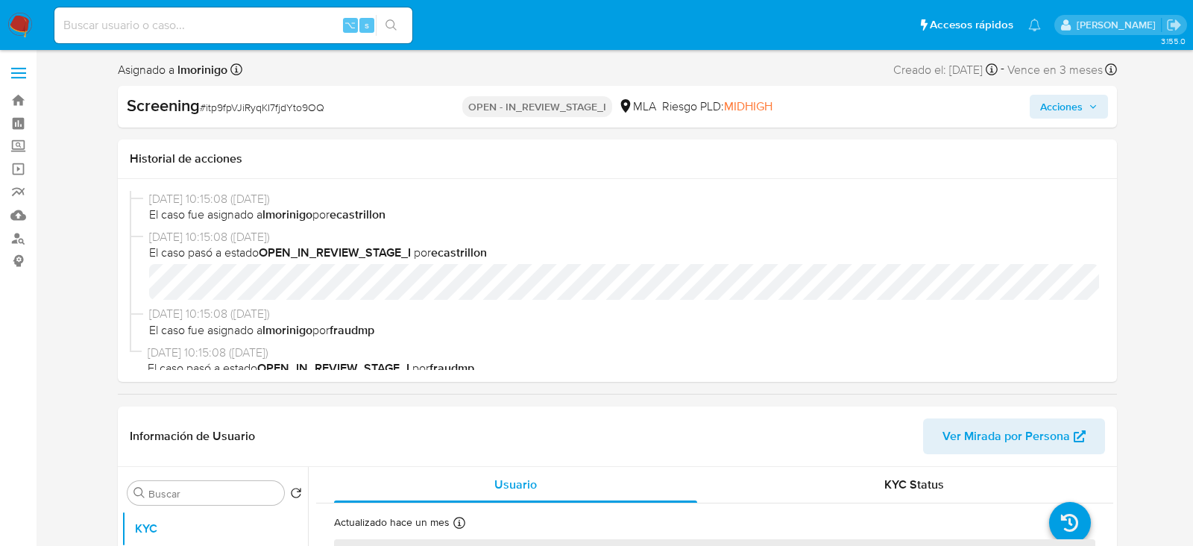
select select "10"
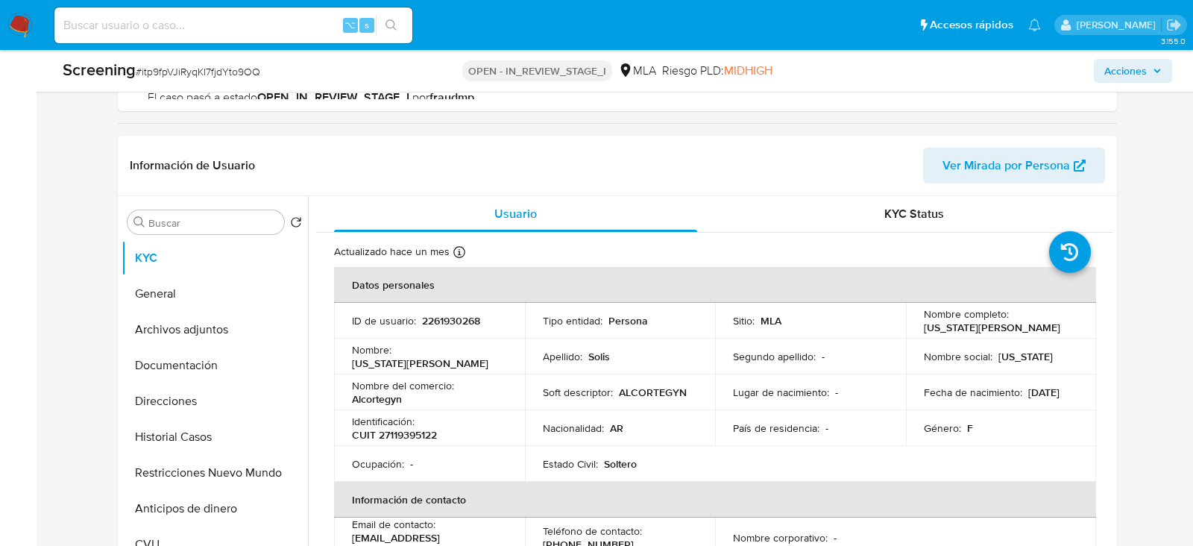
scroll to position [232, 0]
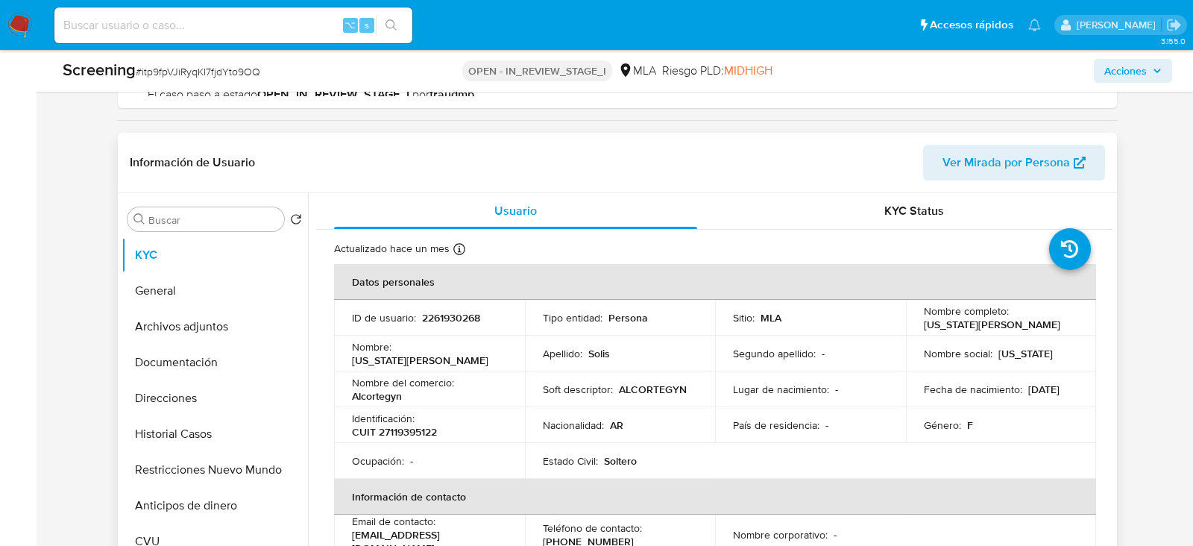
click at [924, 318] on p "[US_STATE][PERSON_NAME]" at bounding box center [992, 324] width 136 height 13
drag, startPoint x: 918, startPoint y: 322, endPoint x: 1018, endPoint y: 324, distance: 99.9
click at [1019, 324] on td "Nombre completo : [US_STATE][PERSON_NAME]" at bounding box center [1001, 318] width 191 height 36
copy p "[US_STATE][PERSON_NAME]"
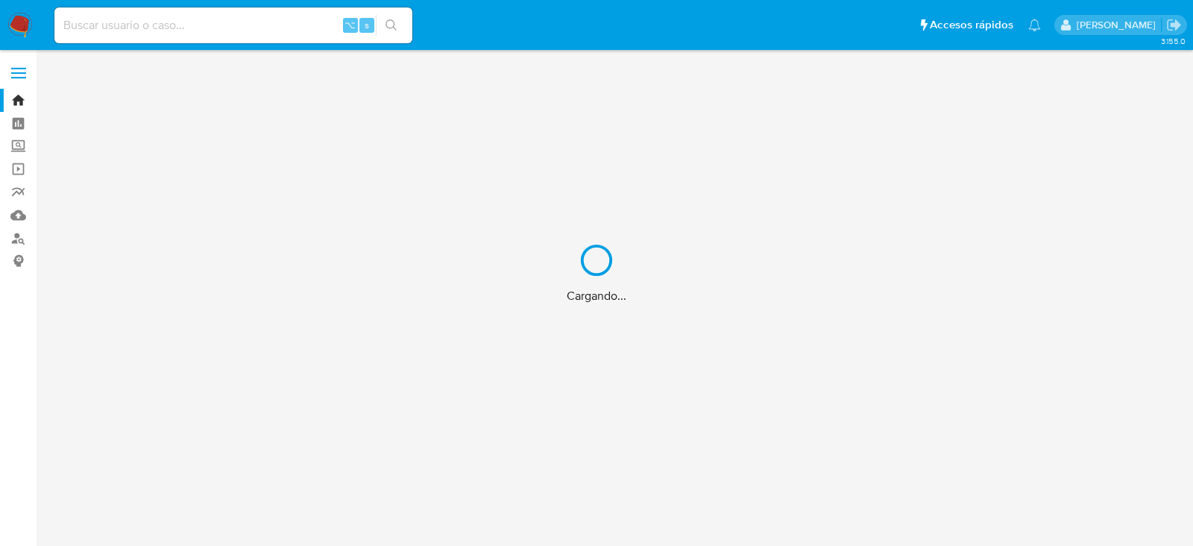
click at [191, 23] on div "Cargando..." at bounding box center [596, 273] width 1193 height 546
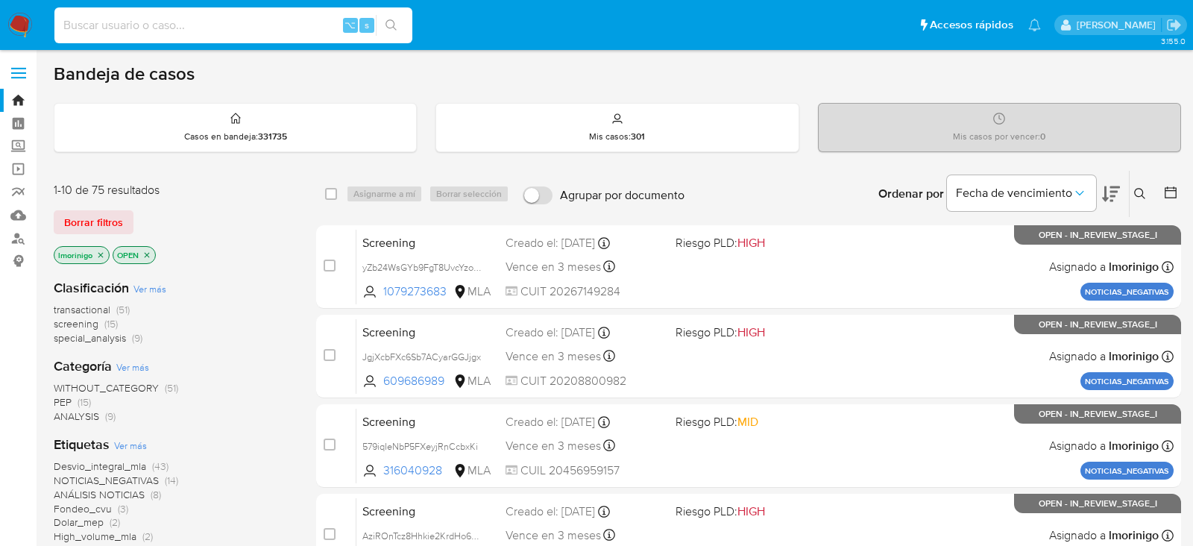
click at [167, 25] on input at bounding box center [233, 25] width 358 height 19
paste input "2261930268"
type input "2261930268"
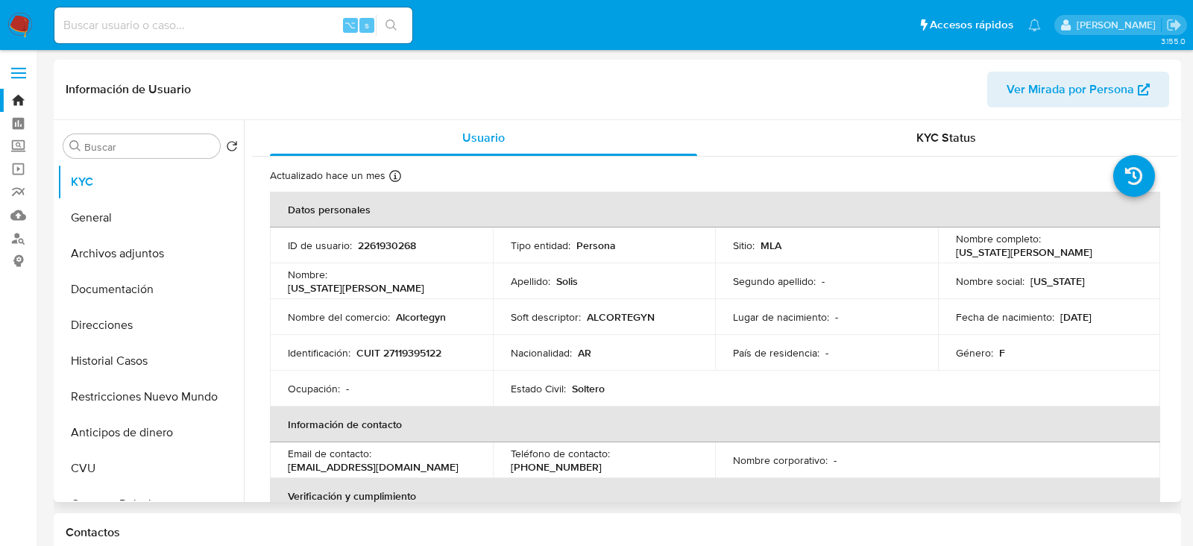
select select "10"
click at [1092, 245] on p "Virginia Ines Solis" at bounding box center [1024, 251] width 136 height 13
click at [211, 42] on div "⌥ s" at bounding box center [233, 25] width 358 height 36
click at [210, 29] on input at bounding box center [233, 25] width 358 height 19
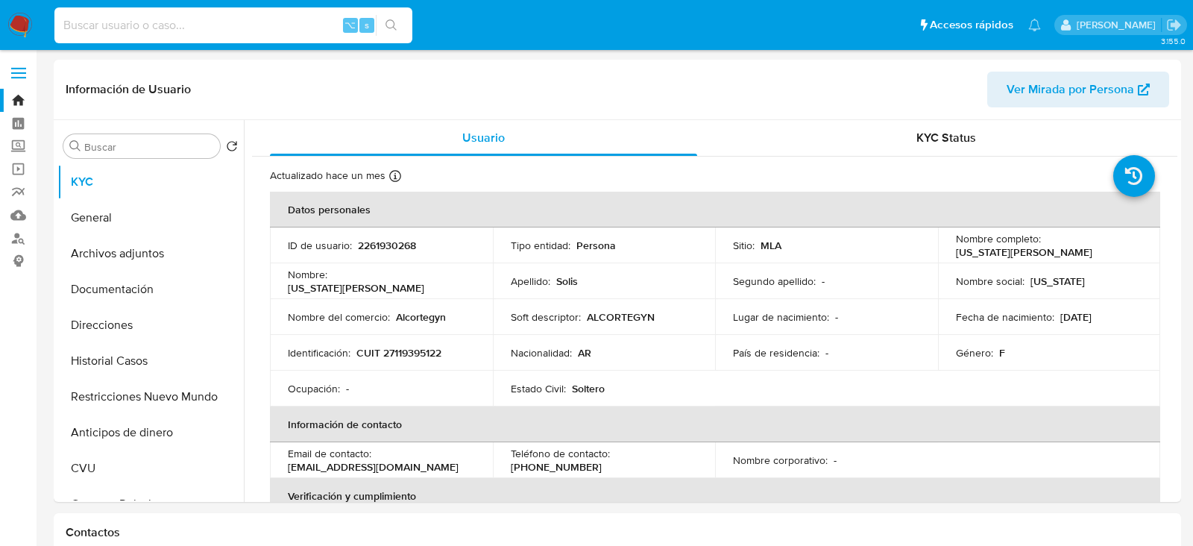
paste input "itp9fpVJiRyqKI7fjdYto9OQ"
type input "itp9fpVJiRyqKI7fjdYto9OQ"
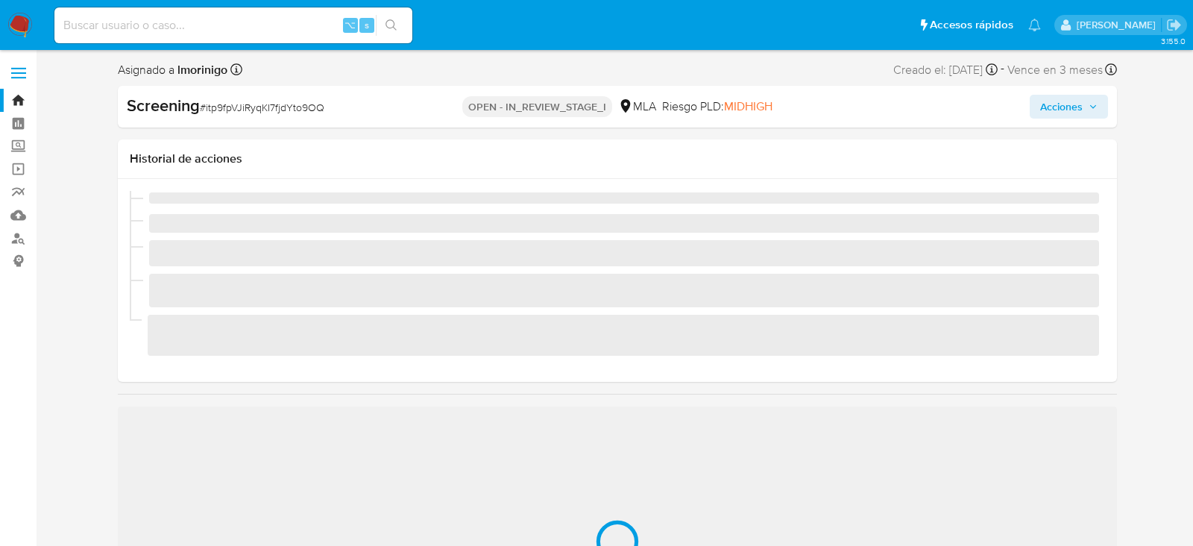
scroll to position [10, 0]
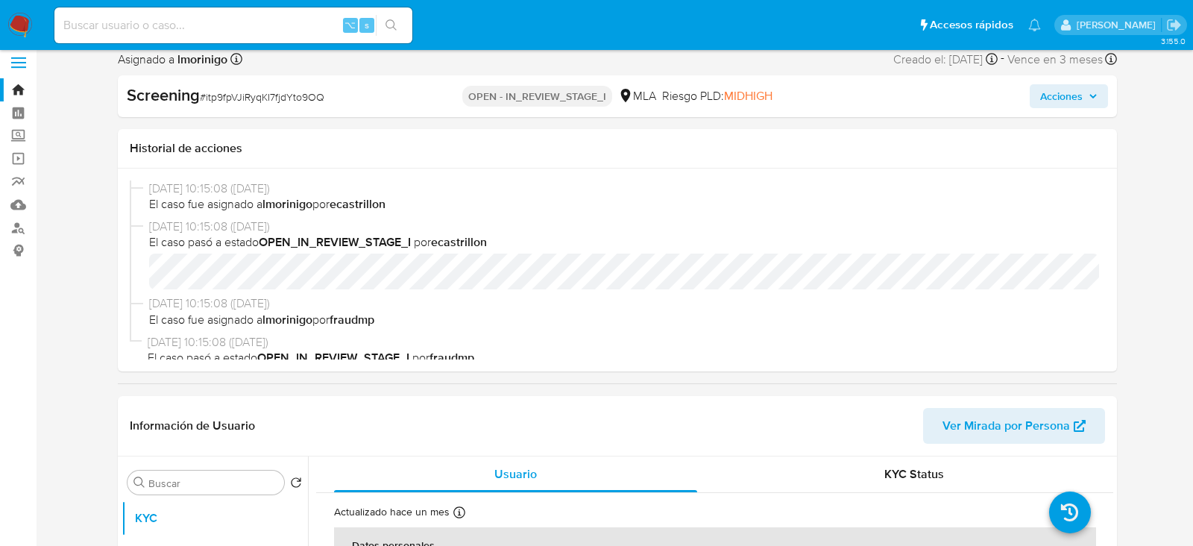
select select "10"
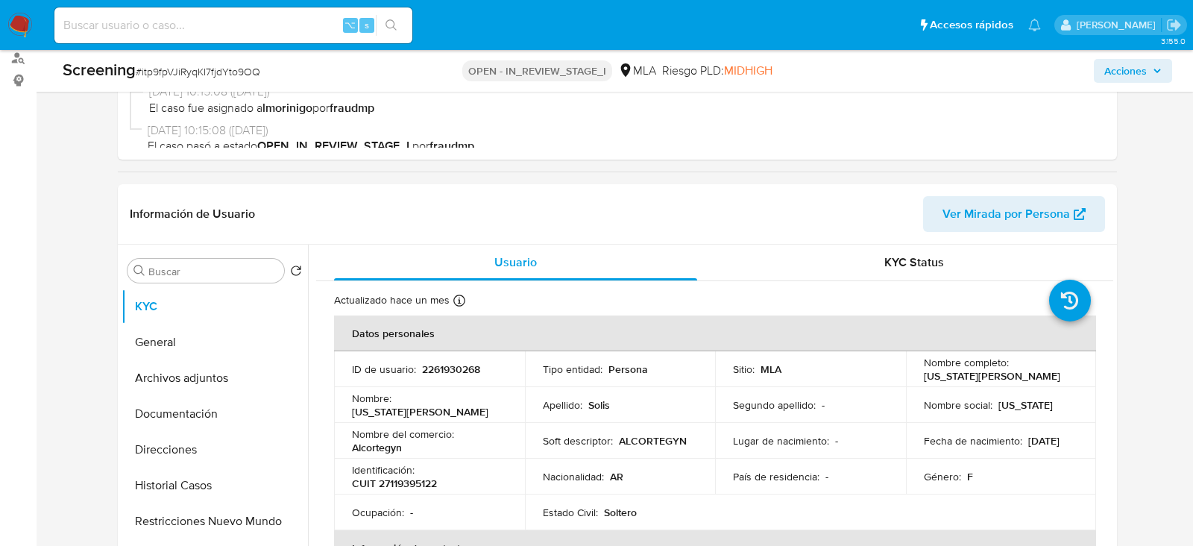
scroll to position [221, 0]
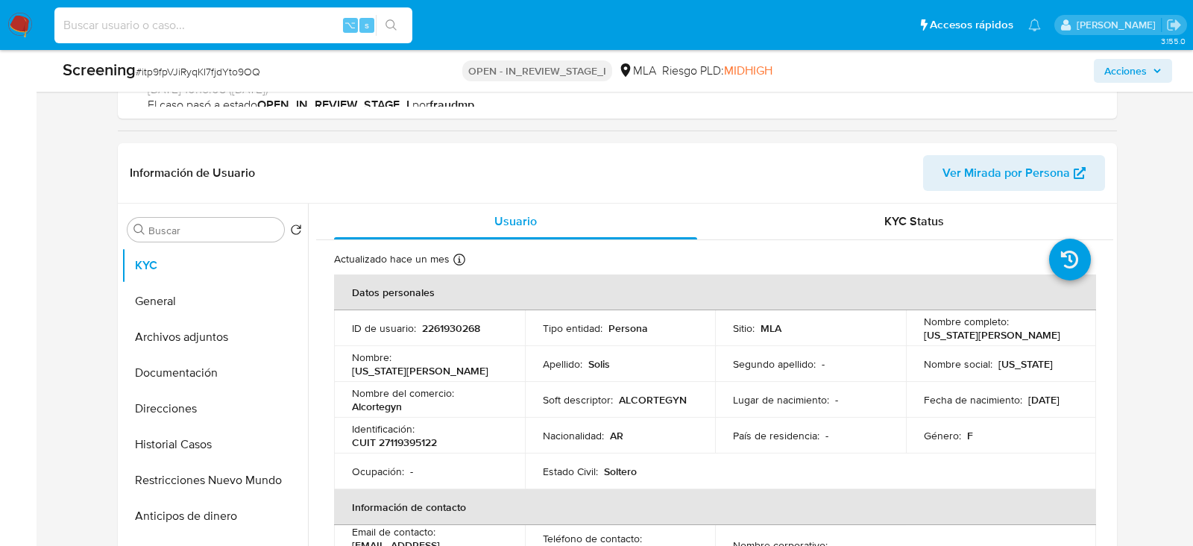
click at [230, 29] on input at bounding box center [233, 25] width 358 height 19
paste input "itp9fpVJiRyqKI7fjdYto9OQ"
type input "itp9fpVJiRyqKI7fjdYto9OQ"
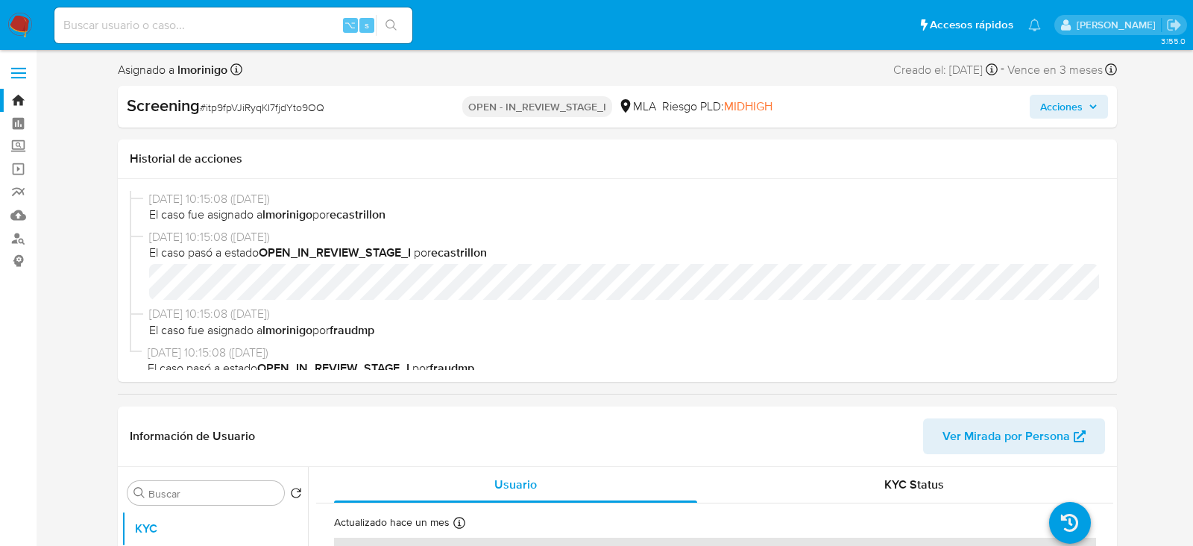
select select "10"
click at [282, 29] on input at bounding box center [233, 25] width 358 height 19
paste input "264422131"
type input "264422131"
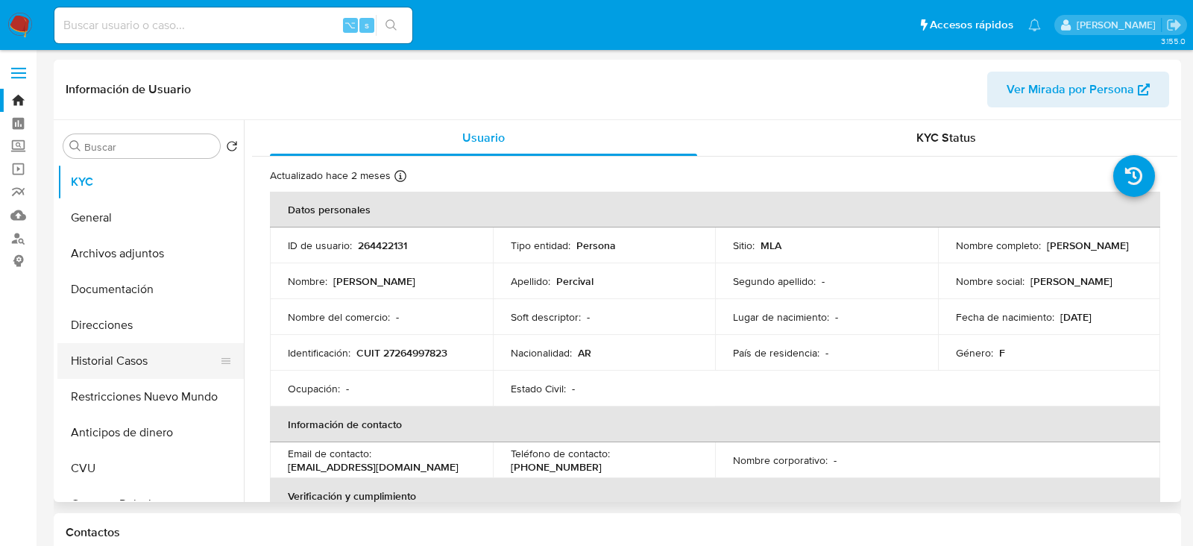
select select "10"
click at [128, 361] on button "Historial Casos" at bounding box center [144, 361] width 174 height 36
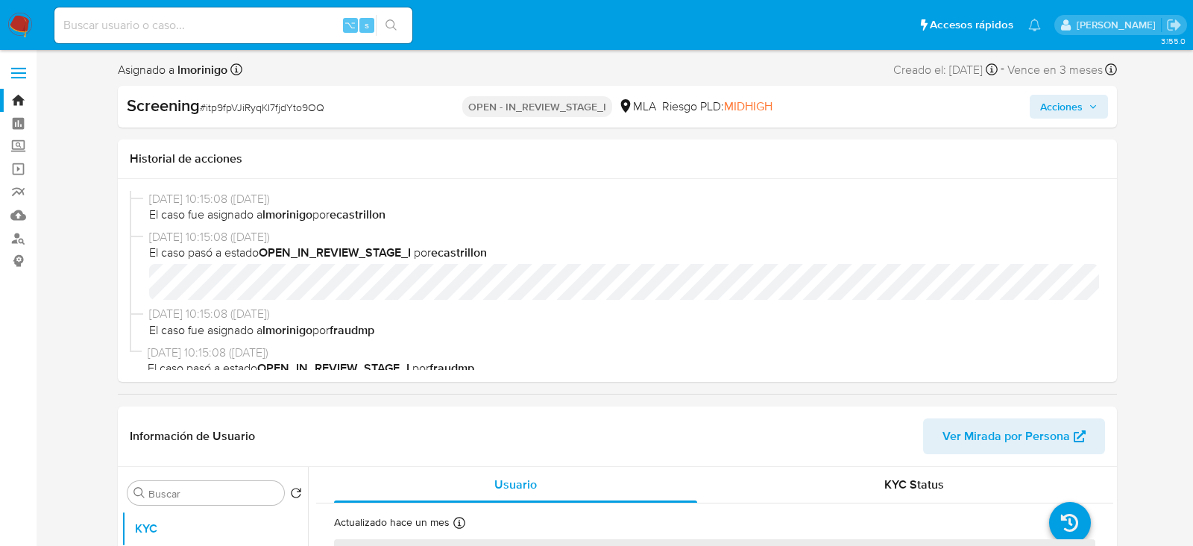
select select "10"
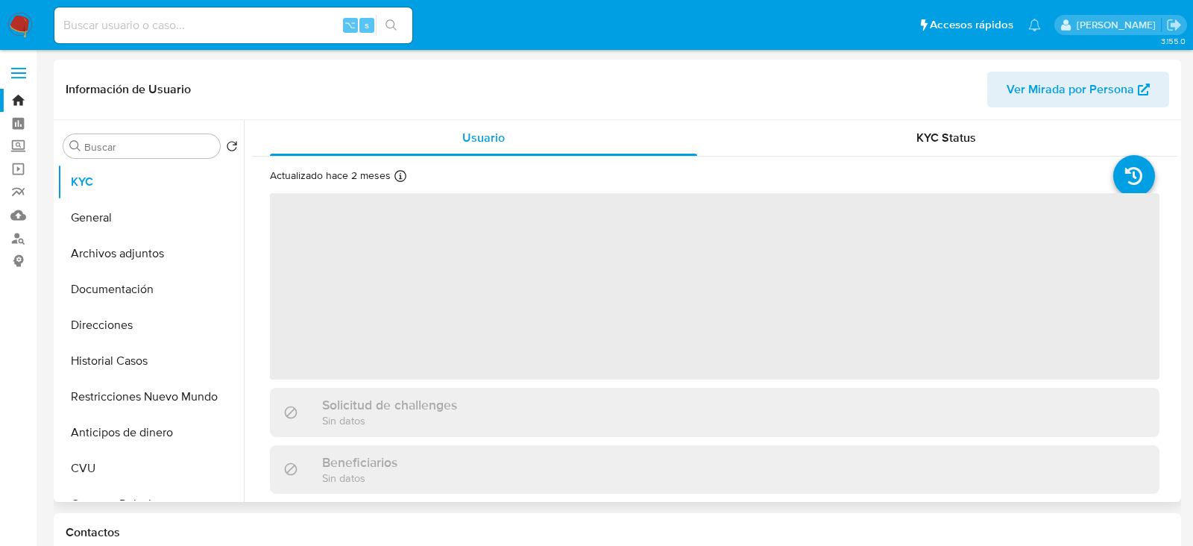
select select "10"
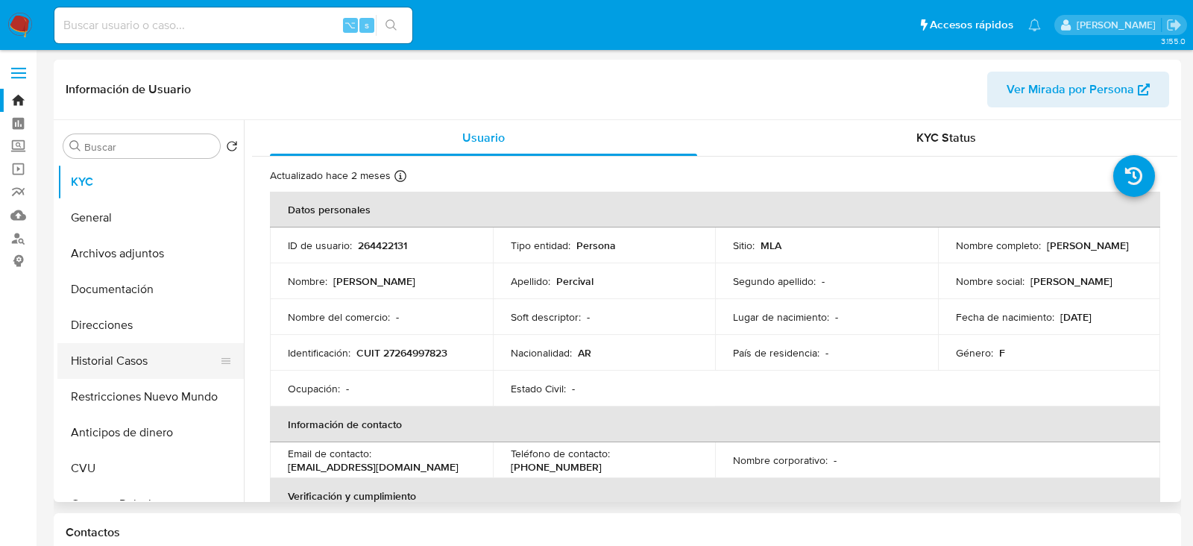
click at [113, 360] on button "Historial Casos" at bounding box center [144, 361] width 174 height 36
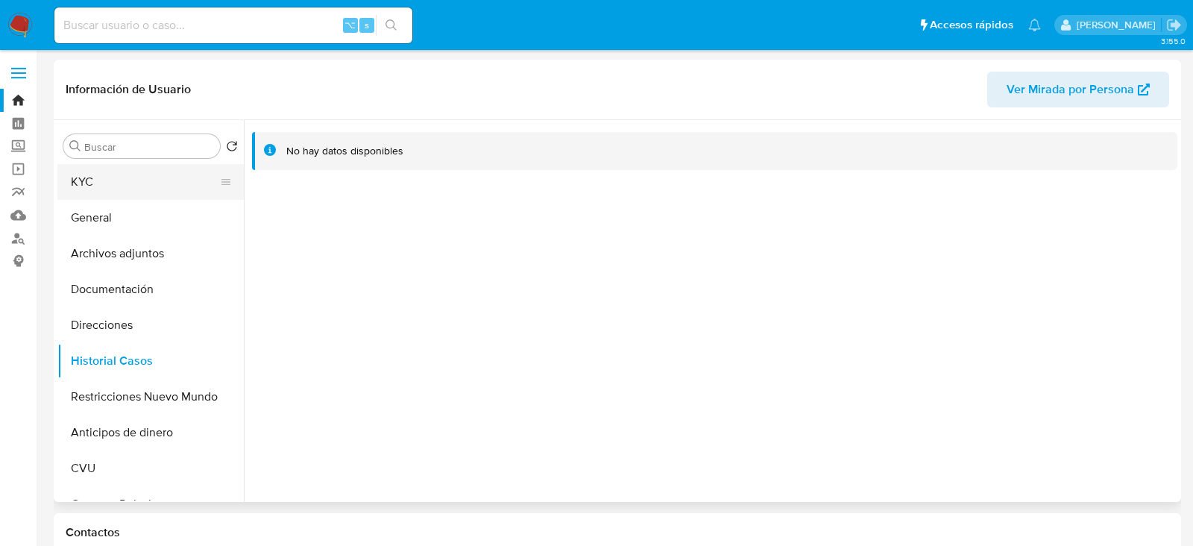
click at [136, 187] on button "KYC" at bounding box center [144, 182] width 174 height 36
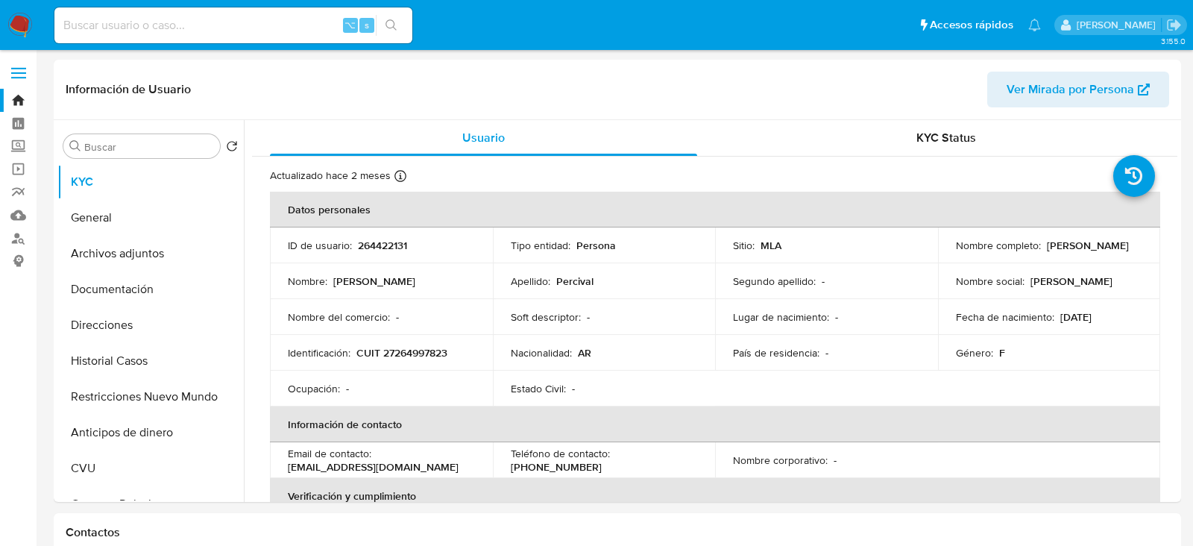
click at [383, 245] on p "264422131" at bounding box center [382, 245] width 49 height 13
copy p "264422131"
click at [216, 24] on input at bounding box center [233, 25] width 358 height 19
paste input "itp9fpVJiRyqKI7fjdYto9OQ"
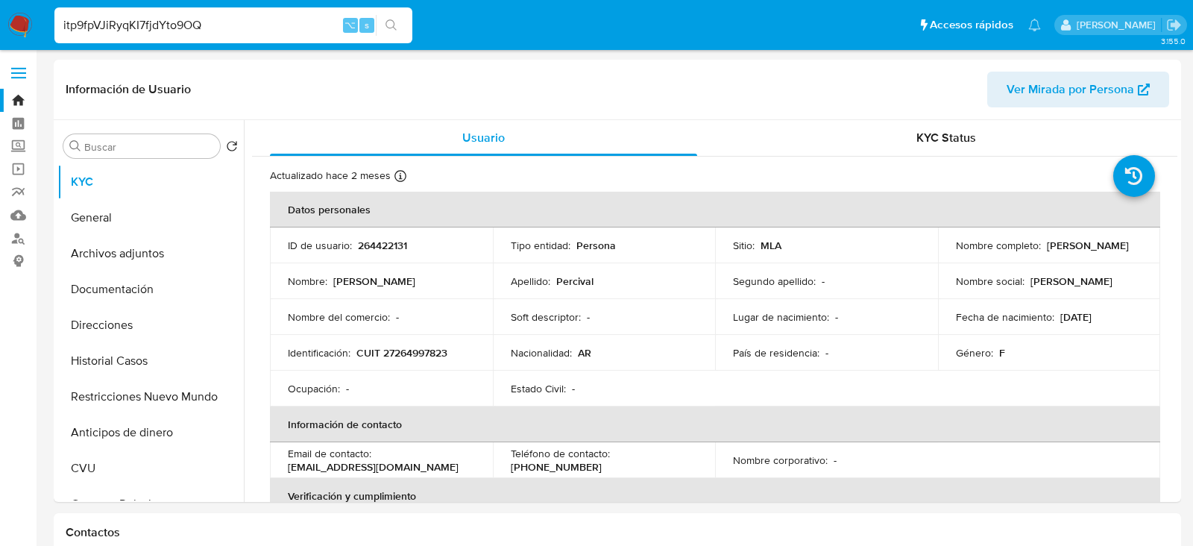
type input "itp9fpVJiRyqKI7fjdYto9OQ"
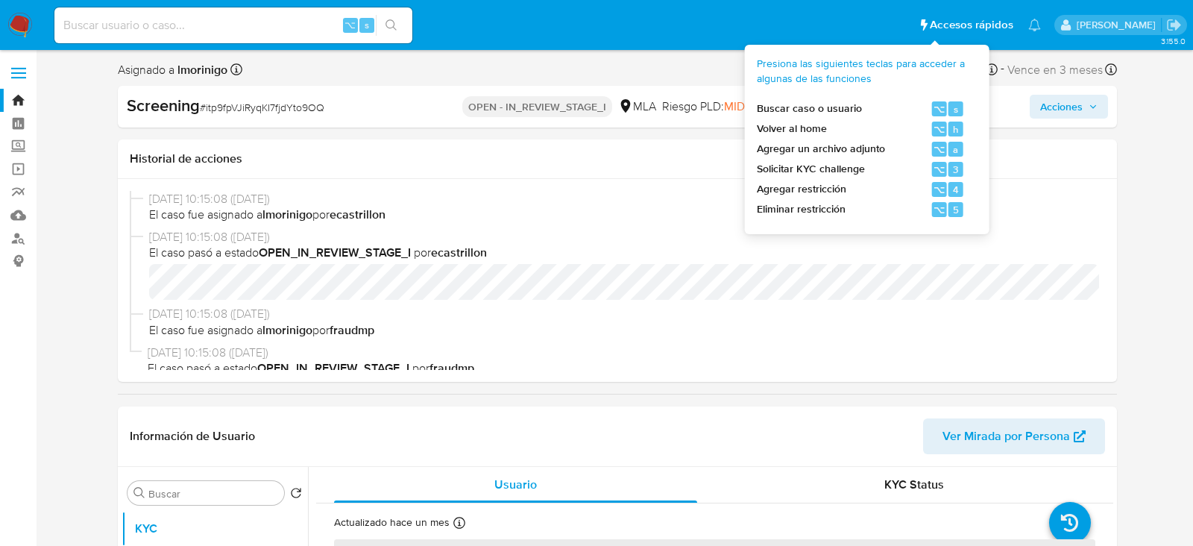
select select "10"
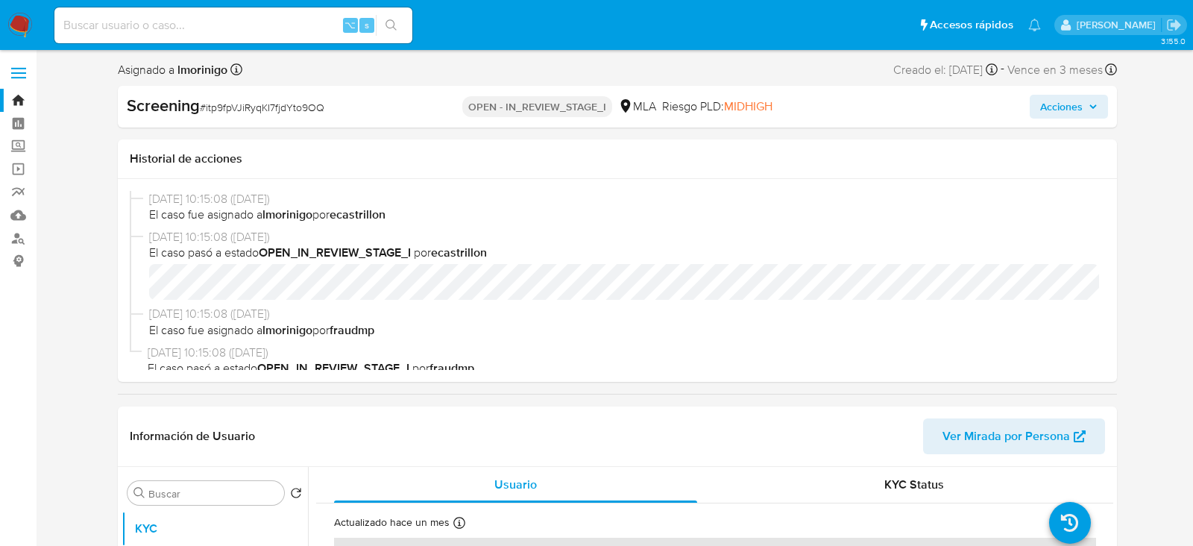
click at [1059, 114] on span "Acciones" at bounding box center [1061, 107] width 43 height 24
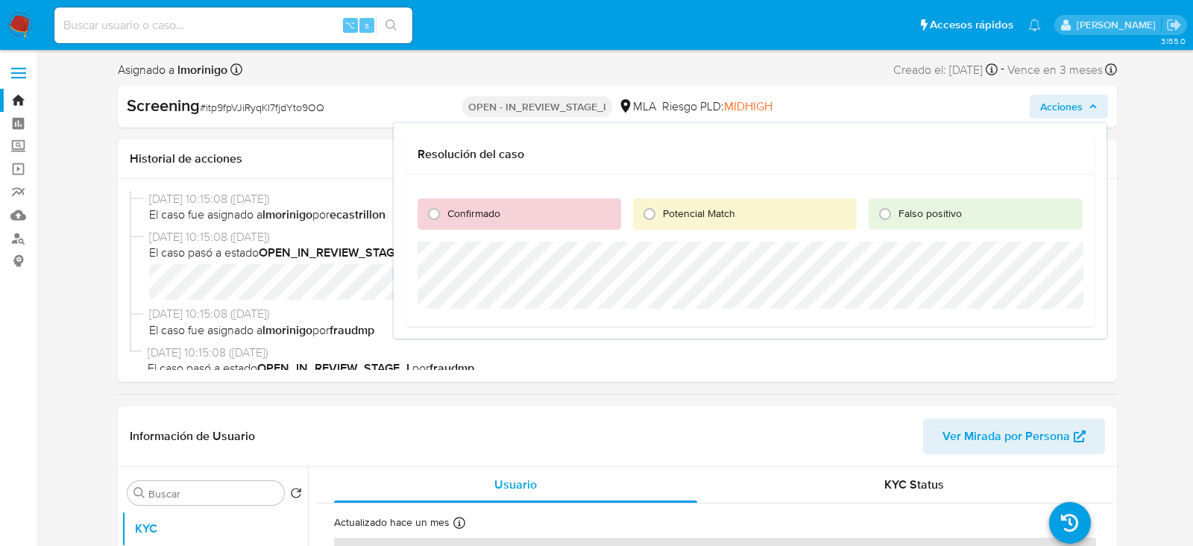
click at [503, 205] on div "Confirmado" at bounding box center [520, 213] width 204 height 31
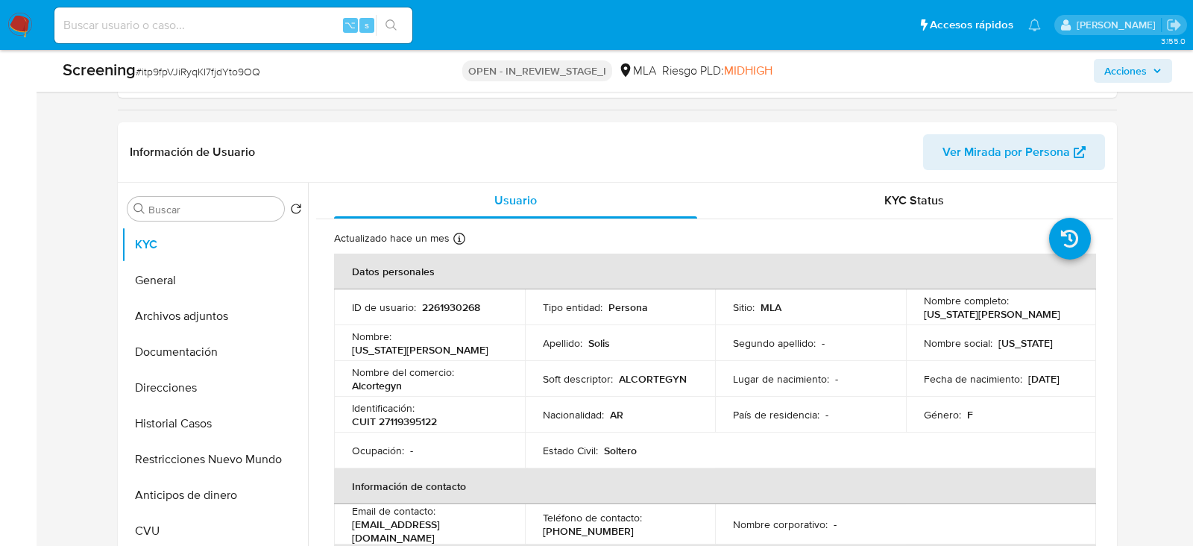
scroll to position [244, 0]
click at [172, 444] on button "Restricciones Nuevo Mundo" at bounding box center [209, 458] width 174 height 36
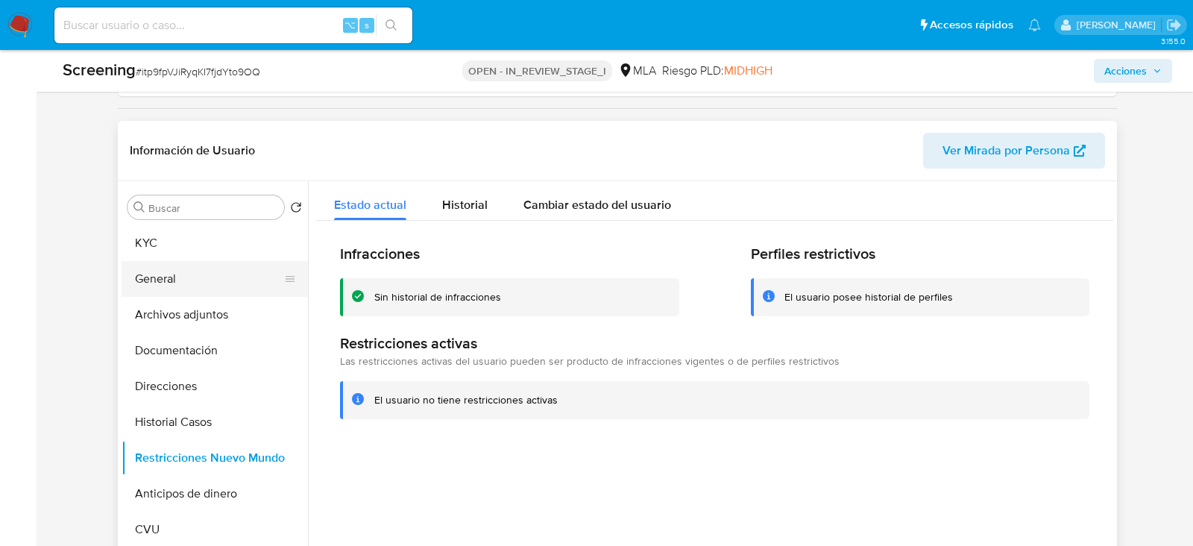
click at [191, 278] on button "General" at bounding box center [209, 279] width 174 height 36
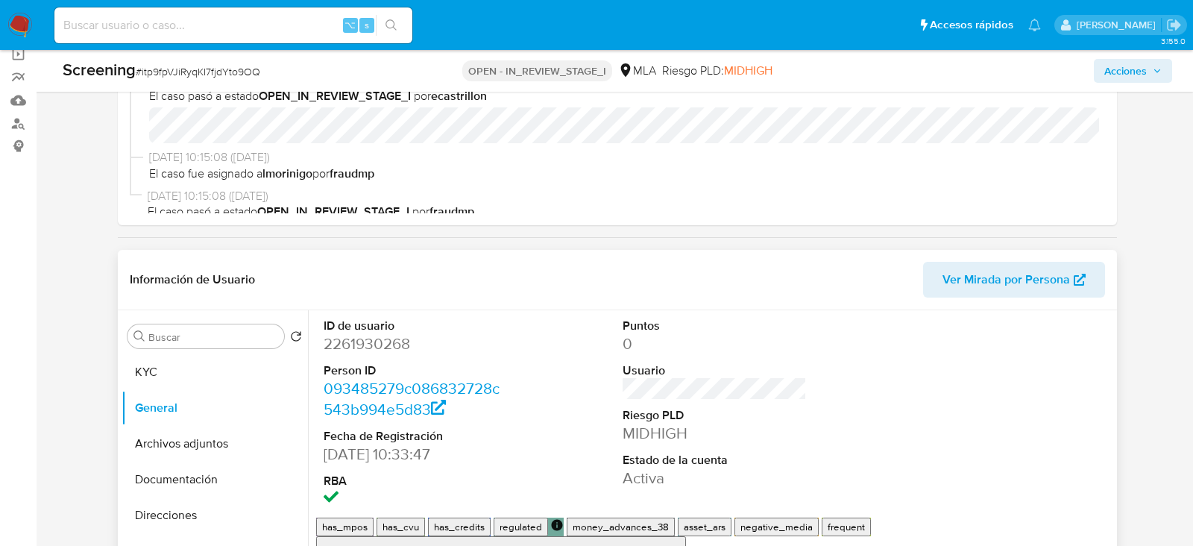
scroll to position [107, 0]
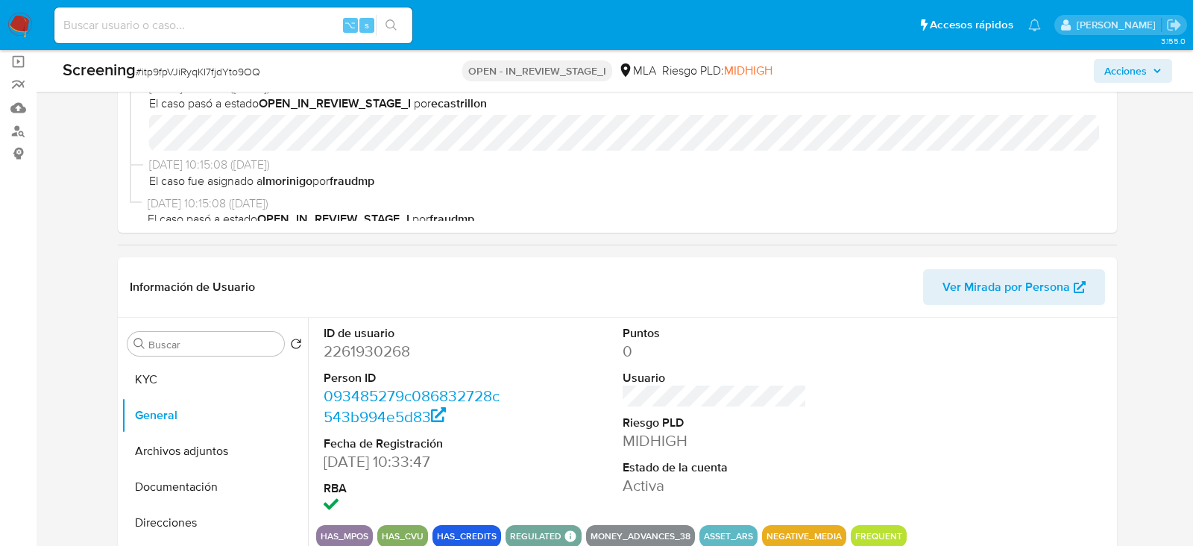
click at [1132, 57] on div "Screening # itp9fpVJiRyqKI7fjdYto9OQ OPEN - IN_REVIEW_STAGE_I MLA Riesgo PLD: M…" at bounding box center [618, 71] width 1128 height 42
click at [1132, 74] on span "Acciones" at bounding box center [1125, 71] width 43 height 24
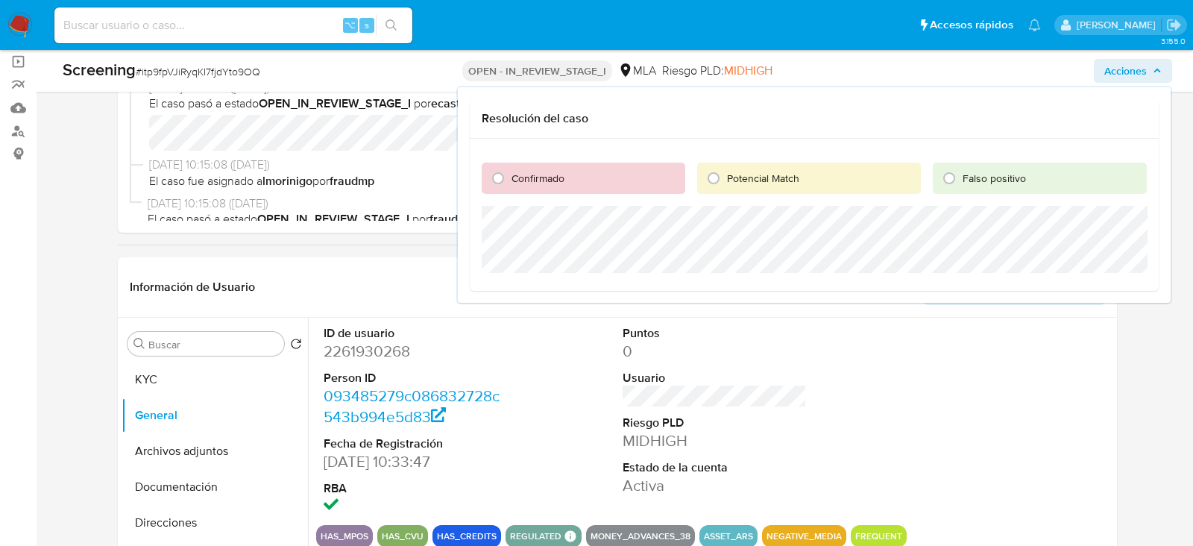
click at [564, 182] on div "Confirmado" at bounding box center [584, 178] width 204 height 31
click at [518, 180] on span "Confirmado" at bounding box center [538, 178] width 53 height 15
click at [510, 180] on input "Confirmado" at bounding box center [498, 178] width 24 height 24
radio input "true"
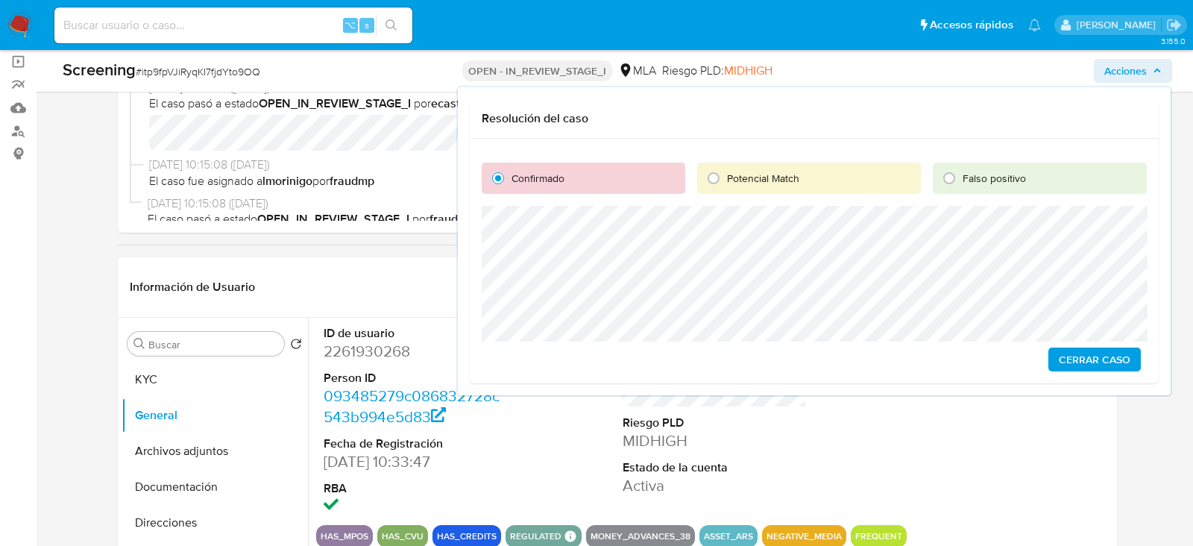
click at [1084, 358] on span "Cerrar Caso" at bounding box center [1095, 359] width 72 height 21
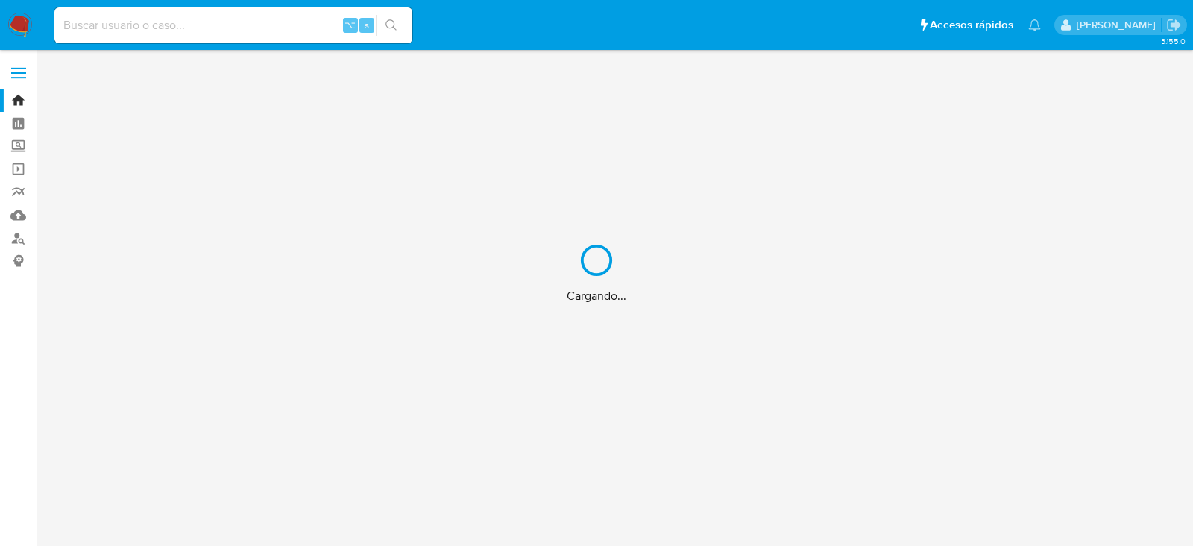
click at [222, 19] on div "Cargando..." at bounding box center [596, 273] width 1193 height 546
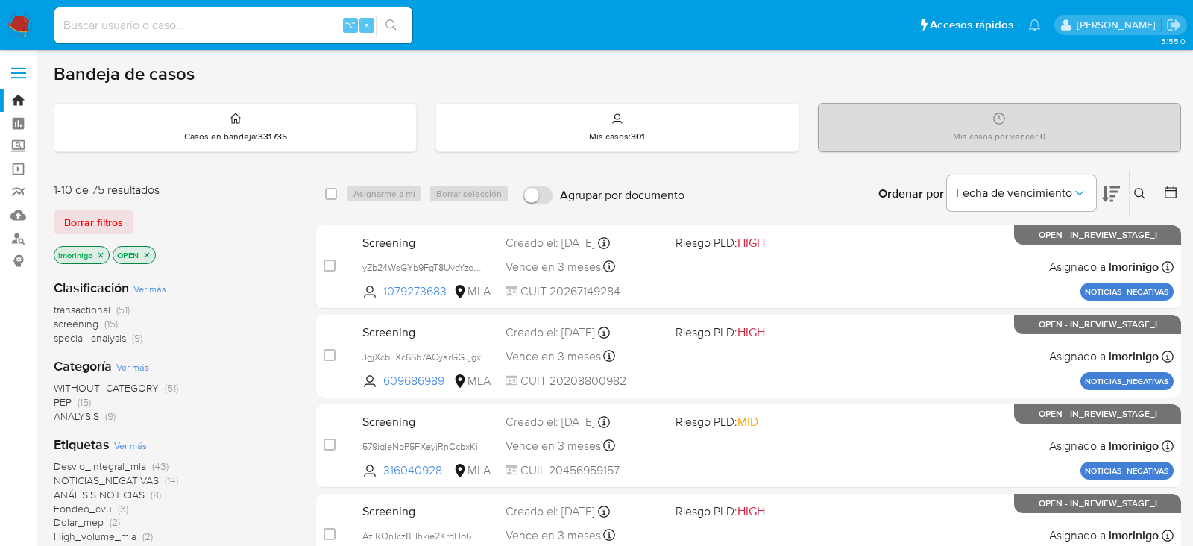
click at [217, 24] on input at bounding box center [233, 25] width 358 height 19
paste input "chHpteVuluuKpZcZymsLJtA8"
type input "chHpteVuluuKpZcZymsLJtA8"
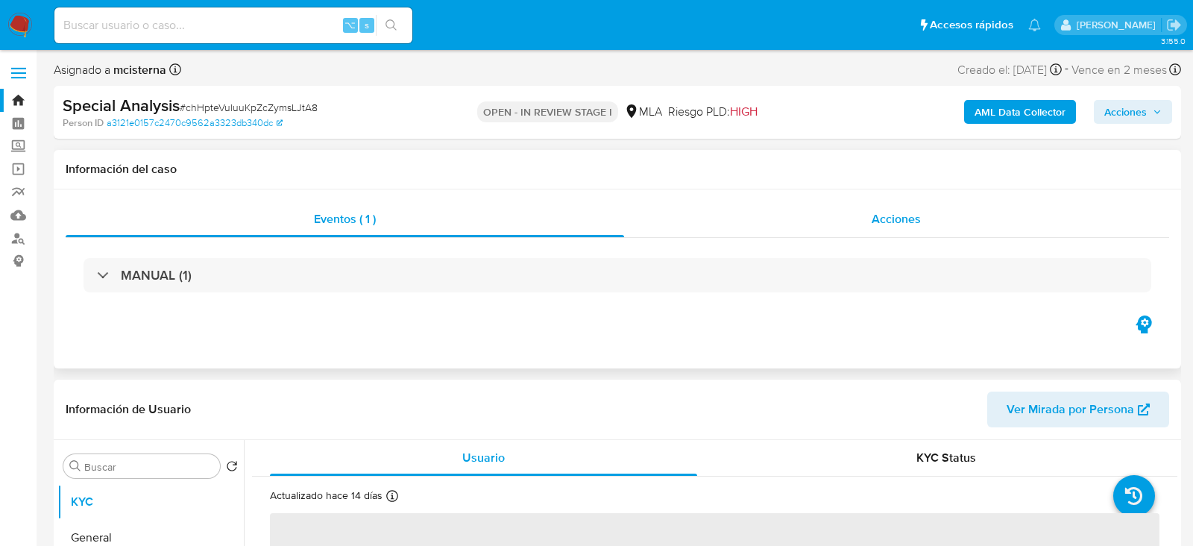
click at [923, 203] on div "Acciones" at bounding box center [897, 219] width 546 height 36
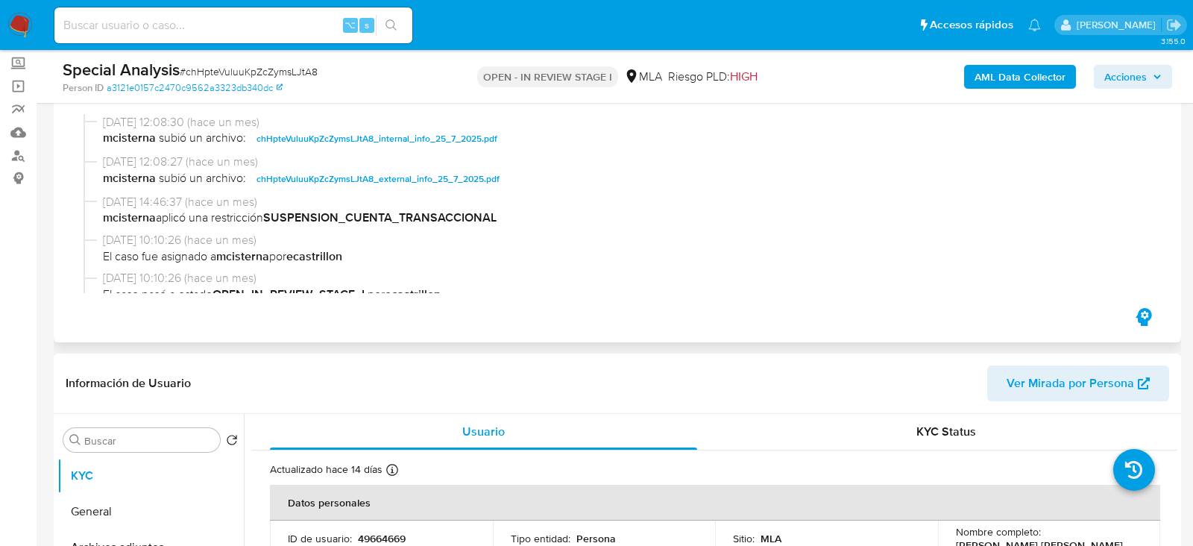
scroll to position [76, 0]
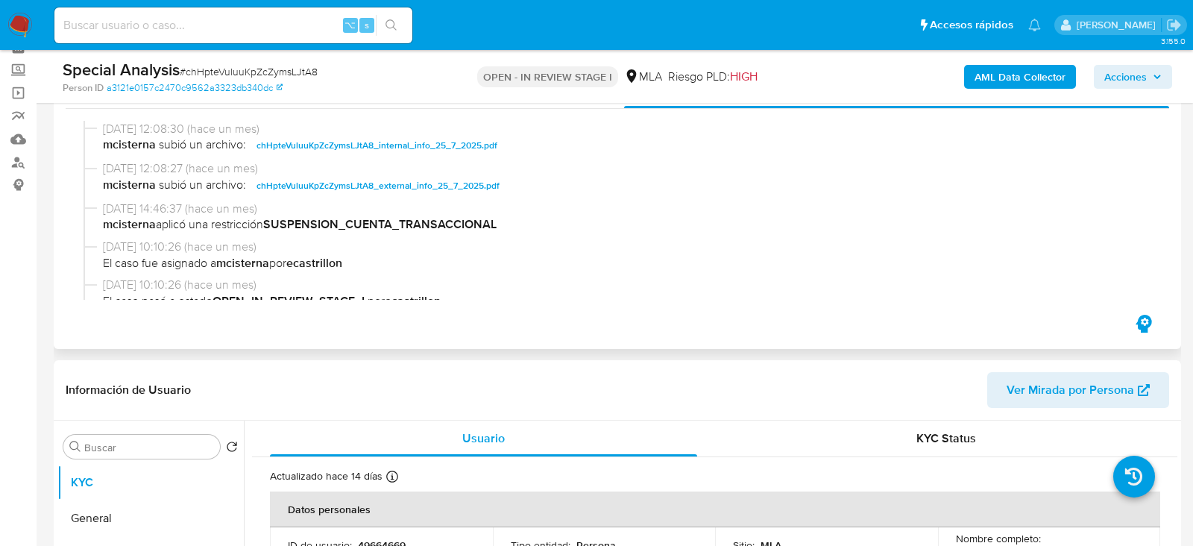
select select "10"
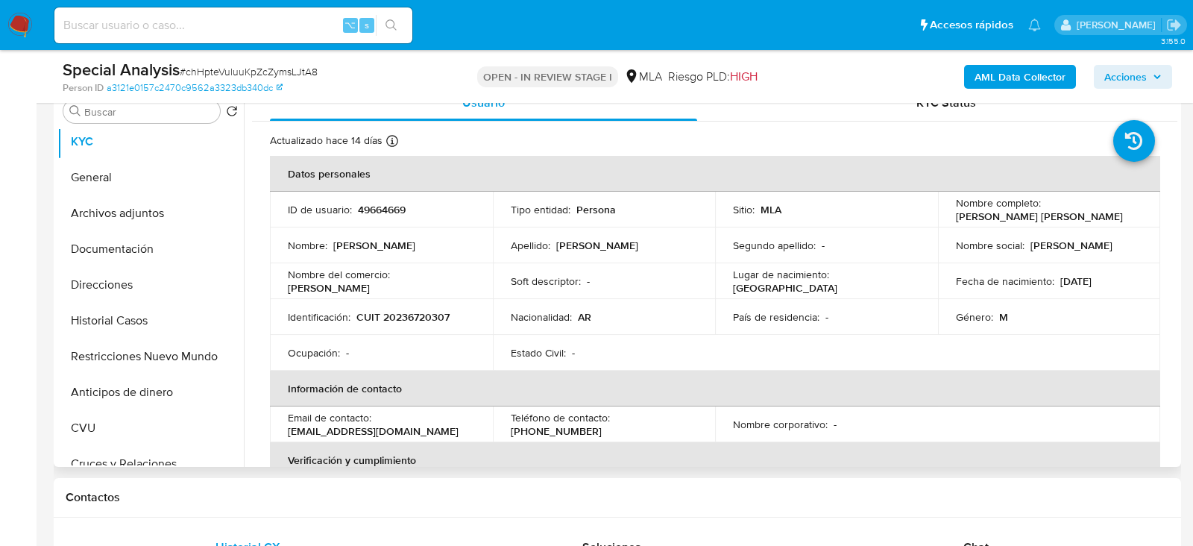
scroll to position [0, 0]
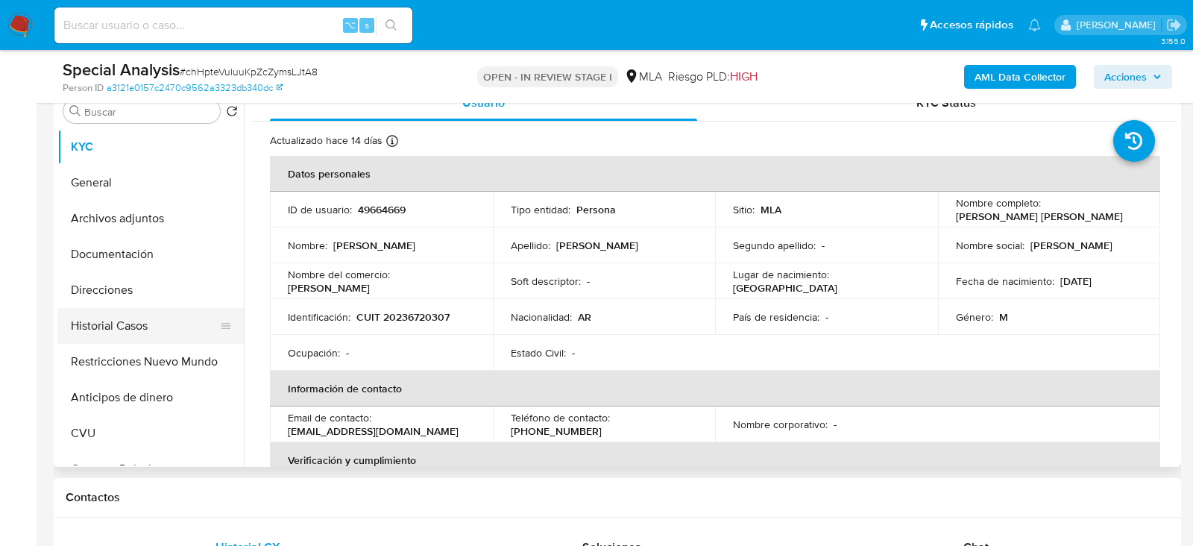
click at [90, 340] on button "Historial Casos" at bounding box center [144, 326] width 174 height 36
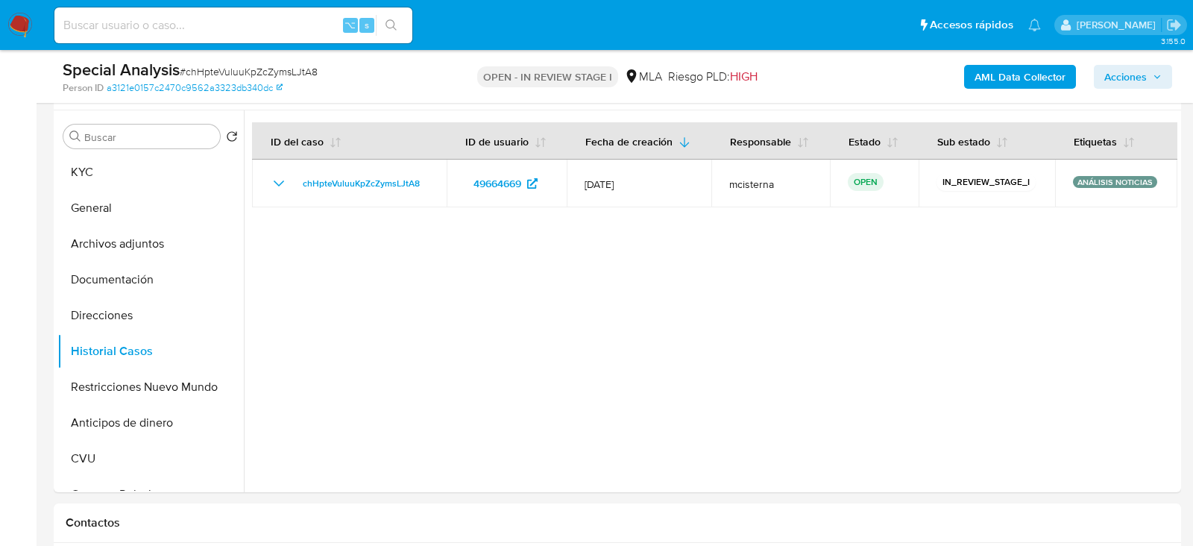
scroll to position [386, 0]
click at [230, 29] on input at bounding box center [233, 25] width 358 height 19
paste input "Y61aPtjuaG5edoFcmImOBIuZ"
type input "Y61aPtjuaG5edoFcmImOBIuZ"
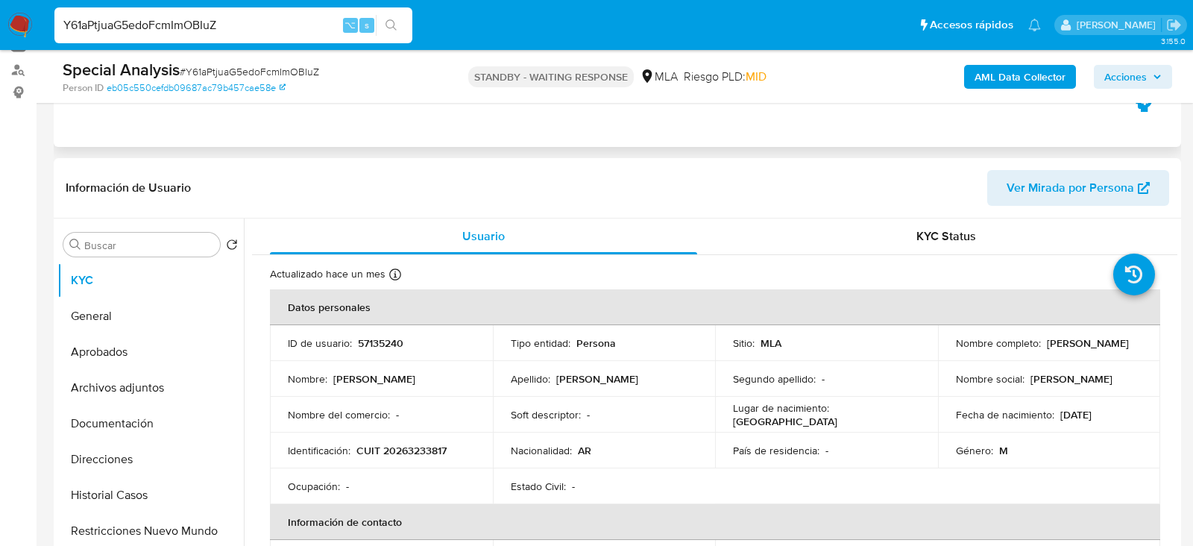
select select "10"
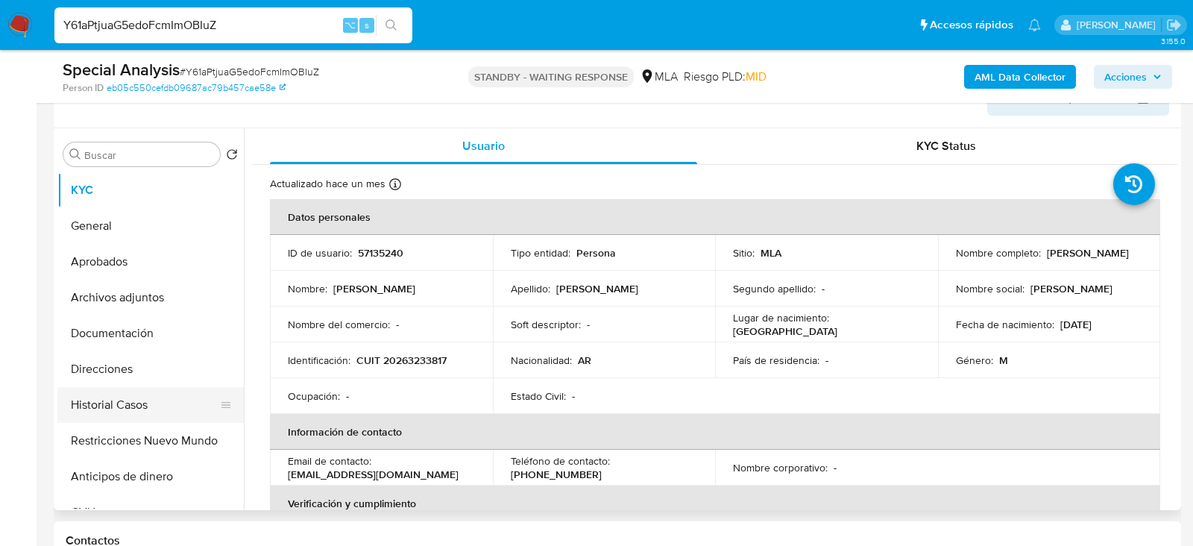
click at [108, 406] on button "Historial Casos" at bounding box center [144, 405] width 174 height 36
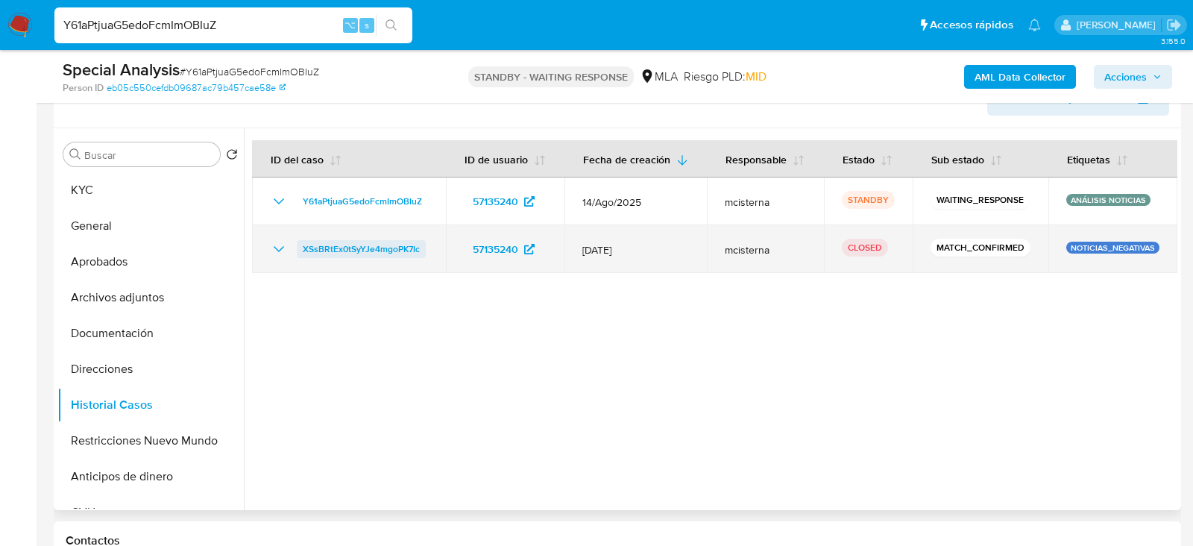
click at [336, 246] on span "XSsBRtEx0tSyYJe4mgoPK7Ic" at bounding box center [361, 249] width 117 height 18
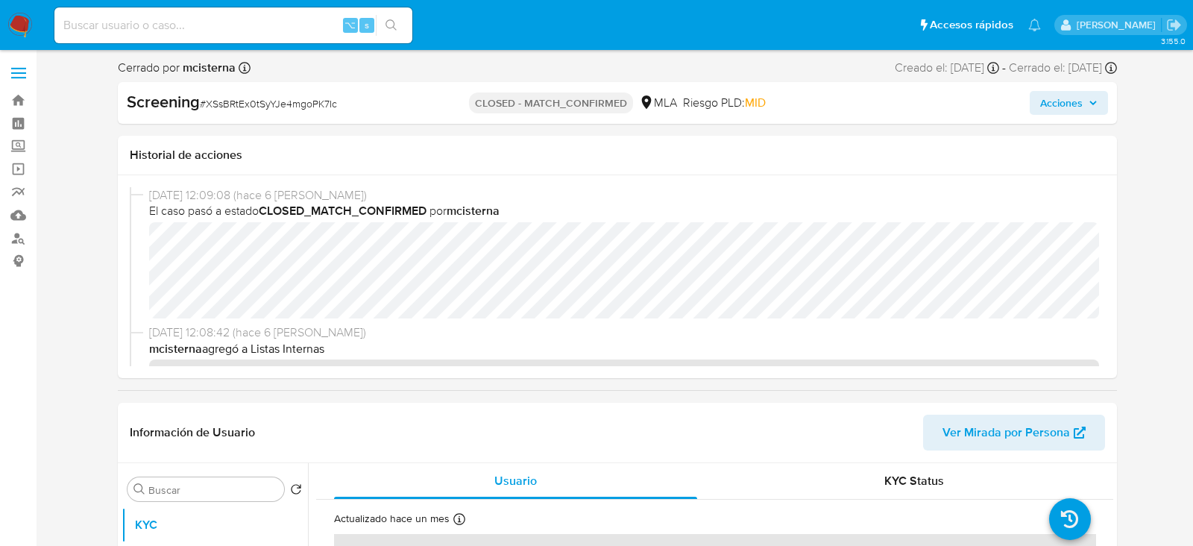
select select "10"
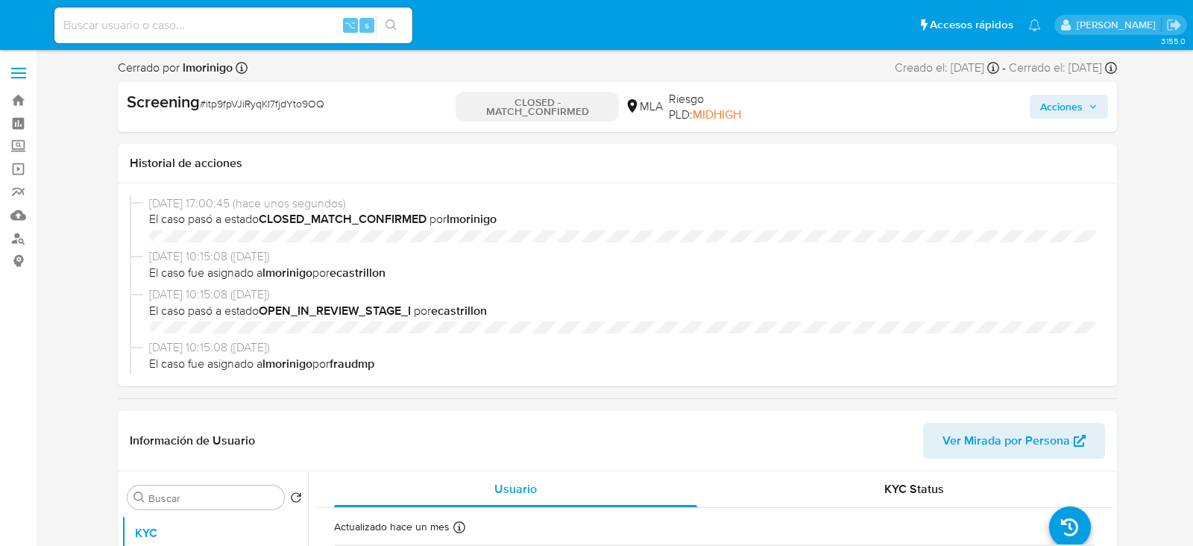
select select "10"
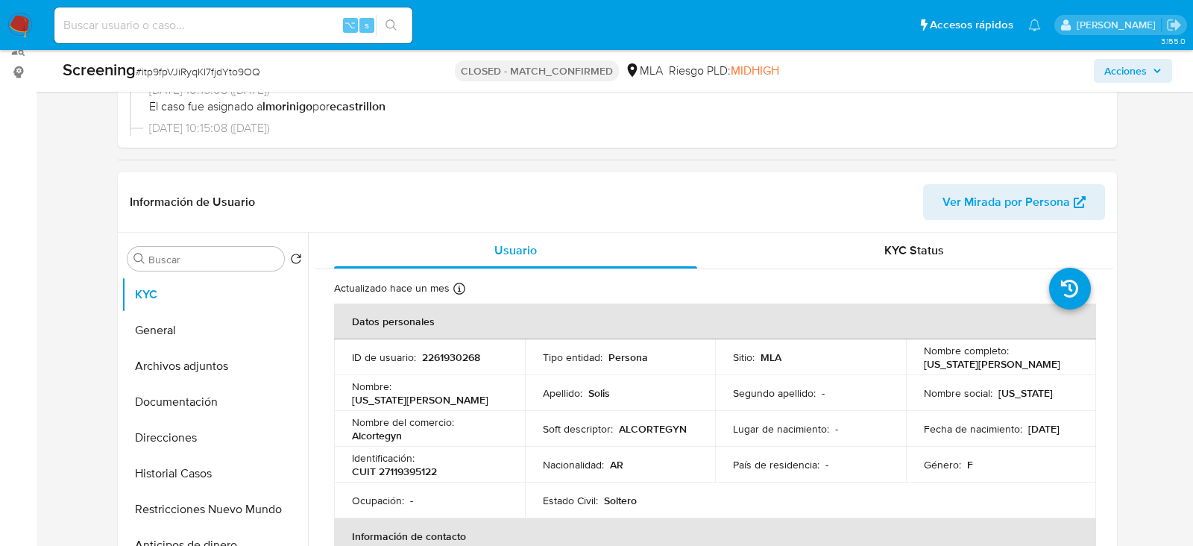
scroll to position [188, 0]
drag, startPoint x: 919, startPoint y: 365, endPoint x: 1017, endPoint y: 365, distance: 97.7
click at [1017, 365] on div "Nombre completo : [US_STATE][PERSON_NAME]" at bounding box center [1001, 358] width 155 height 27
copy p "[US_STATE][PERSON_NAME]"
click at [462, 354] on p "2261930268" at bounding box center [451, 357] width 58 height 13
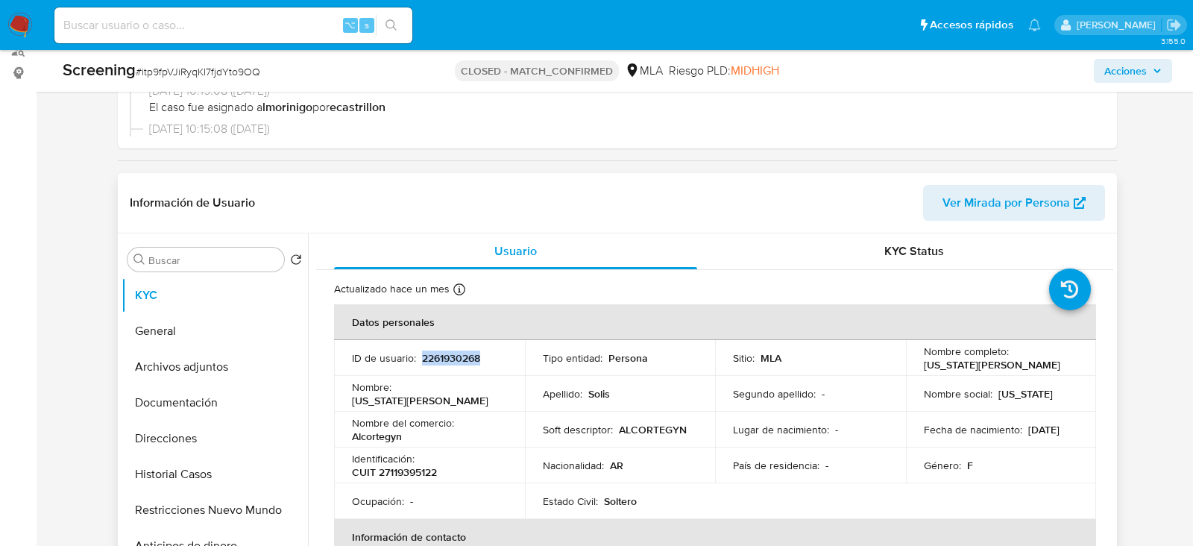
click at [462, 354] on p "2261930268" at bounding box center [451, 357] width 58 height 13
copy p "2261930268"
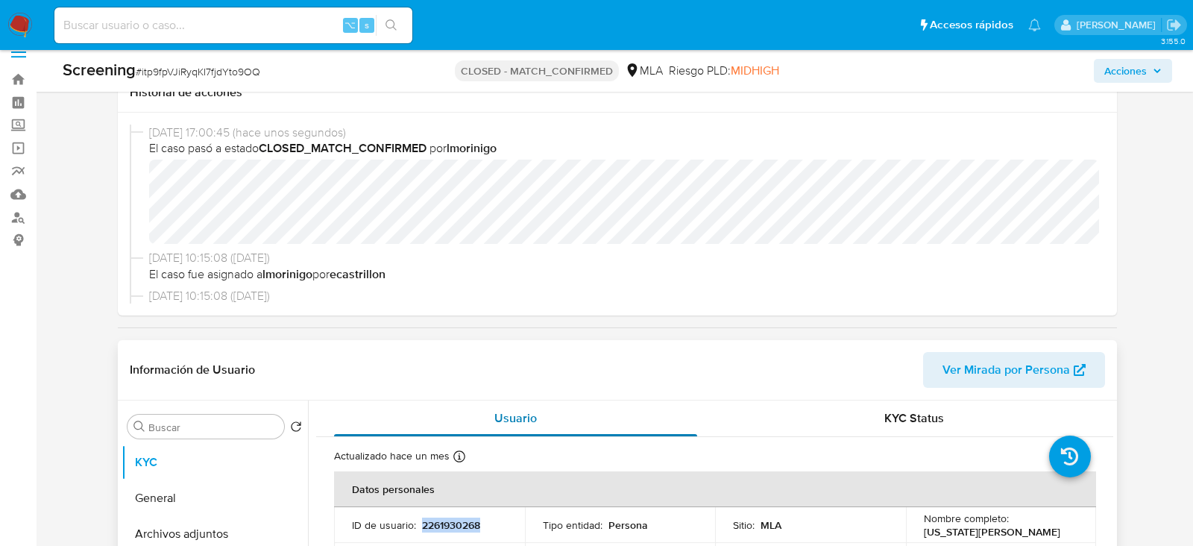
scroll to position [13, 0]
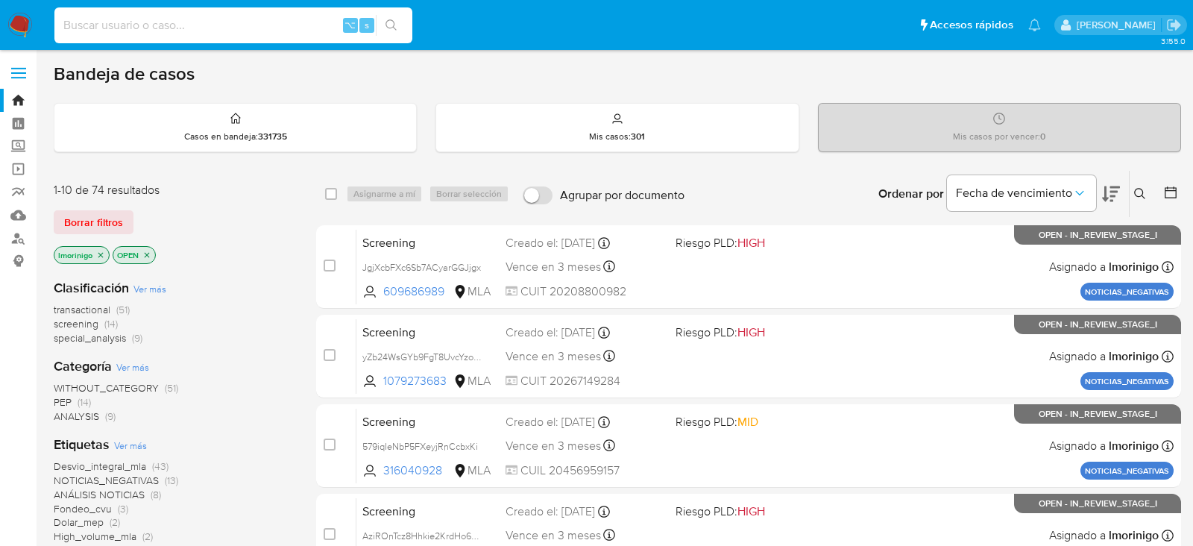
click at [200, 20] on input at bounding box center [233, 25] width 358 height 19
paste input "CLcUYKFcxKDUXasNXMRDya7I"
type input "CLcUYKFcxKDUXasNXMRDya7I"
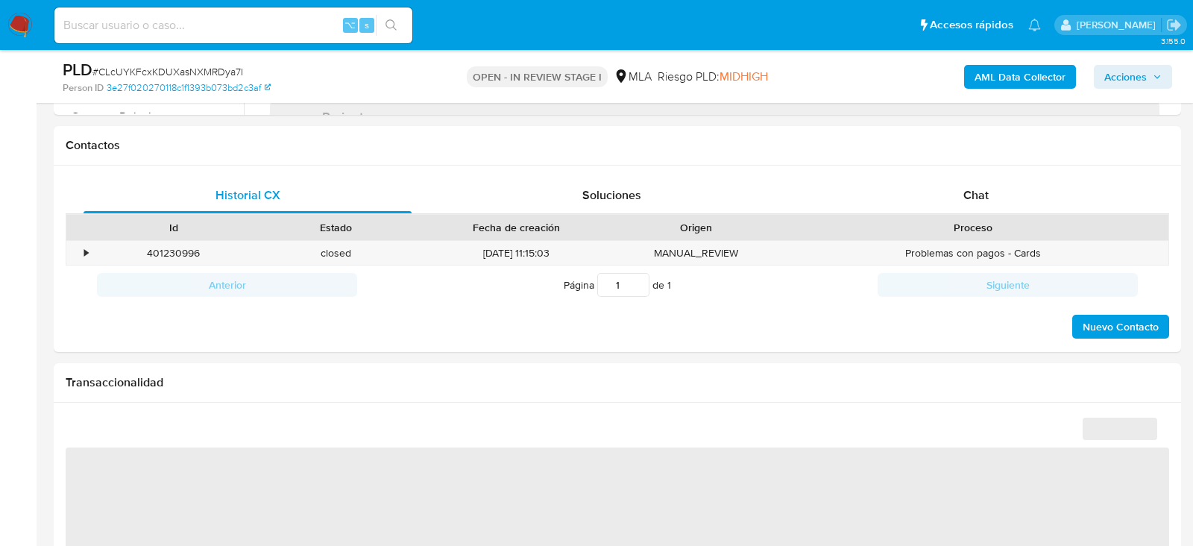
scroll to position [673, 0]
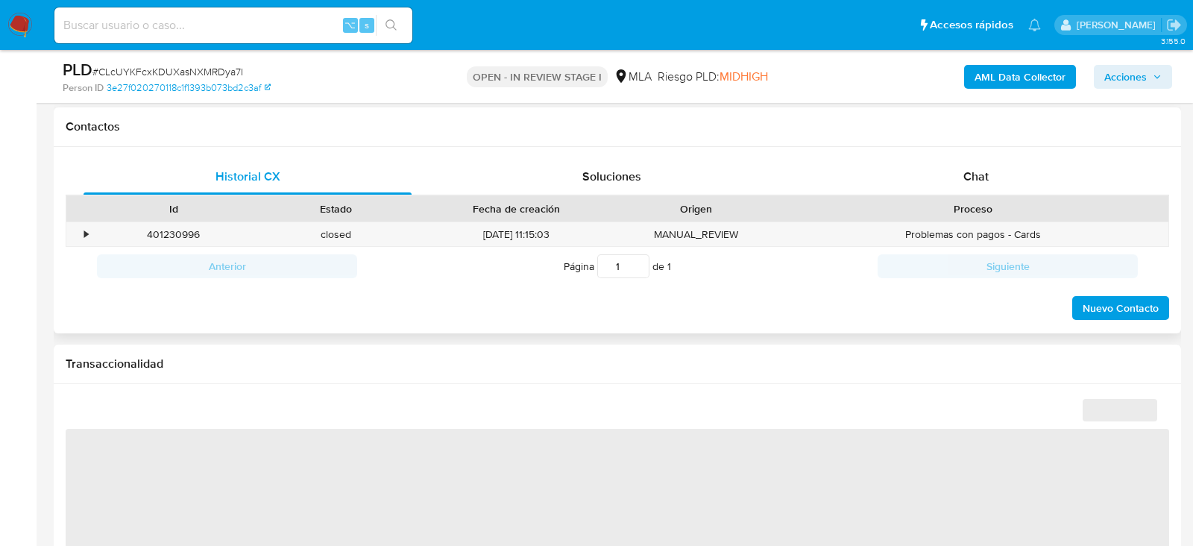
select select "10"
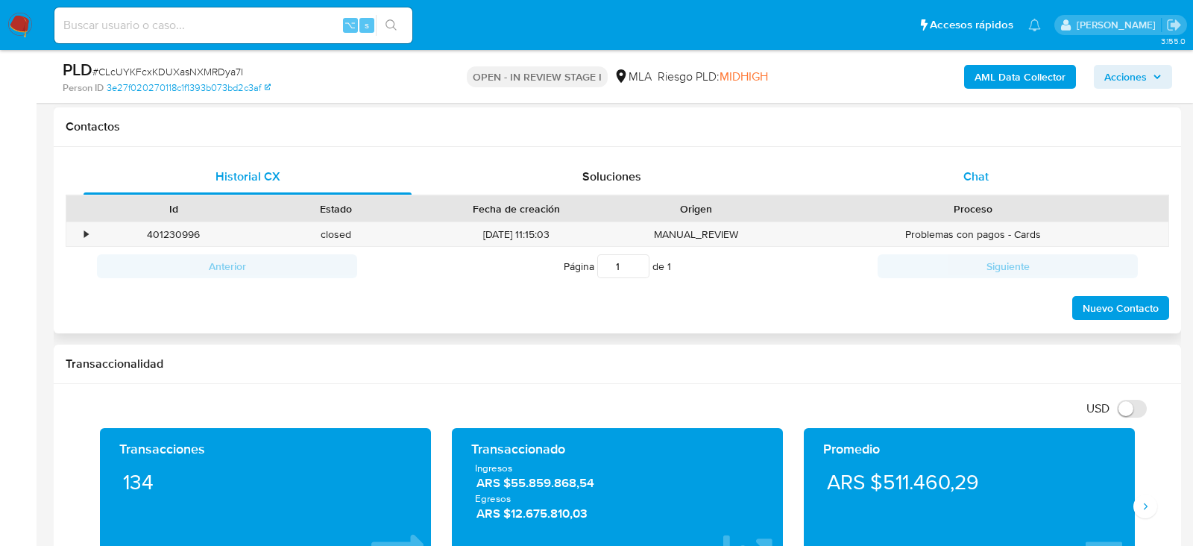
click at [908, 189] on div "Chat" at bounding box center [976, 177] width 328 height 36
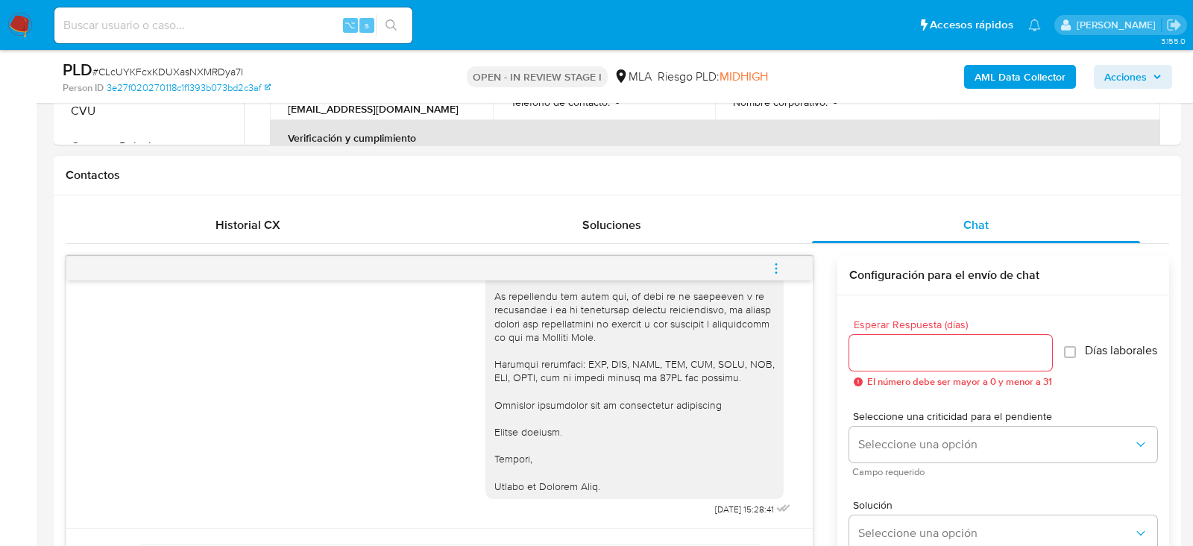
scroll to position [593, 0]
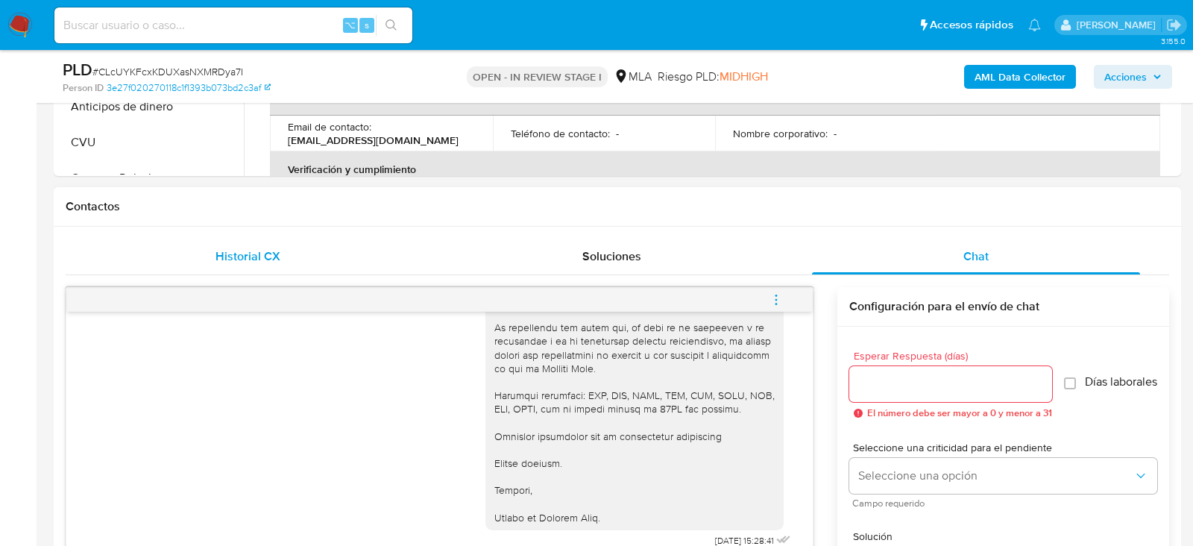
click at [242, 258] on span "Historial CX" at bounding box center [248, 256] width 65 height 17
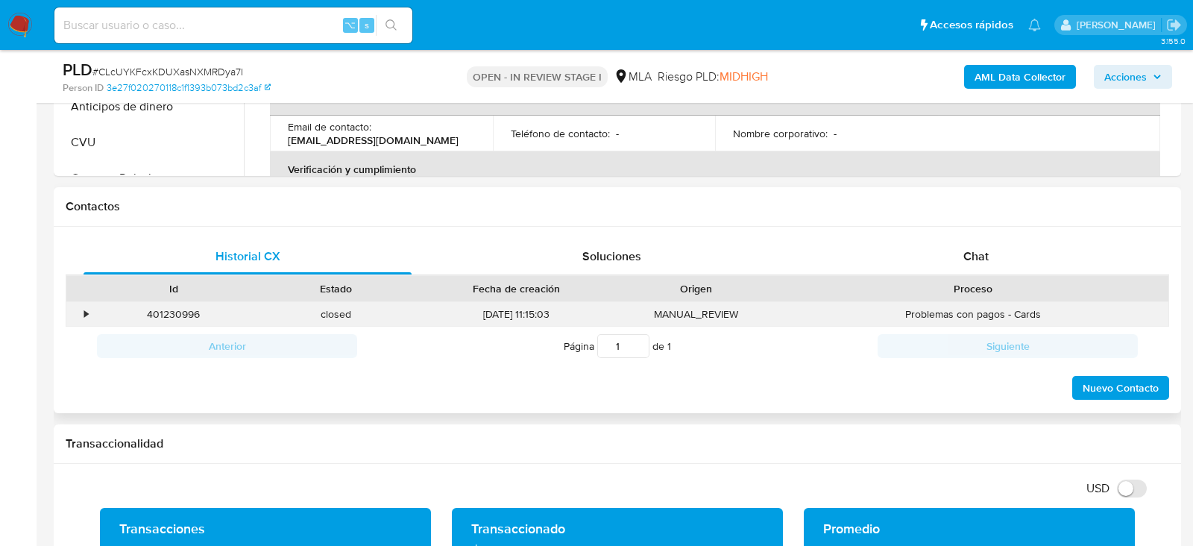
click at [166, 315] on div "401230996" at bounding box center [173, 314] width 163 height 25
copy div "401230996"
